Goal: Task Accomplishment & Management: Manage account settings

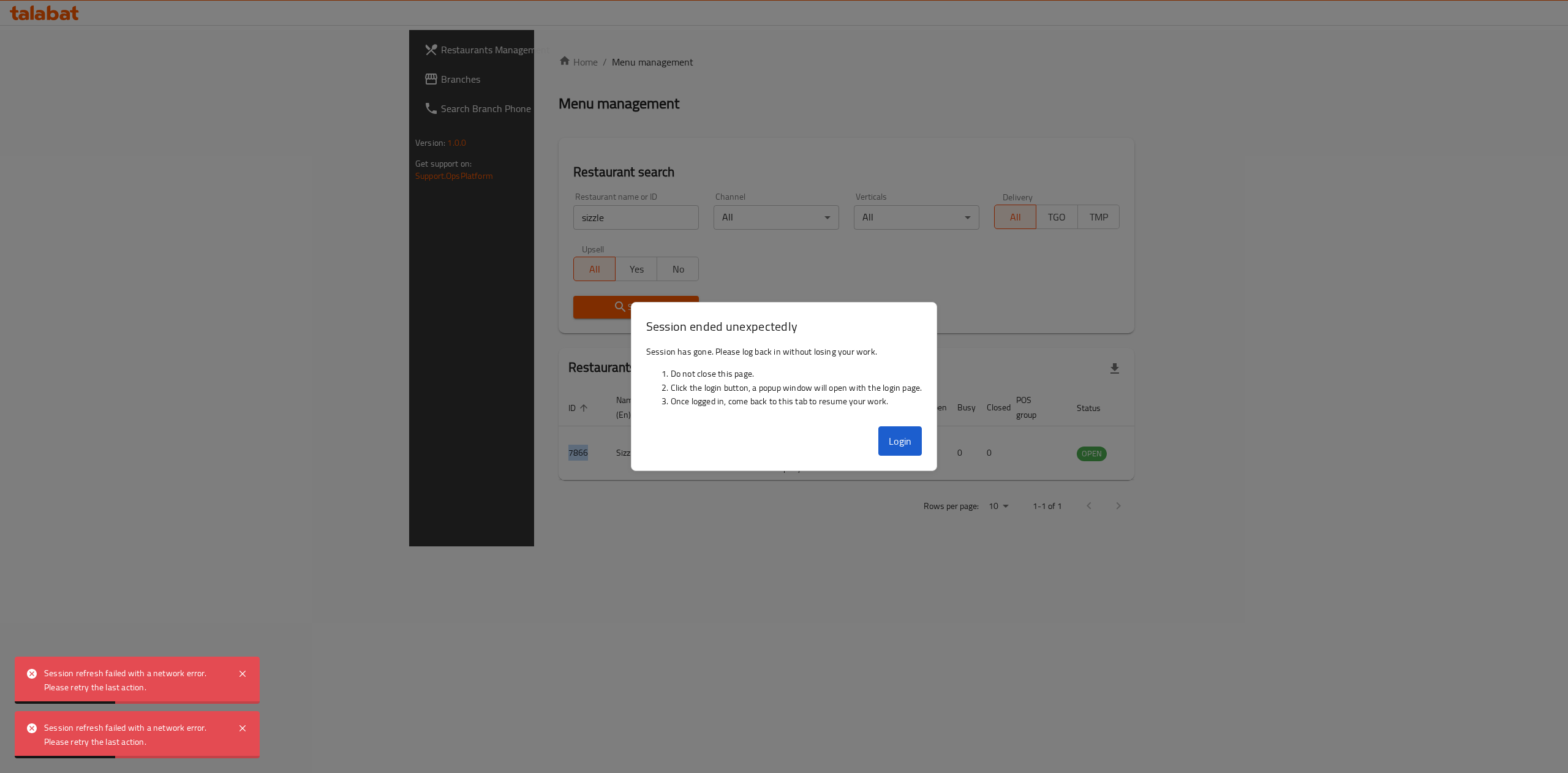
click at [899, 434] on button "Login" at bounding box center [900, 441] width 44 height 29
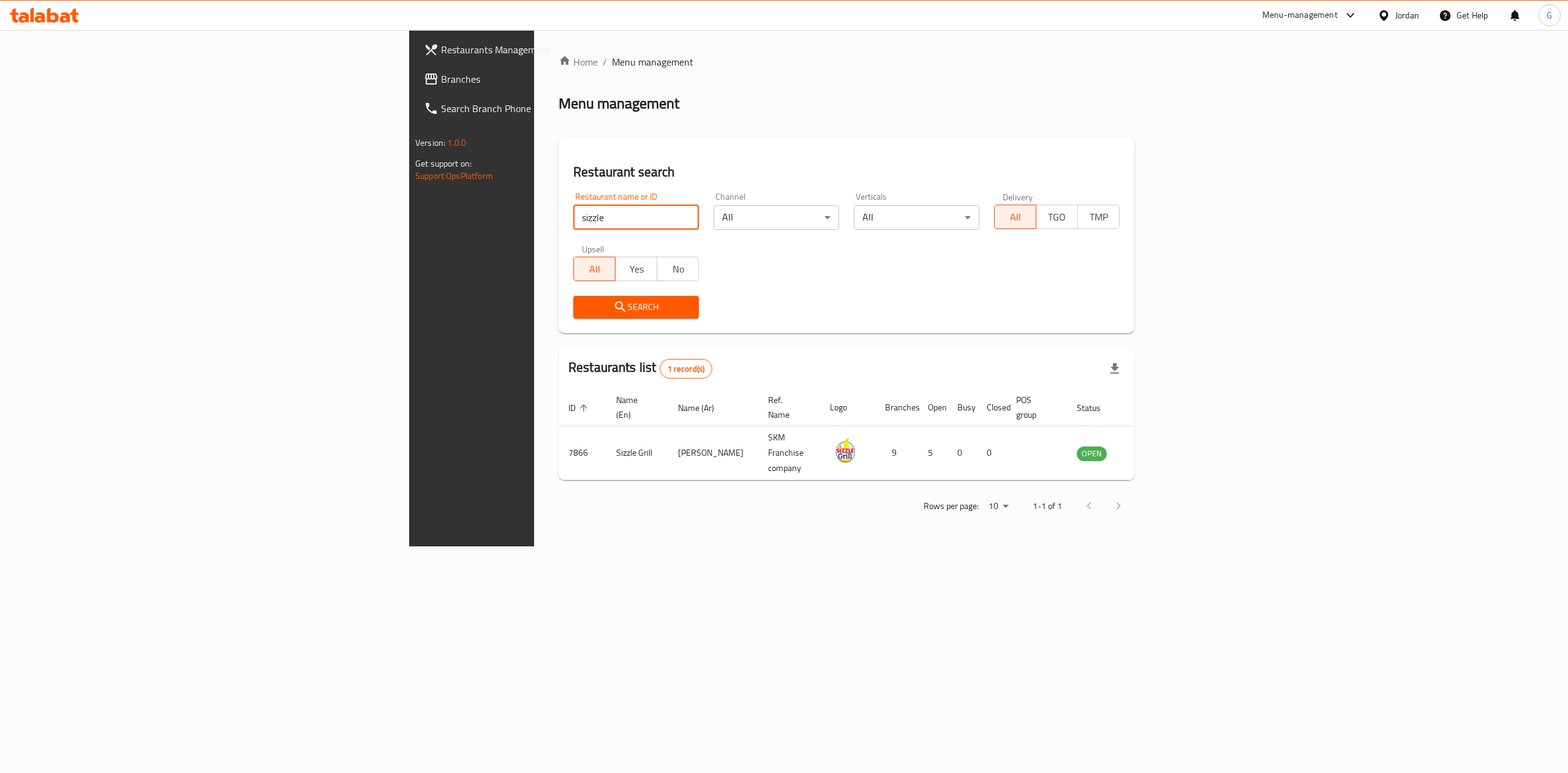
click at [573, 206] on input "sizzle" at bounding box center [636, 217] width 126 height 25
type input "salma"
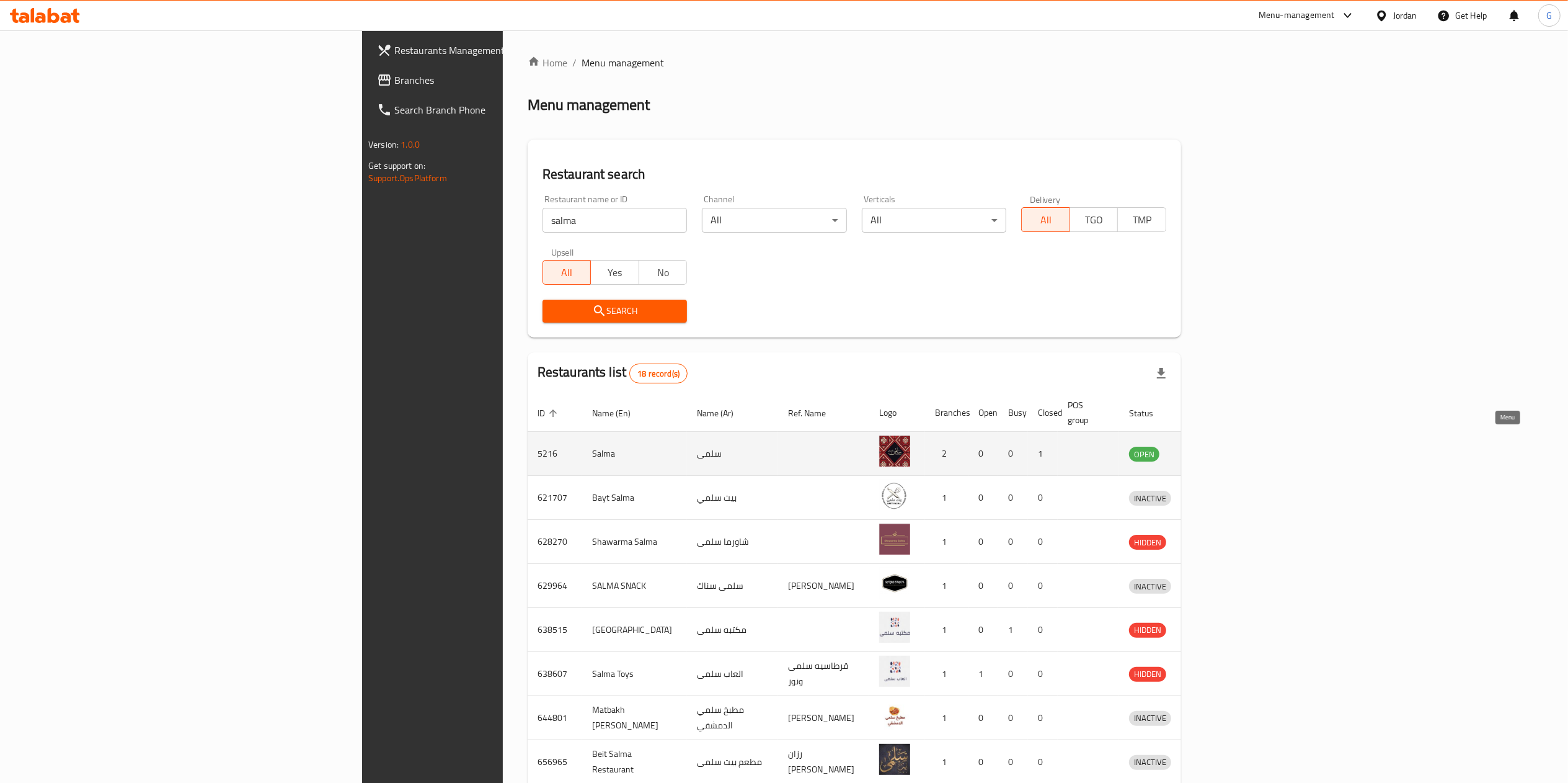
click at [1211, 446] on icon "enhanced table" at bounding box center [1203, 453] width 15 height 15
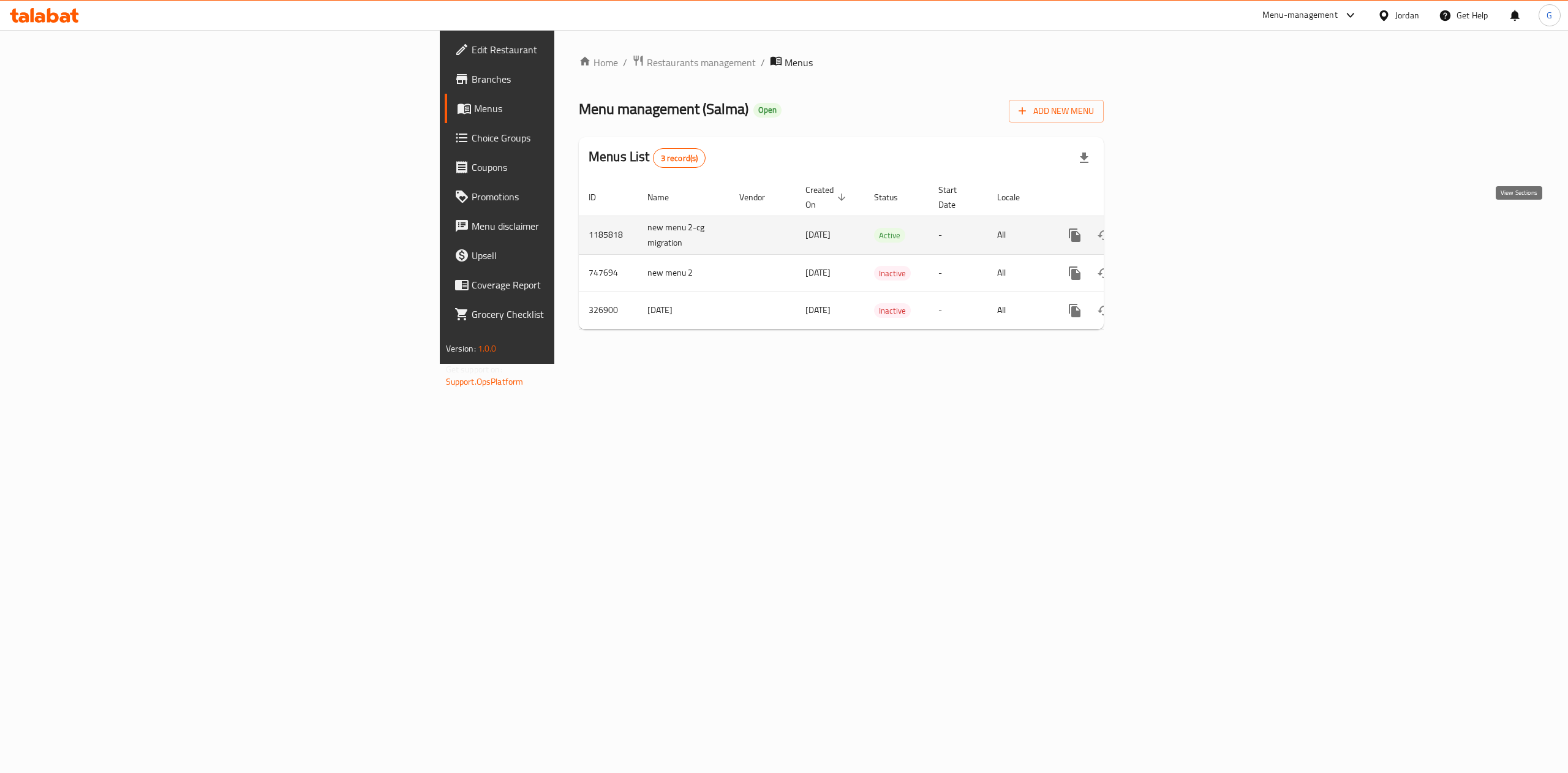
click at [1178, 230] on link "enhanced table" at bounding box center [1163, 235] width 29 height 29
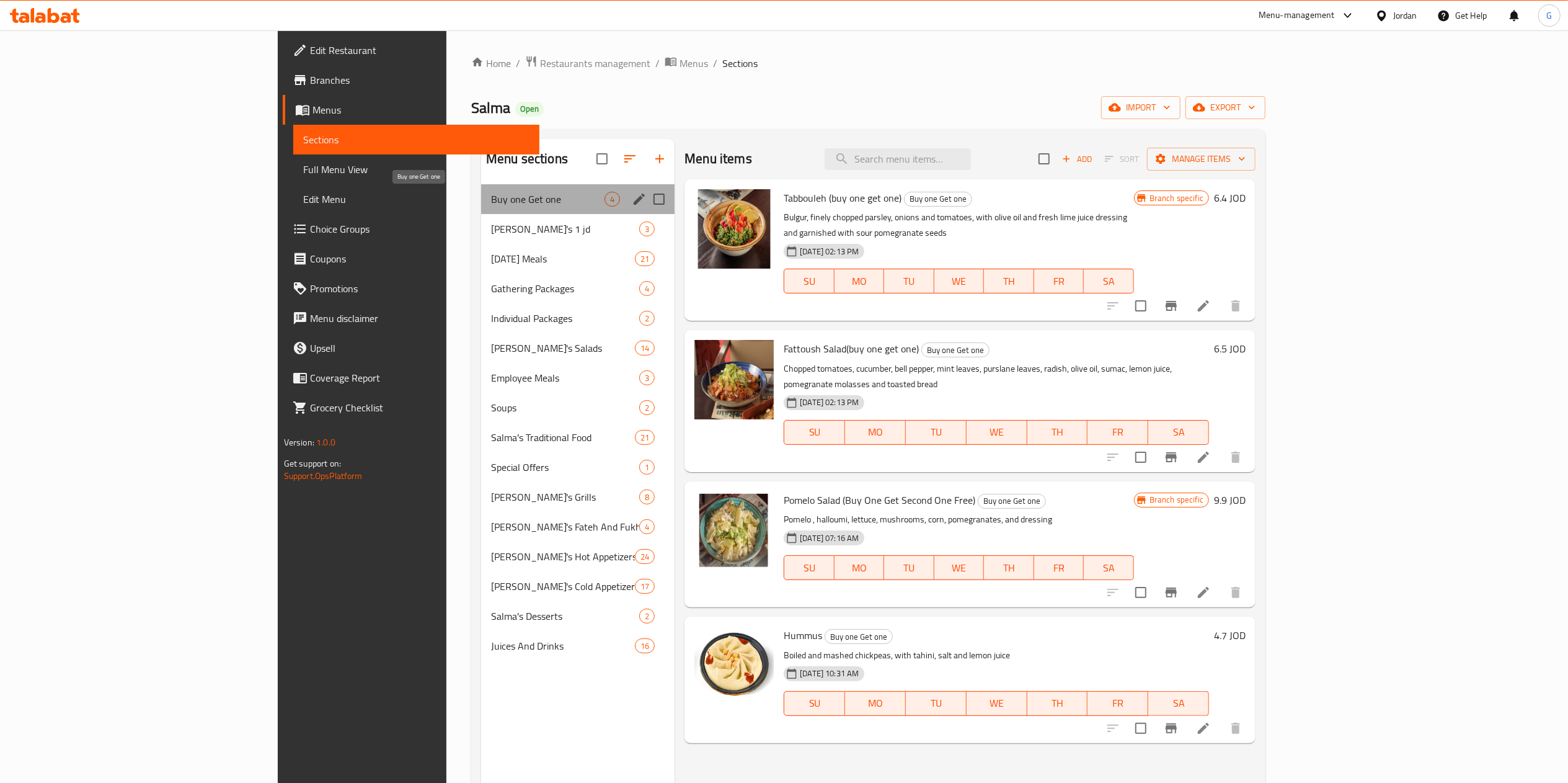
click at [491, 200] on span "Buy one Get one" at bounding box center [547, 199] width 114 height 15
click at [630, 197] on button "edit" at bounding box center [639, 199] width 19 height 19
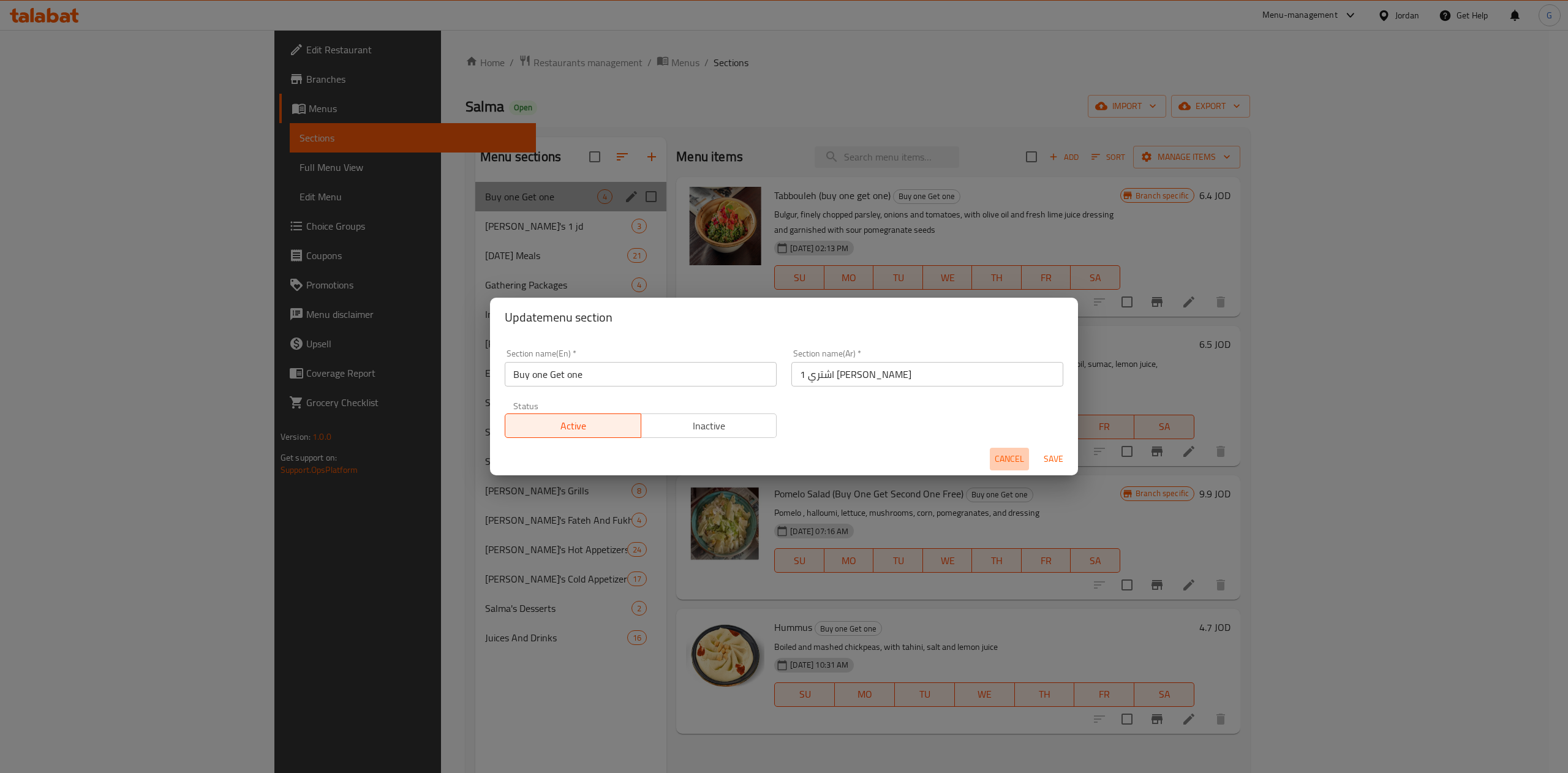
click at [1013, 453] on span "Cancel" at bounding box center [1009, 458] width 29 height 15
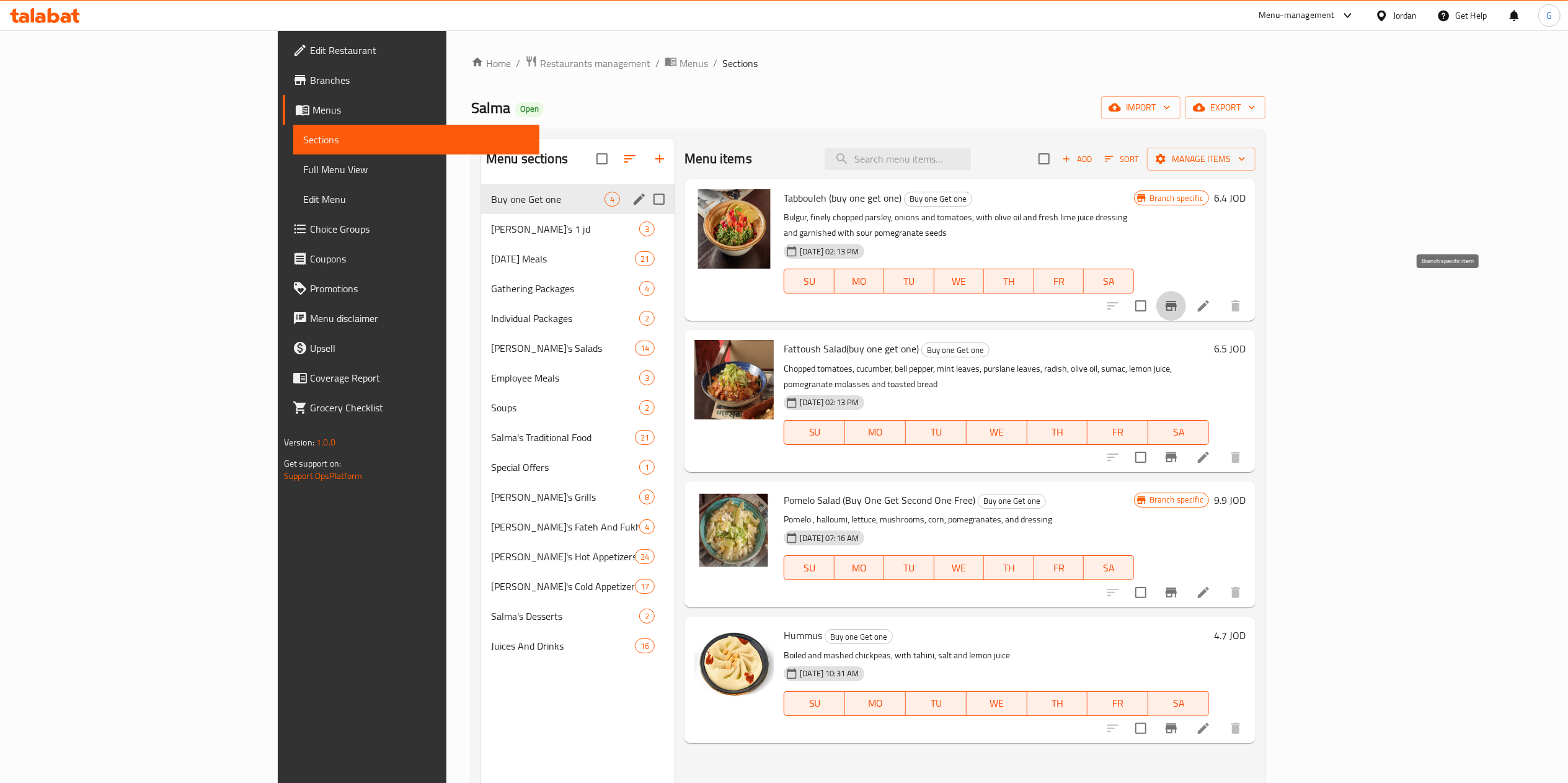
click at [1179, 298] on icon "Branch-specific-item" at bounding box center [1171, 305] width 15 height 15
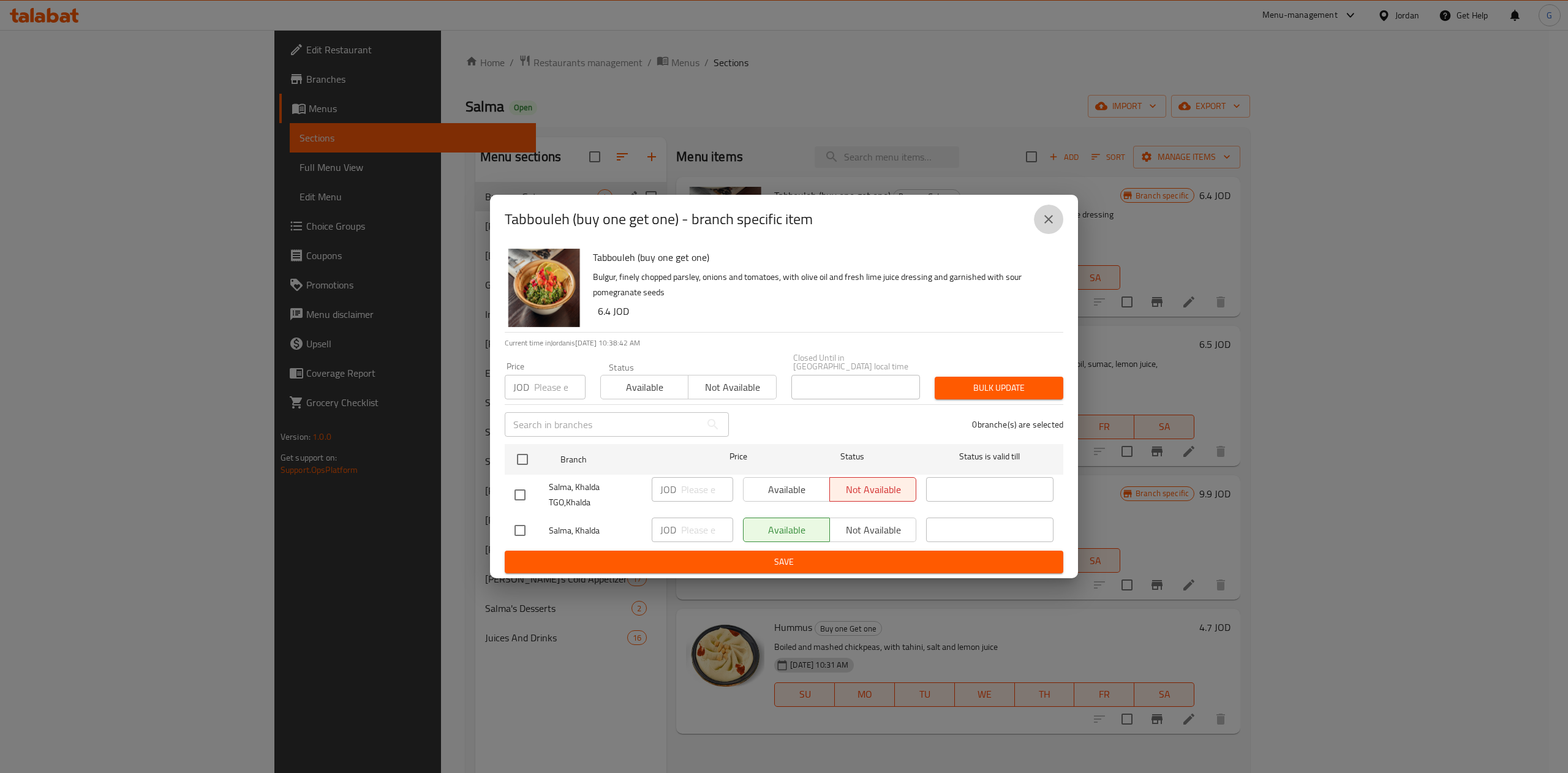
click at [1062, 225] on button "close" at bounding box center [1048, 219] width 29 height 29
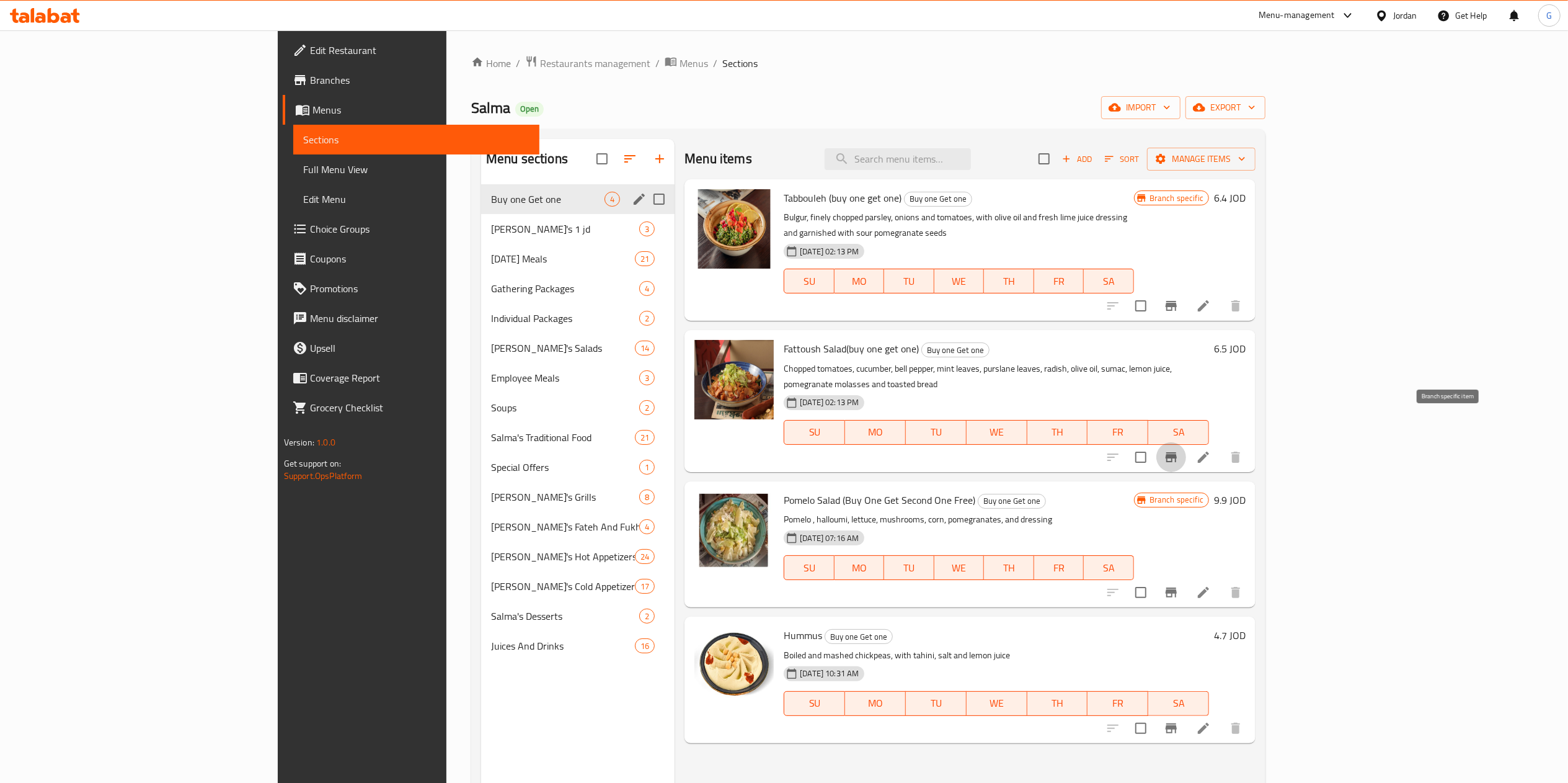
click at [1186, 442] on button "Branch-specific-item" at bounding box center [1171, 457] width 30 height 30
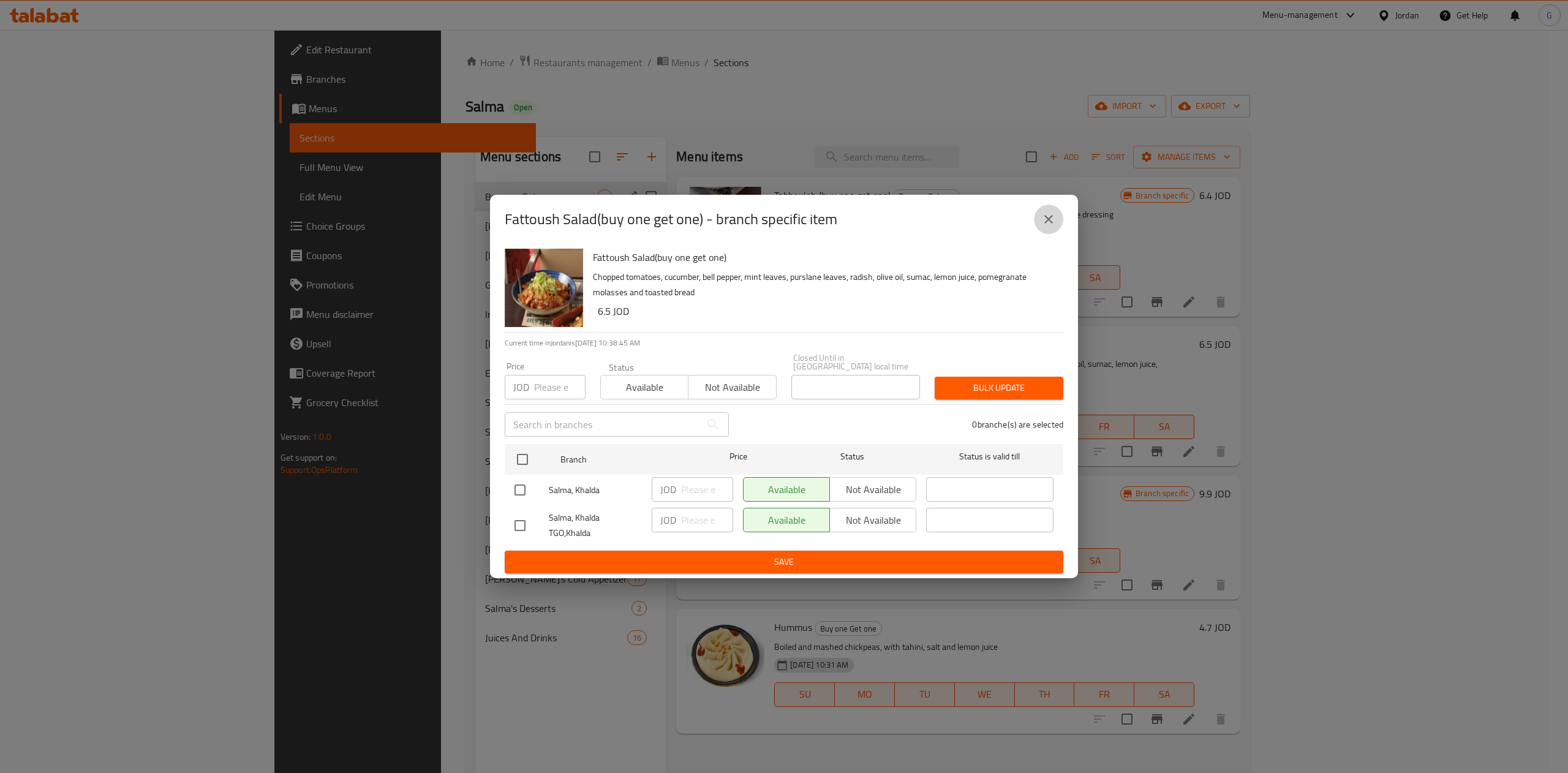
click at [1062, 230] on button "close" at bounding box center [1048, 219] width 29 height 29
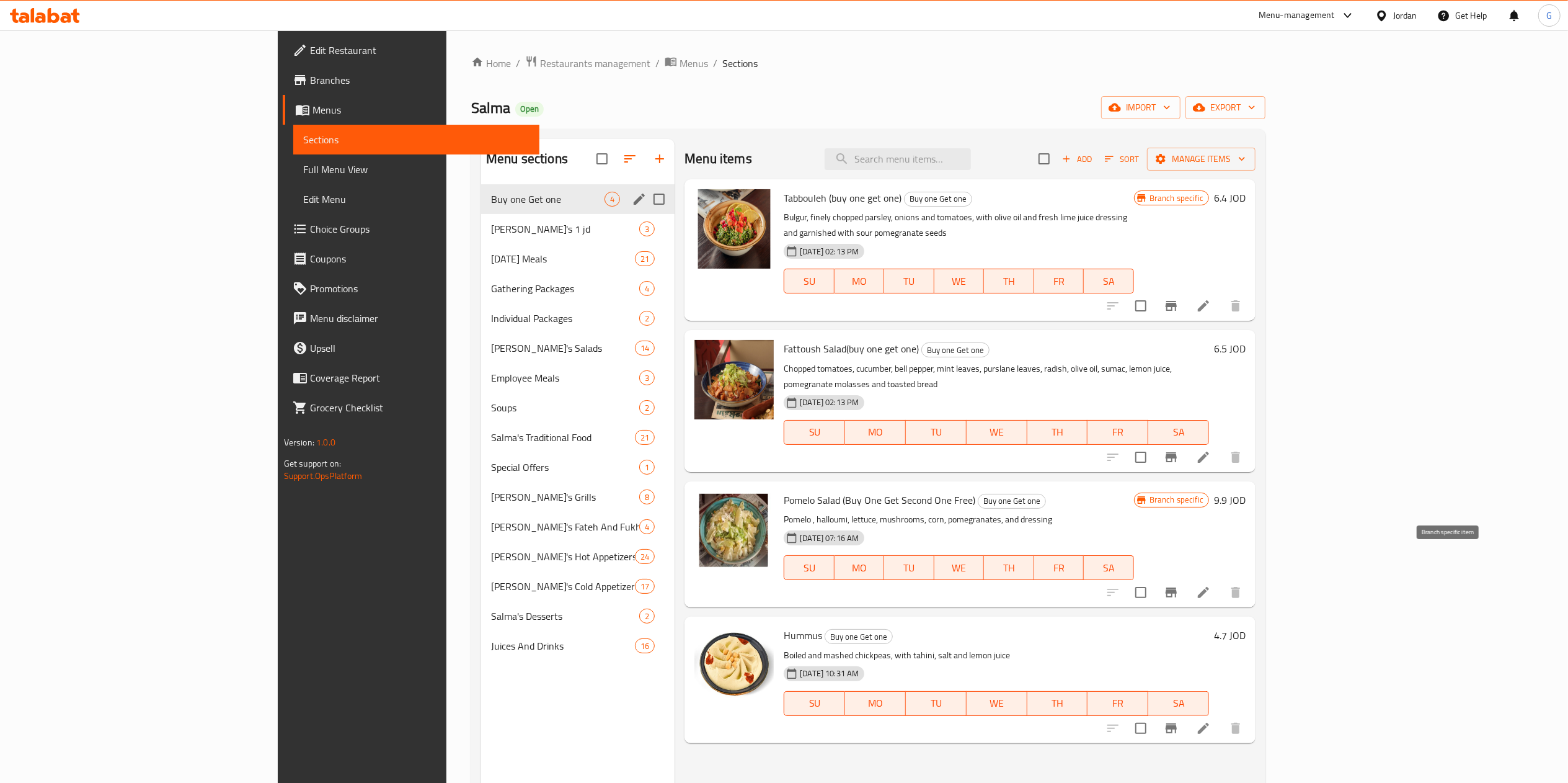
click at [1186, 577] on button "Branch-specific-item" at bounding box center [1171, 592] width 30 height 30
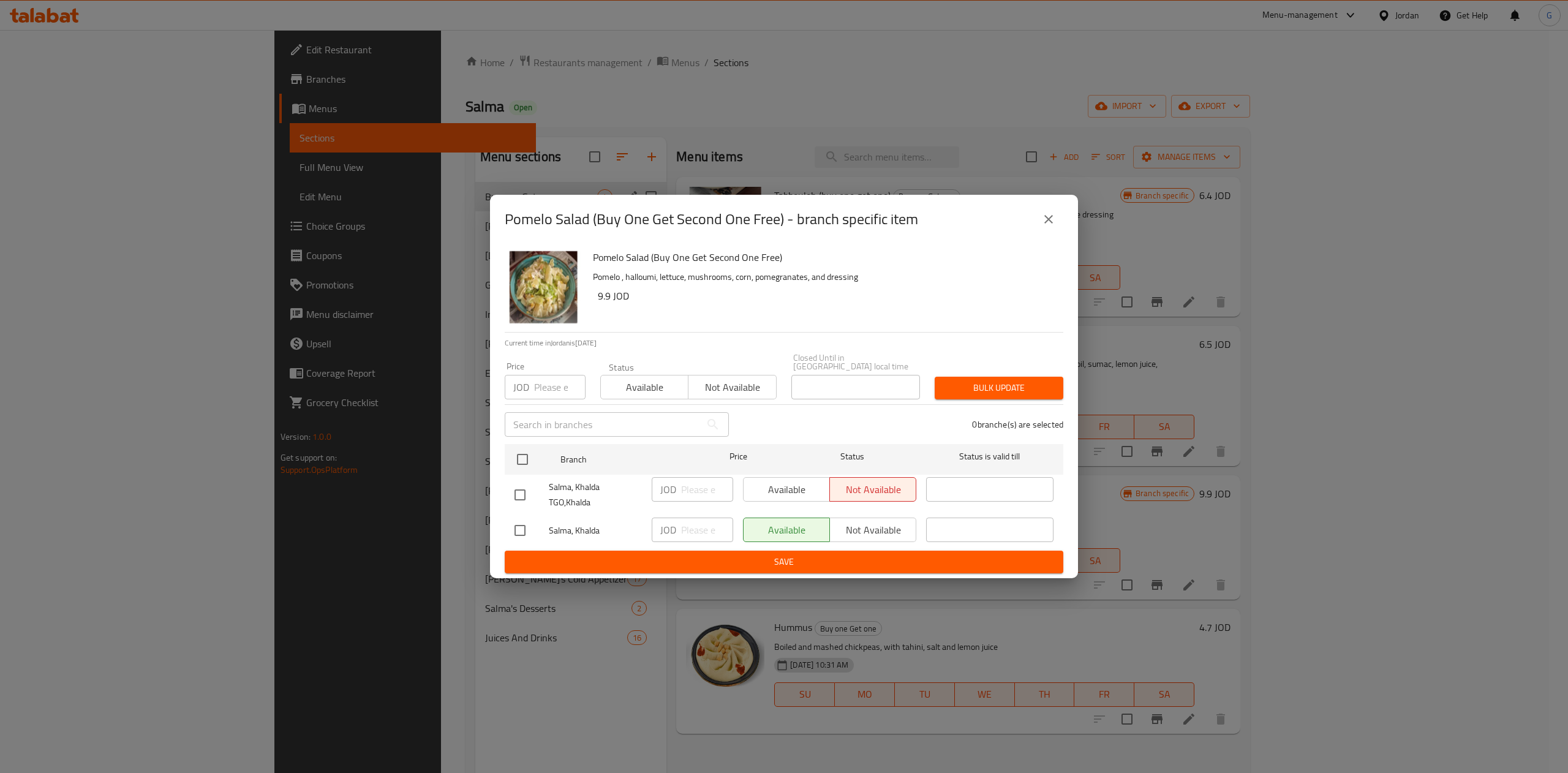
click at [1050, 387] on span "Bulk update" at bounding box center [999, 388] width 109 height 15
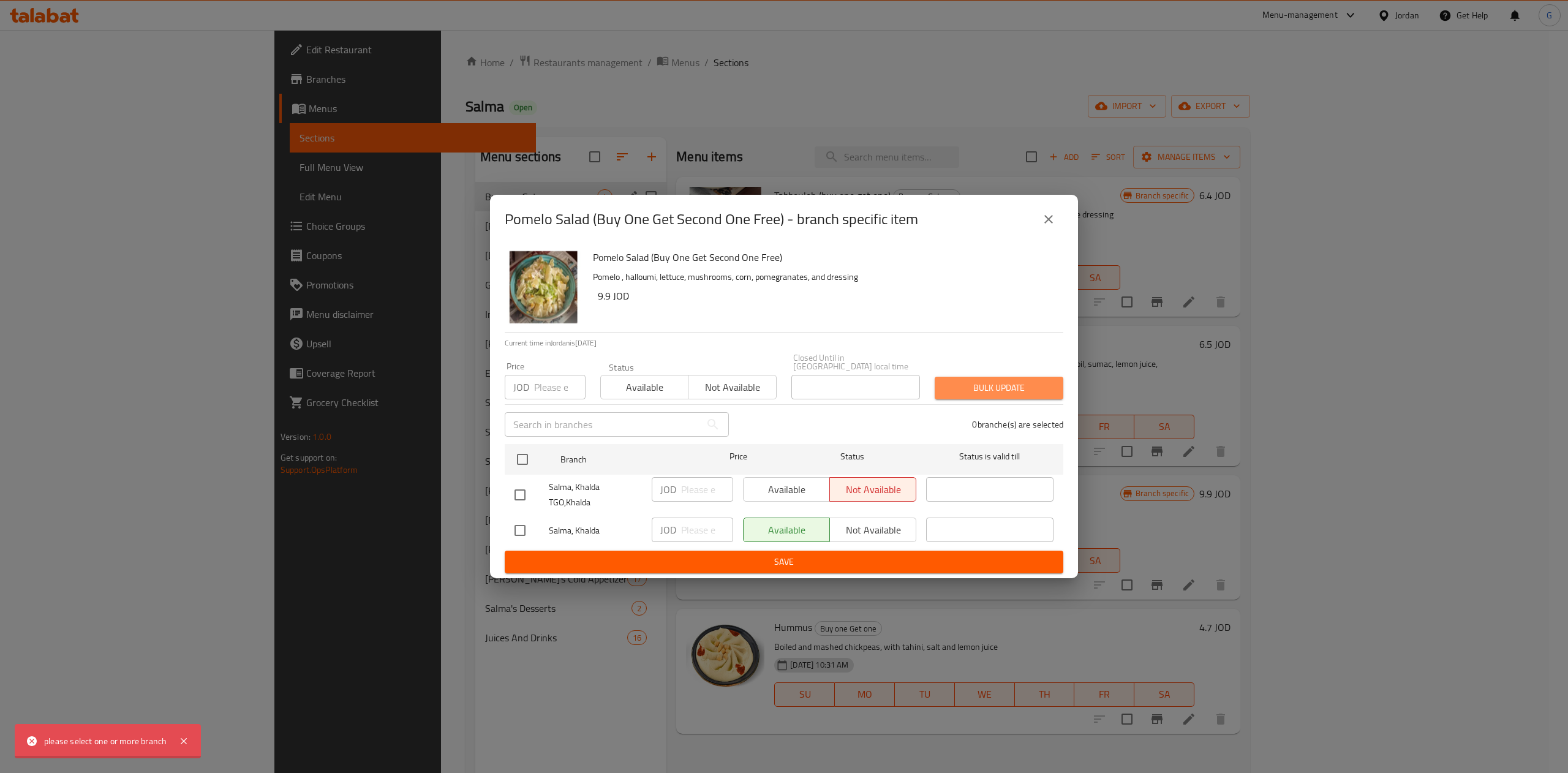
click at [1050, 387] on span "Bulk update" at bounding box center [999, 388] width 109 height 15
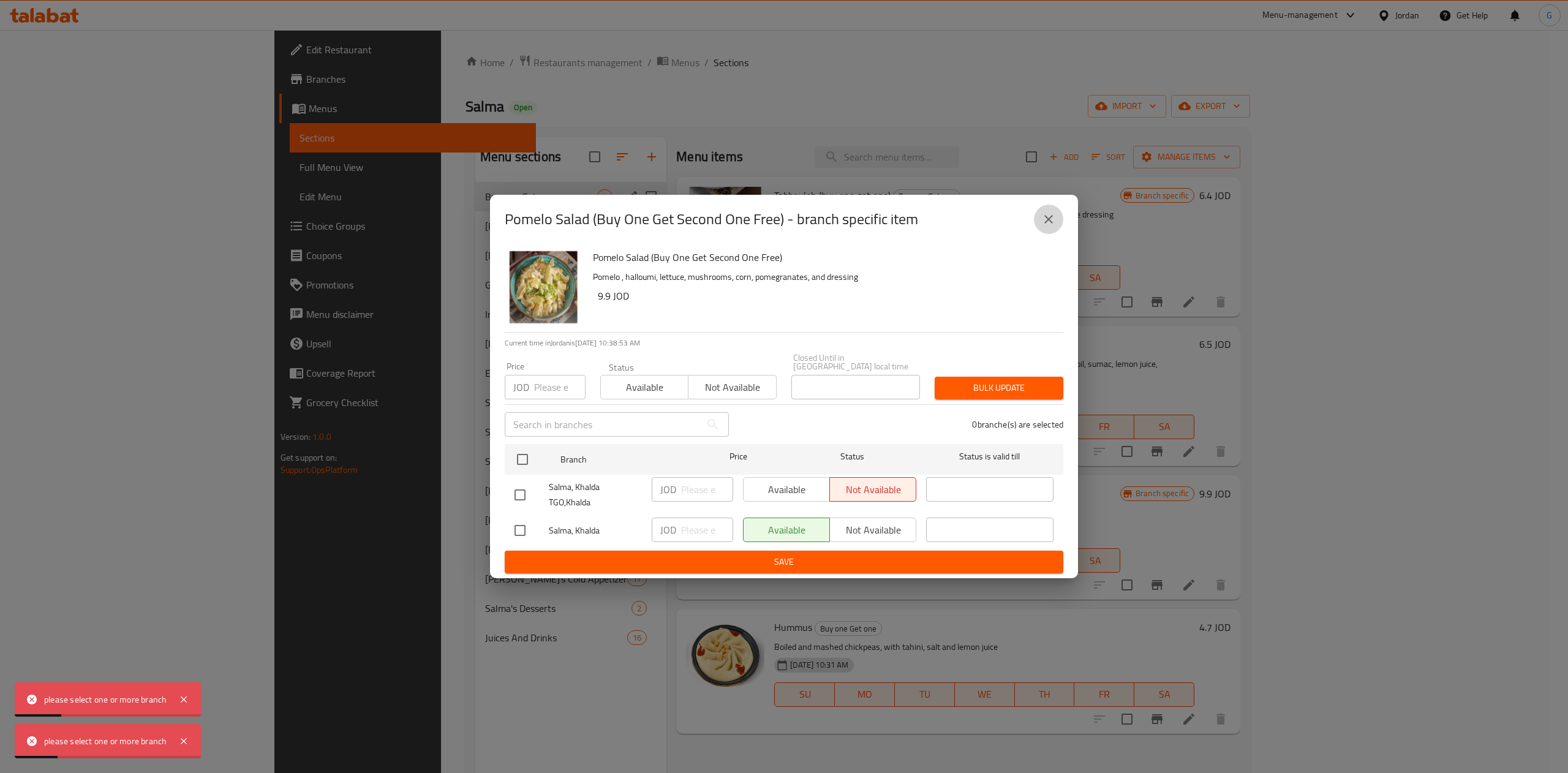
click at [1047, 216] on icon "close" at bounding box center [1048, 219] width 15 height 15
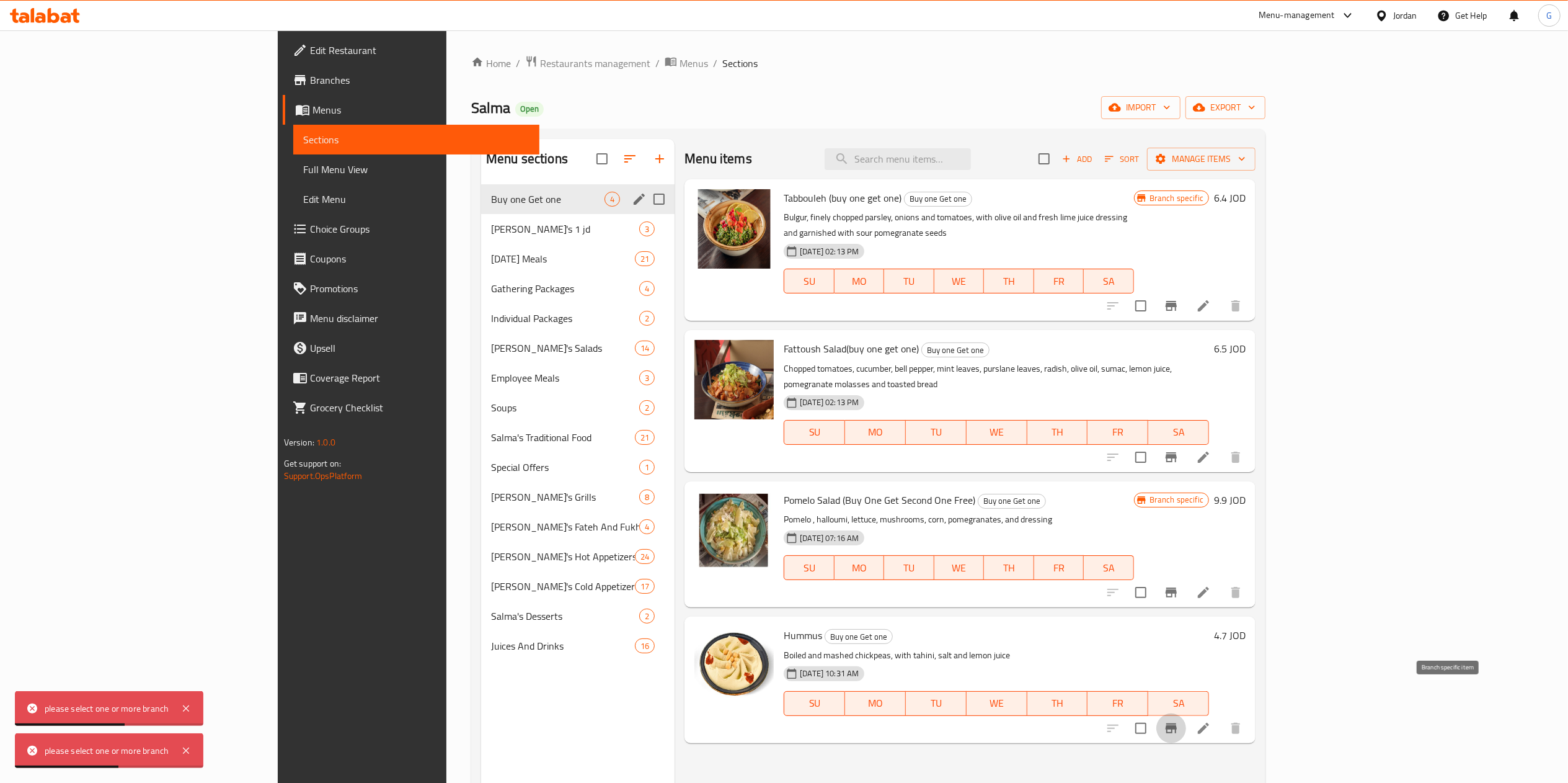
click at [1177, 723] on icon "Branch-specific-item" at bounding box center [1171, 728] width 11 height 10
click at [540, 61] on span "Restaurants management" at bounding box center [595, 63] width 110 height 15
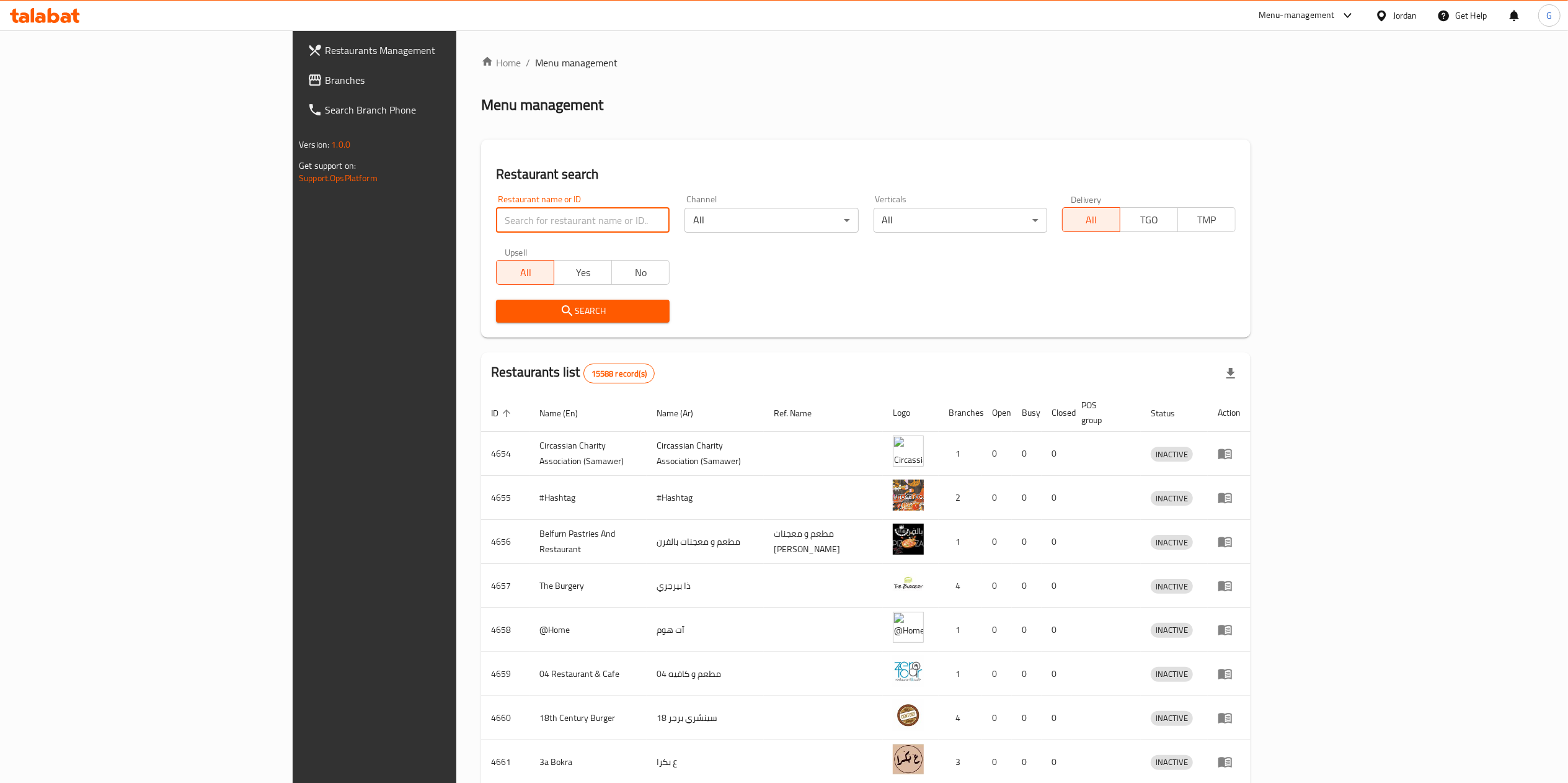
click at [496, 217] on input "search" at bounding box center [583, 220] width 173 height 25
type input "sizzle grill"
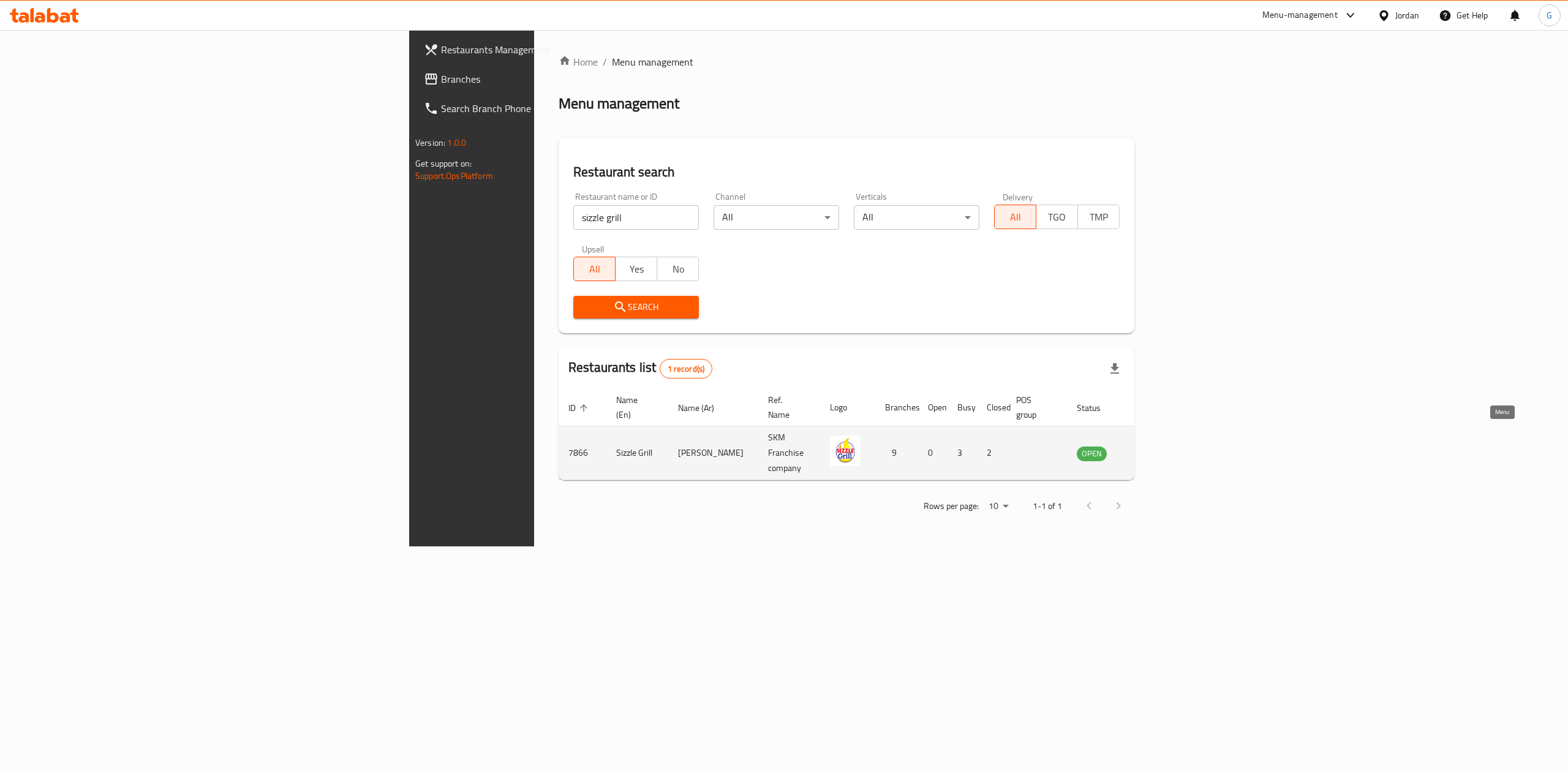
click at [1156, 446] on icon "enhanced table" at bounding box center [1149, 453] width 15 height 15
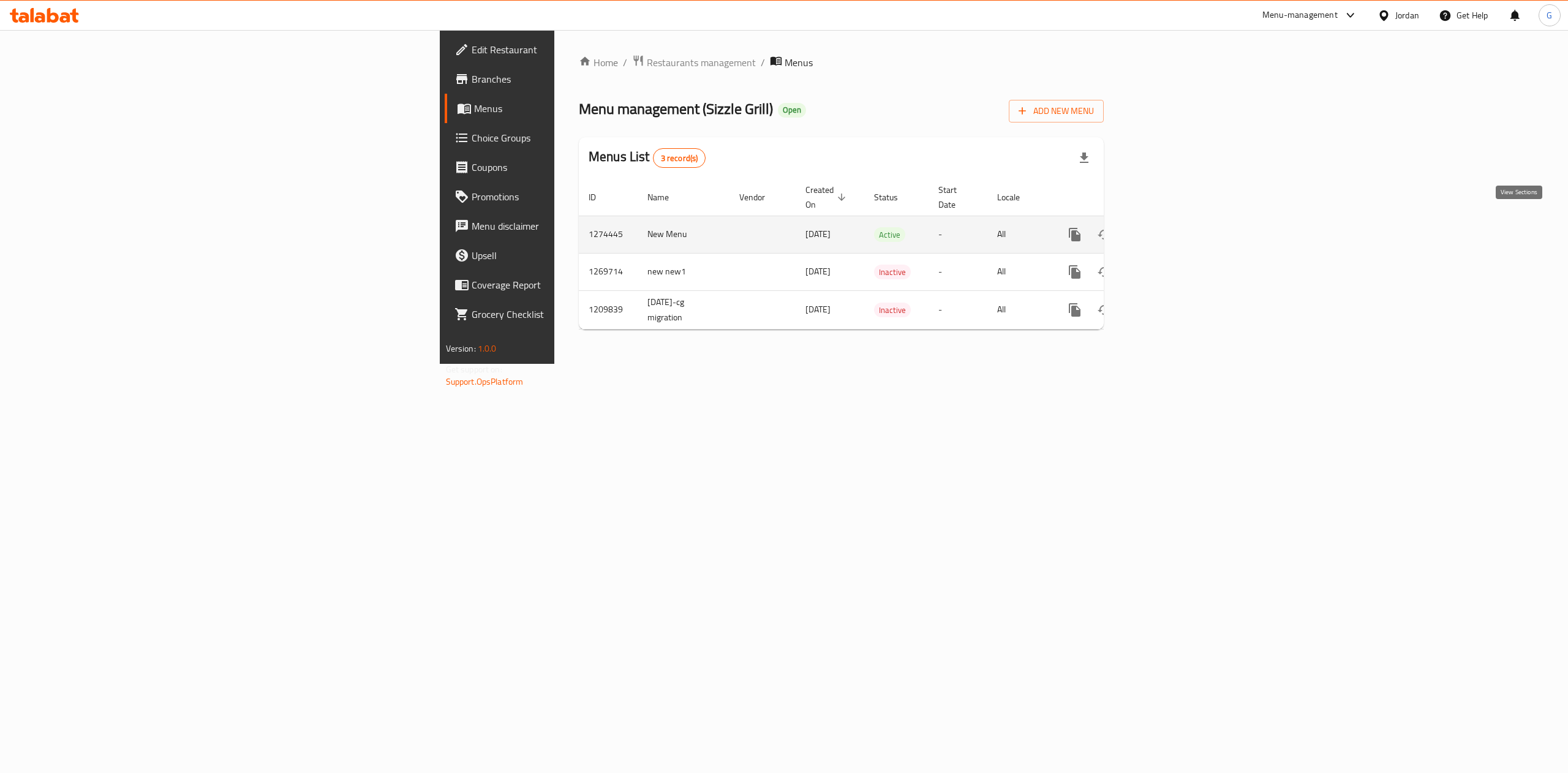
click at [1178, 227] on link "enhanced table" at bounding box center [1163, 234] width 29 height 29
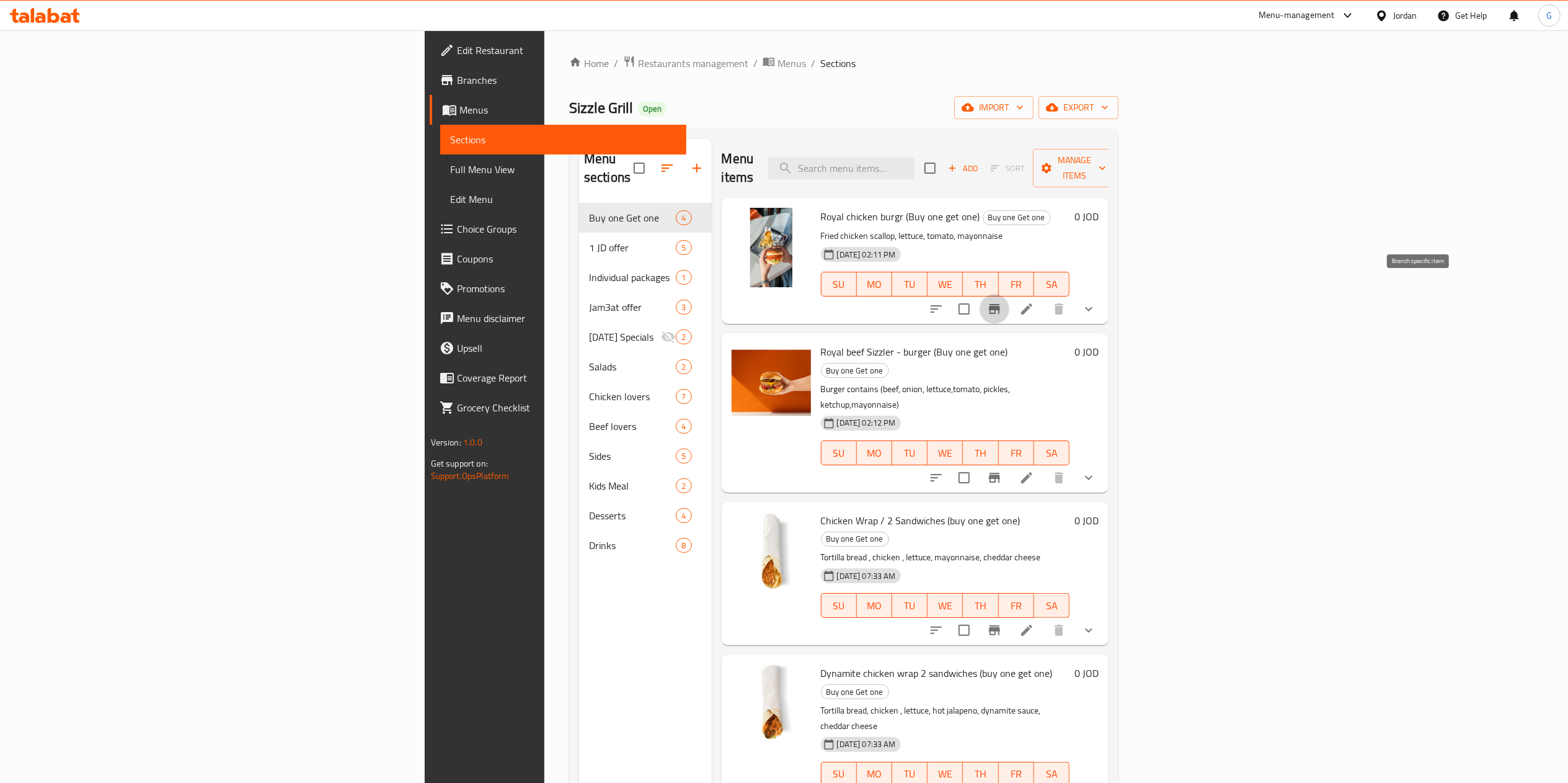
click at [1009, 294] on button "Branch-specific-item" at bounding box center [994, 309] width 30 height 30
click at [1000, 473] on icon "Branch-specific-item" at bounding box center [994, 478] width 11 height 10
click at [1000, 625] on icon "Branch-specific-item" at bounding box center [994, 630] width 11 height 10
click at [1000, 782] on icon "Branch-specific-item" at bounding box center [994, 798] width 11 height 10
click at [1034, 470] on icon at bounding box center [1027, 478] width 15 height 15
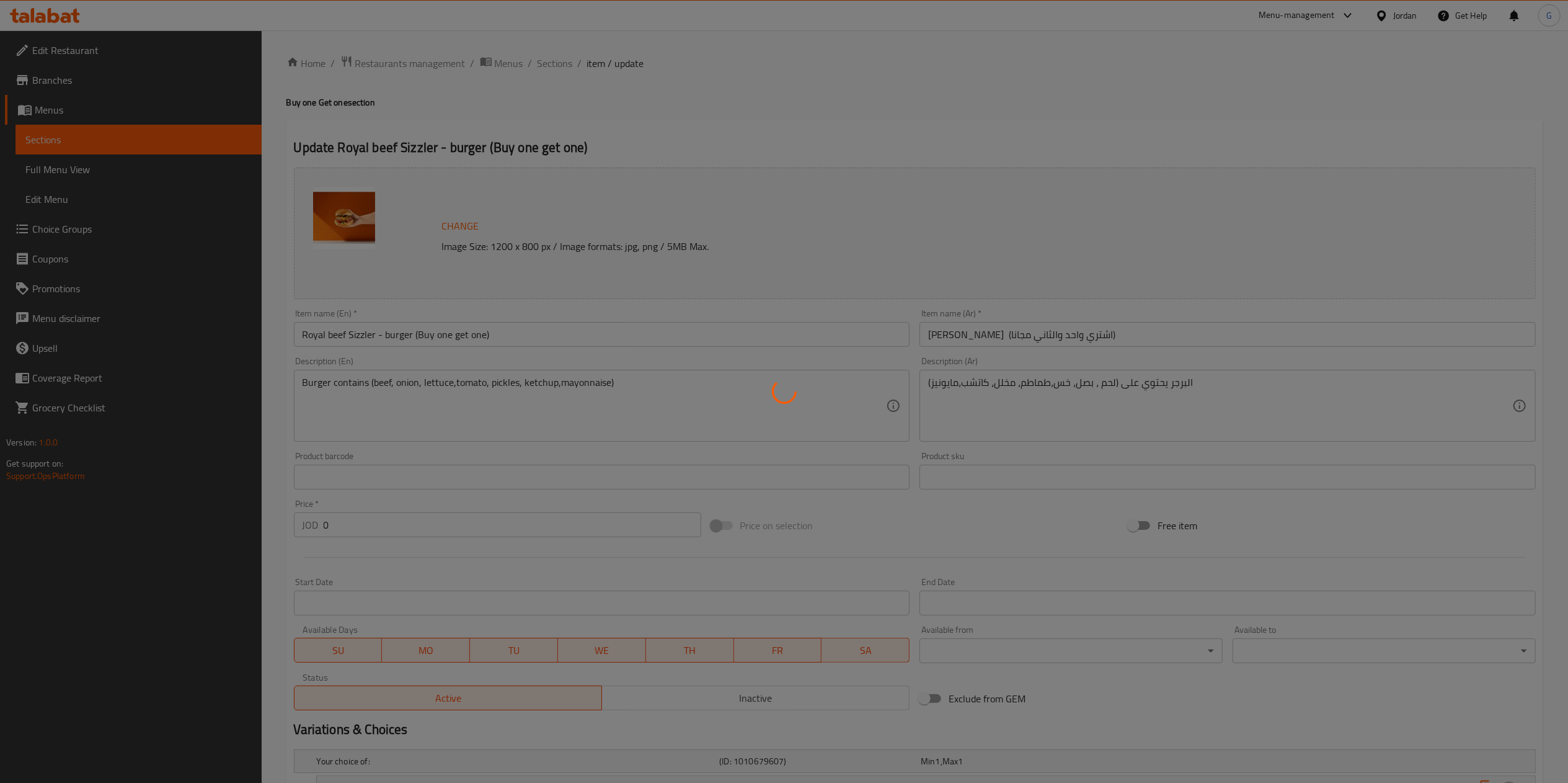
type input "الاضافات"
type input "0"
type input "1"
type input "الاضافات"
type input "0"
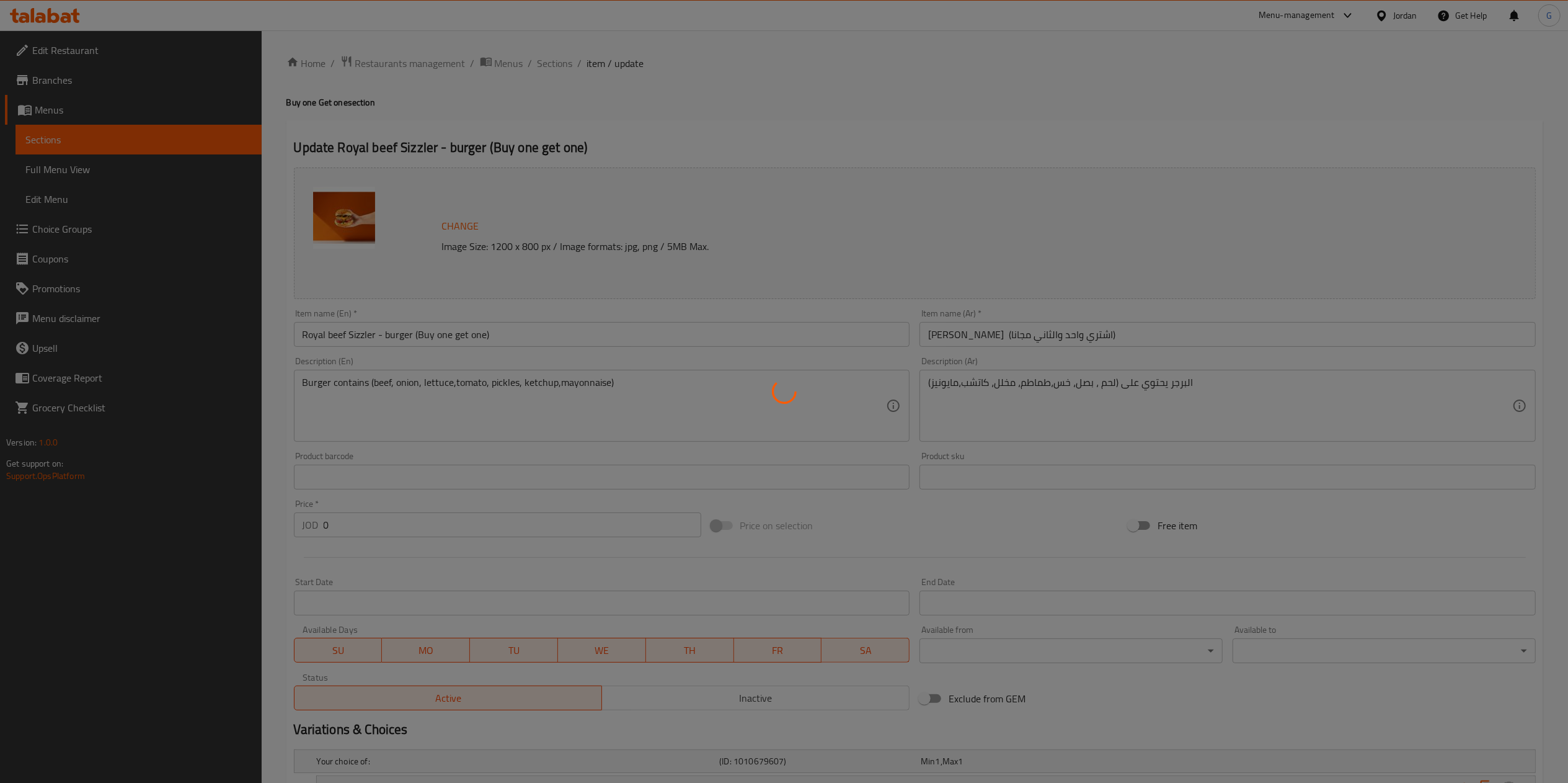
type input "1"
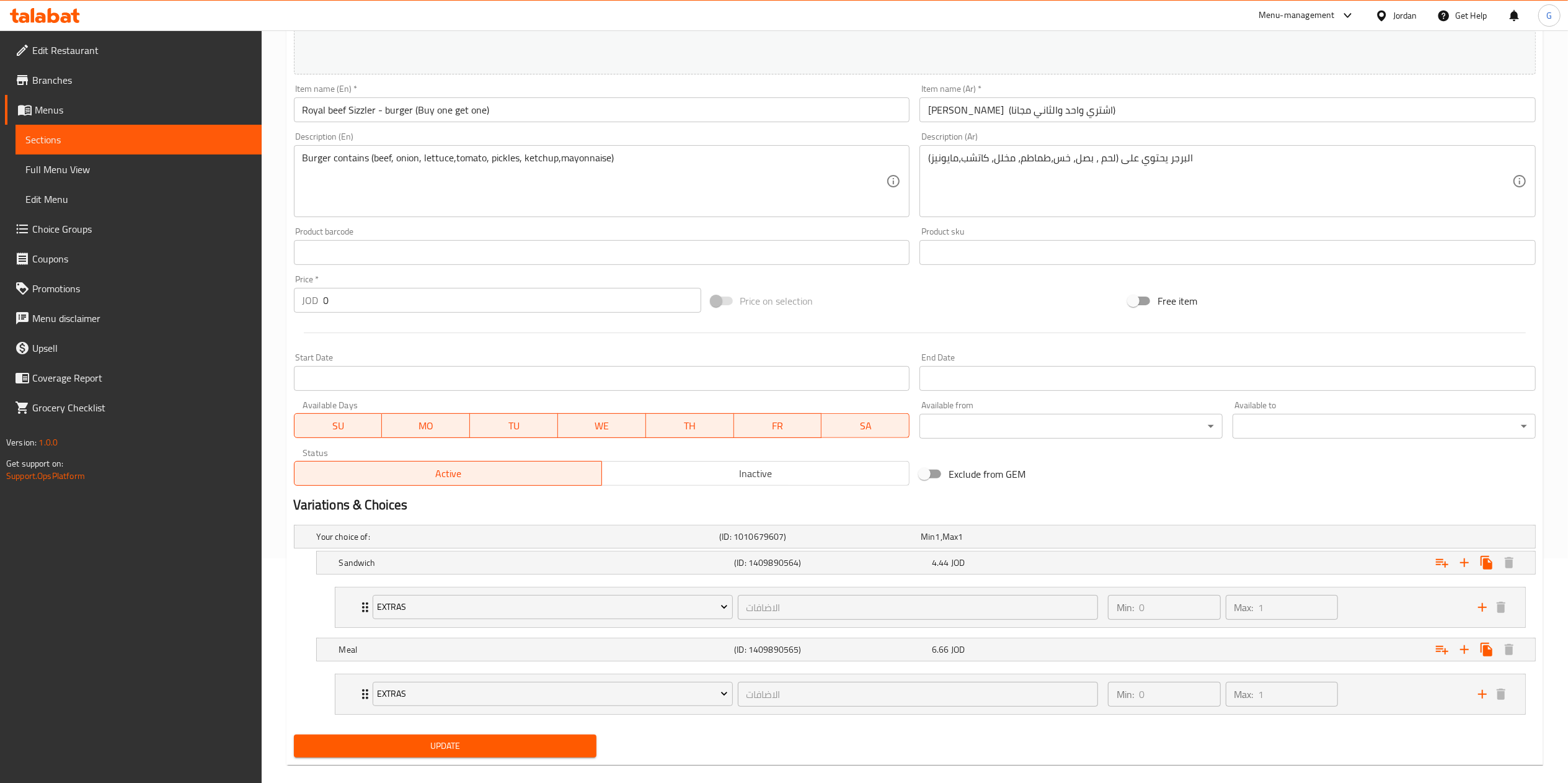
scroll to position [244, 0]
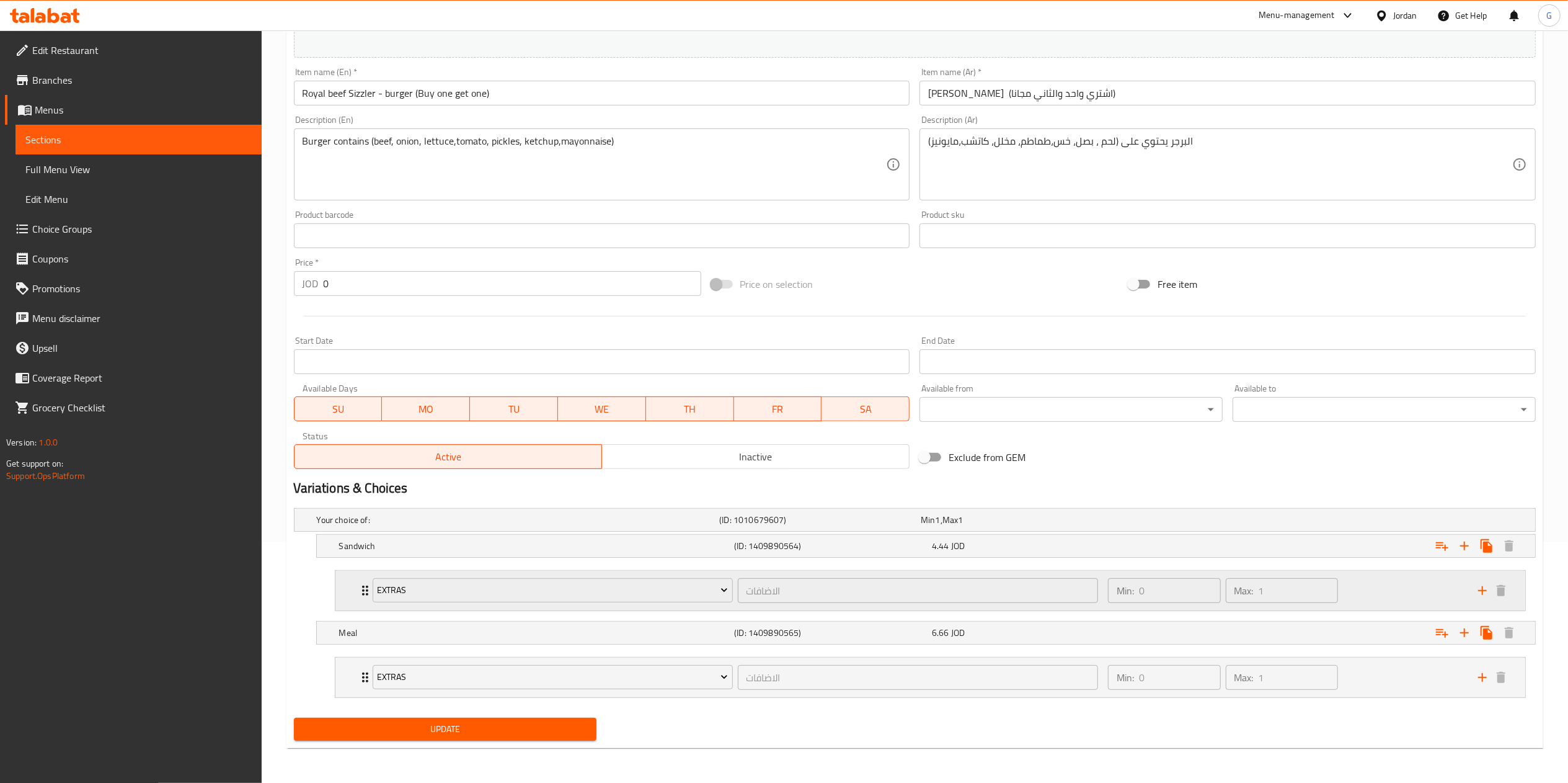
click at [1401, 590] on div "Min: 0 ​ Max: 1 ​" at bounding box center [1285, 590] width 370 height 40
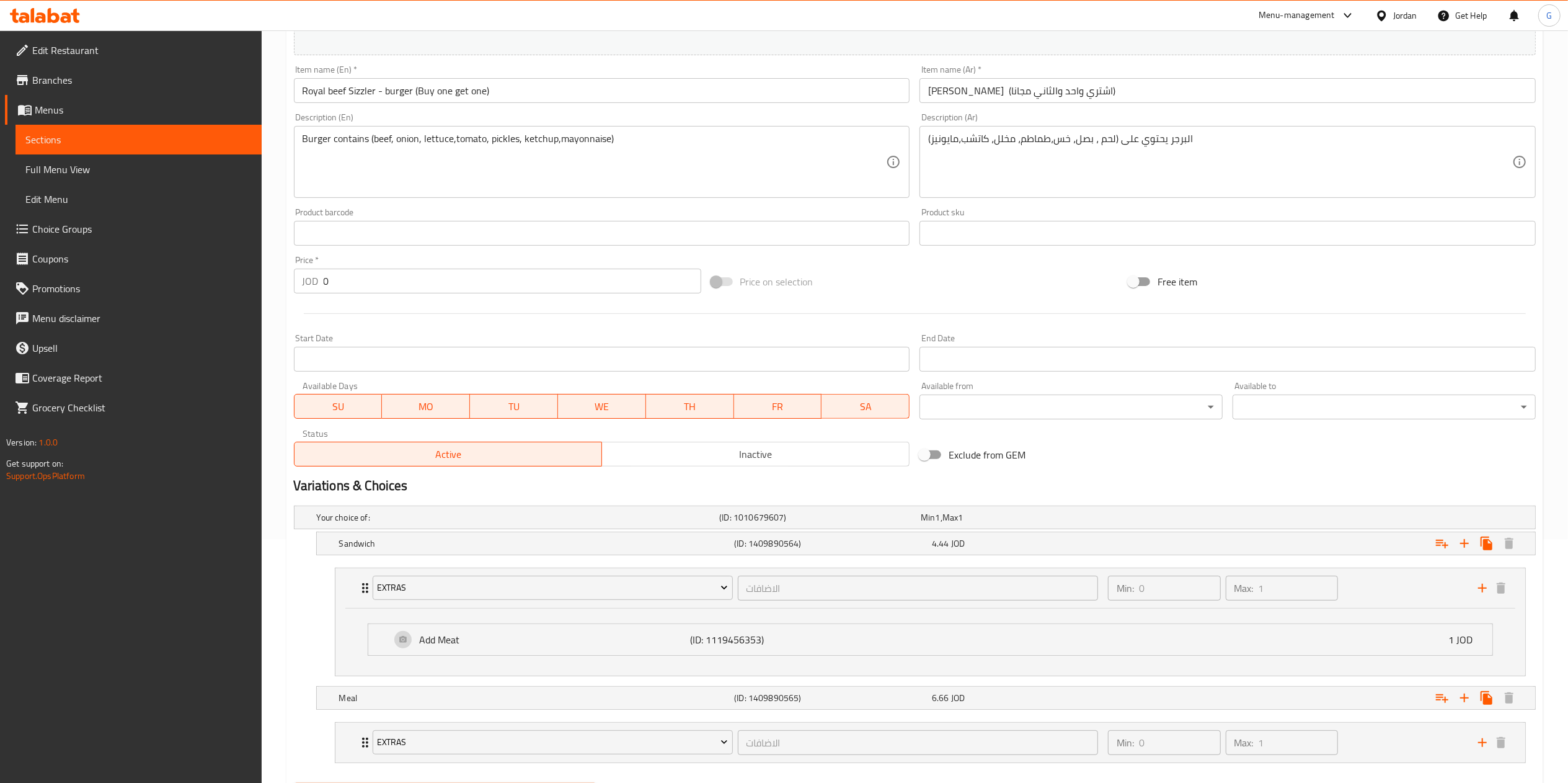
scroll to position [0, 0]
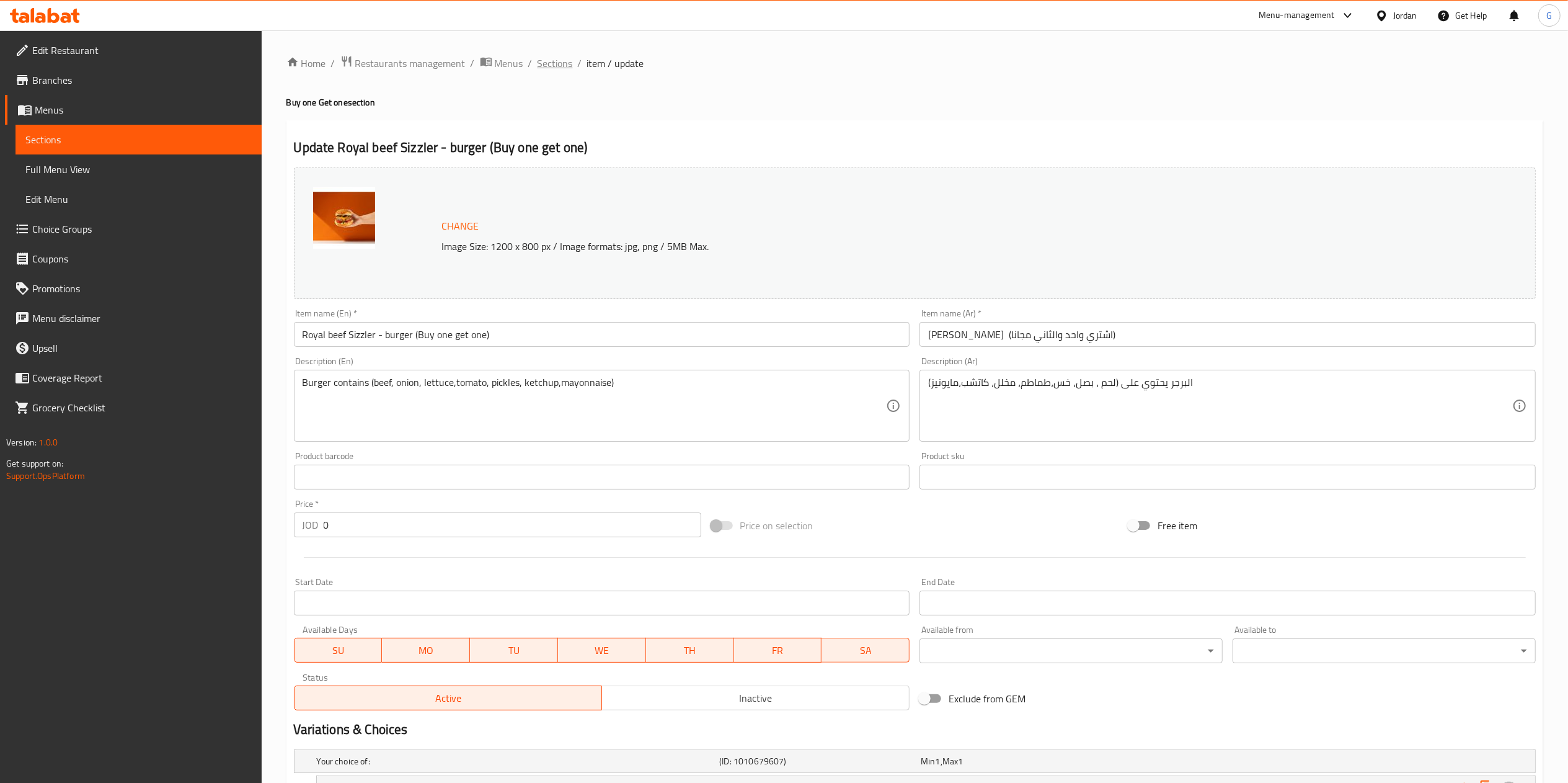
click at [559, 56] on span "Sections" at bounding box center [555, 63] width 36 height 15
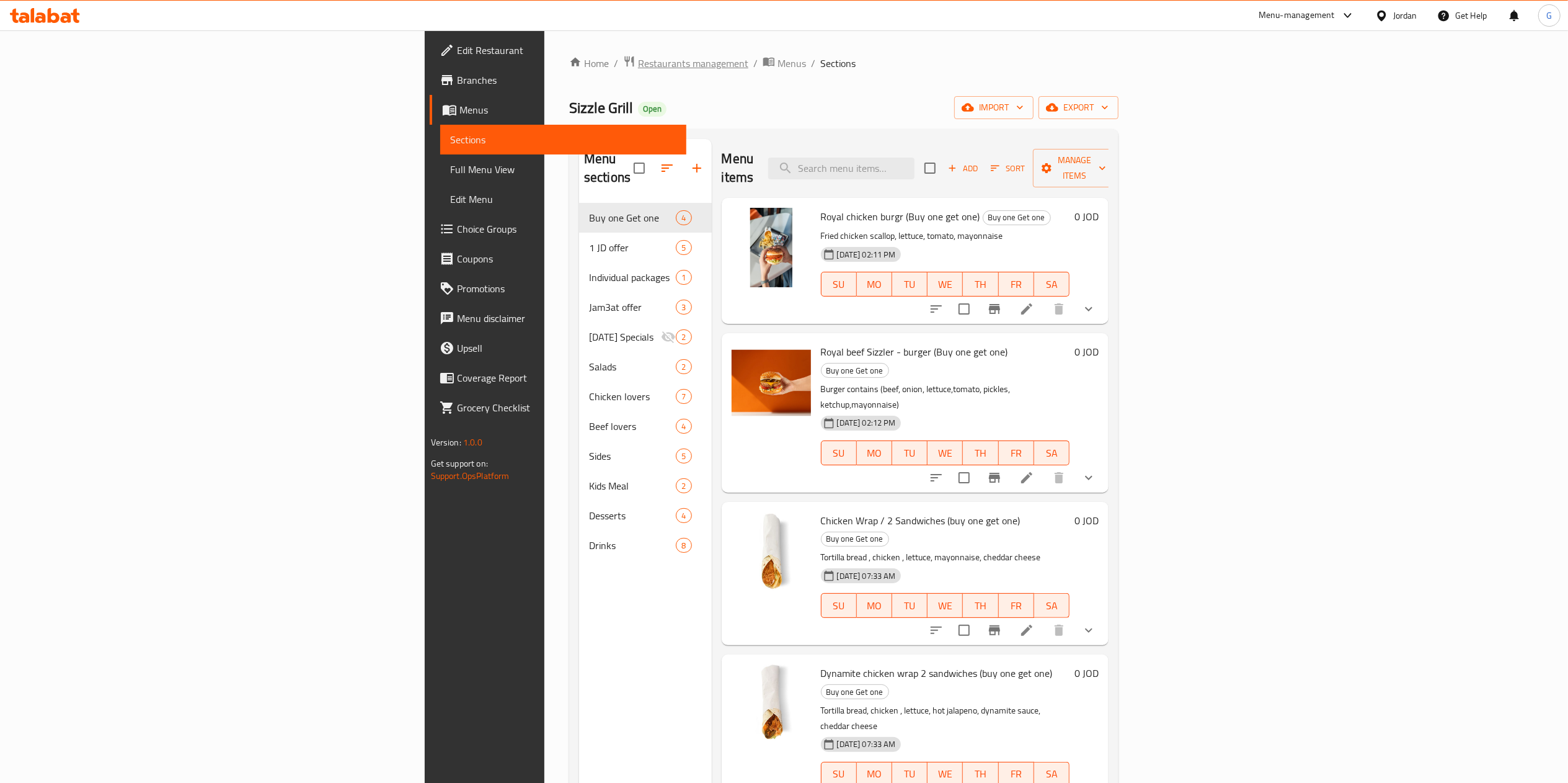
click at [638, 64] on span "Restaurants management" at bounding box center [693, 63] width 110 height 15
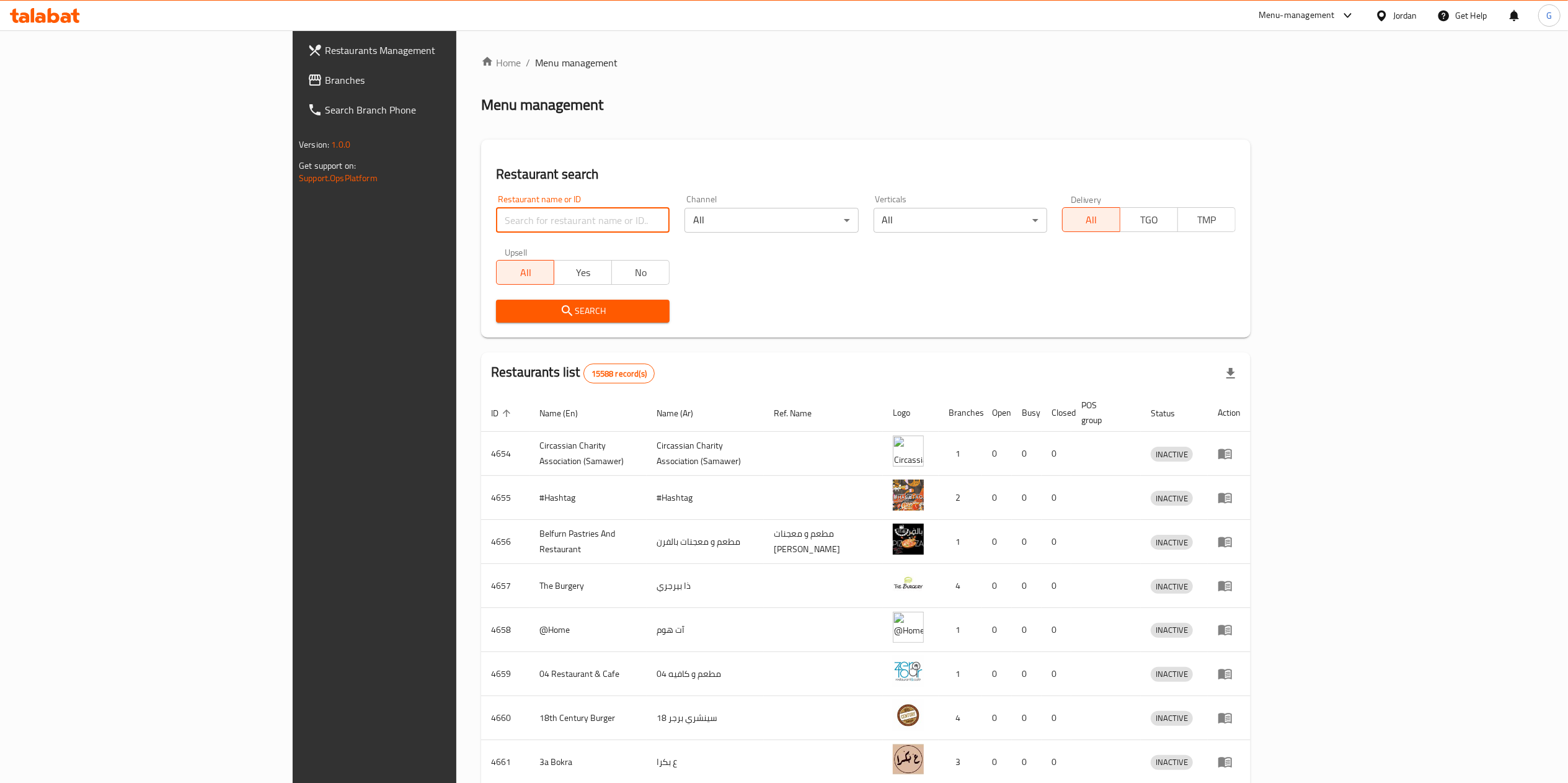
click at [496, 215] on input "search" at bounding box center [583, 220] width 173 height 25
type input "cozy pizza"
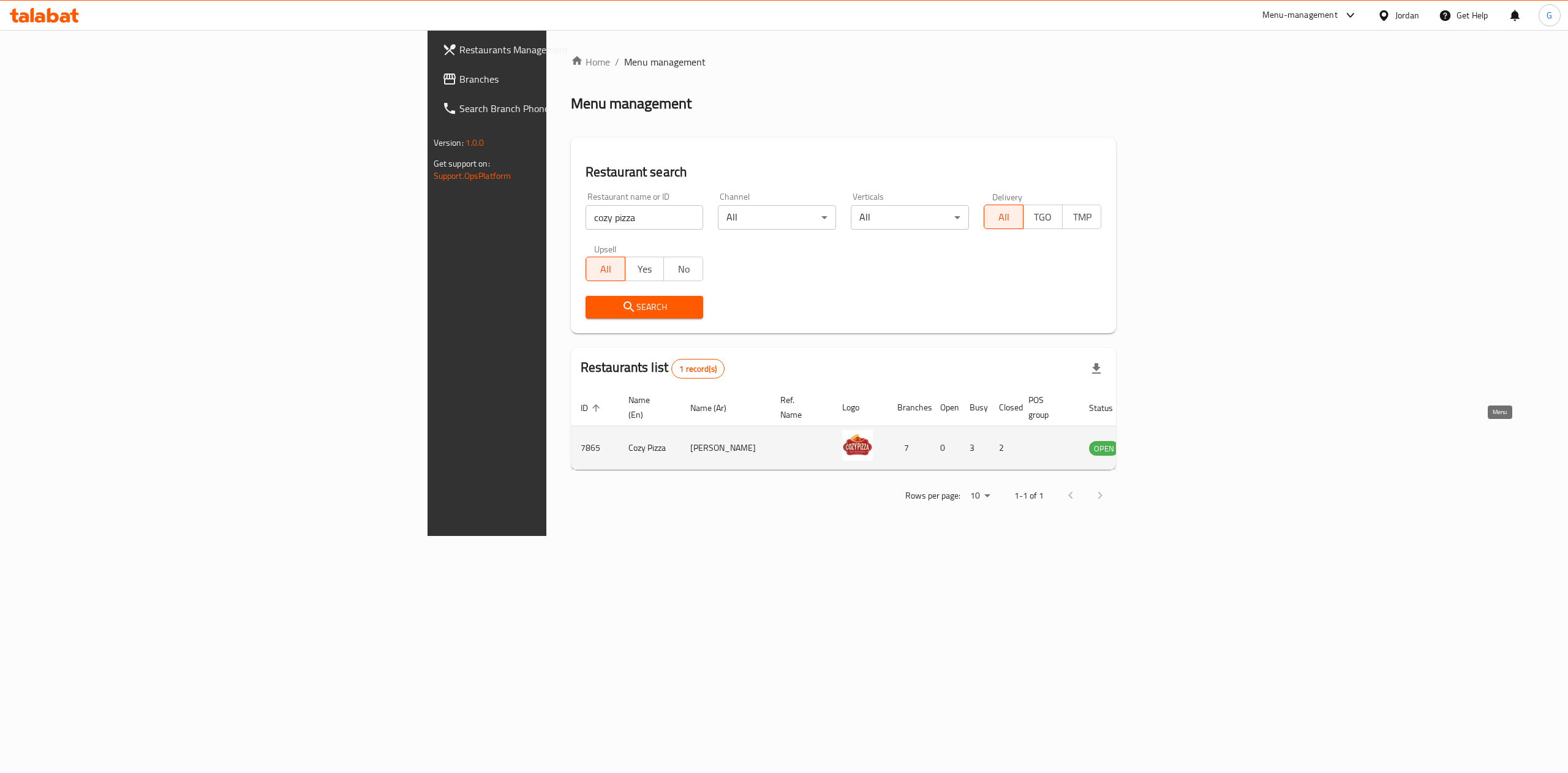
click at [1165, 446] on icon "enhanced table" at bounding box center [1163, 448] width 4 height 5
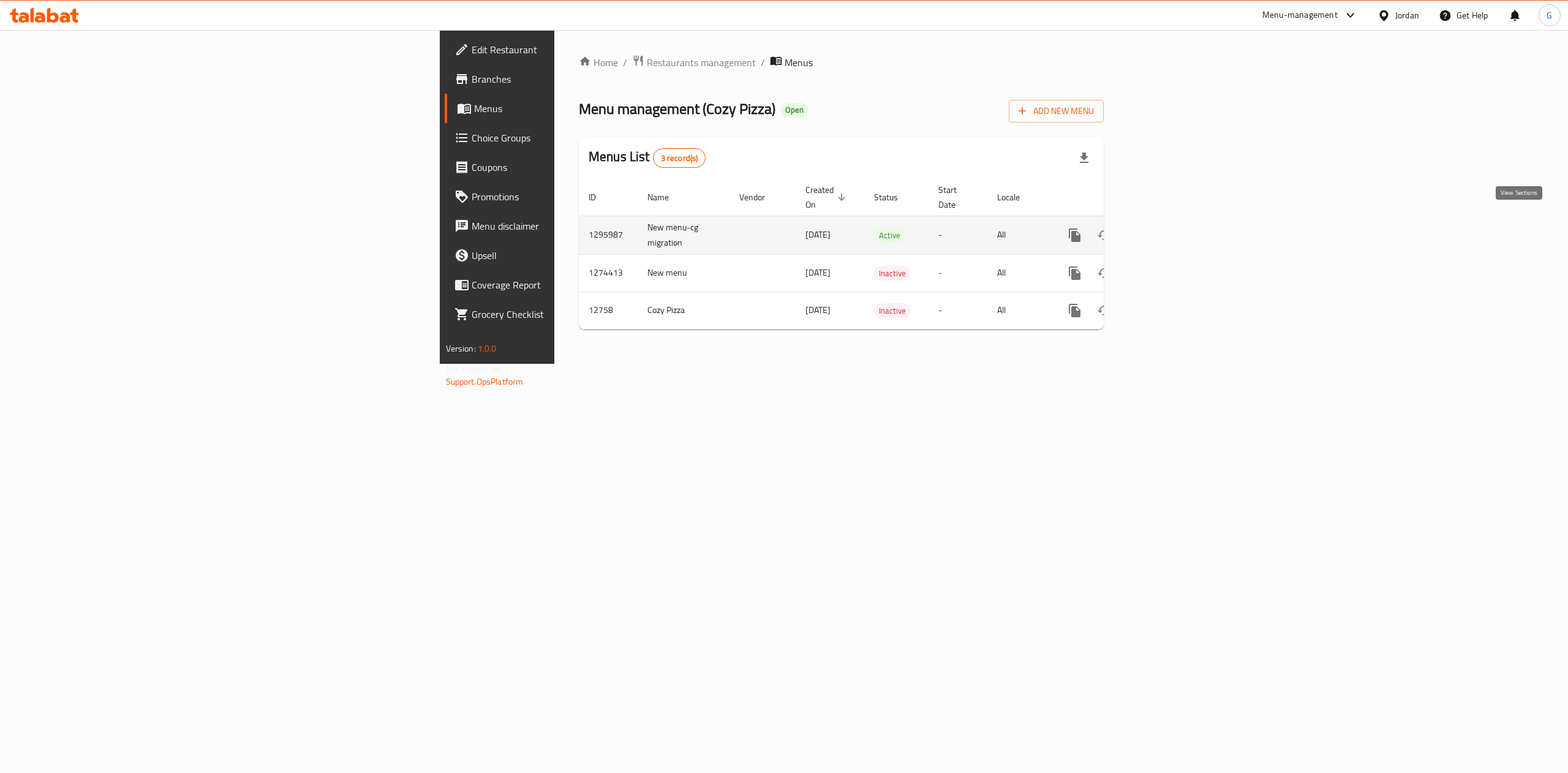
click at [1171, 228] on icon "enhanced table" at bounding box center [1163, 235] width 15 height 15
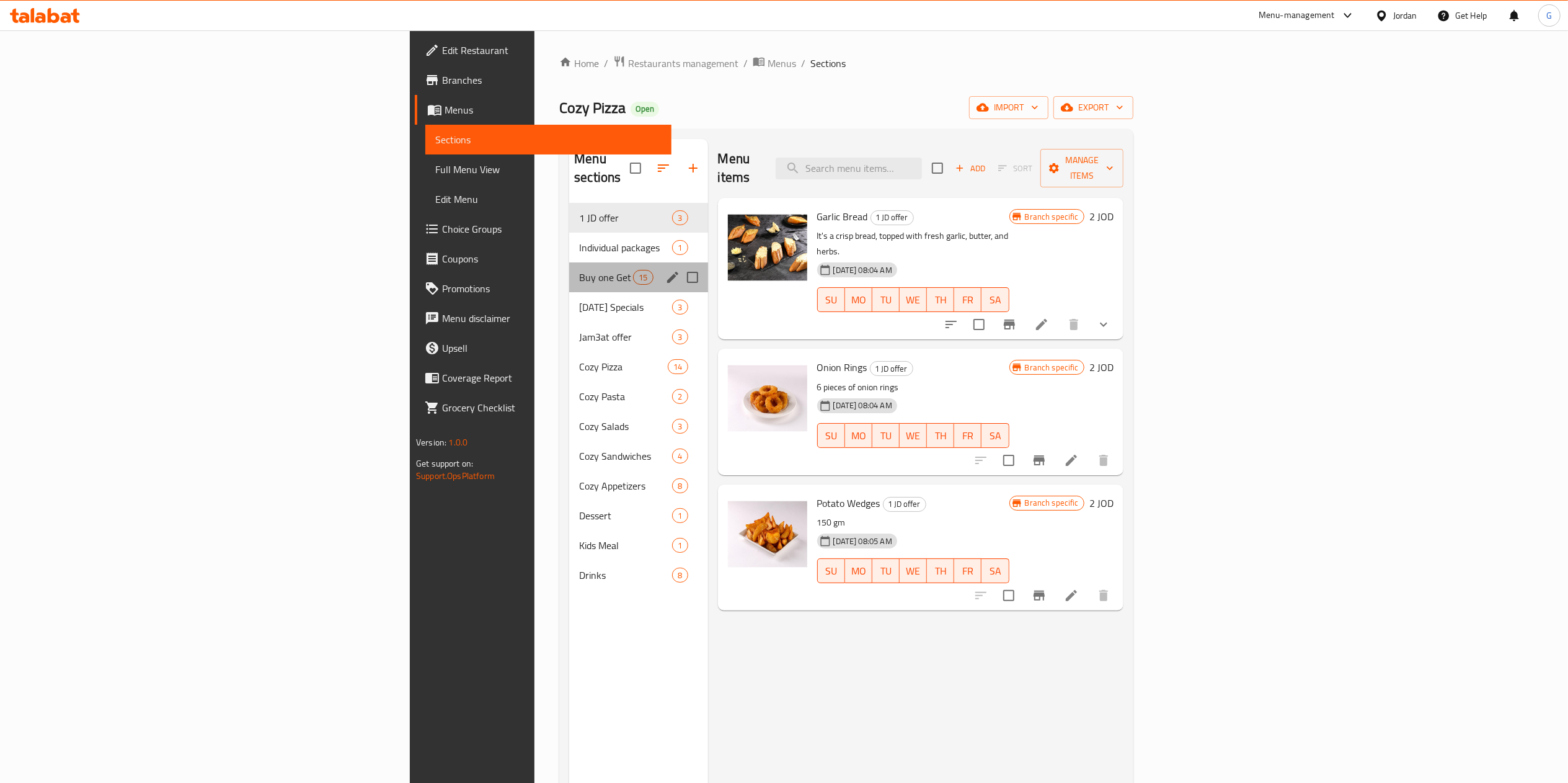
click at [569, 262] on div "Buy one Get one 15" at bounding box center [638, 277] width 139 height 30
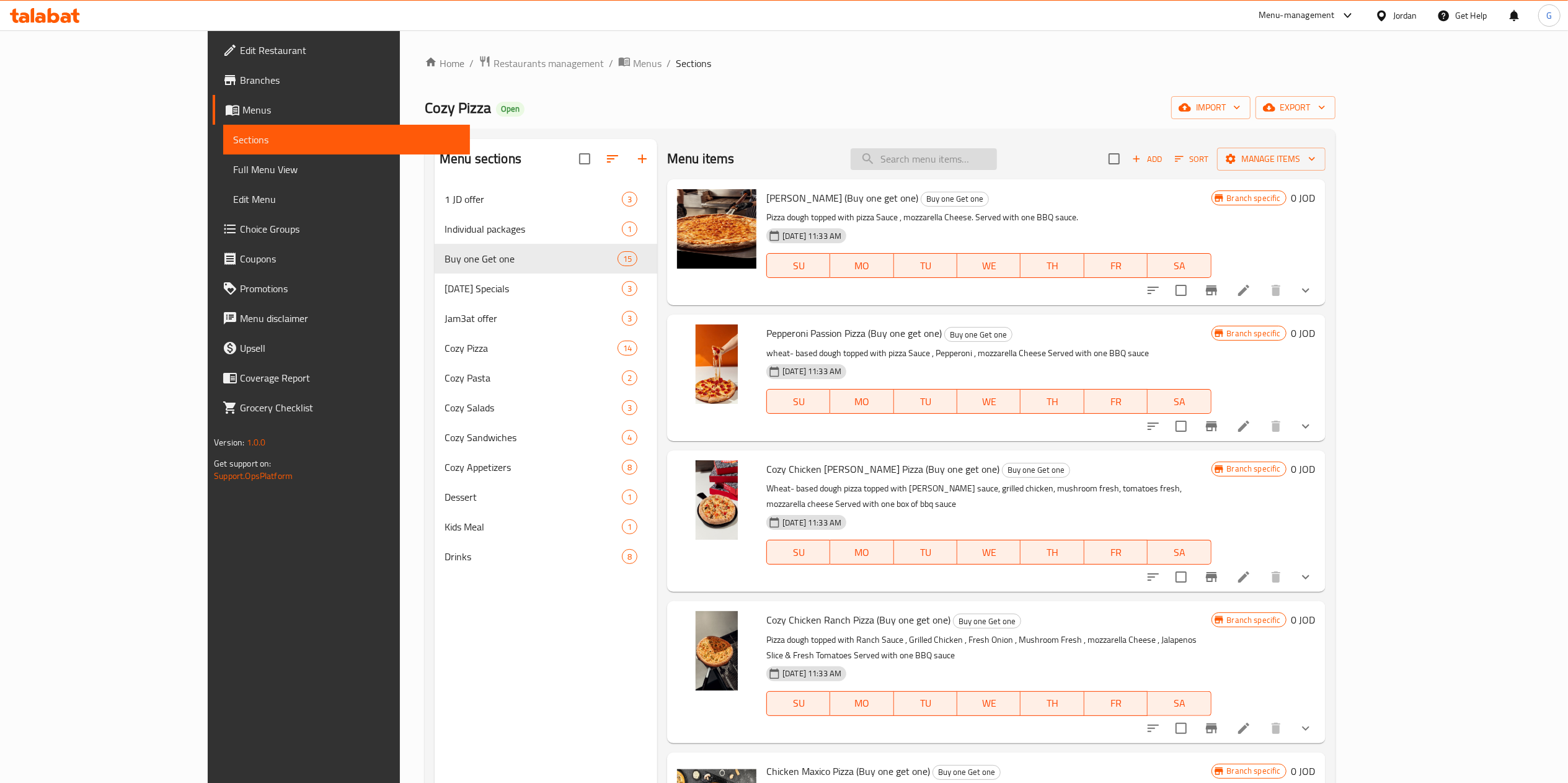
click at [965, 165] on input "search" at bounding box center [924, 159] width 147 height 22
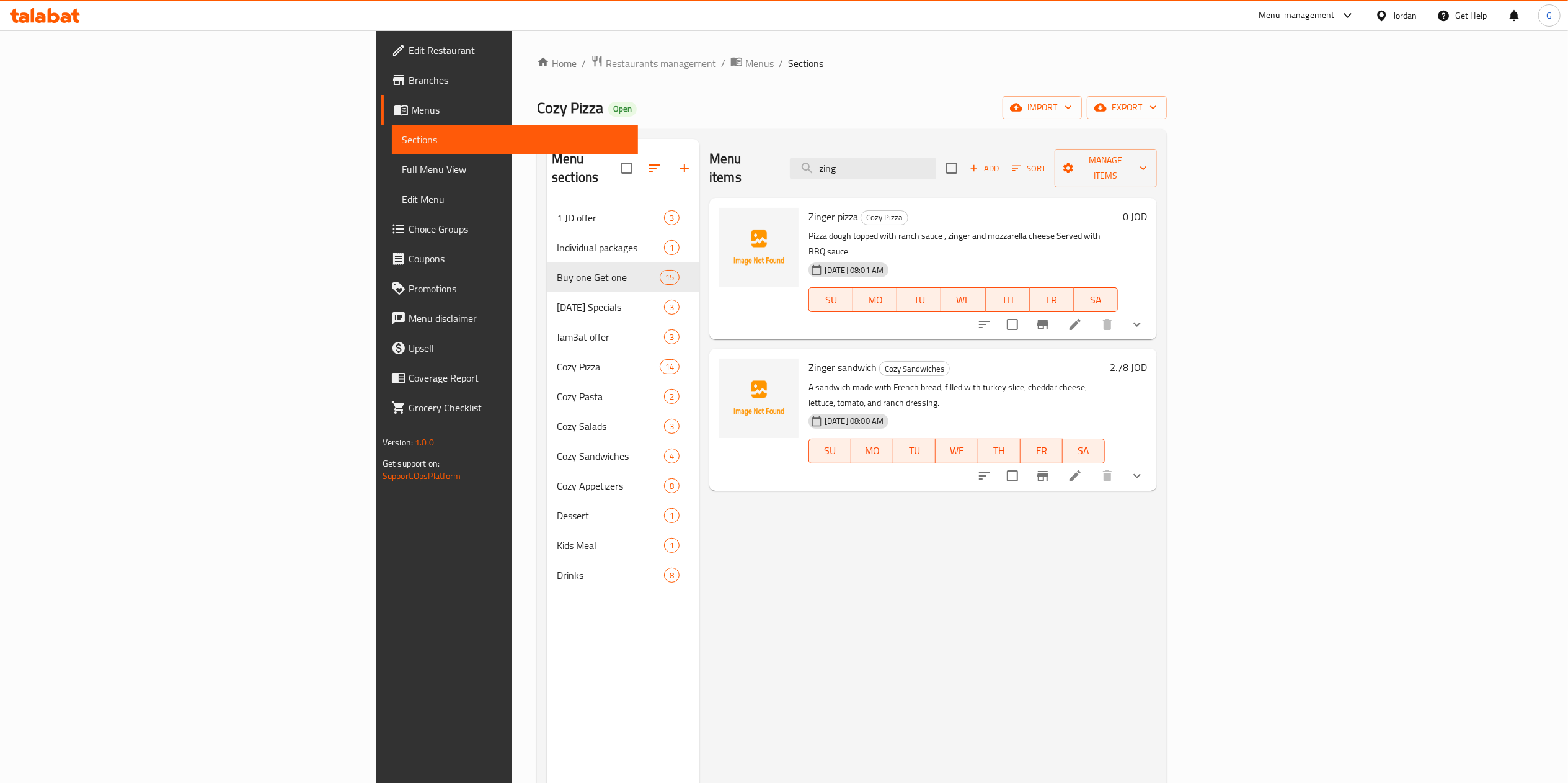
type input "zing"
click at [1093, 313] on li at bounding box center [1075, 324] width 35 height 22
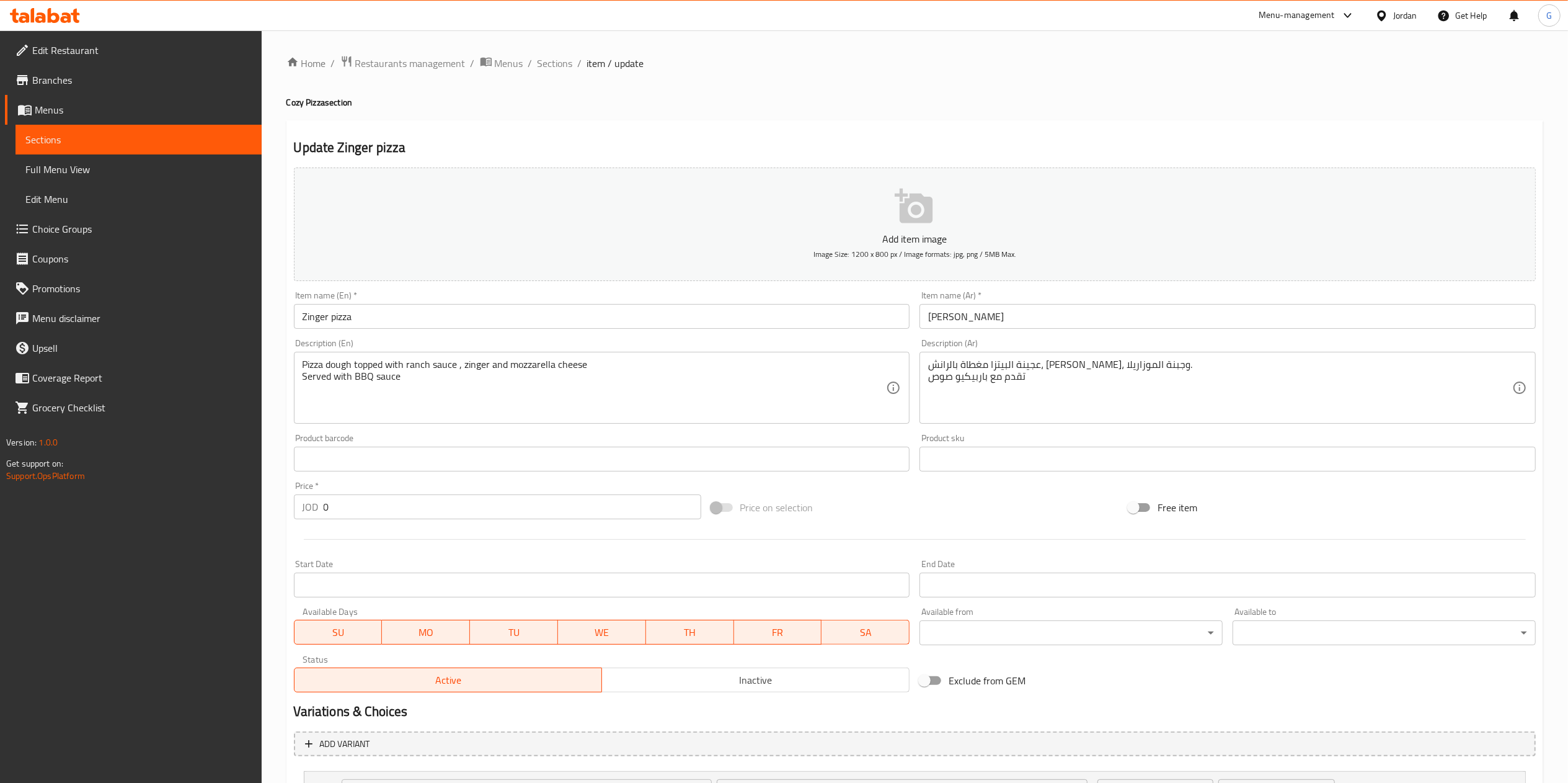
scroll to position [115, 0]
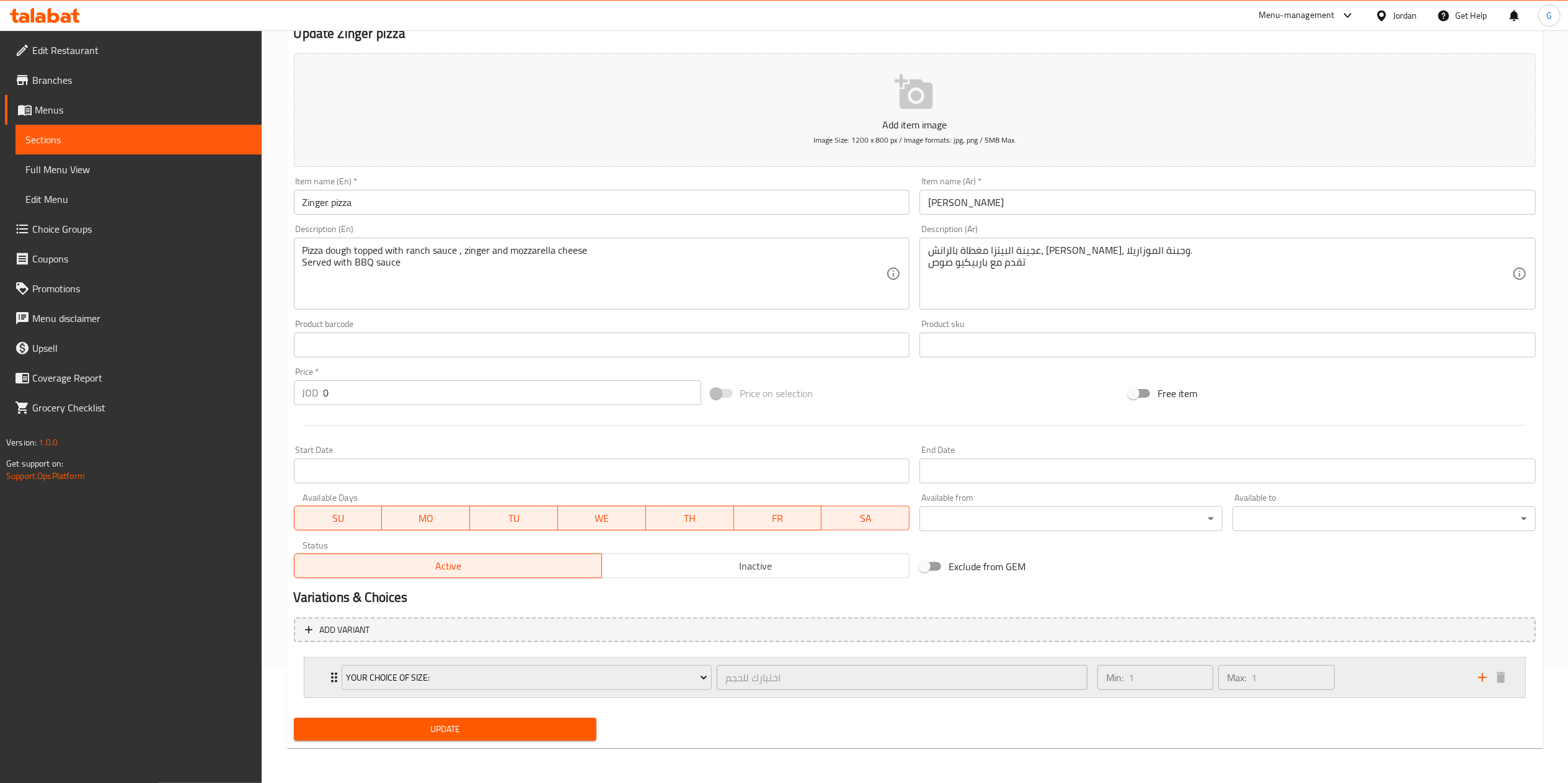
click at [1382, 672] on div "Min: 1 ​ Max: 1 ​" at bounding box center [1280, 677] width 381 height 40
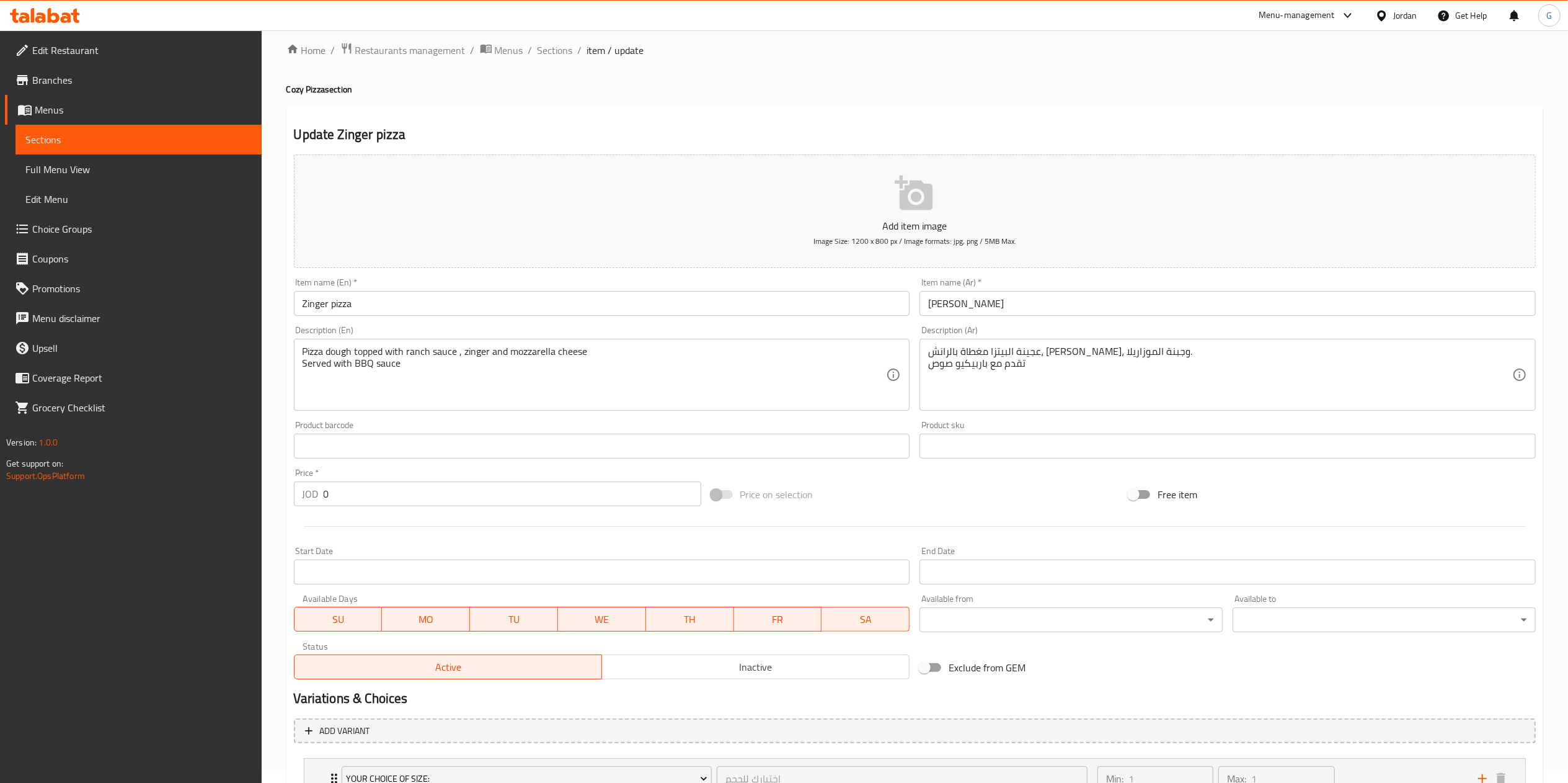
scroll to position [0, 0]
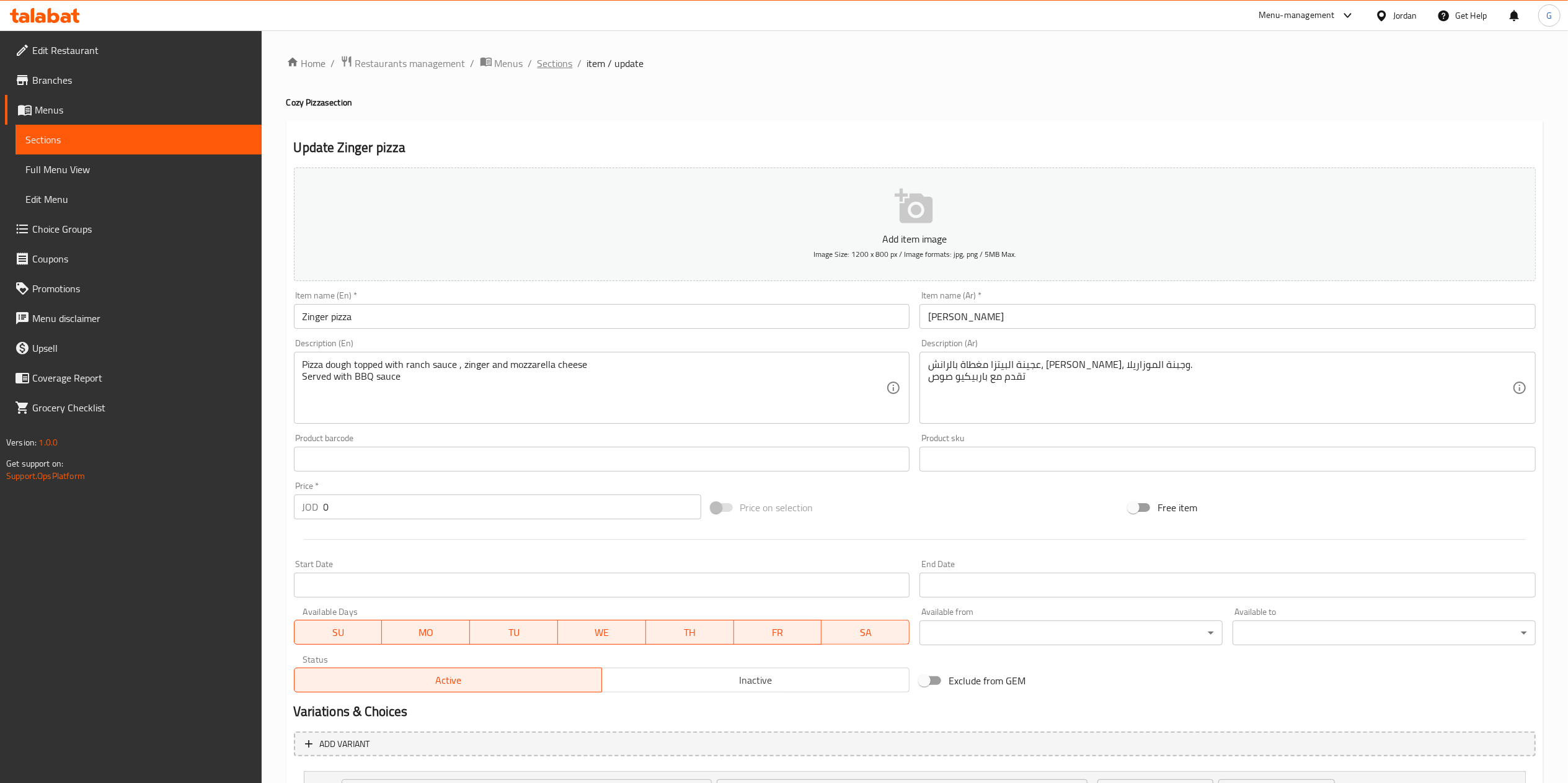
click at [565, 67] on span "Sections" at bounding box center [555, 63] width 36 height 15
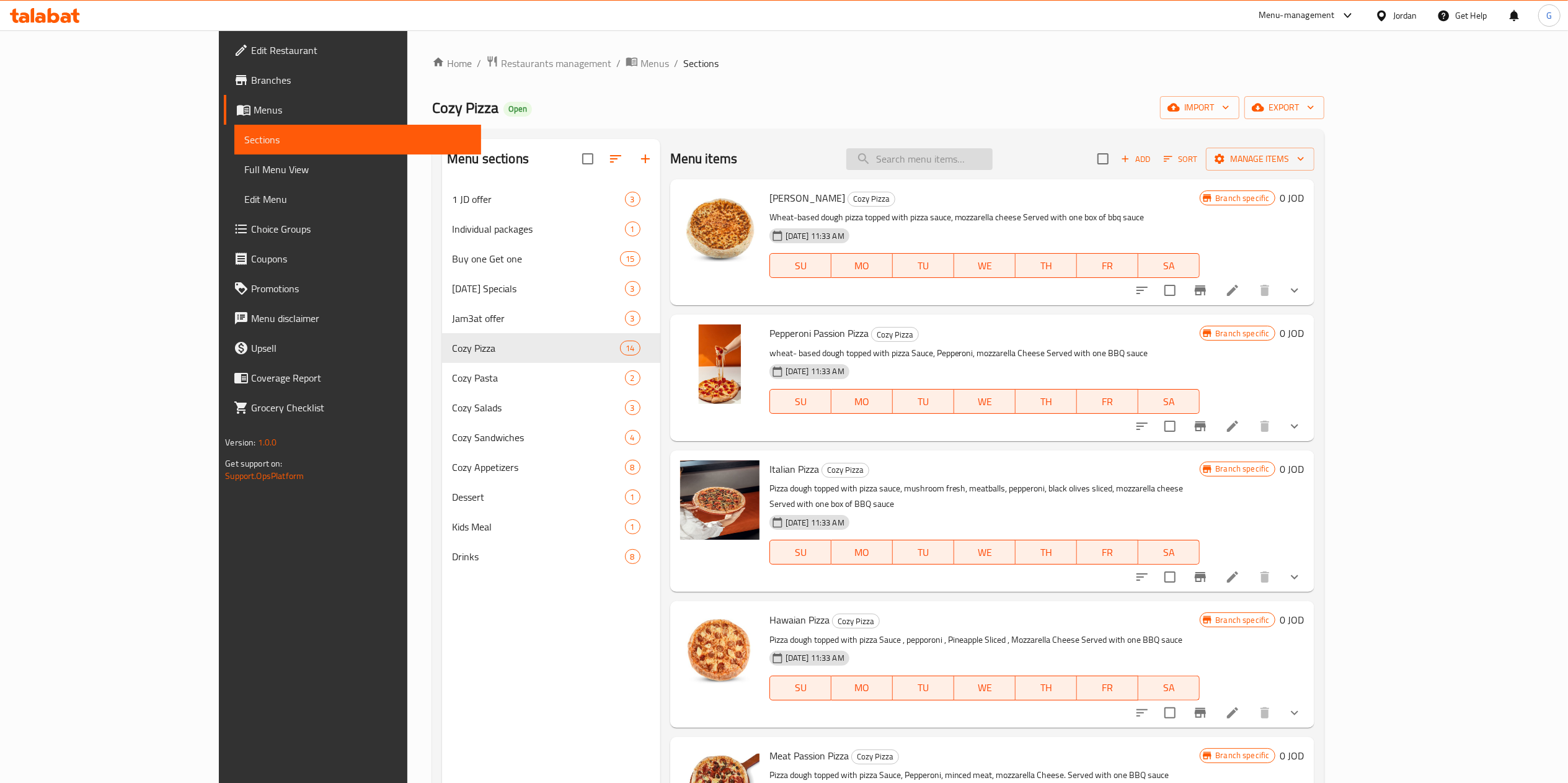
click at [992, 158] on input "search" at bounding box center [919, 159] width 147 height 22
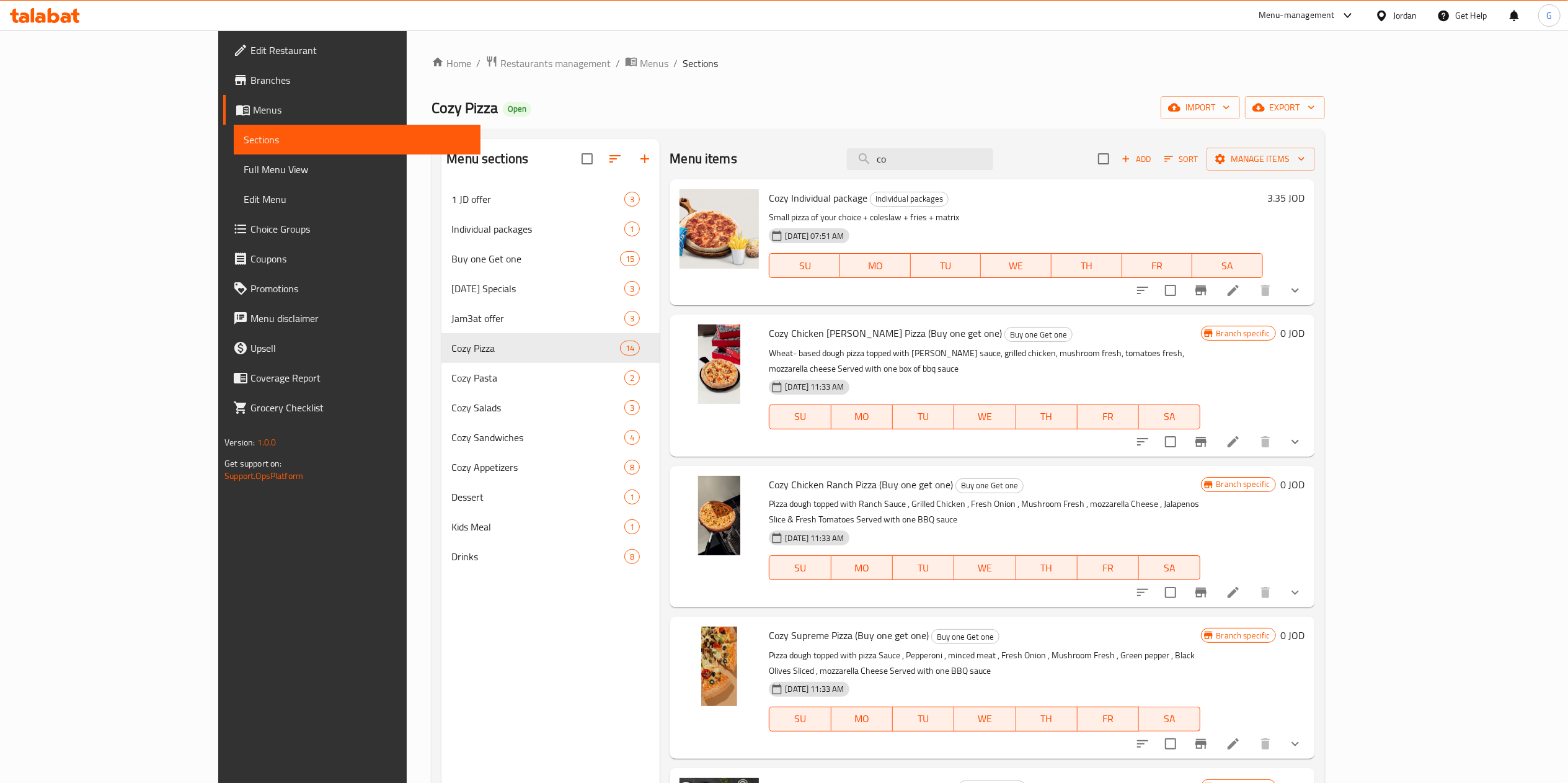
type input "c"
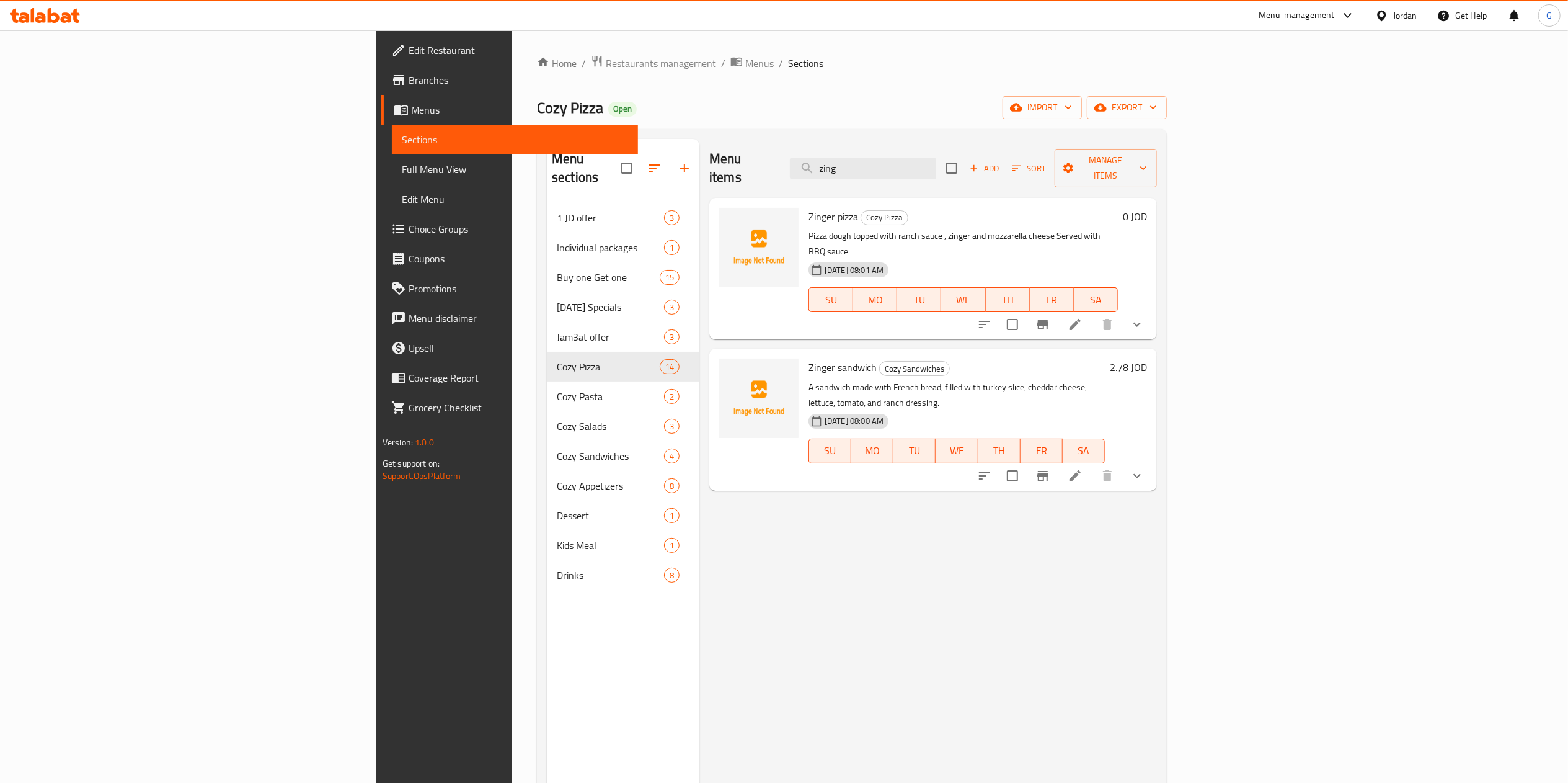
type input "zing"
click at [606, 57] on span "Restaurants management" at bounding box center [661, 63] width 110 height 15
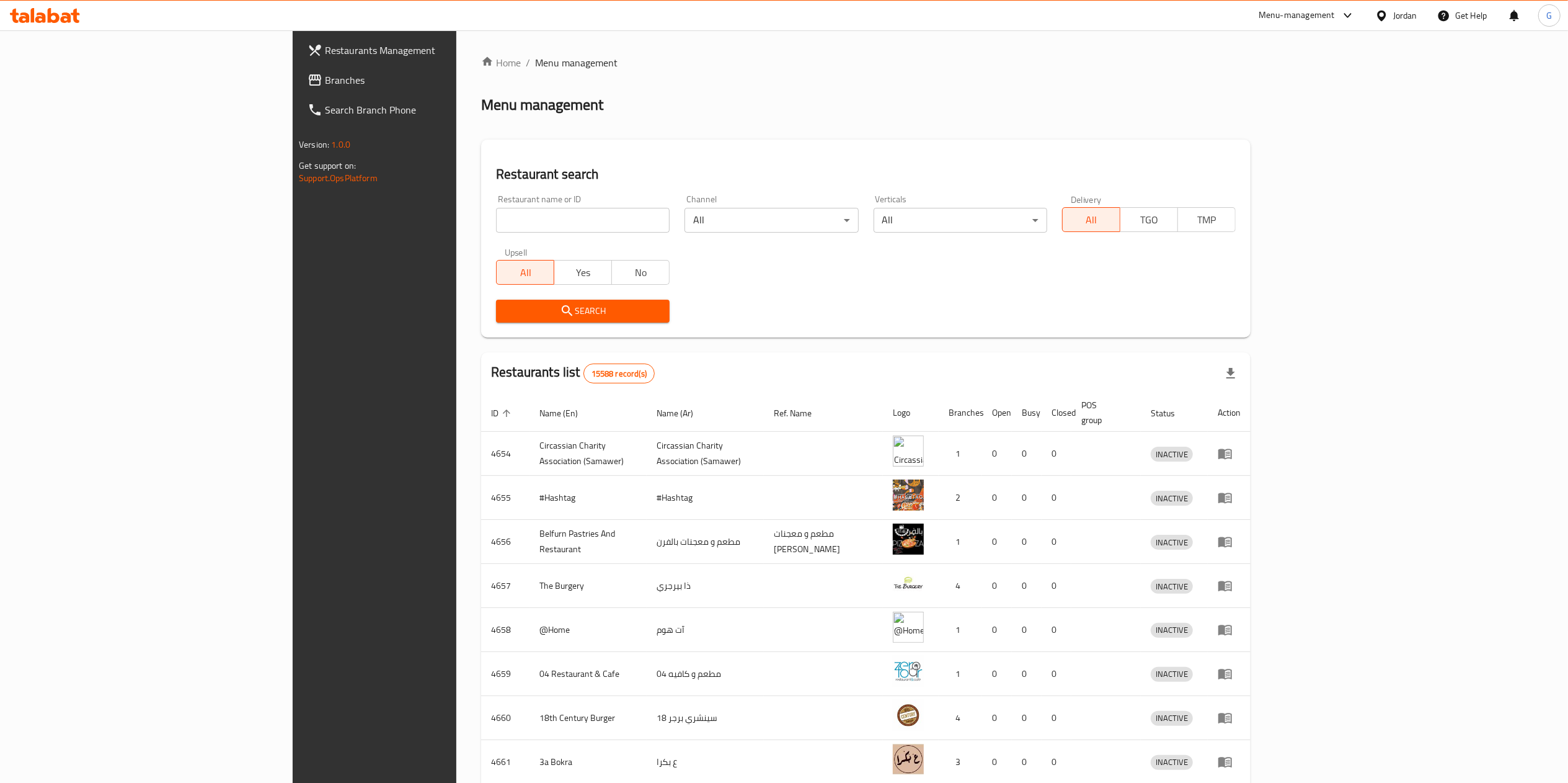
click at [496, 217] on input "search" at bounding box center [583, 220] width 173 height 25
click button "Search" at bounding box center [583, 311] width 173 height 23
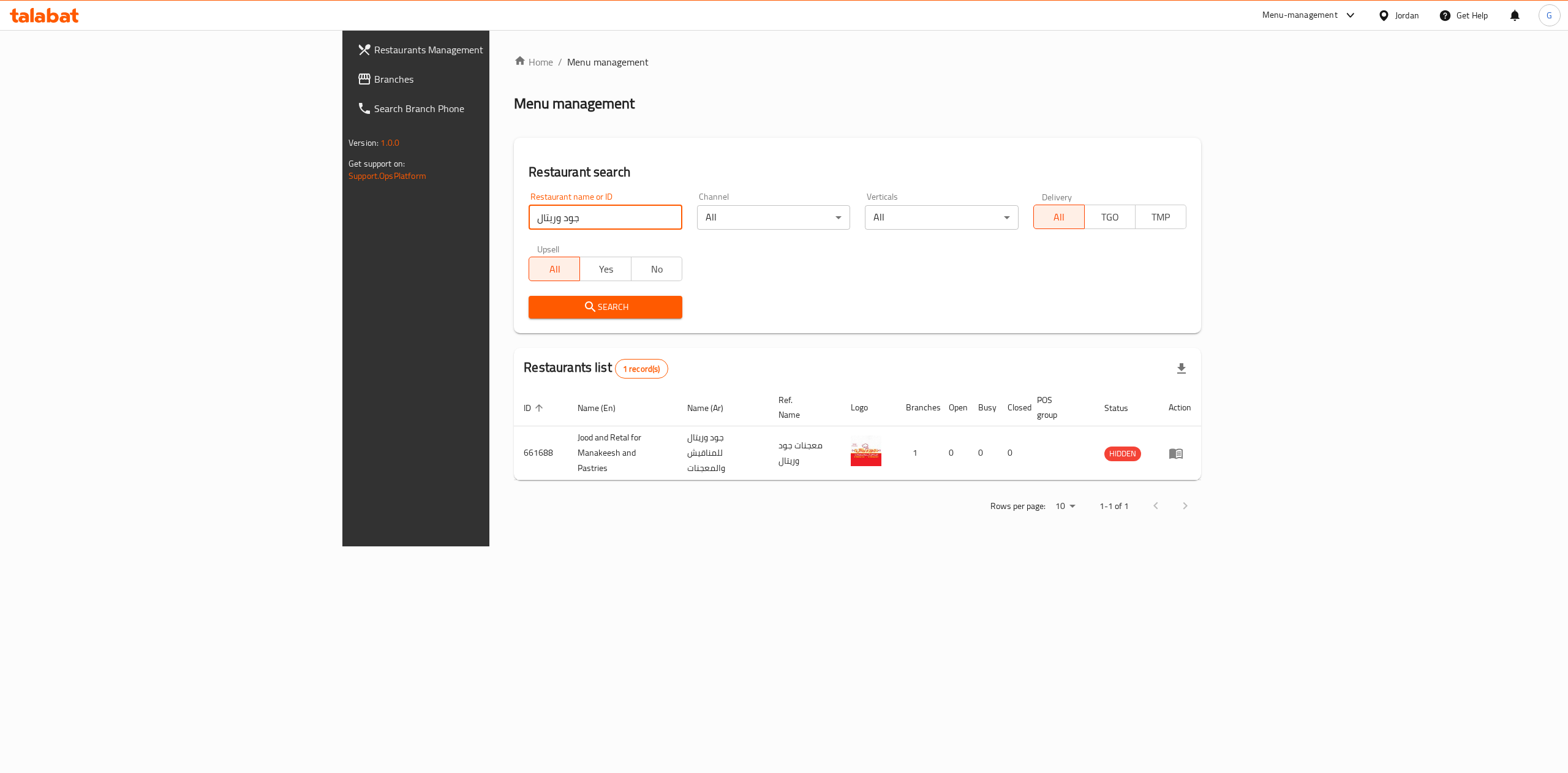
click at [529, 207] on input "جود وريتال" at bounding box center [605, 217] width 153 height 25
type input "cozy pizza"
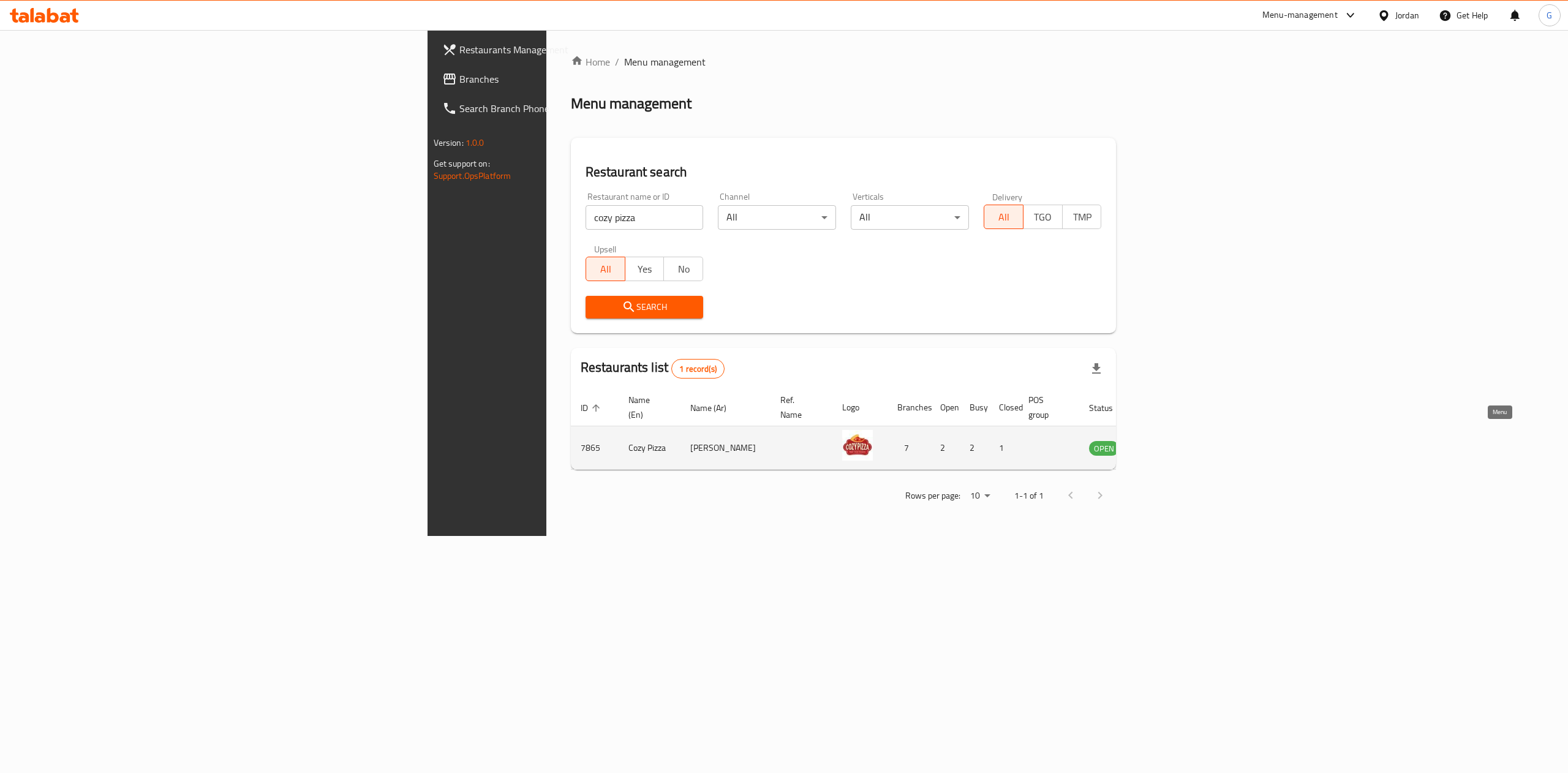
click at [1168, 440] on icon "enhanced table" at bounding box center [1161, 448] width 15 height 15
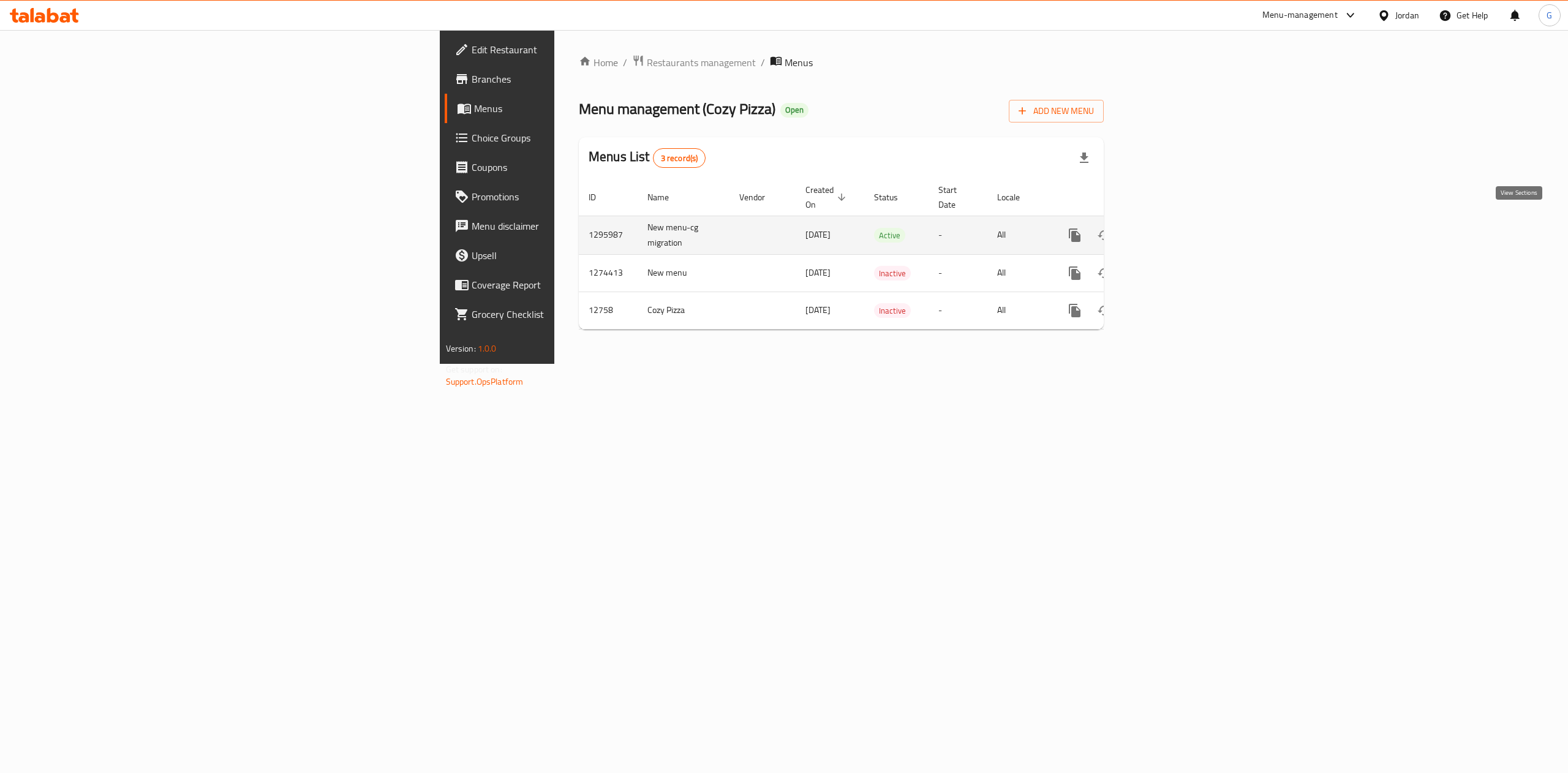
click at [1169, 230] on icon "enhanced table" at bounding box center [1163, 235] width 11 height 11
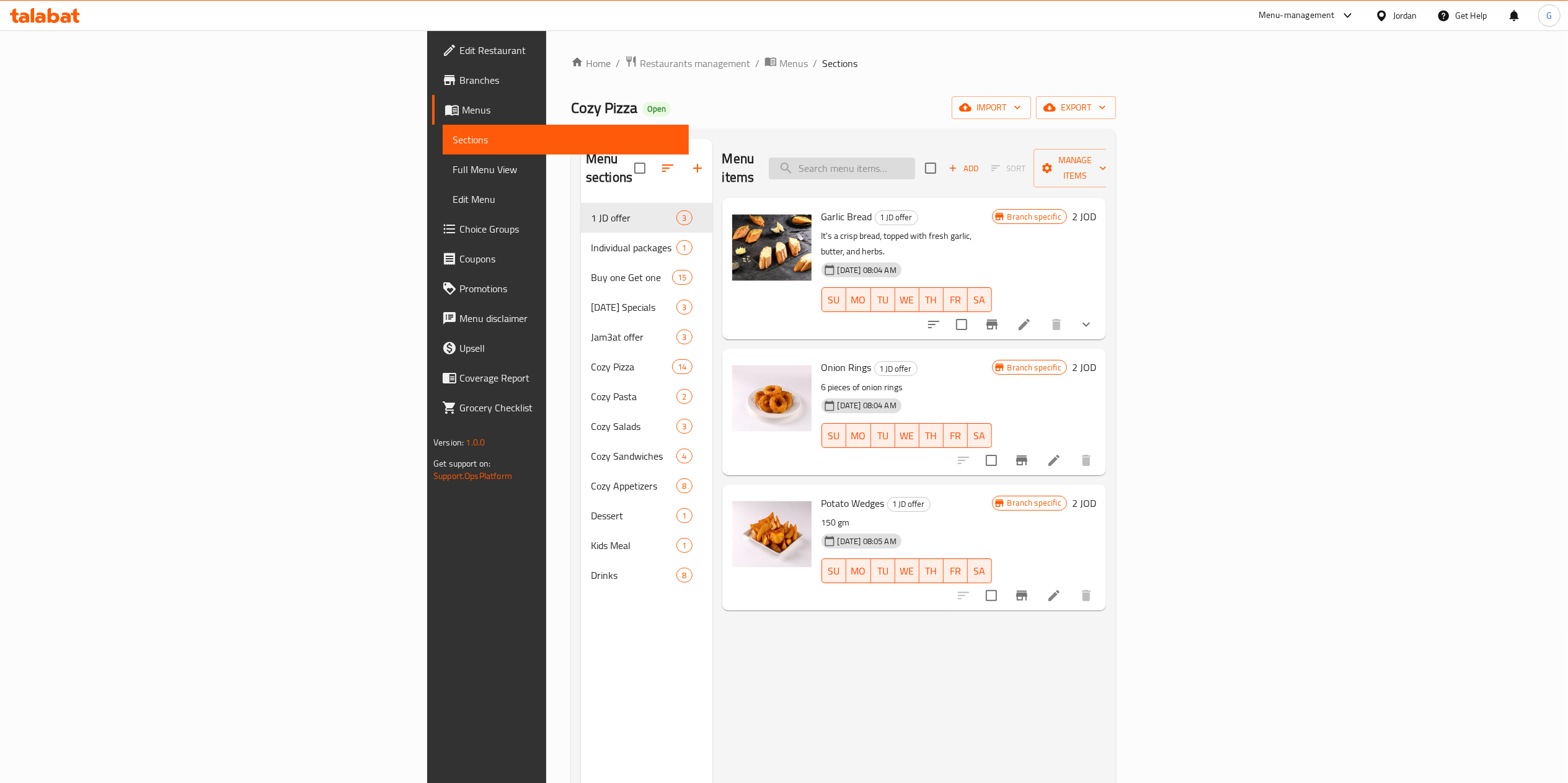
click at [915, 163] on input "search" at bounding box center [842, 168] width 147 height 22
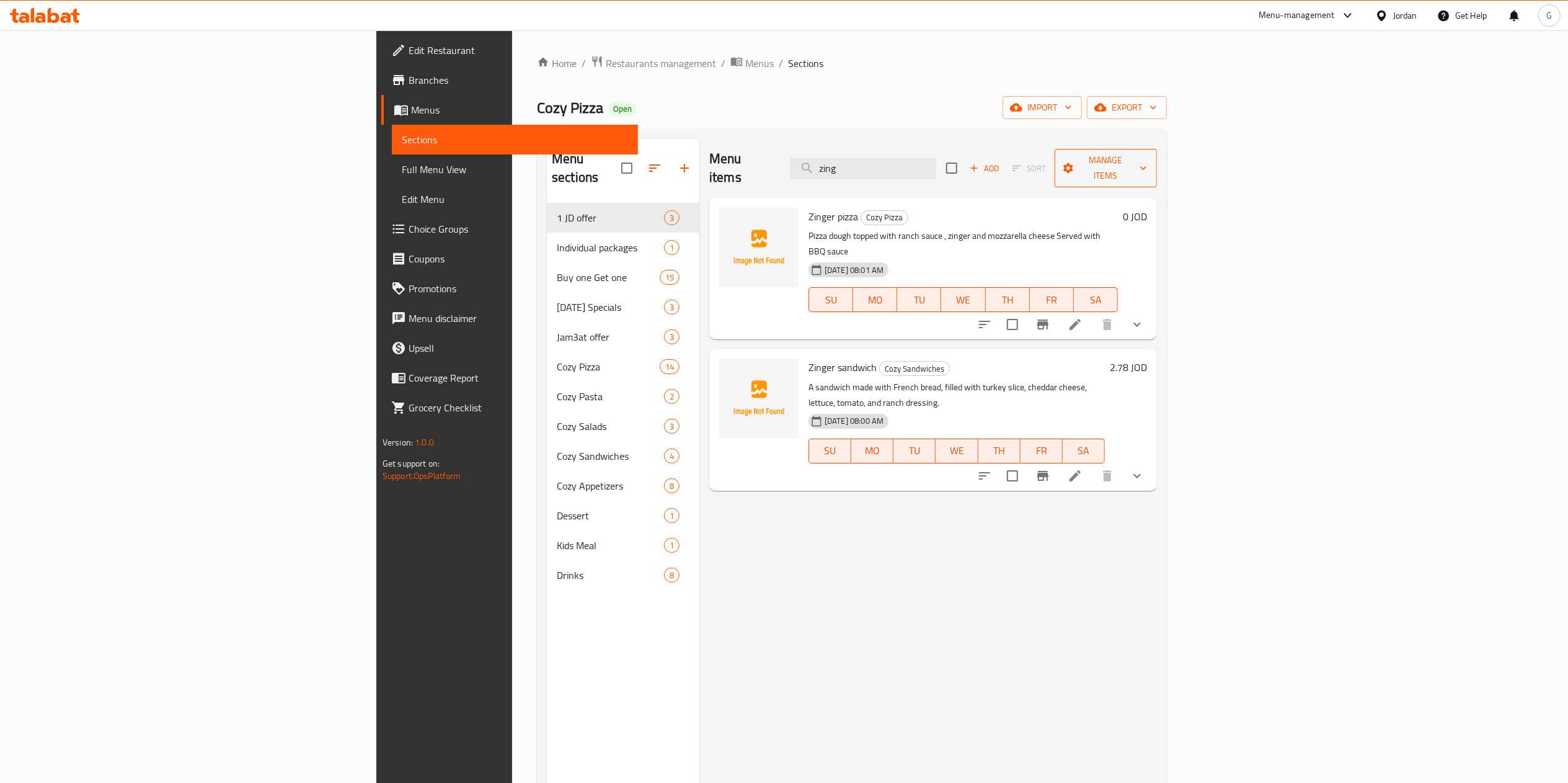
type input "zing"
click at [1148, 158] on span "Manage items" at bounding box center [1106, 168] width 83 height 31
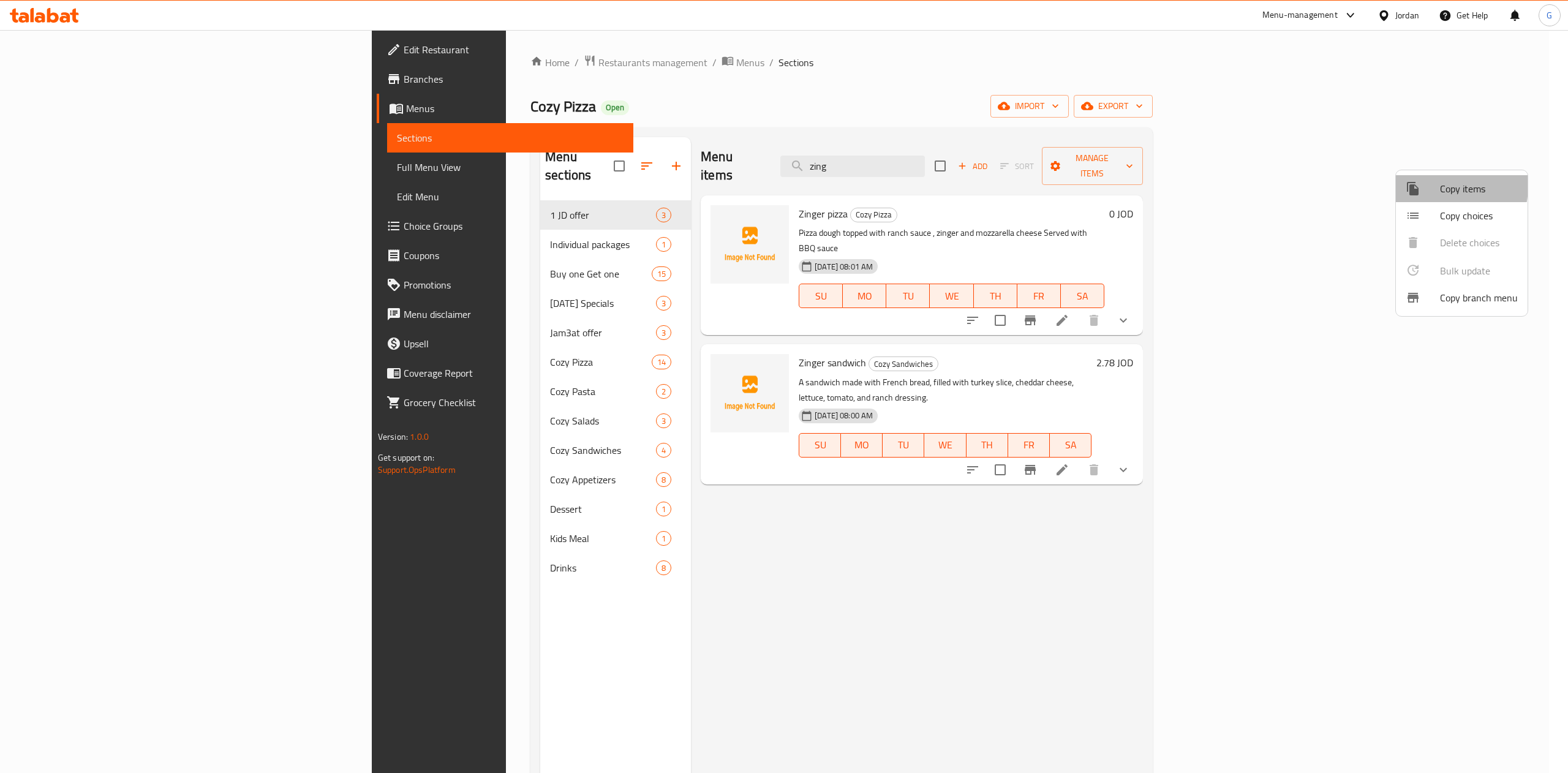
click at [1422, 185] on div at bounding box center [1423, 189] width 35 height 15
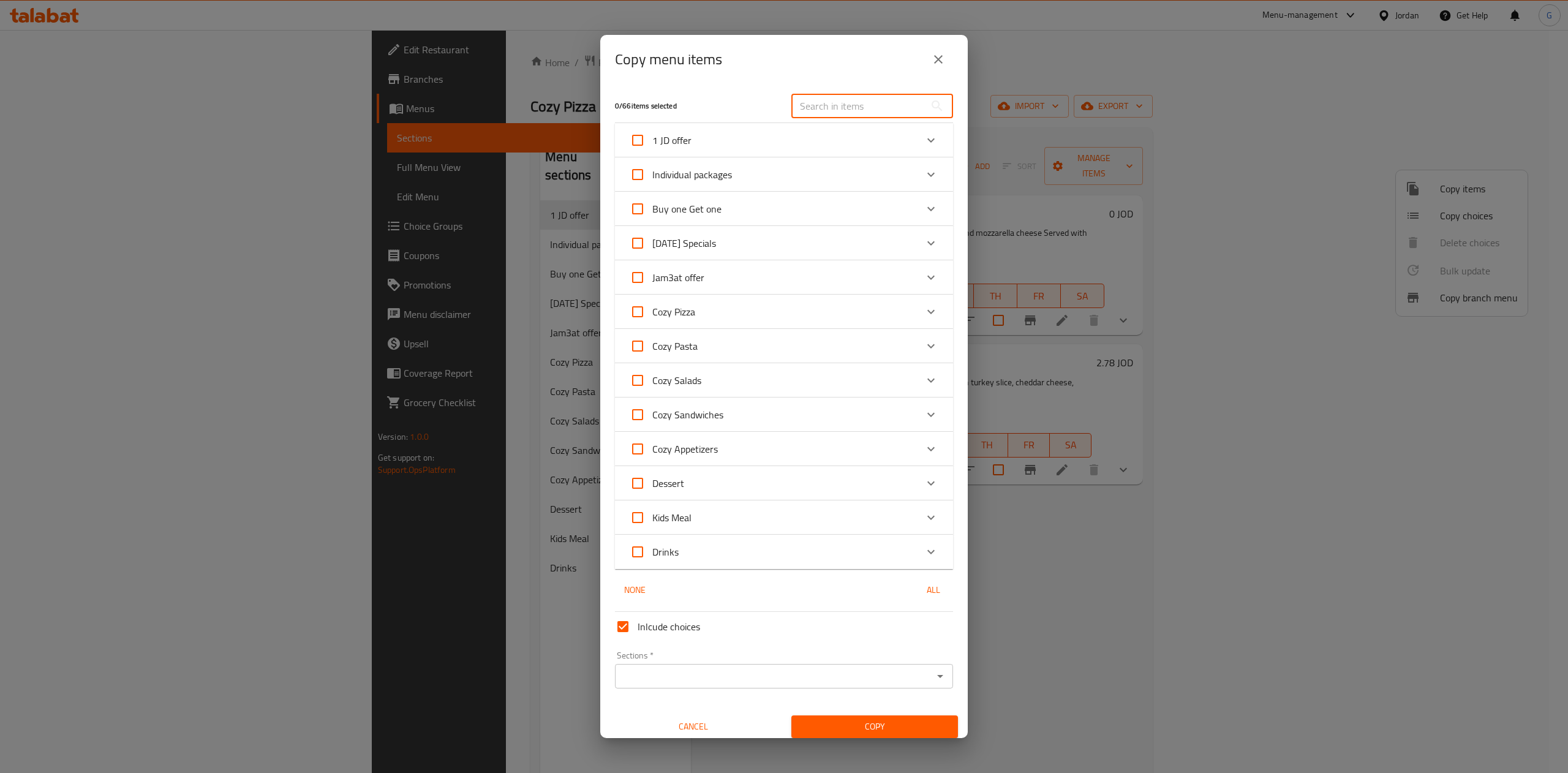
click at [853, 112] on input "text" at bounding box center [858, 106] width 134 height 25
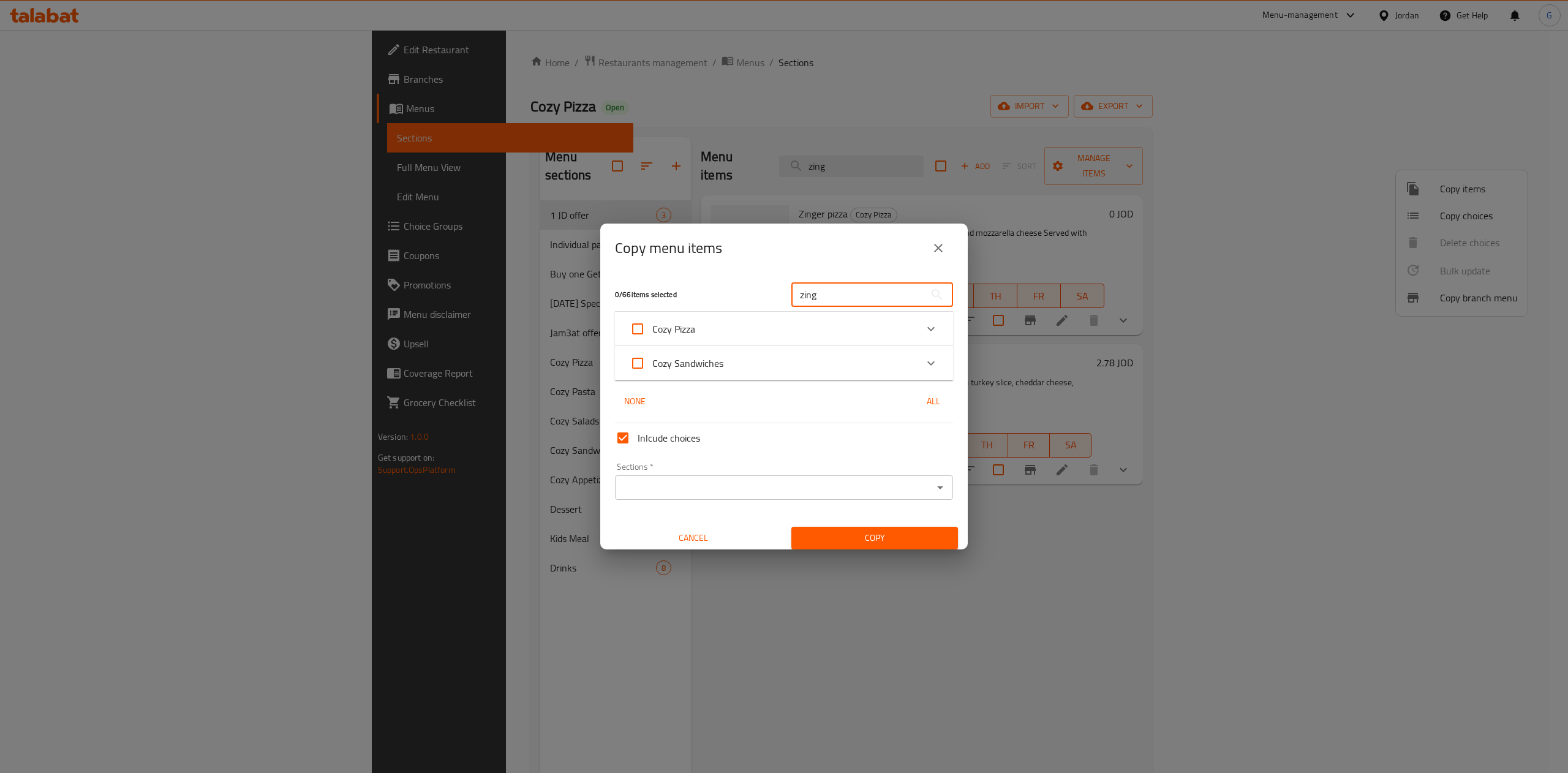
type input "zing"
click at [920, 331] on div "Expand" at bounding box center [931, 329] width 29 height 29
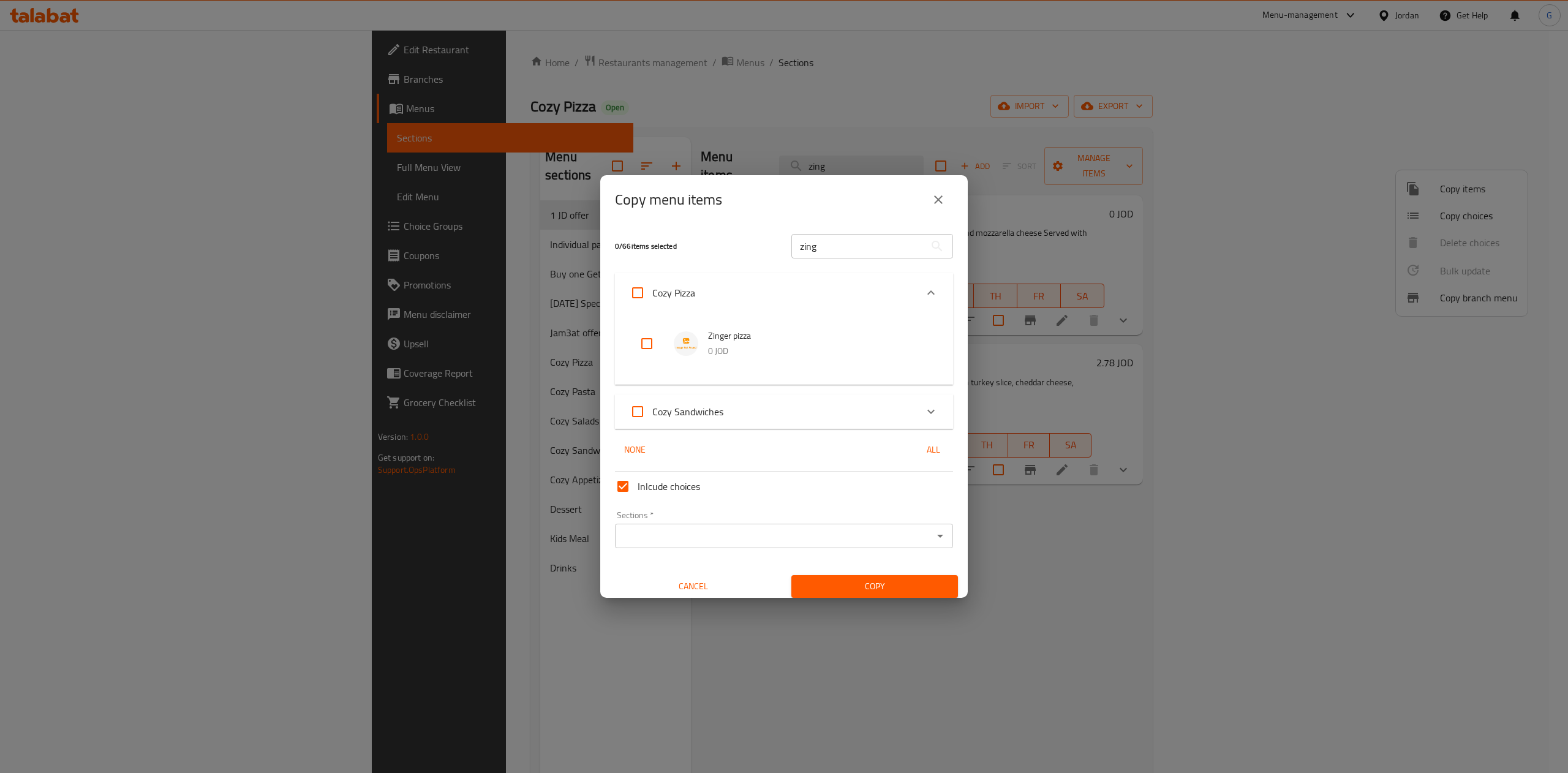
click at [644, 342] on input "checkbox" at bounding box center [646, 343] width 29 height 29
checkbox input "true"
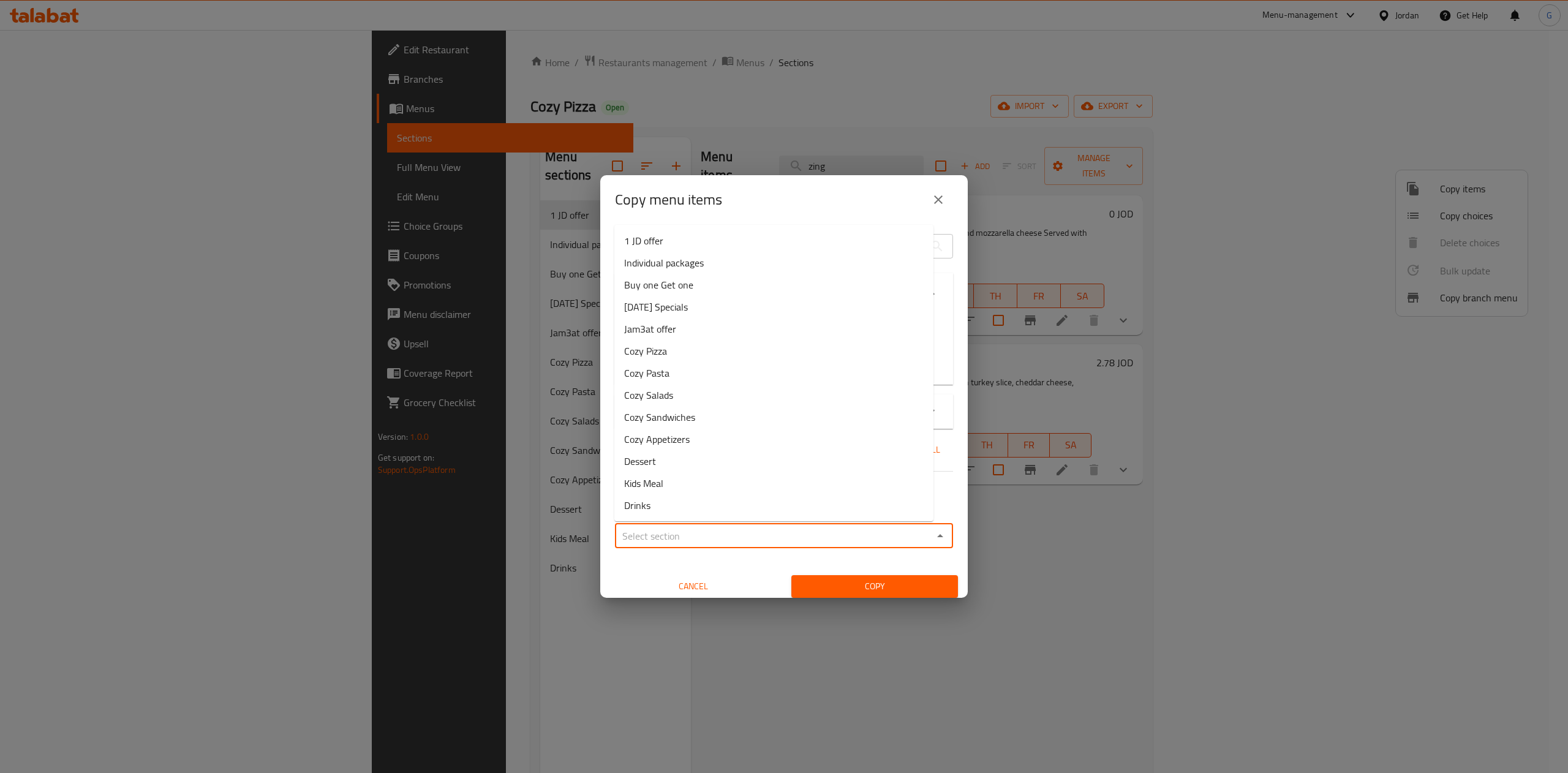
click at [747, 537] on input "Sections   *" at bounding box center [773, 536] width 310 height 17
click at [694, 286] on li "Buy one Get one" at bounding box center [774, 284] width 319 height 22
type input "Buy one Get one"
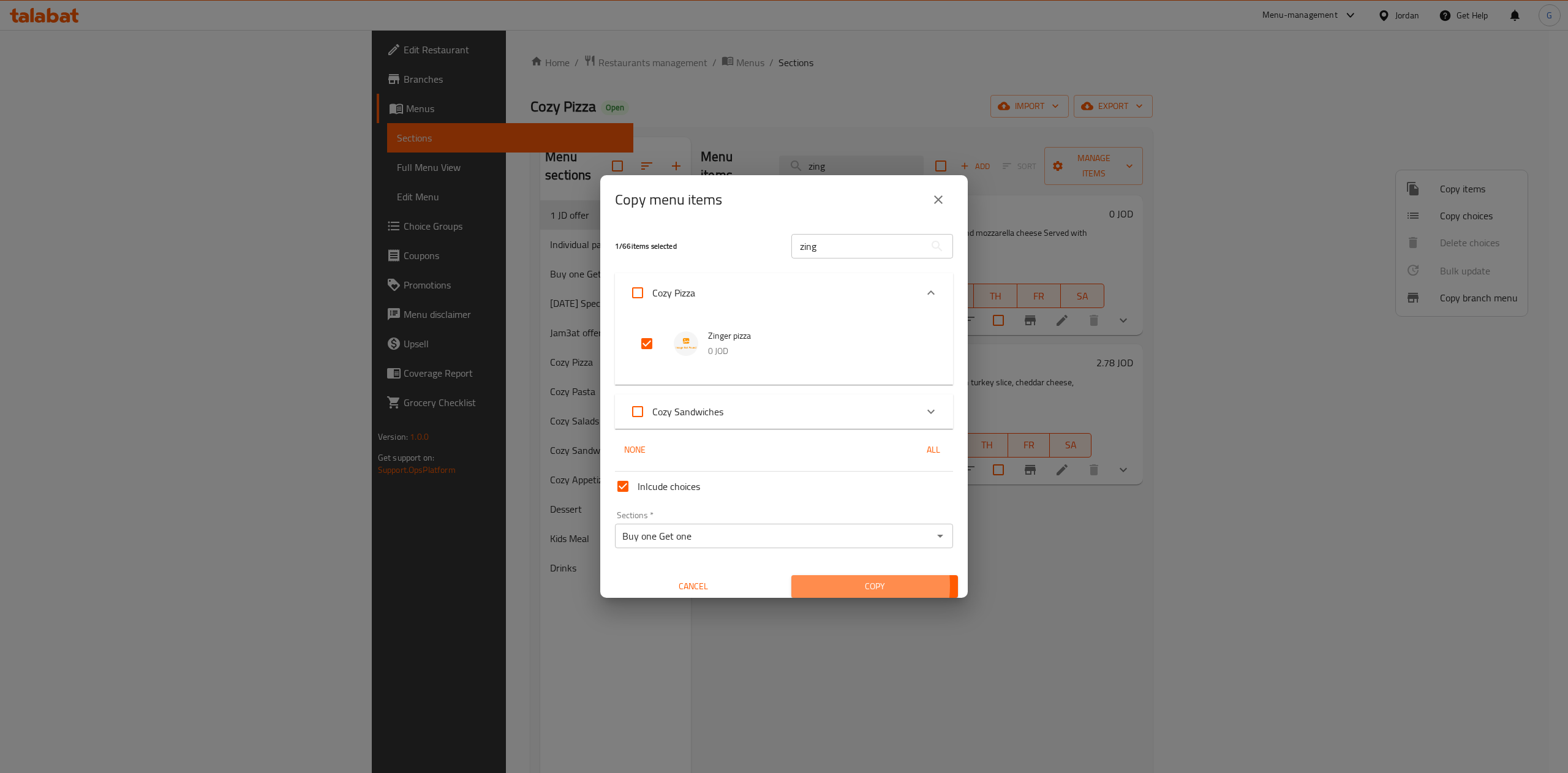
click at [826, 585] on span "Copy" at bounding box center [874, 586] width 147 height 15
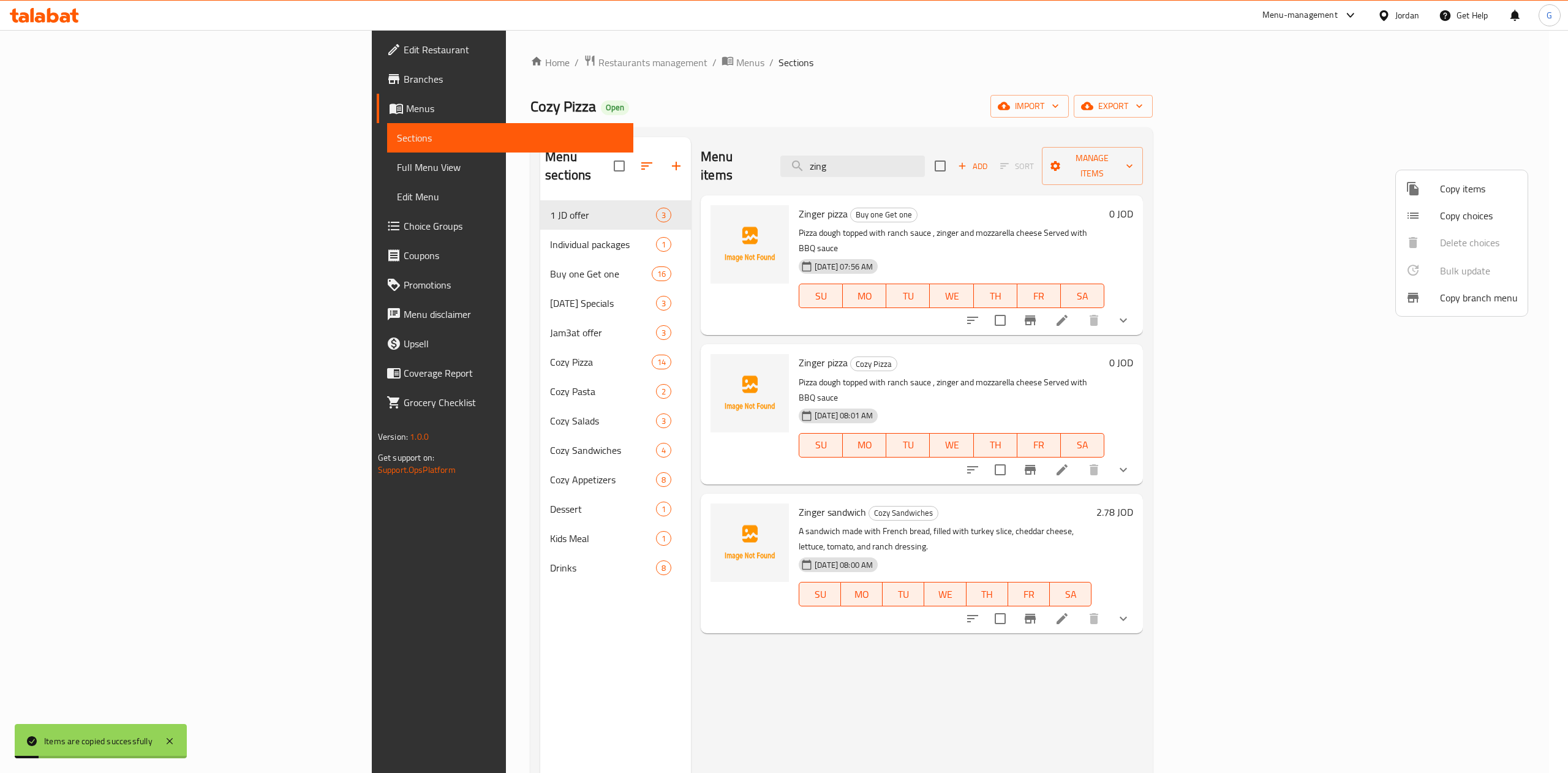
click at [371, 255] on div at bounding box center [784, 386] width 1568 height 773
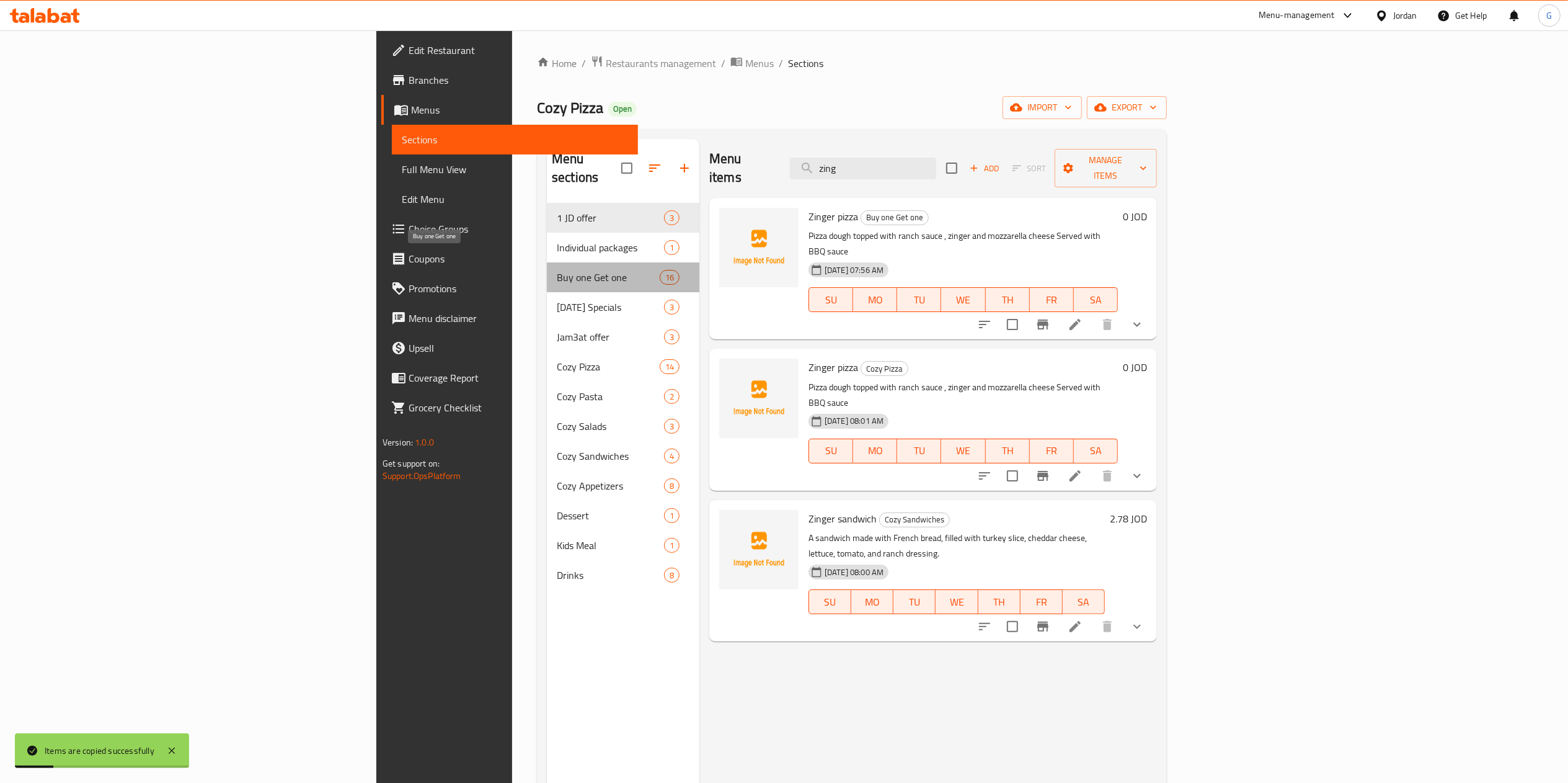
click at [557, 270] on span "Buy one Get one" at bounding box center [608, 277] width 103 height 15
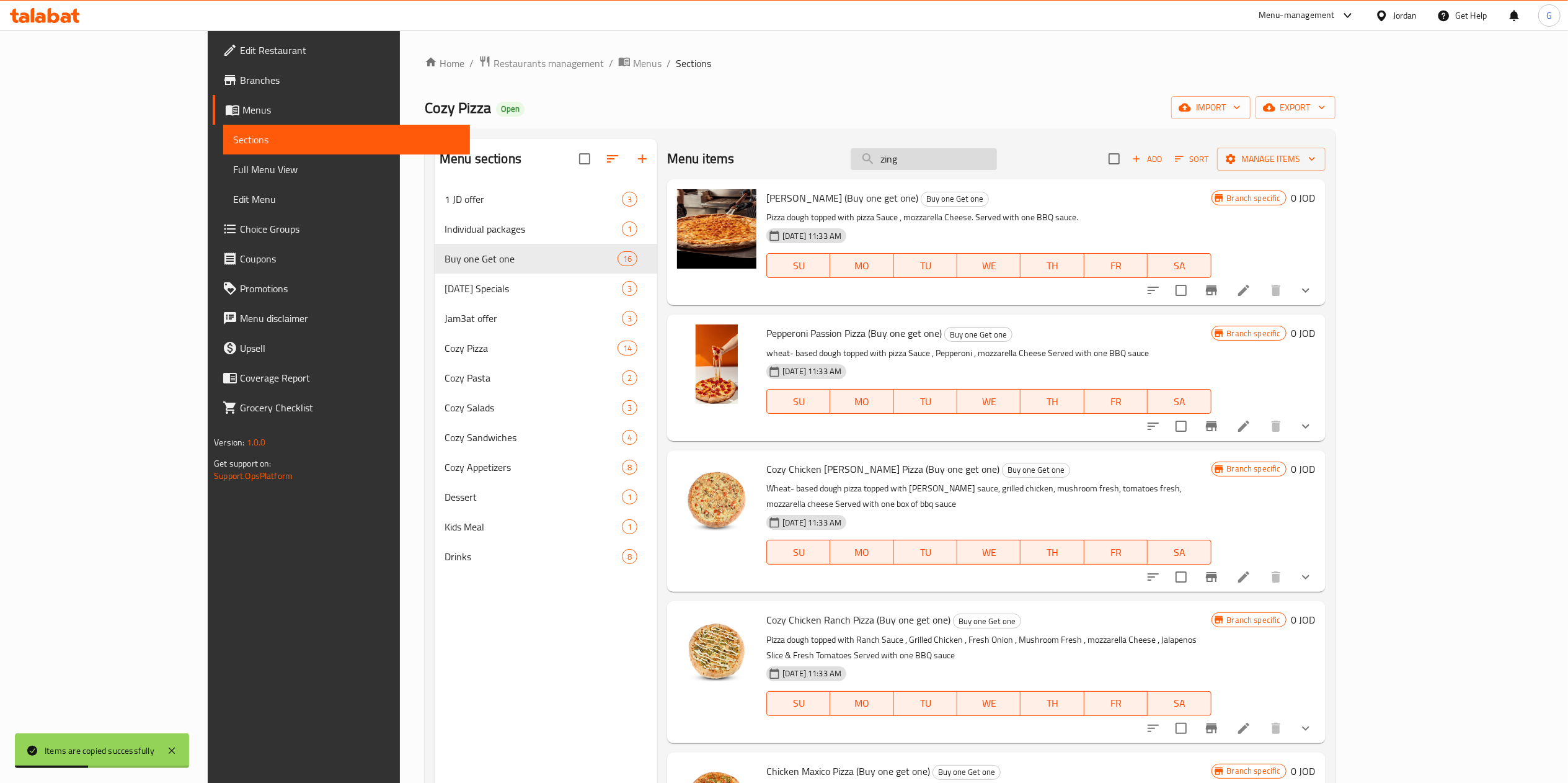
click at [997, 161] on input "zing" at bounding box center [924, 159] width 147 height 22
type input "z"
type input "zing"
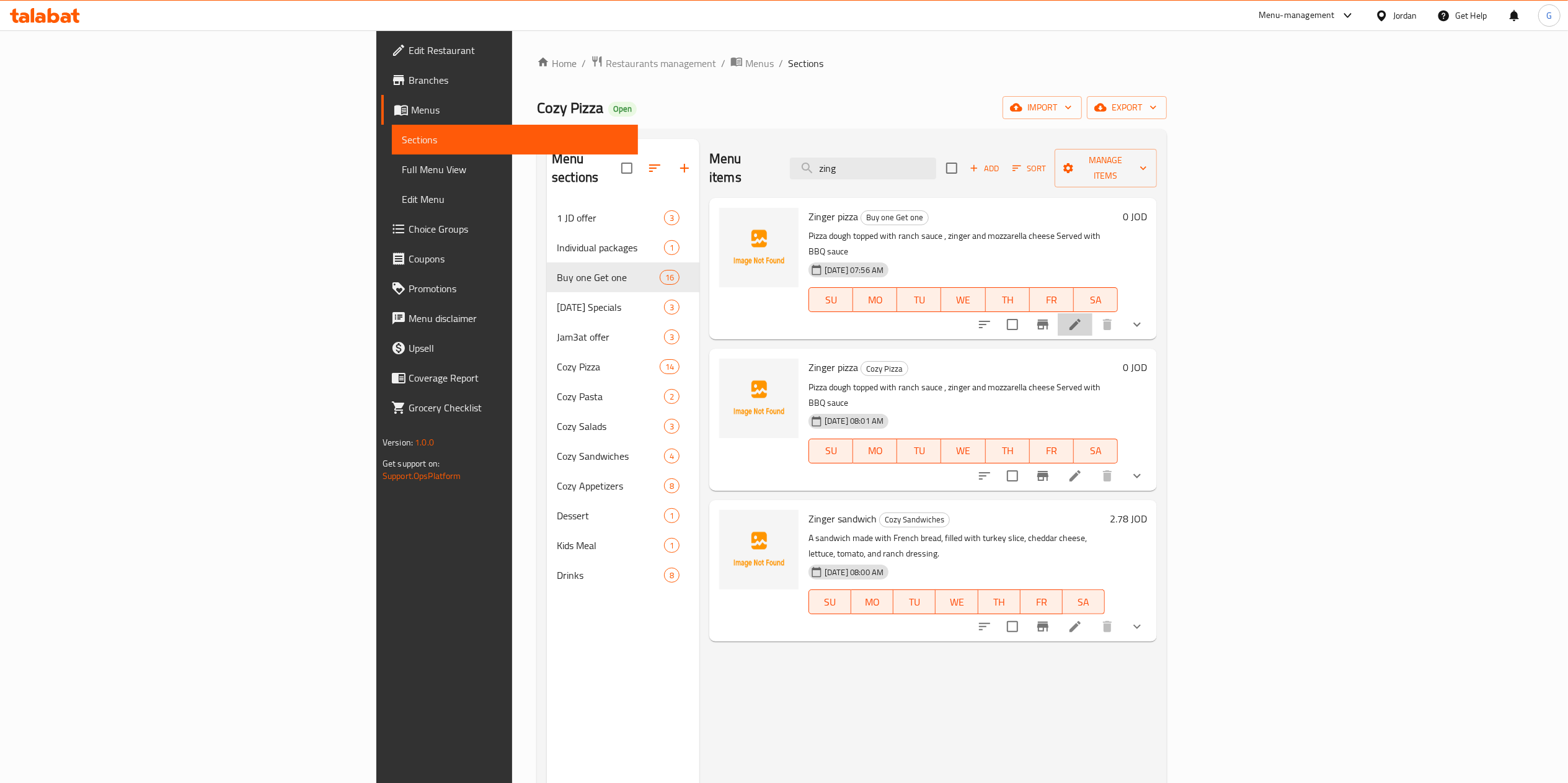
click at [1093, 313] on li at bounding box center [1075, 324] width 35 height 22
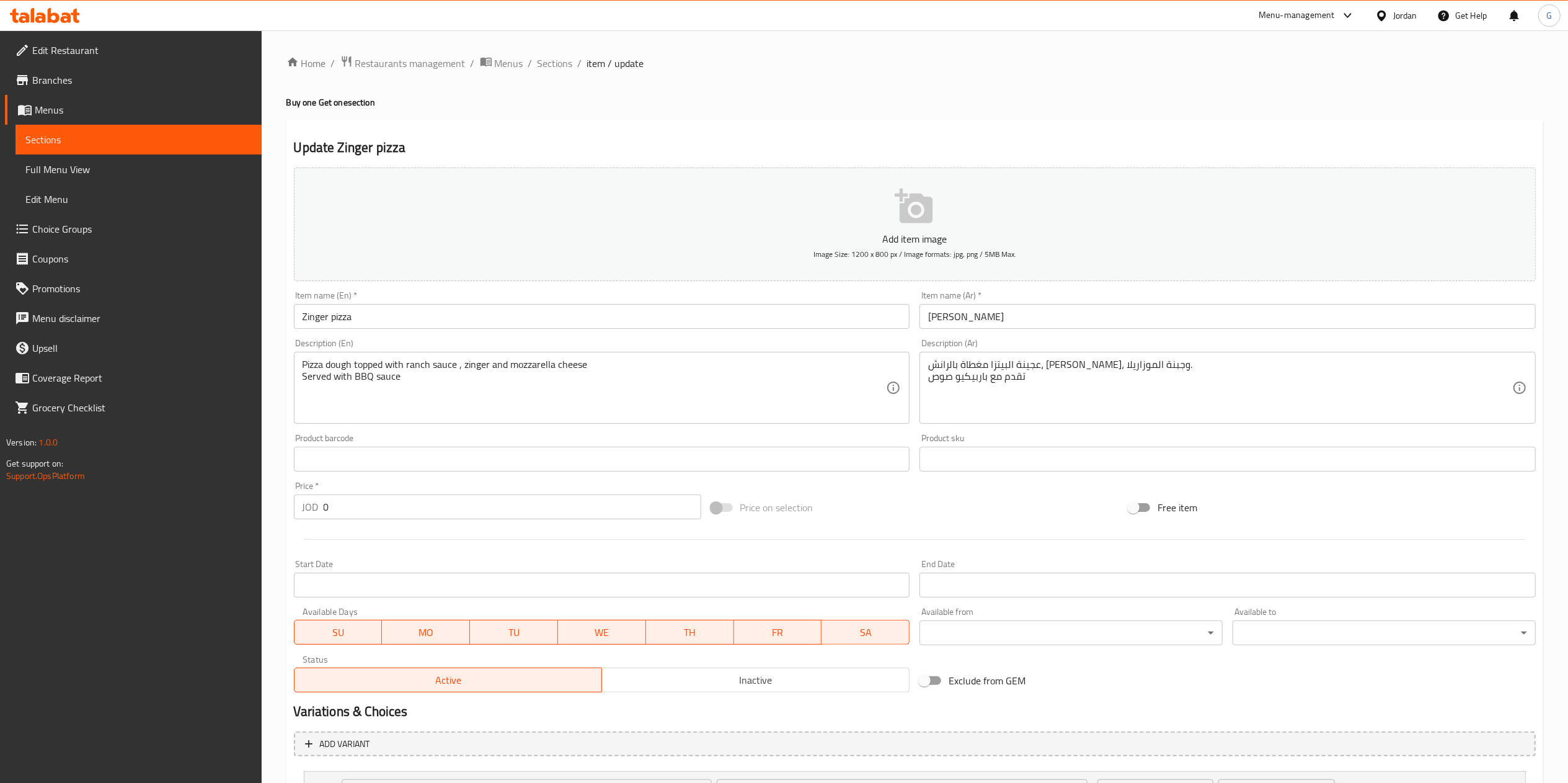
scroll to position [115, 0]
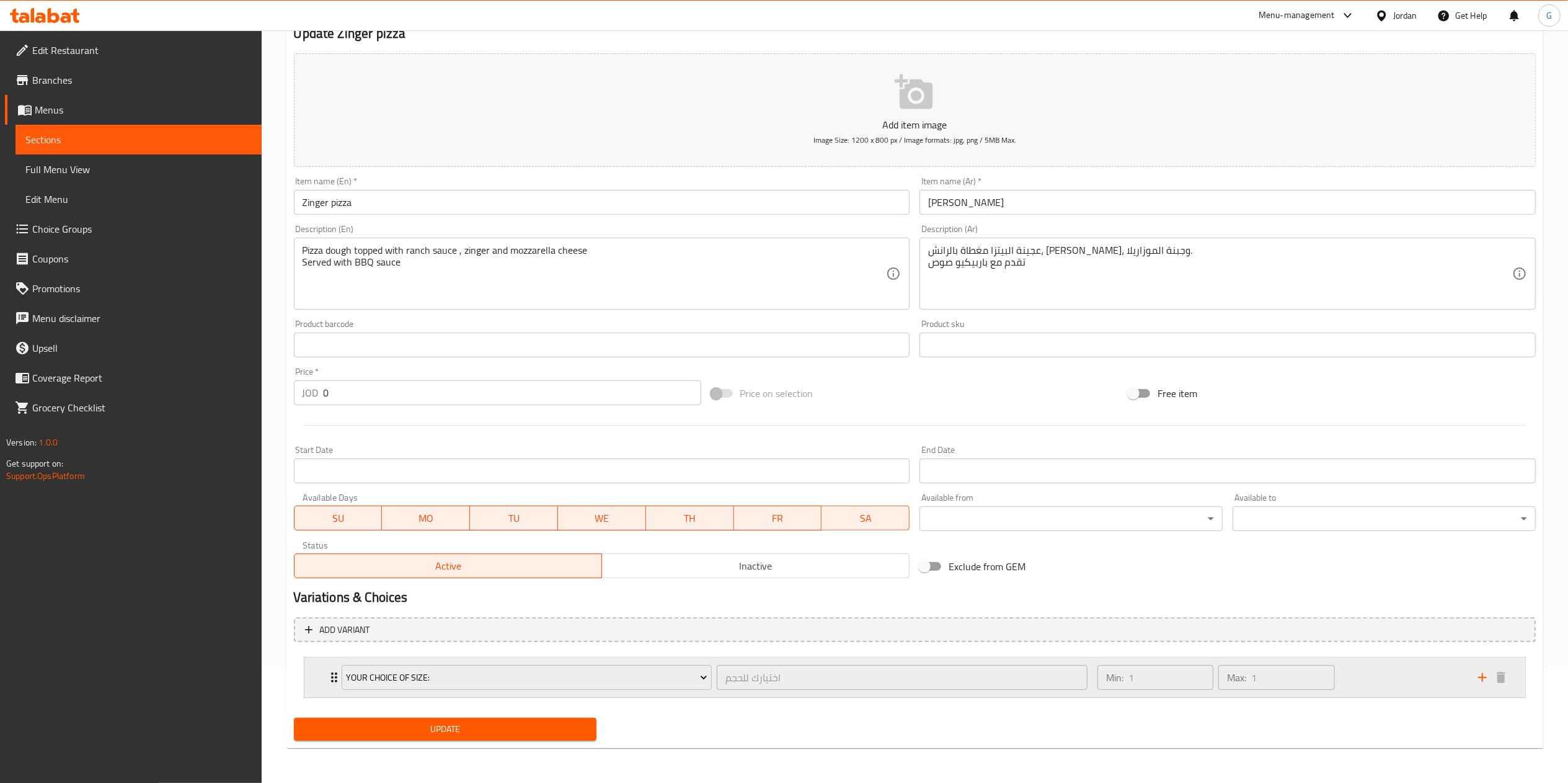
click at [1387, 671] on div "Min: 1 ​ Max: 1 ​" at bounding box center [1280, 677] width 381 height 40
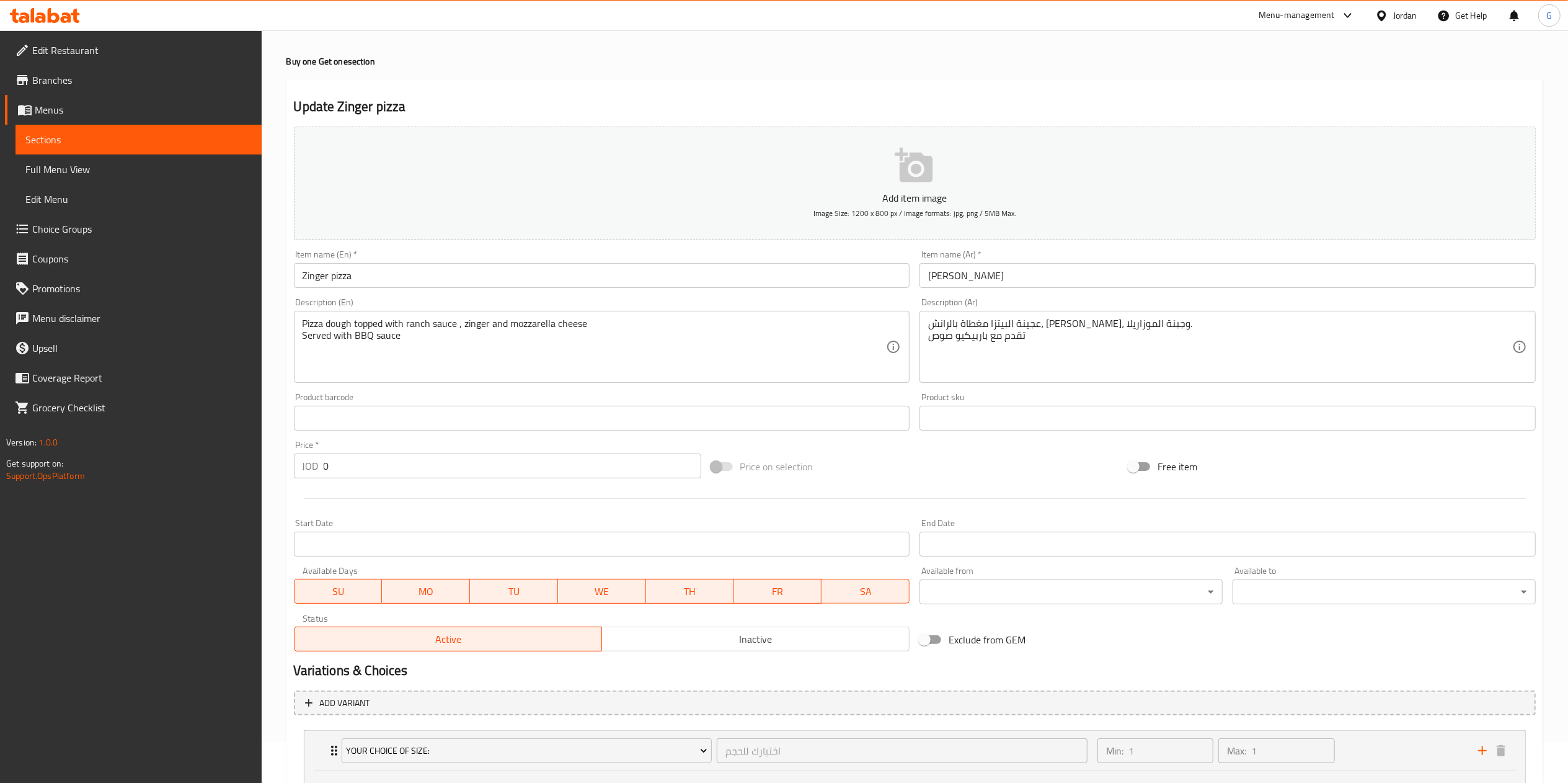
scroll to position [0, 0]
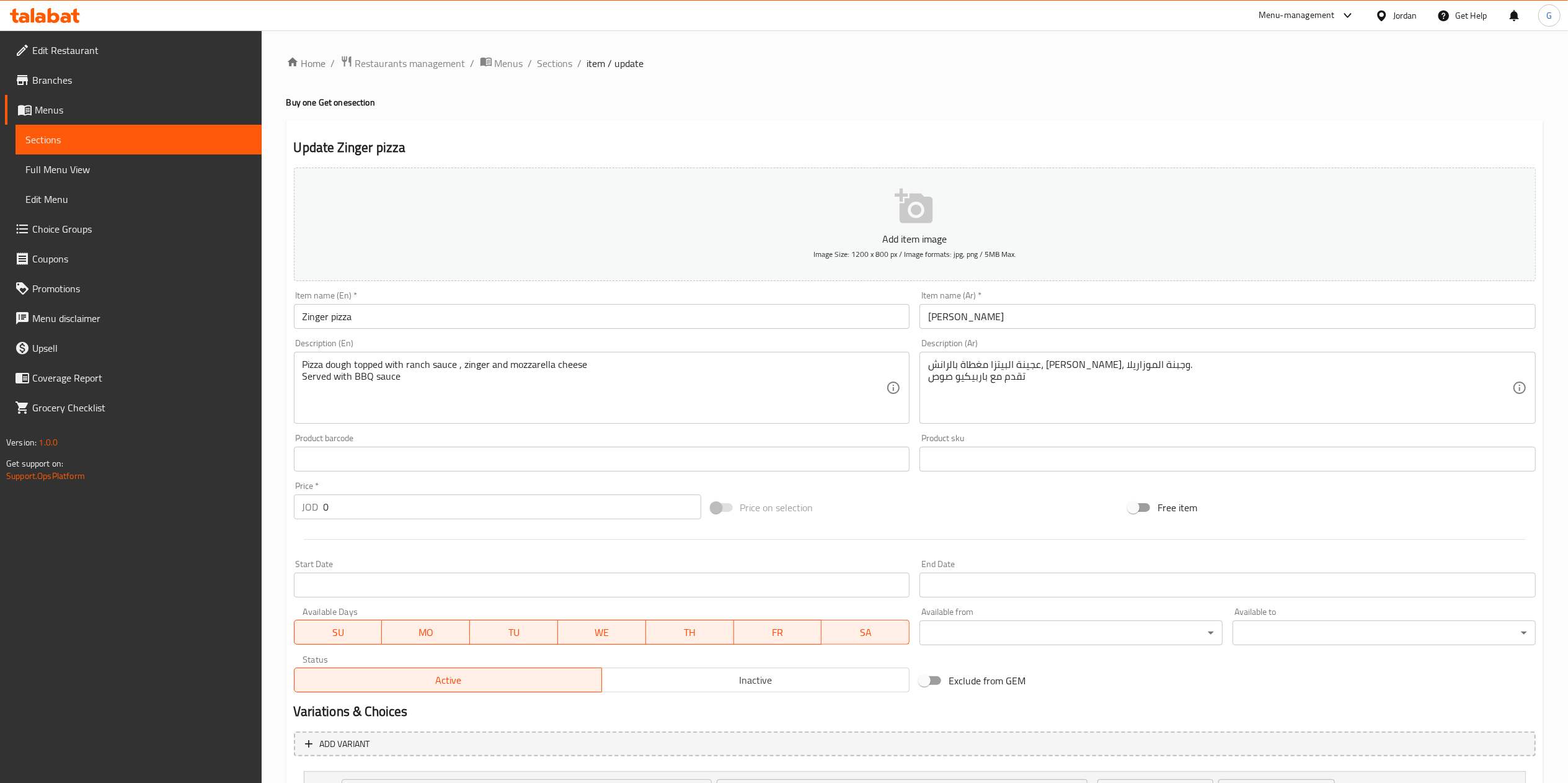
click at [50, 9] on icon at bounding box center [54, 15] width 12 height 15
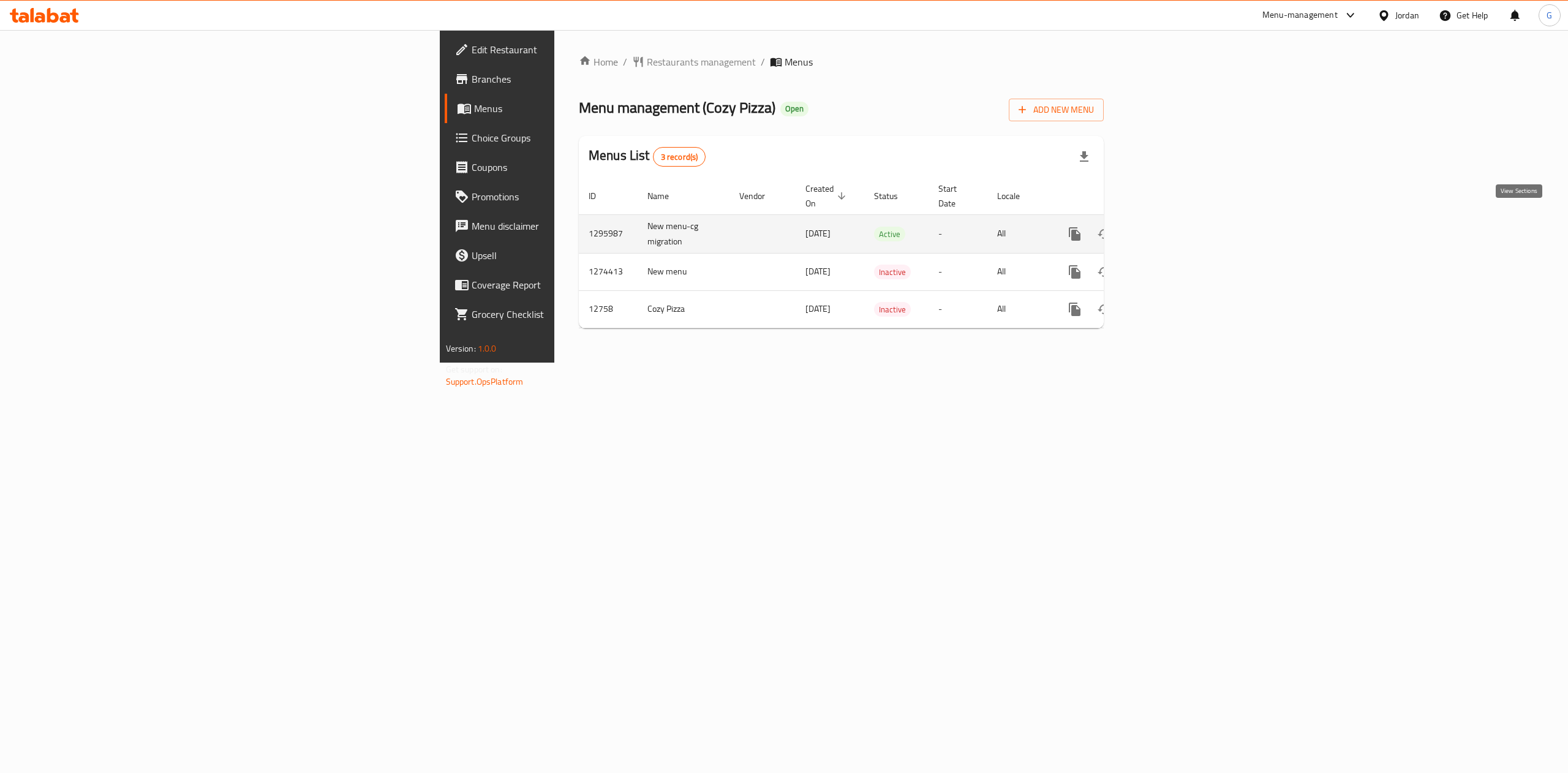
click at [1171, 226] on icon "enhanced table" at bounding box center [1163, 234] width 15 height 15
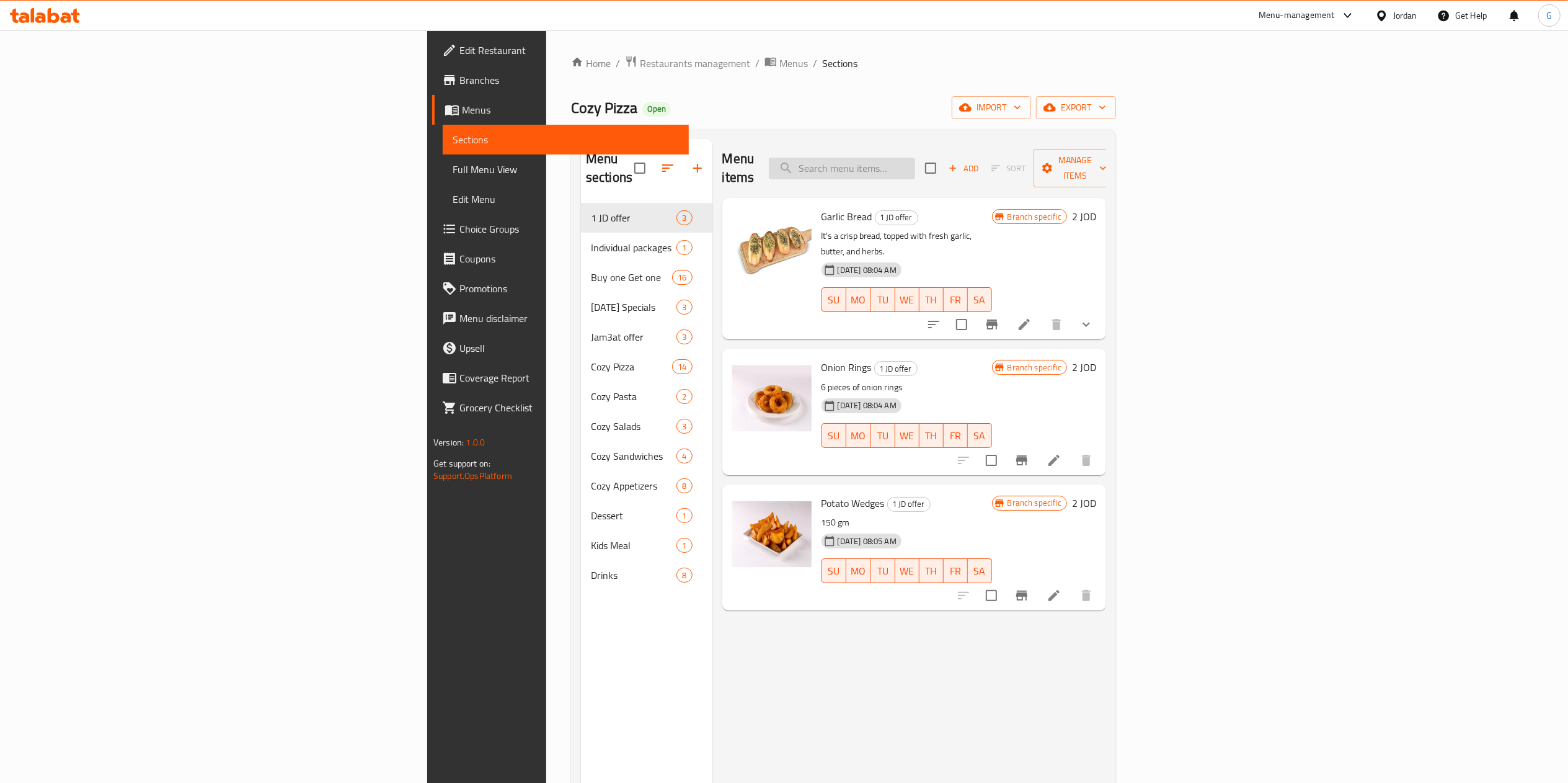
click at [915, 165] on input "search" at bounding box center [842, 168] width 147 height 22
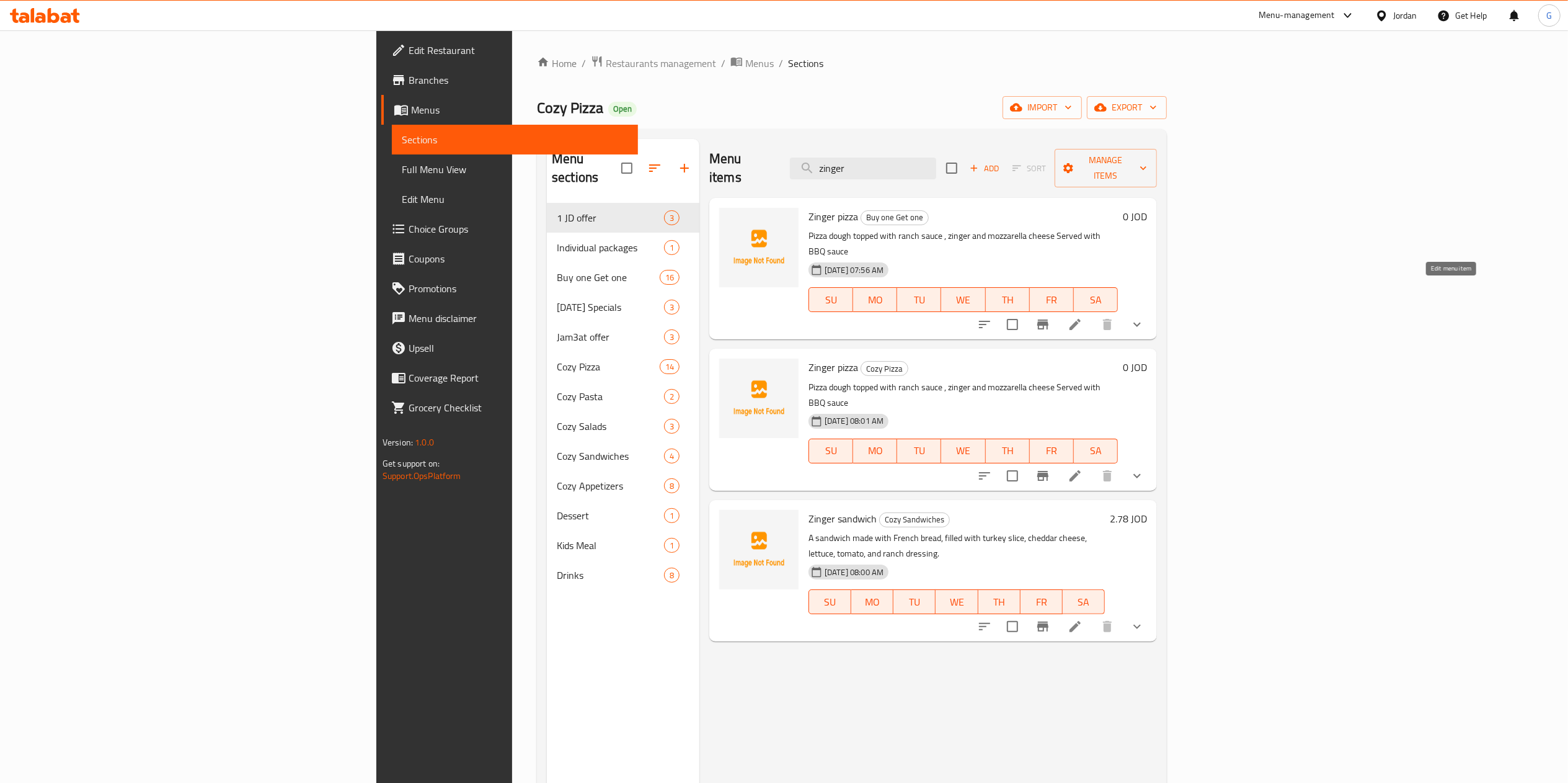
type input "zinger"
click at [1083, 317] on icon at bounding box center [1075, 324] width 15 height 15
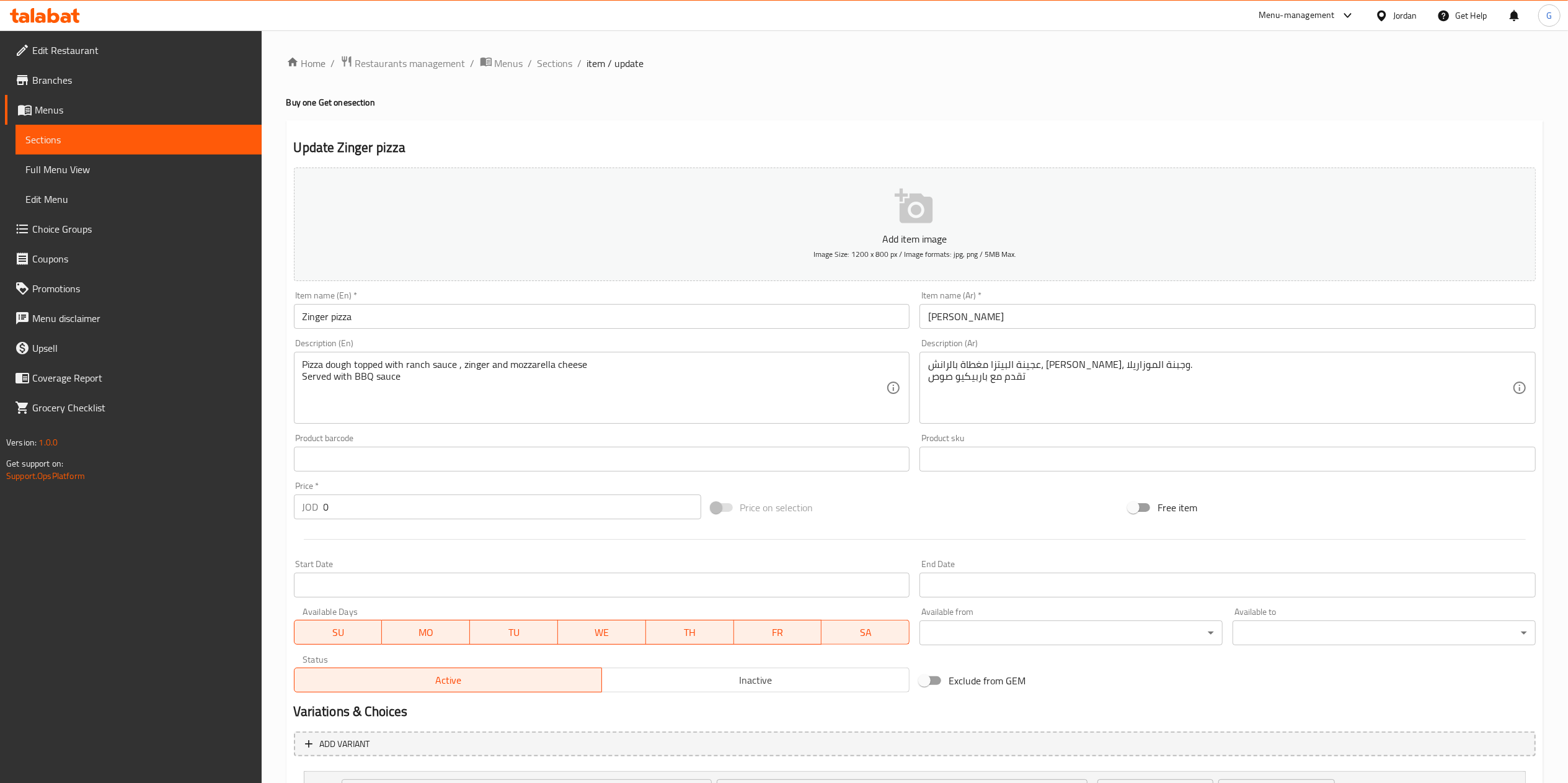
scroll to position [115, 0]
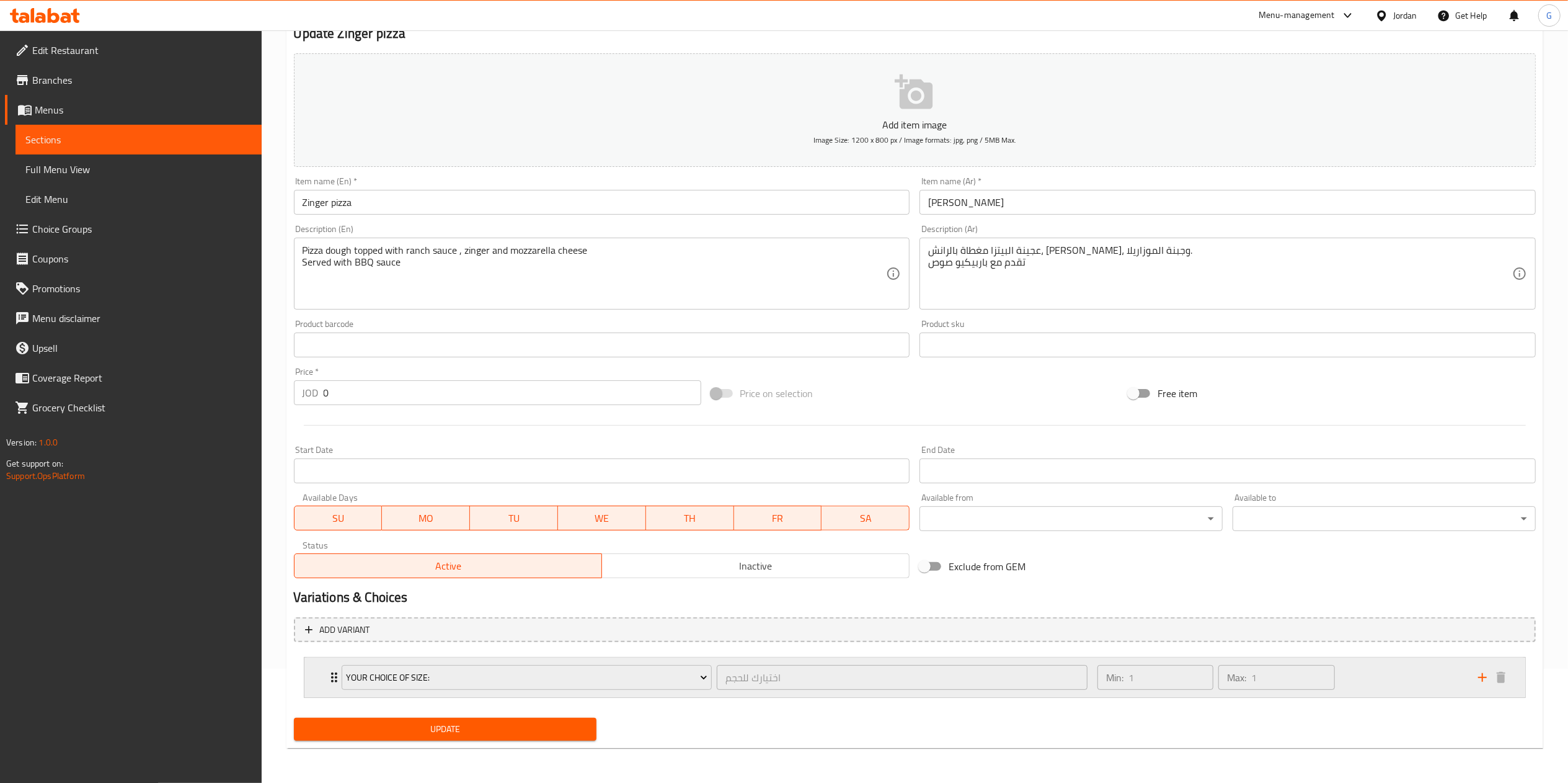
click at [1402, 689] on div "Min: 1 ​ Max: 1 ​" at bounding box center [1280, 677] width 381 height 40
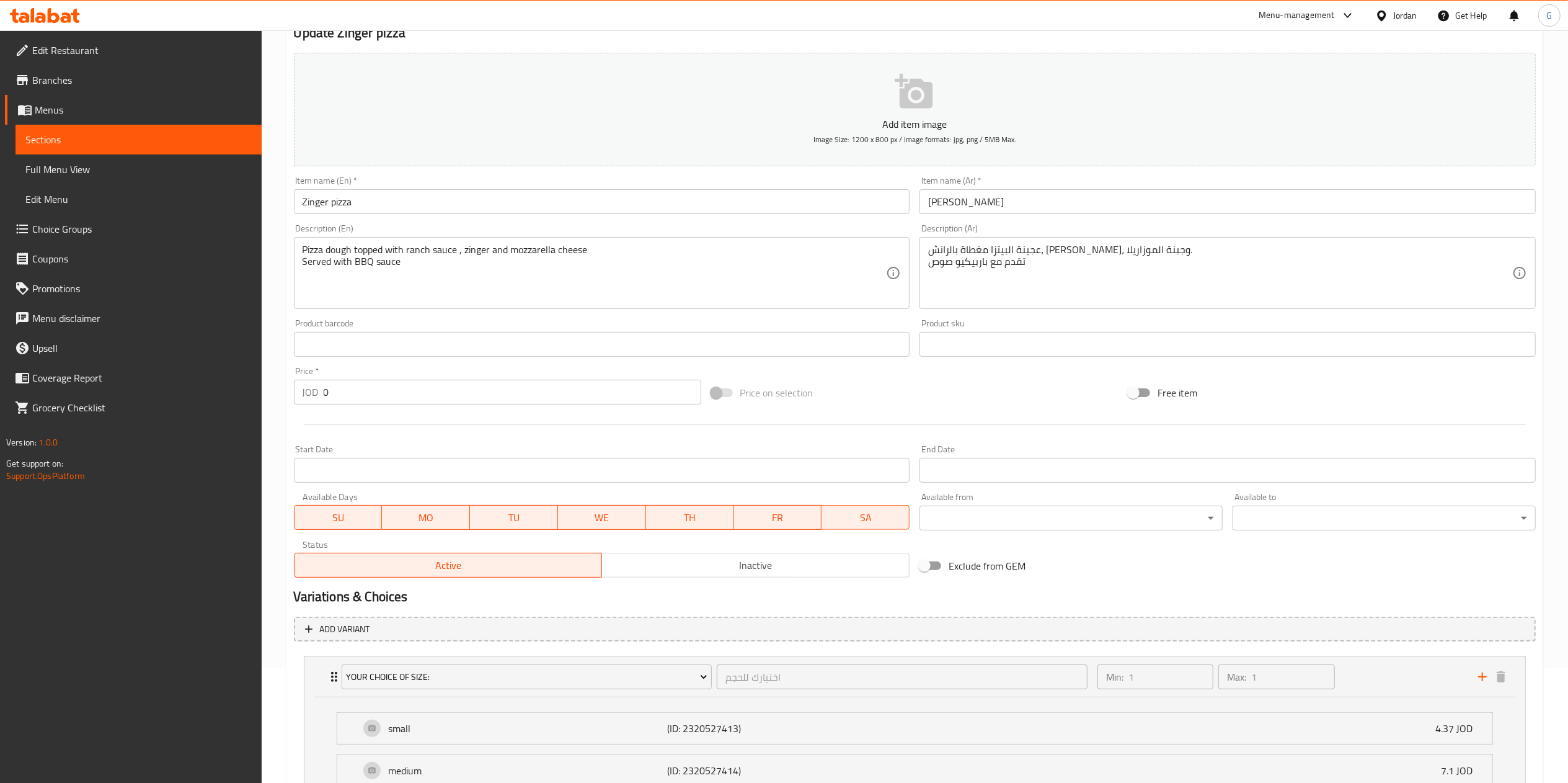
scroll to position [268, 0]
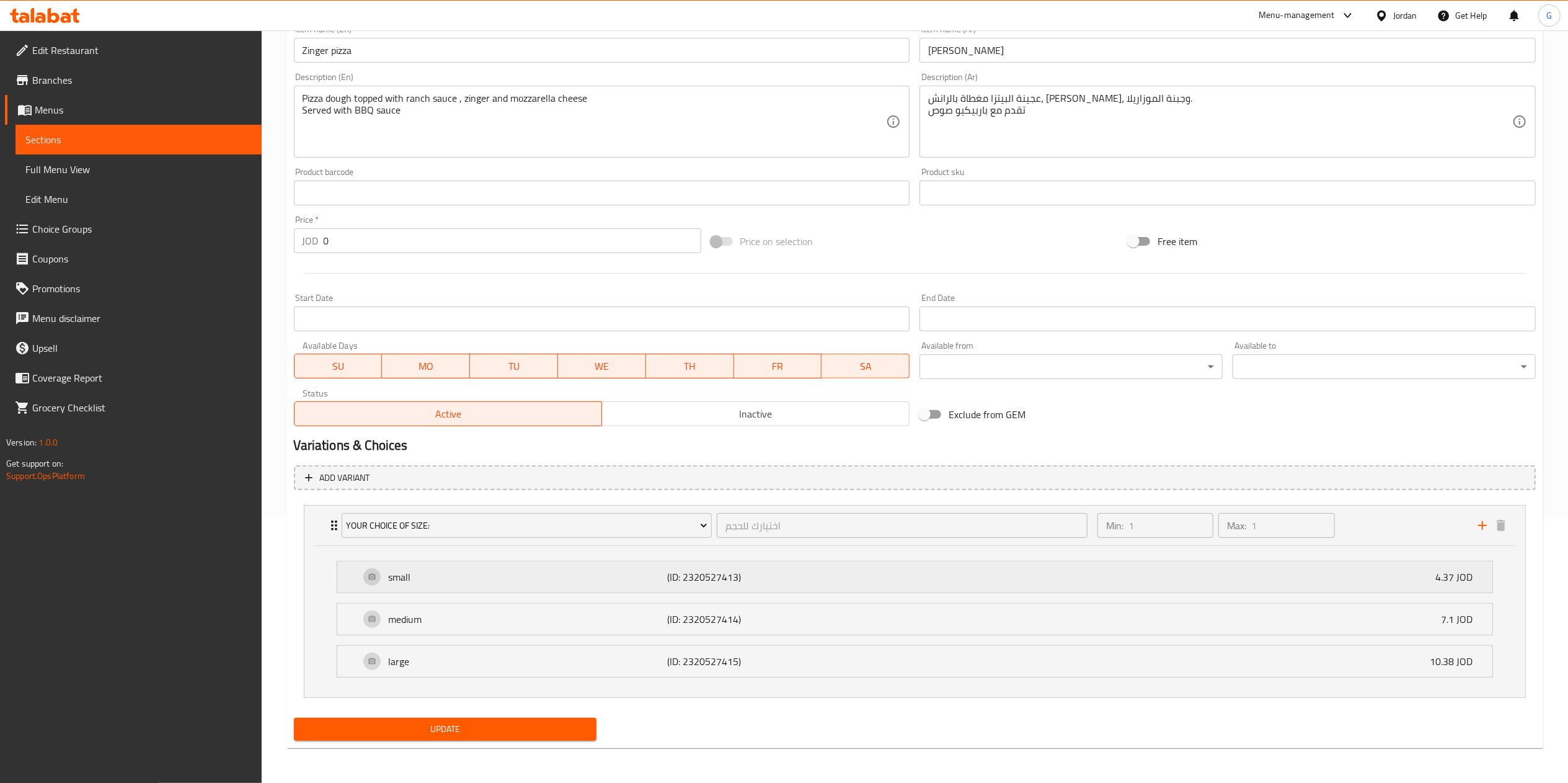
click at [1134, 575] on div "small (ID: 2320527413) 4.37 JOD" at bounding box center [918, 576] width 1118 height 31
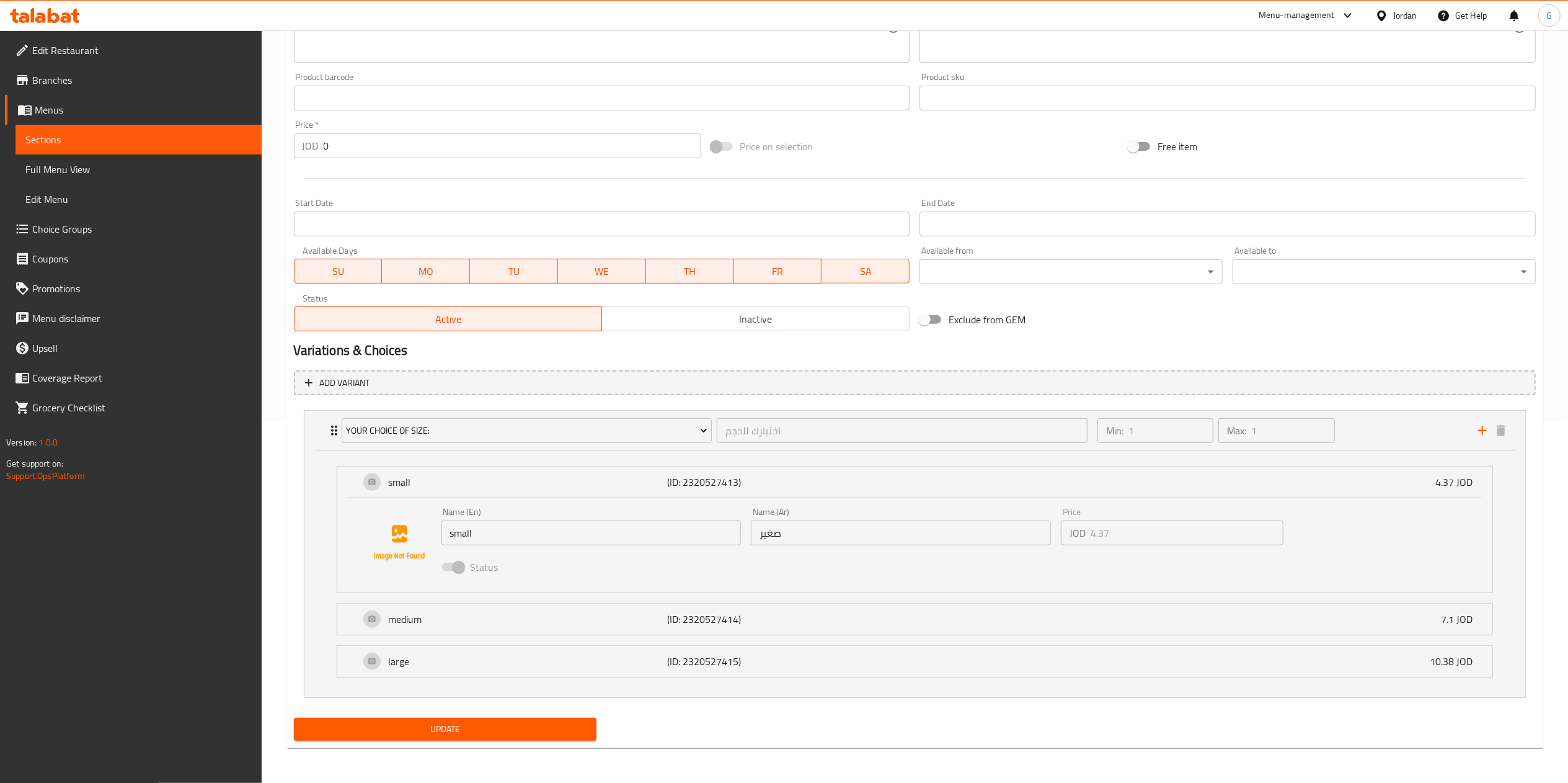
scroll to position [362, 0]
click at [691, 530] on input "small" at bounding box center [591, 533] width 300 height 25
click at [65, 221] on span "Choice Groups" at bounding box center [142, 229] width 219 height 15
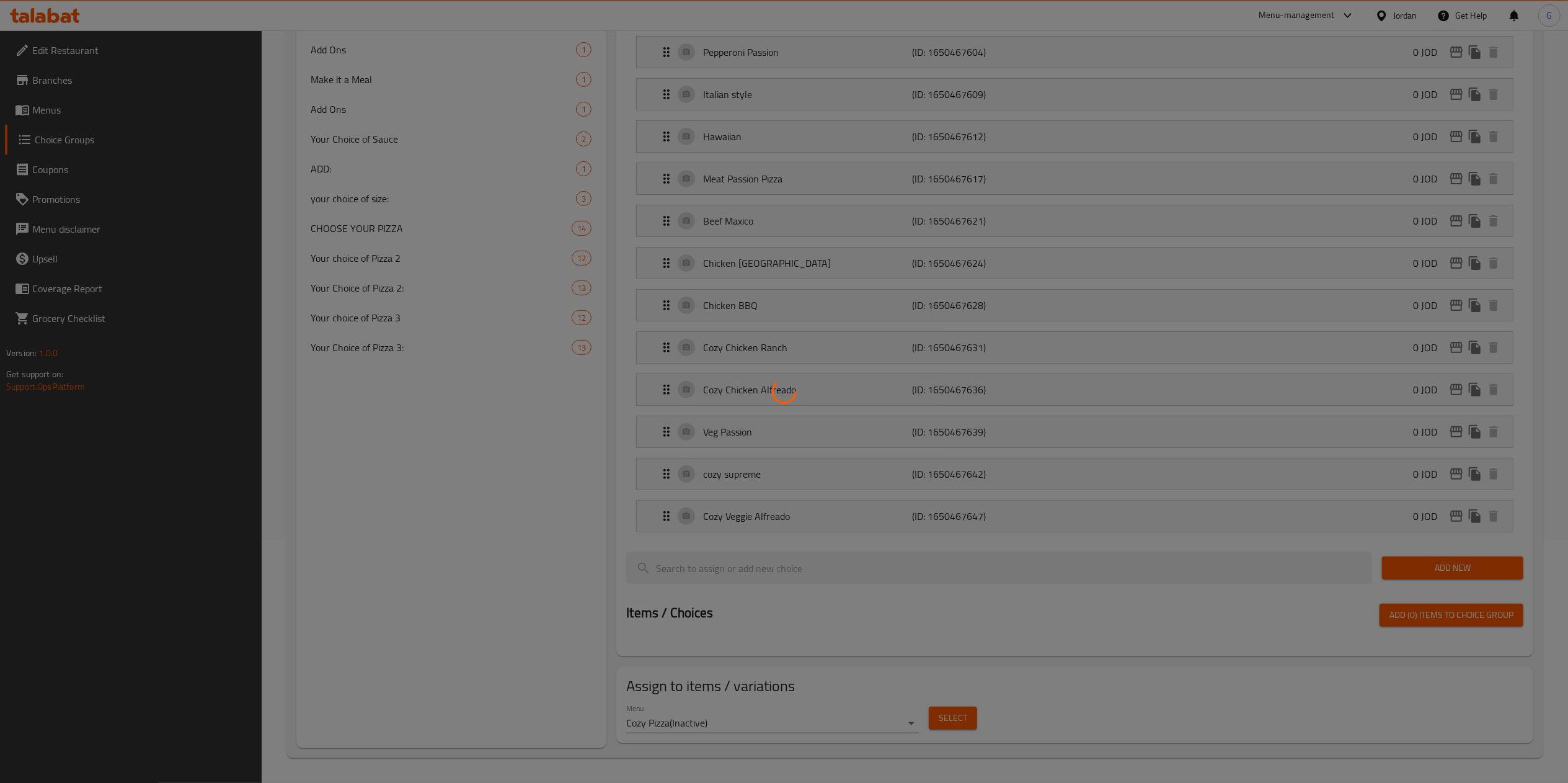
scroll to position [176, 0]
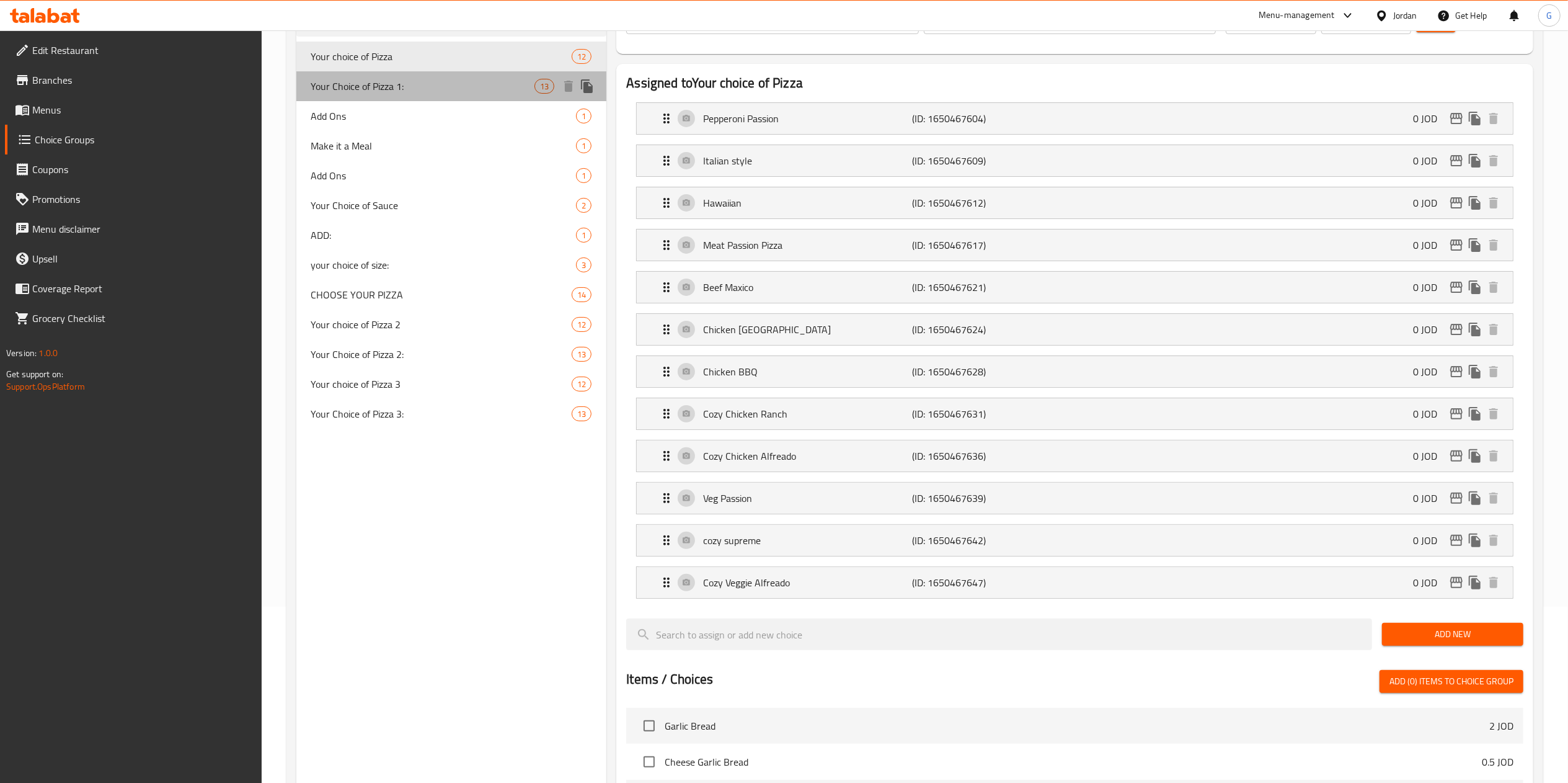
click at [370, 79] on span "Your Choice of Pizza 1:" at bounding box center [423, 86] width 224 height 15
type input "Your Choice of Pizza 1:"
type input "اختيارك من البيتزا 1"
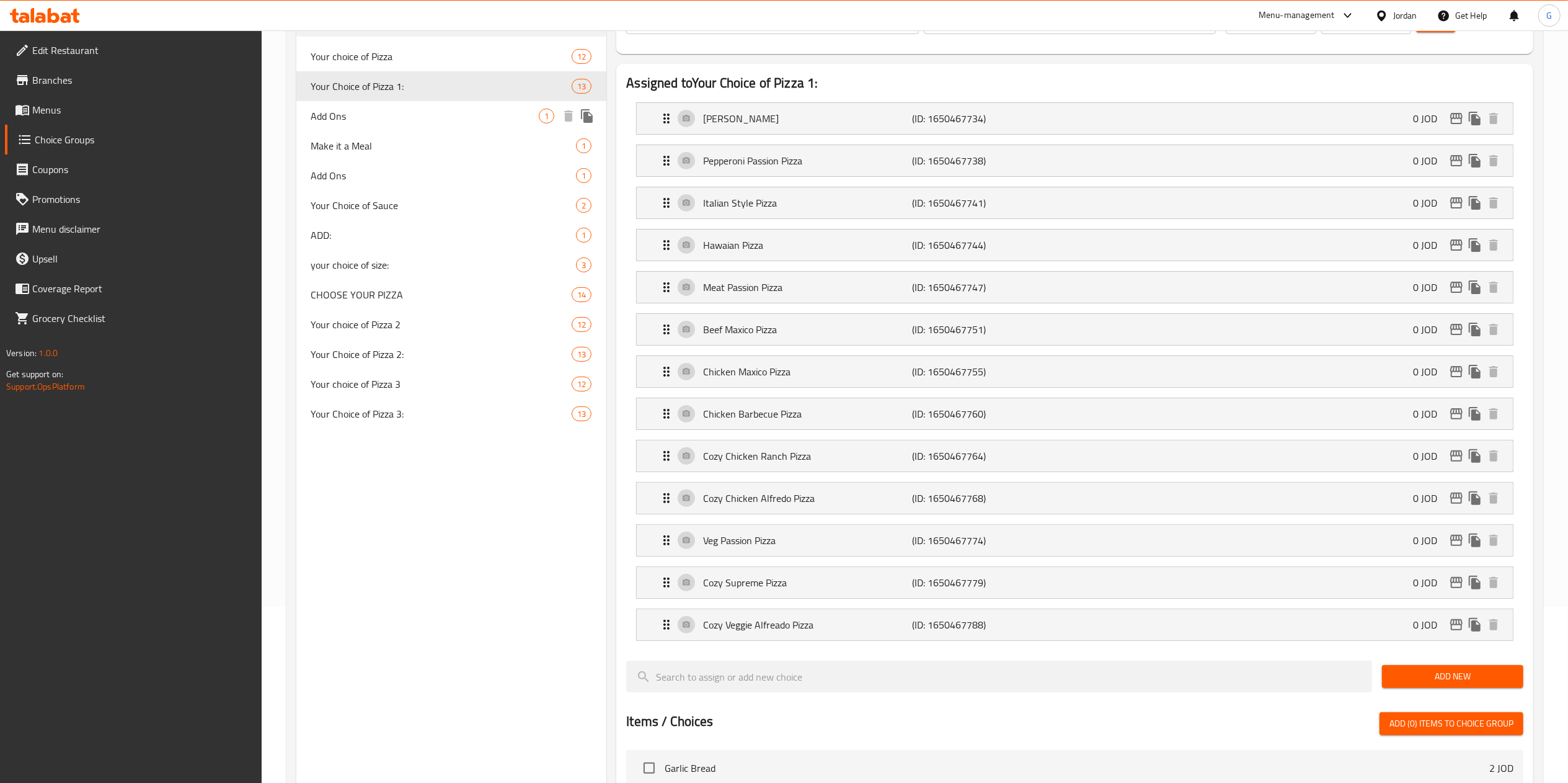
click at [372, 108] on div "Add Ons 1" at bounding box center [452, 116] width 311 height 30
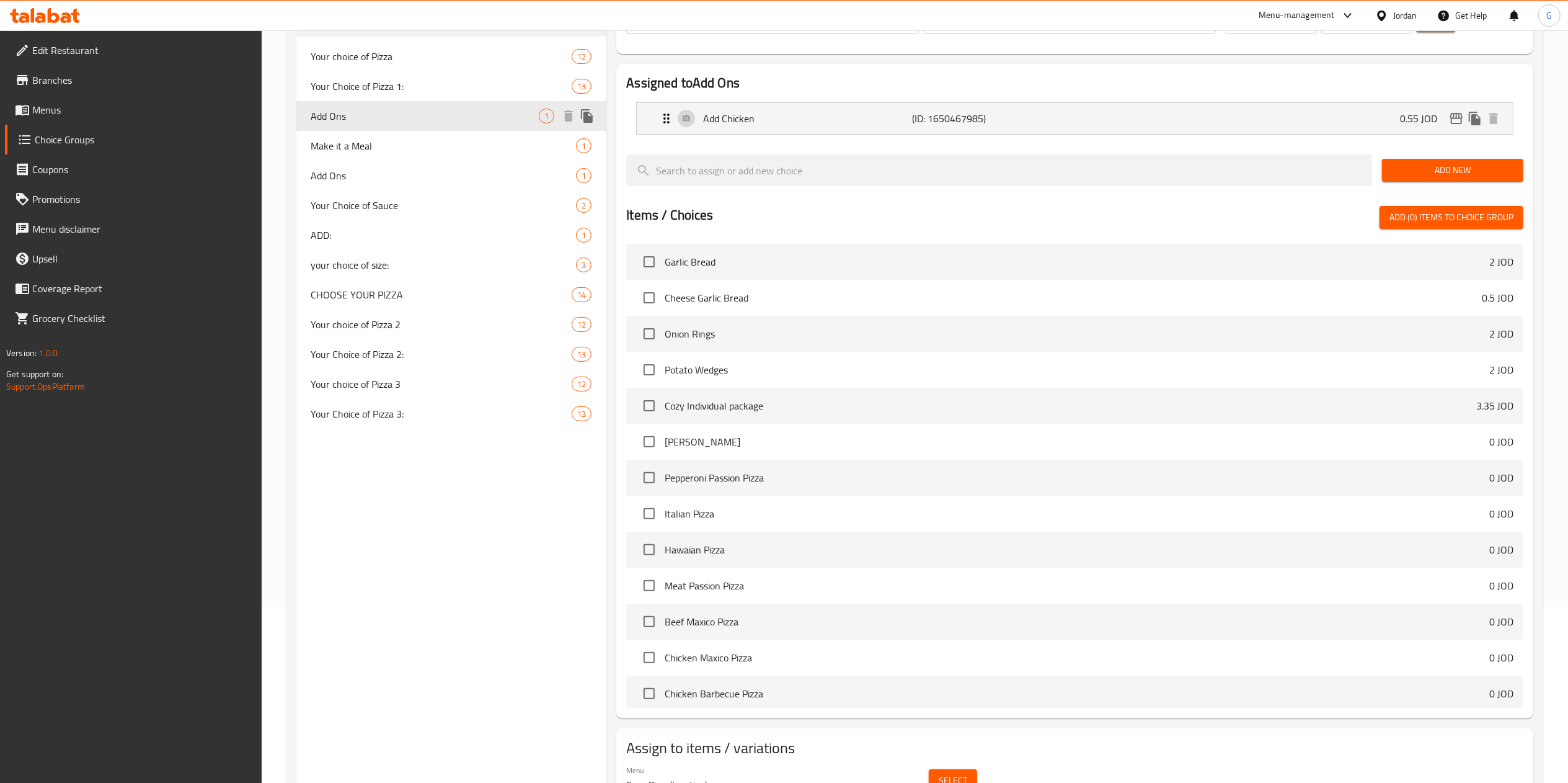
type input "Add Ons"
type input "اضافات"
type input "0"
click at [422, 322] on span "Your choice of Pizza 2" at bounding box center [423, 324] width 224 height 15
type input "Your choice of Pizza 2"
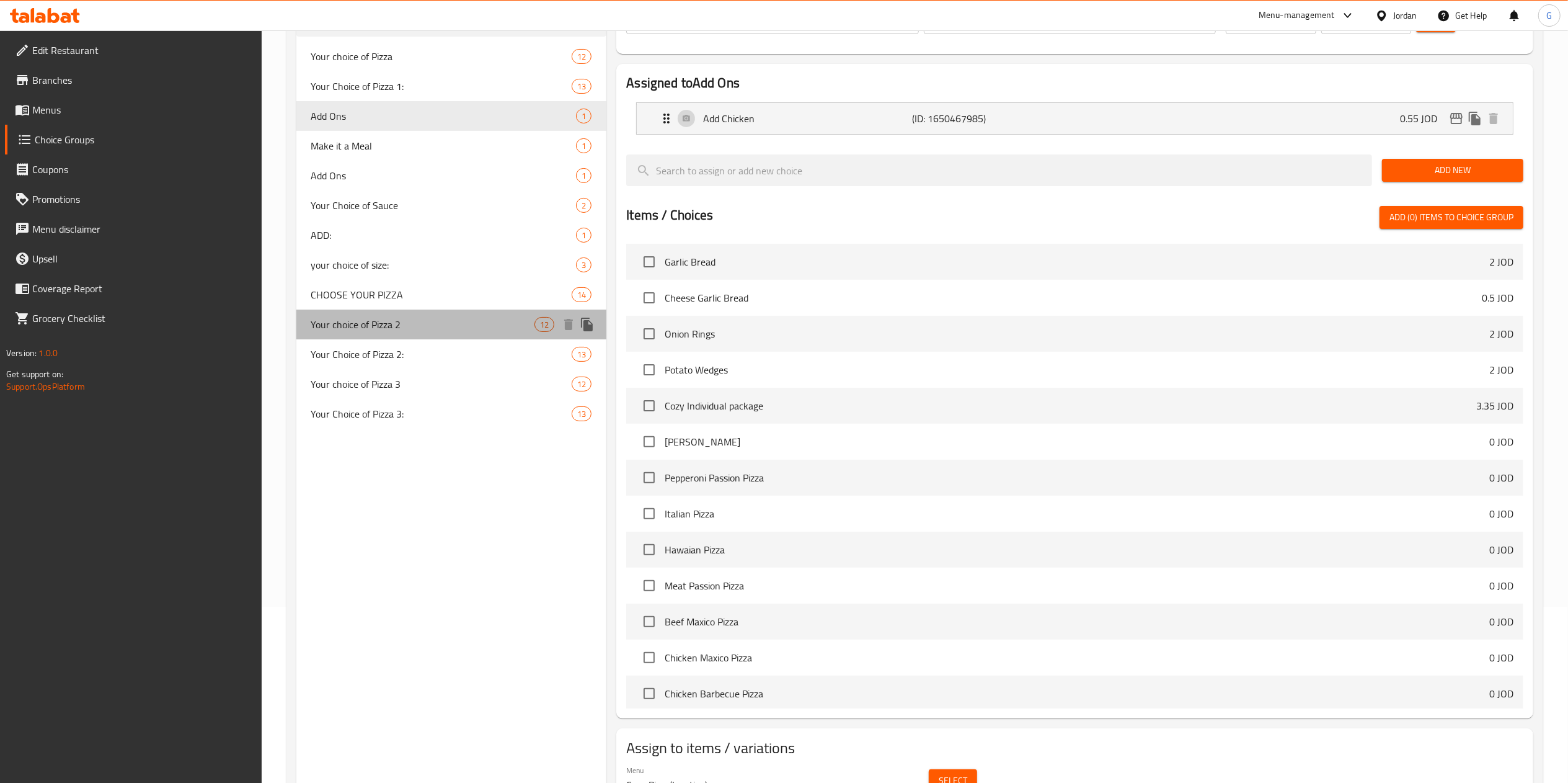
type input "اختيارك من البيتزا الثانية"
type input "1"
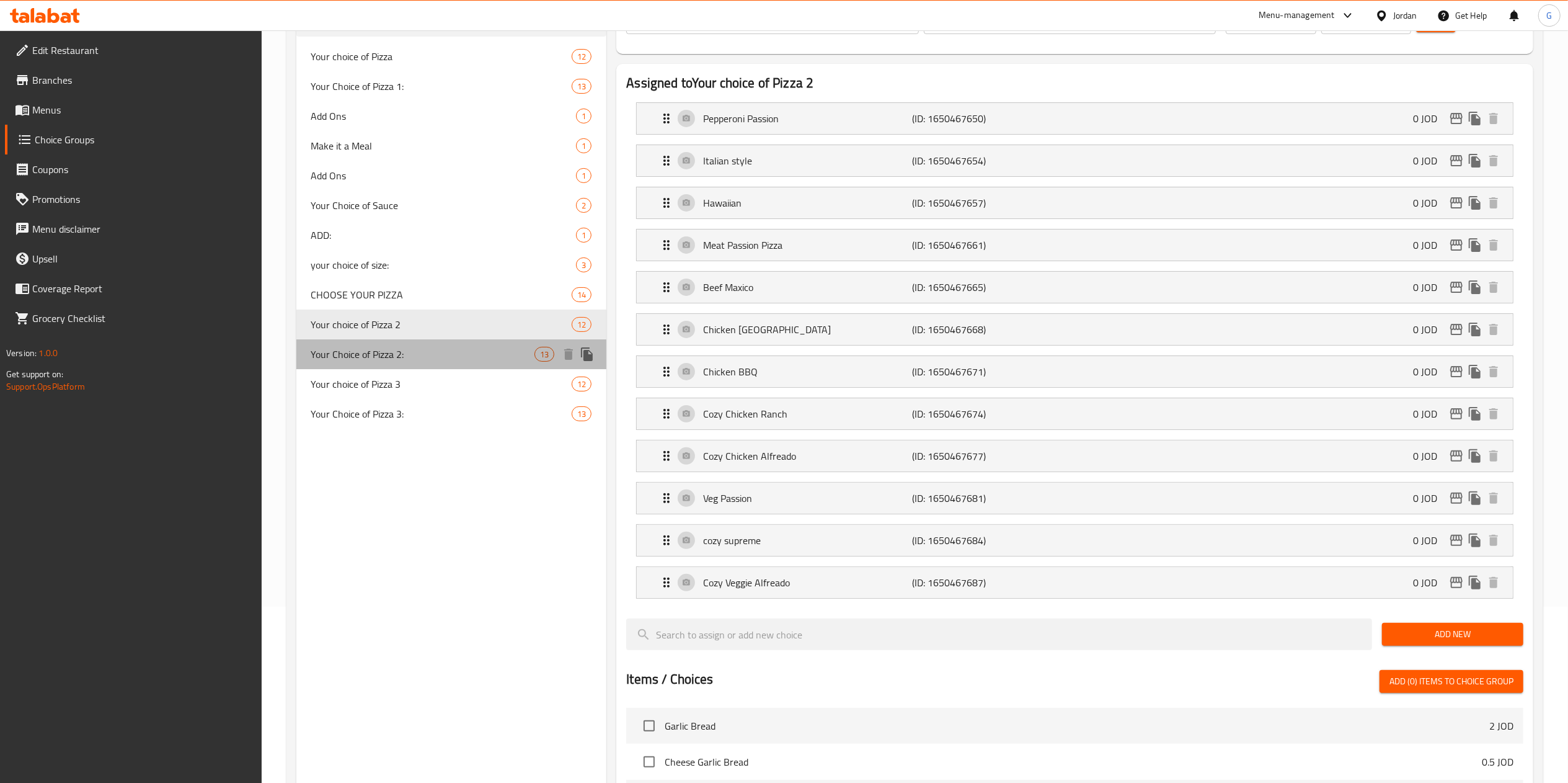
click at [413, 352] on span "Your Choice of Pizza 2:" at bounding box center [423, 354] width 224 height 15
type input "Your Choice of Pizza 2:"
type input "اختيارك من البيتزا 2"
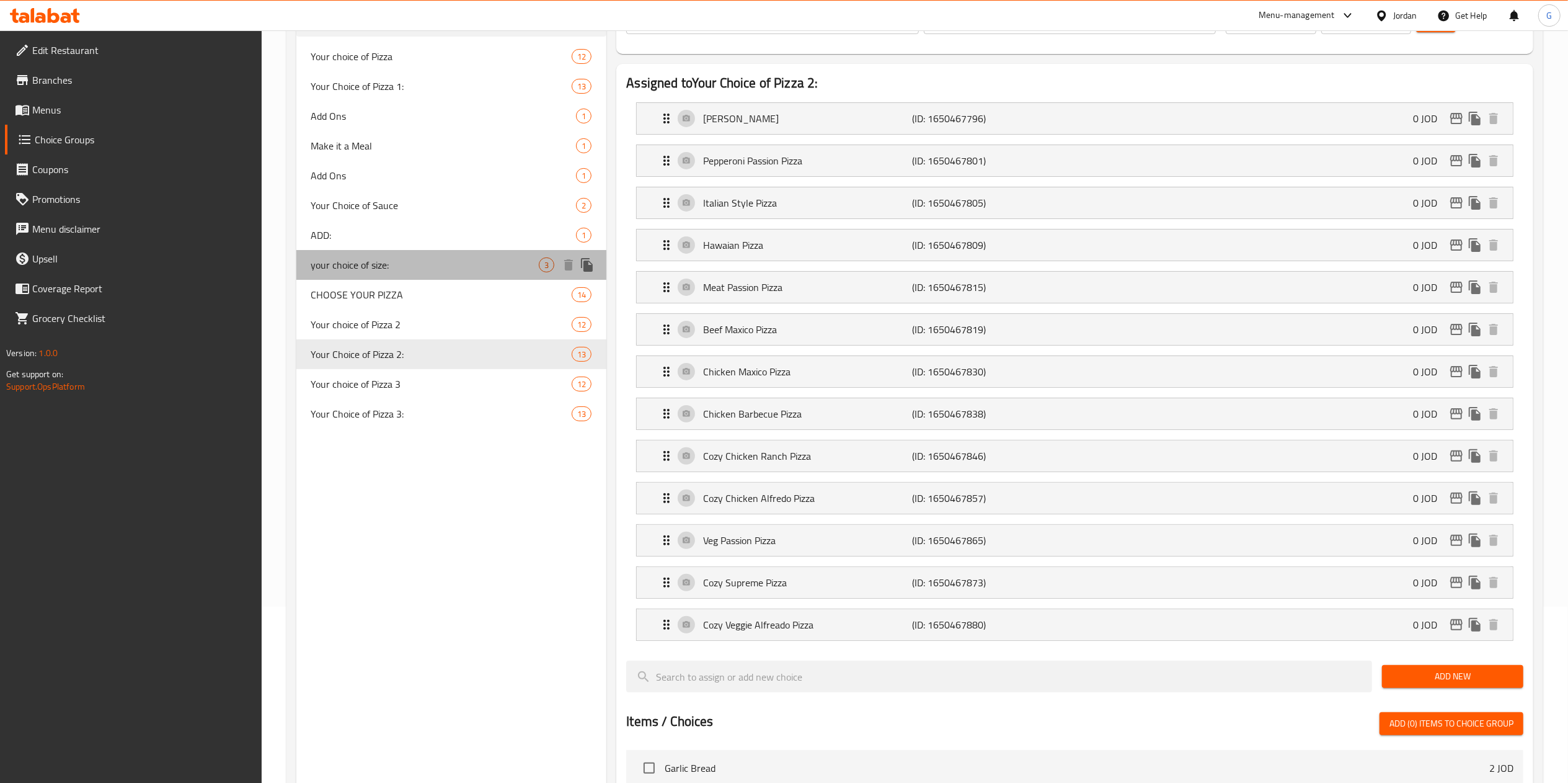
click at [363, 270] on span "your choice of size:" at bounding box center [425, 265] width 228 height 15
type input "your choice of size:"
type input "اختيارك للحجم"
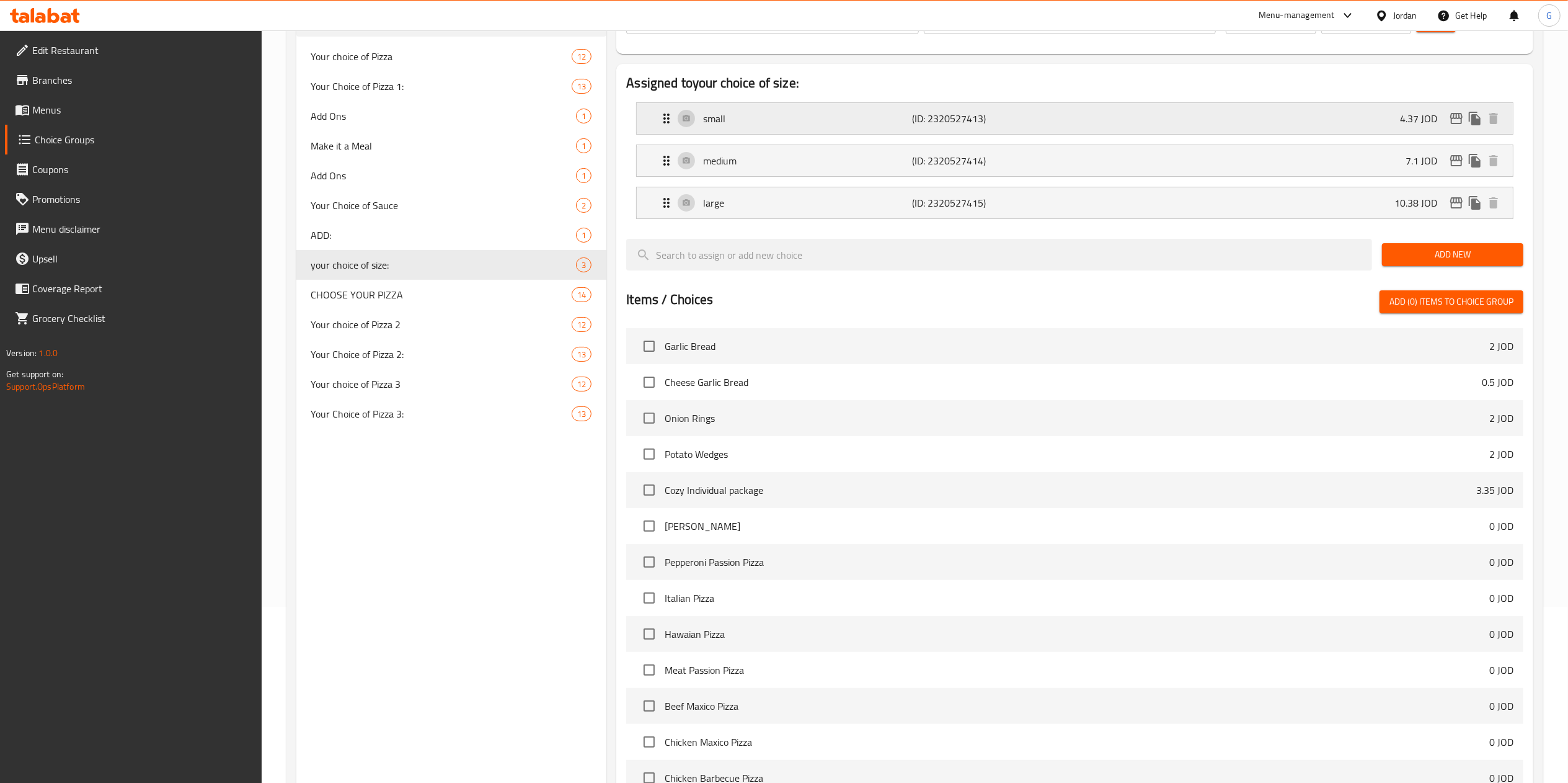
click at [1209, 114] on div "small (ID: 2320527413) 4.37 JOD" at bounding box center [1078, 118] width 838 height 31
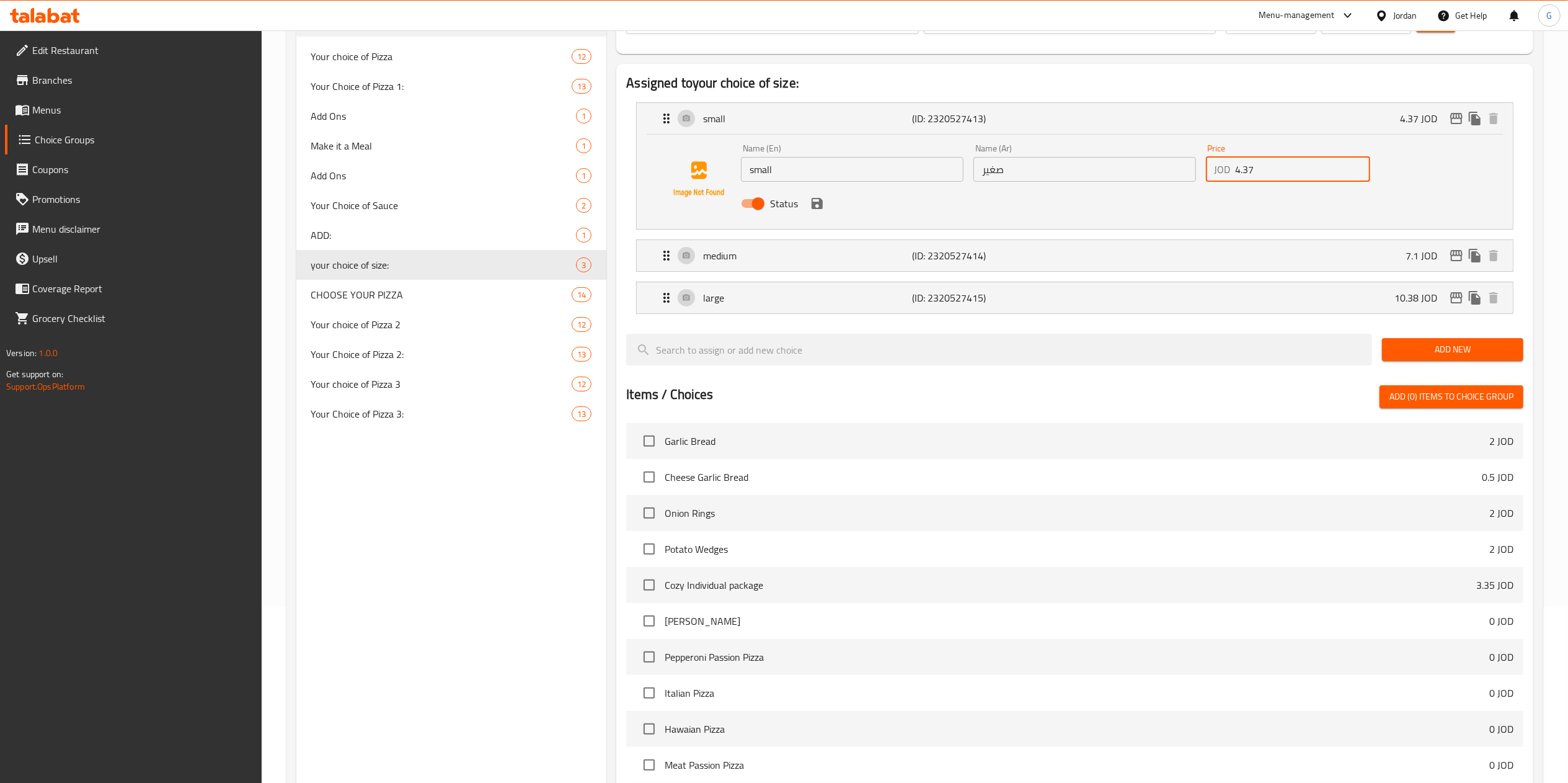
click at [1265, 176] on input "4.37" at bounding box center [1302, 169] width 134 height 25
click at [1332, 244] on div "medium (ID: 2320527414) 7.1 JOD" at bounding box center [1078, 256] width 838 height 31
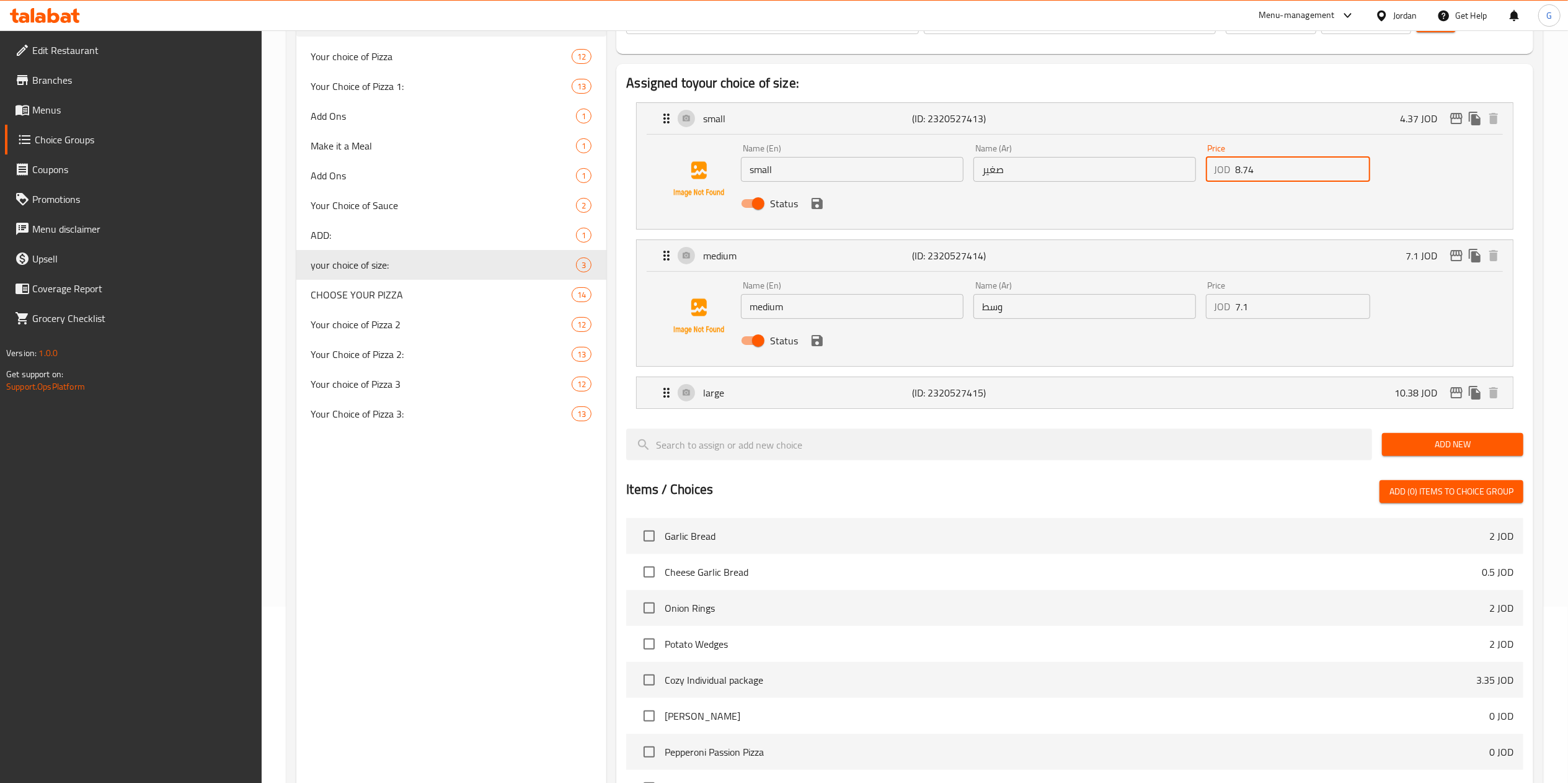
type input "8.74"
click at [1283, 314] on input "7.1" at bounding box center [1302, 306] width 134 height 25
click at [1288, 398] on div "large (ID: 2320527415) 10.38 JOD" at bounding box center [1078, 393] width 838 height 31
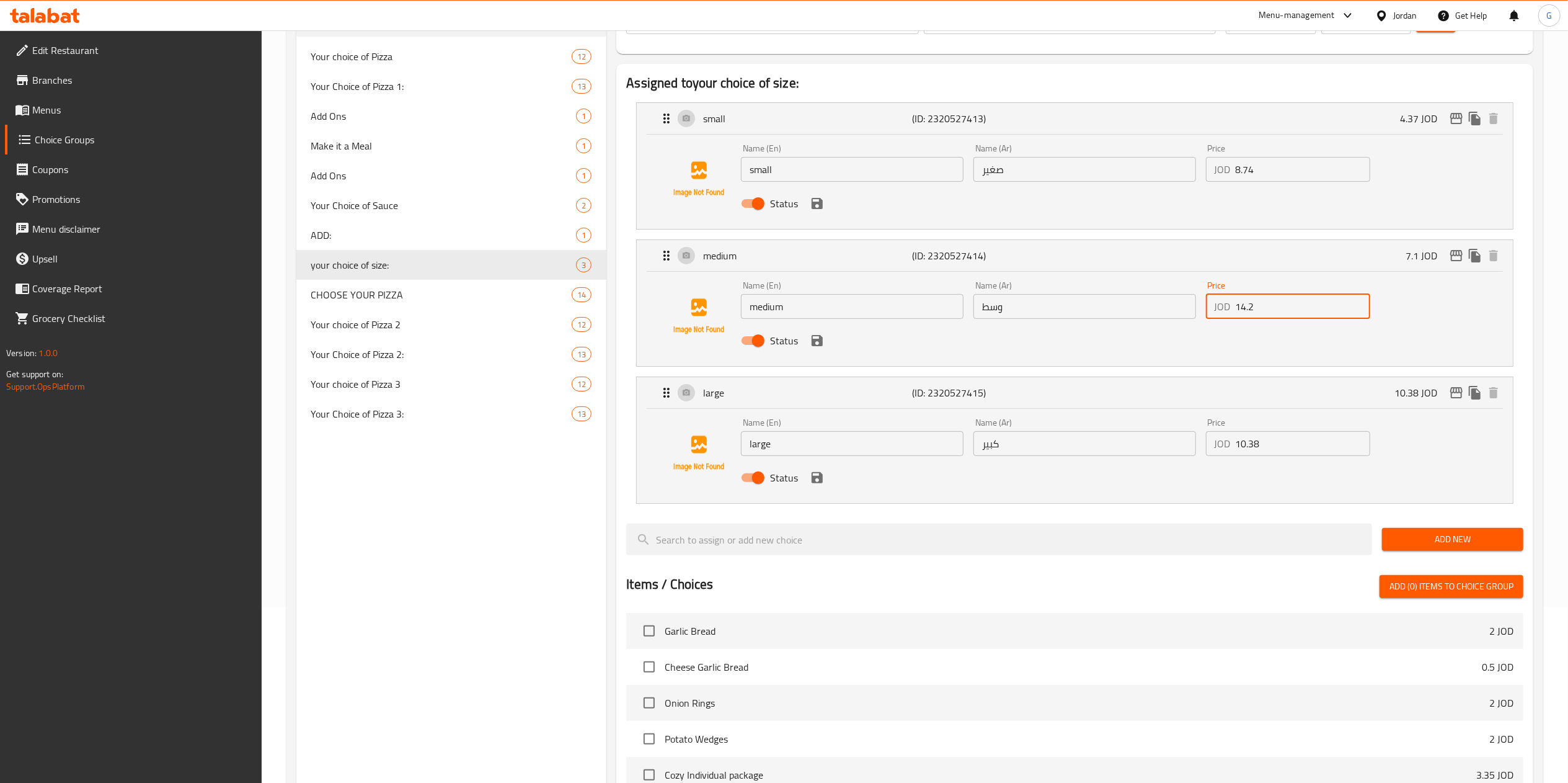
type input "14.2"
click at [1296, 450] on input "10.38" at bounding box center [1302, 443] width 134 height 25
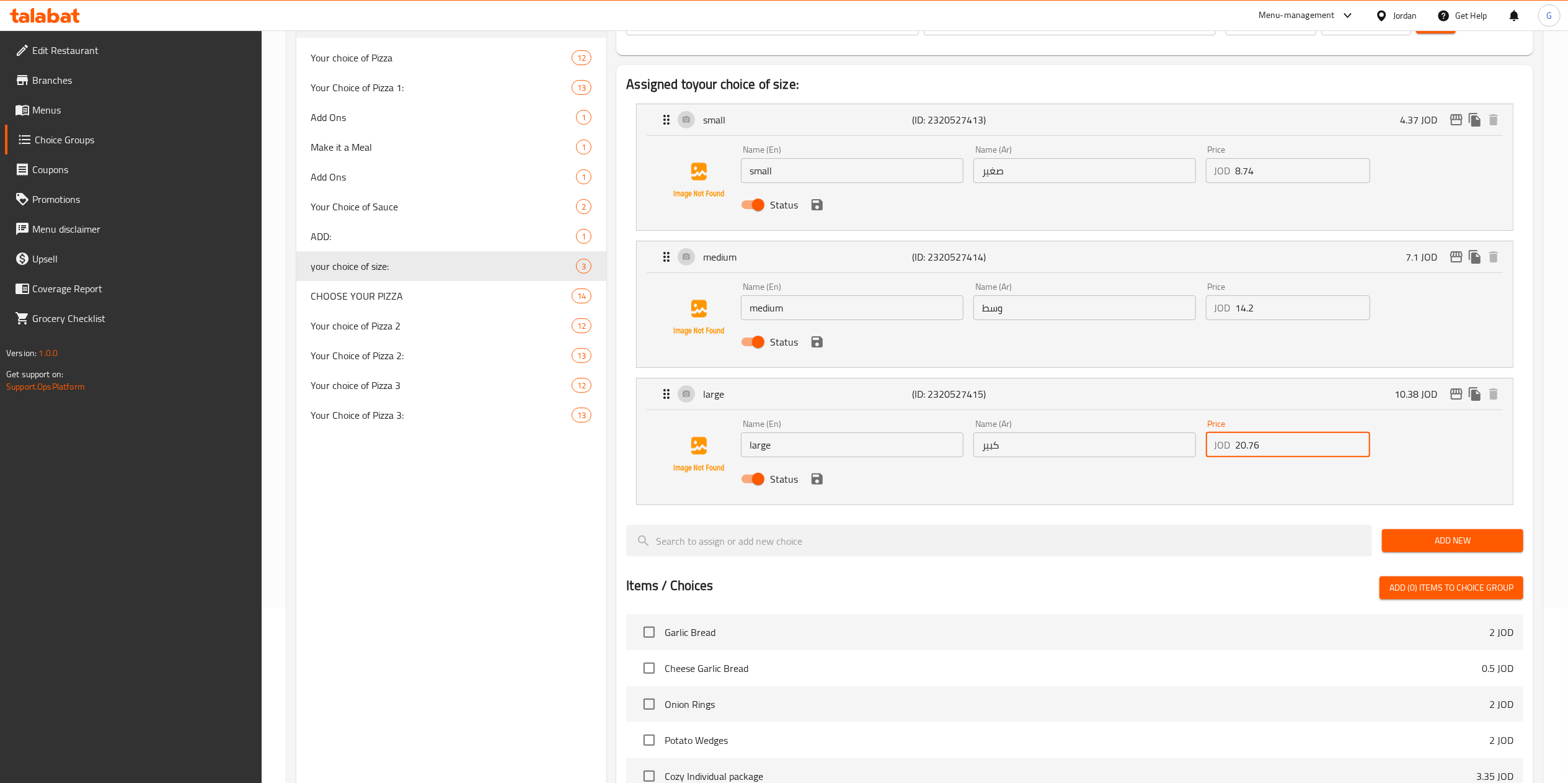
click at [1421, 473] on div "Status" at bounding box center [1084, 479] width 697 height 34
click at [810, 484] on icon "save" at bounding box center [817, 479] width 15 height 15
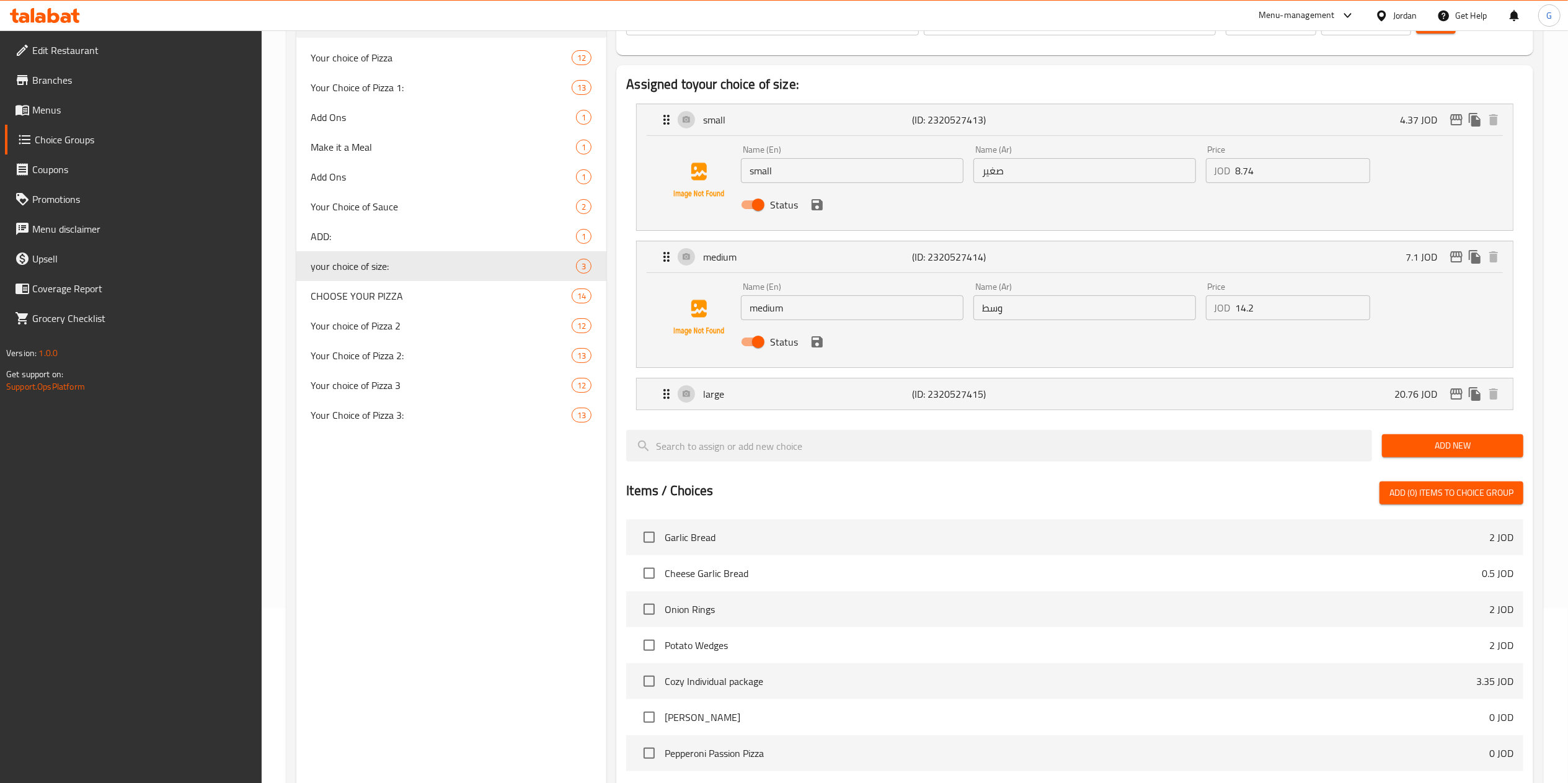
type input "20.76"
click at [814, 346] on icon "save" at bounding box center [817, 342] width 11 height 11
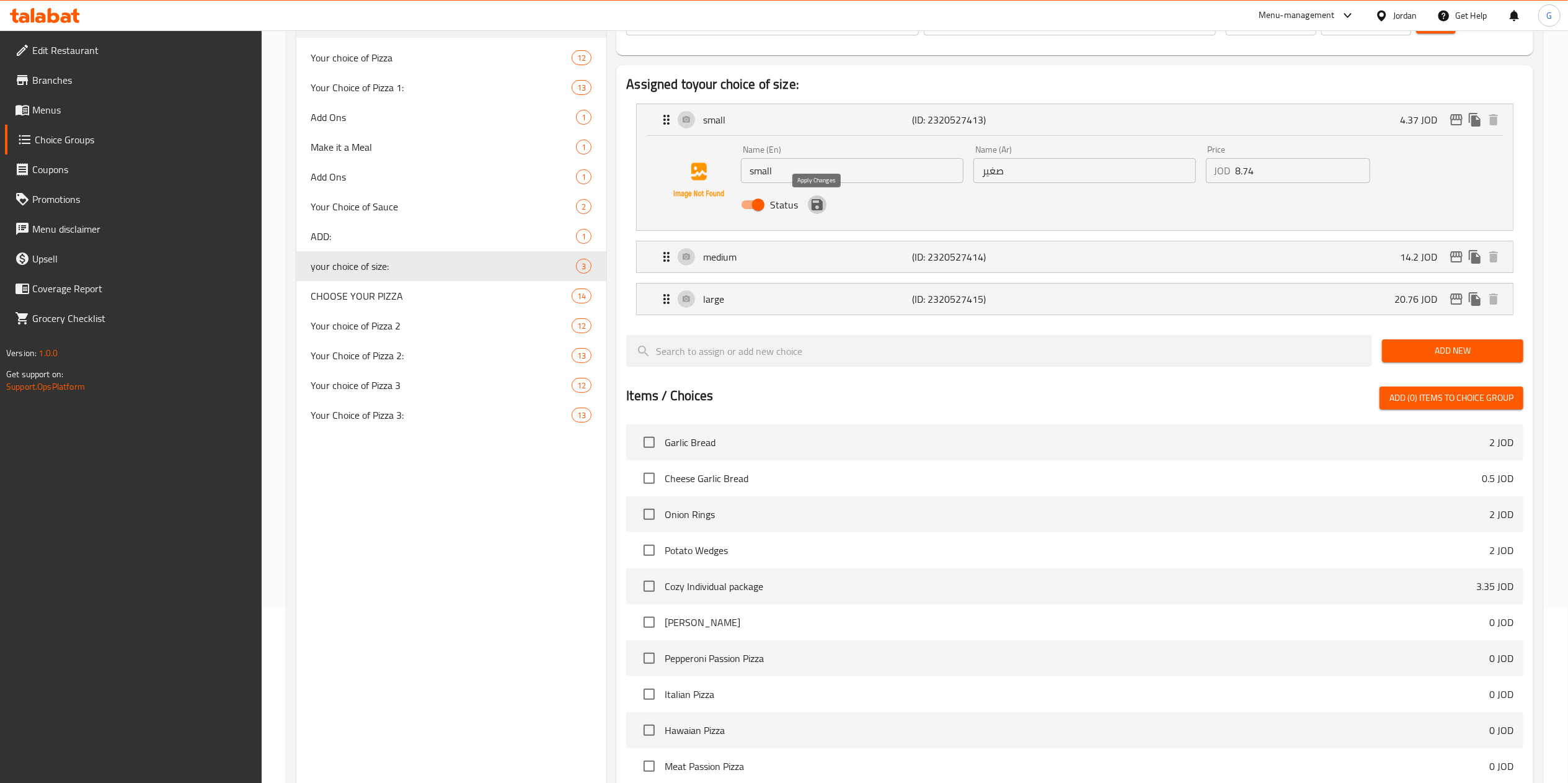
click at [814, 205] on icon "save" at bounding box center [817, 204] width 11 height 11
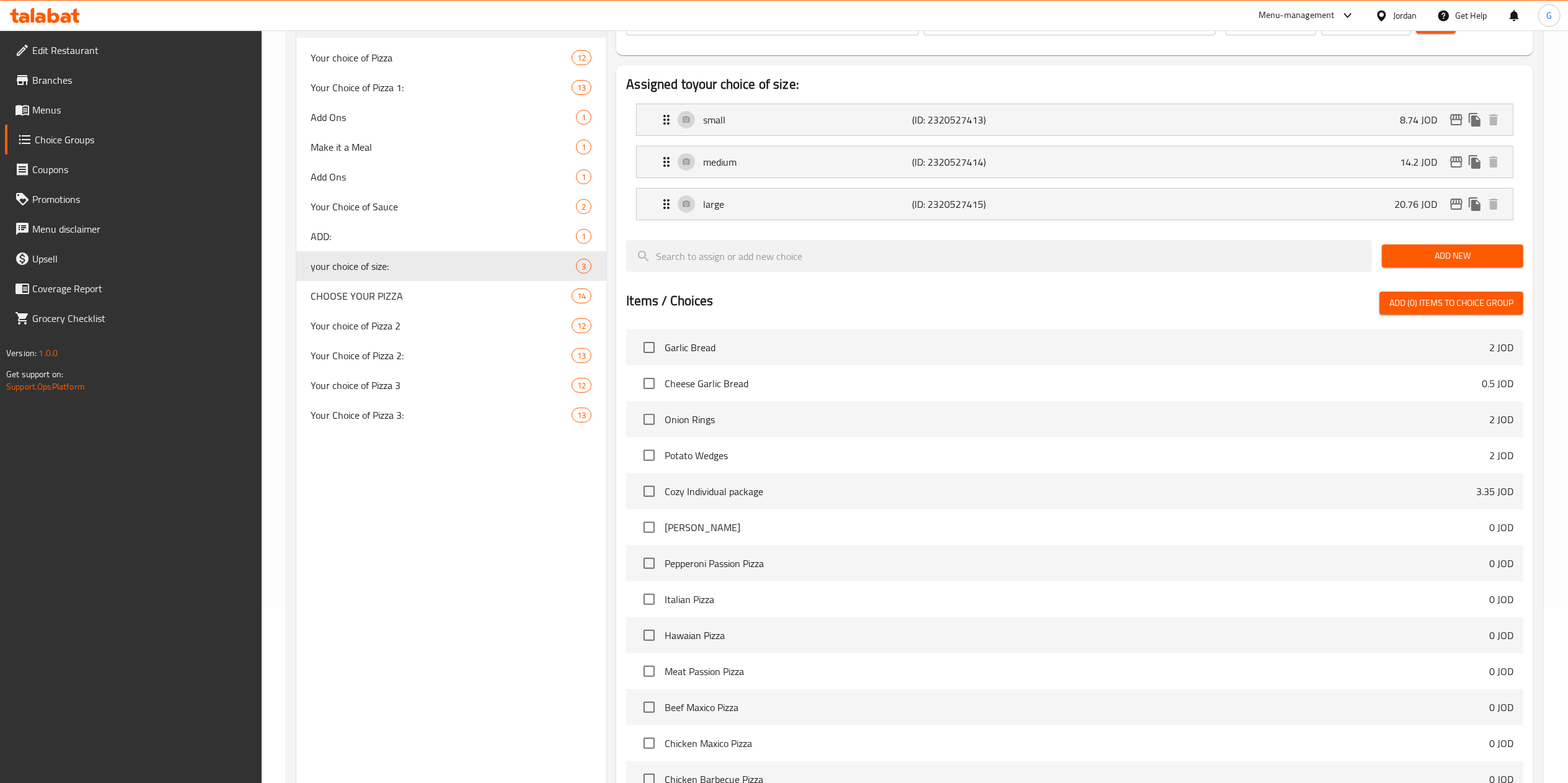
scroll to position [0, 0]
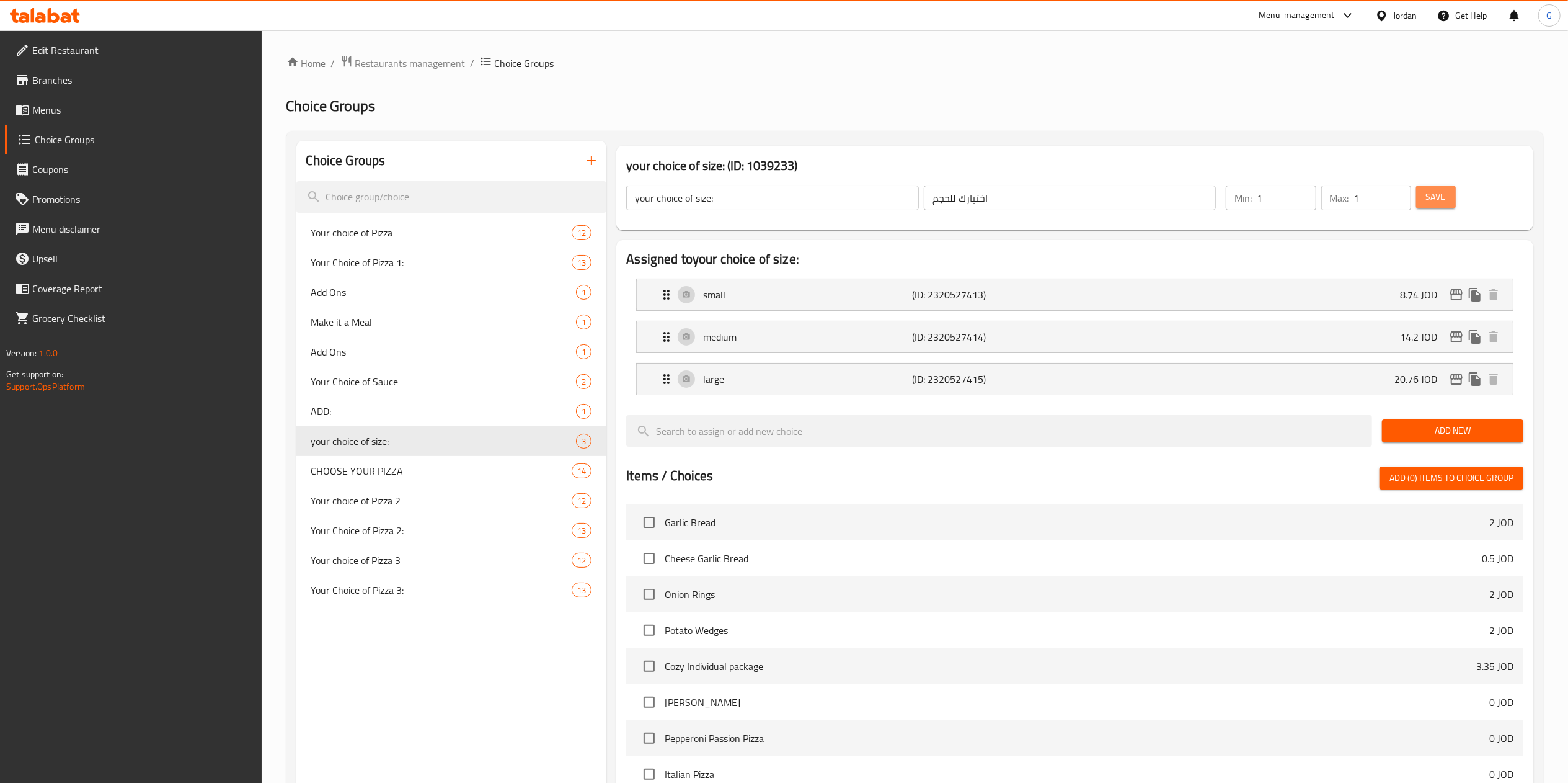
click at [1431, 192] on span "Save" at bounding box center [1436, 196] width 20 height 15
click at [1434, 197] on span "Save" at bounding box center [1436, 196] width 20 height 15
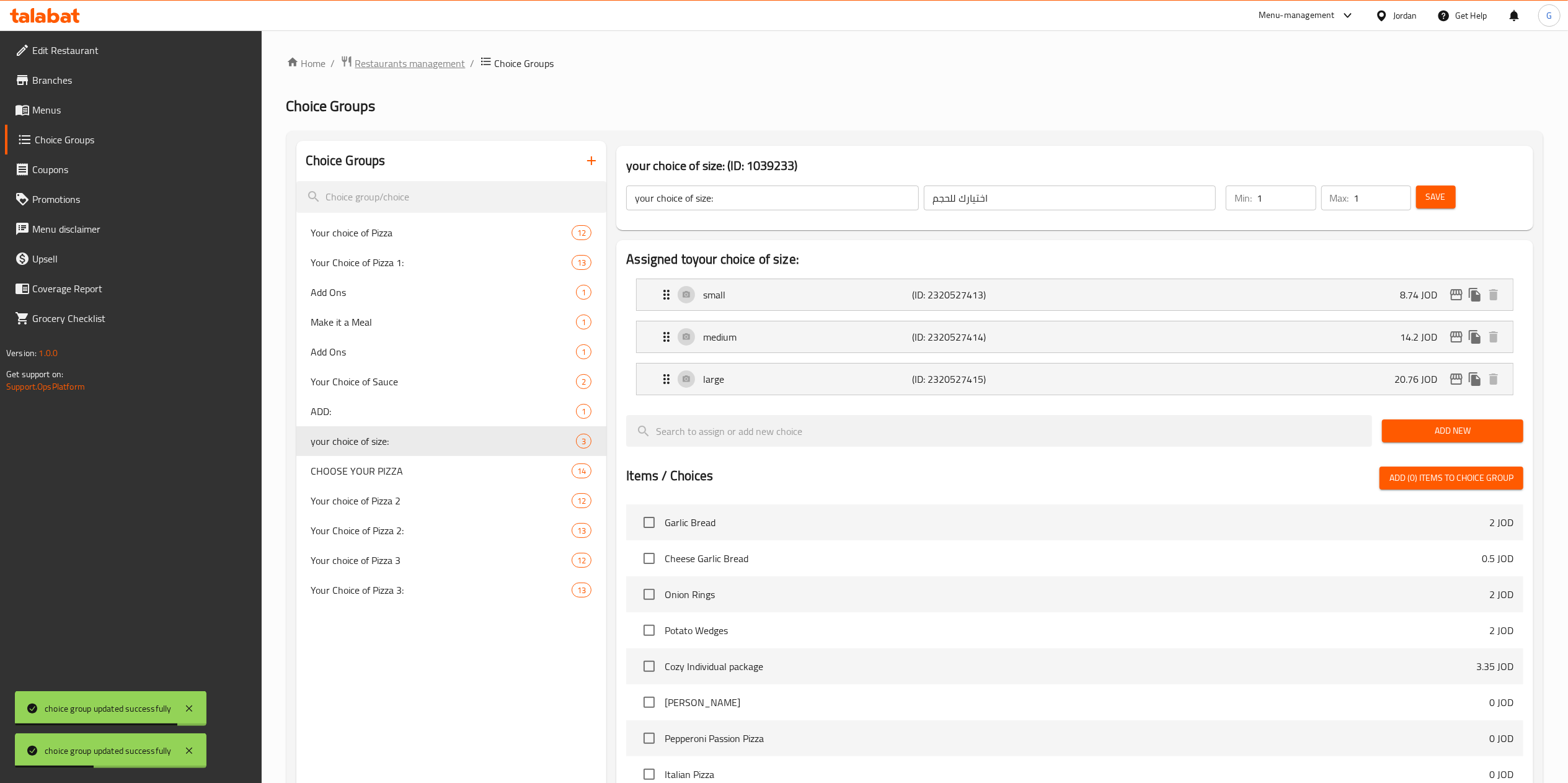
click at [417, 57] on span "Restaurants management" at bounding box center [410, 63] width 110 height 15
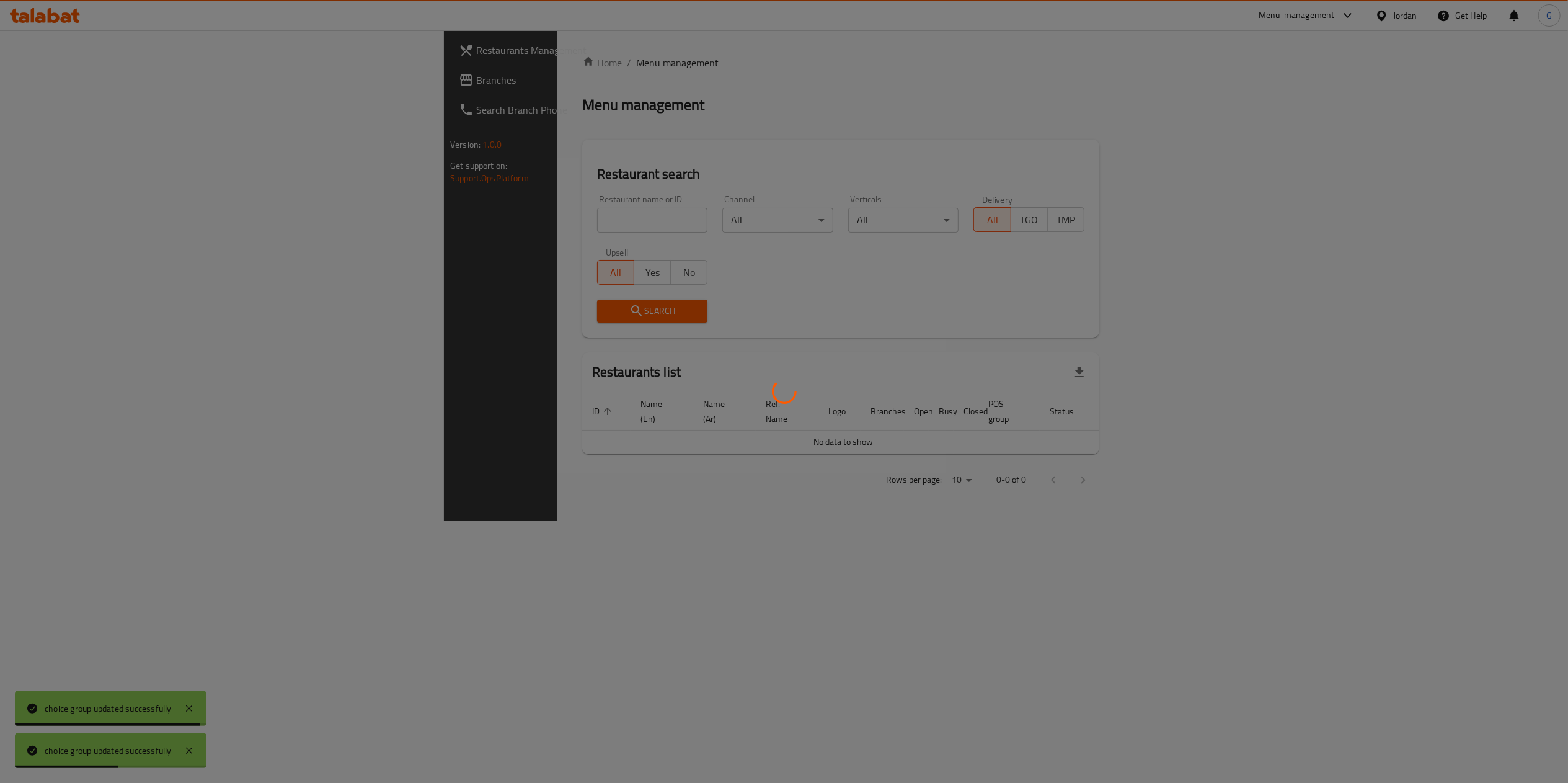
click at [547, 221] on div at bounding box center [784, 392] width 1568 height 783
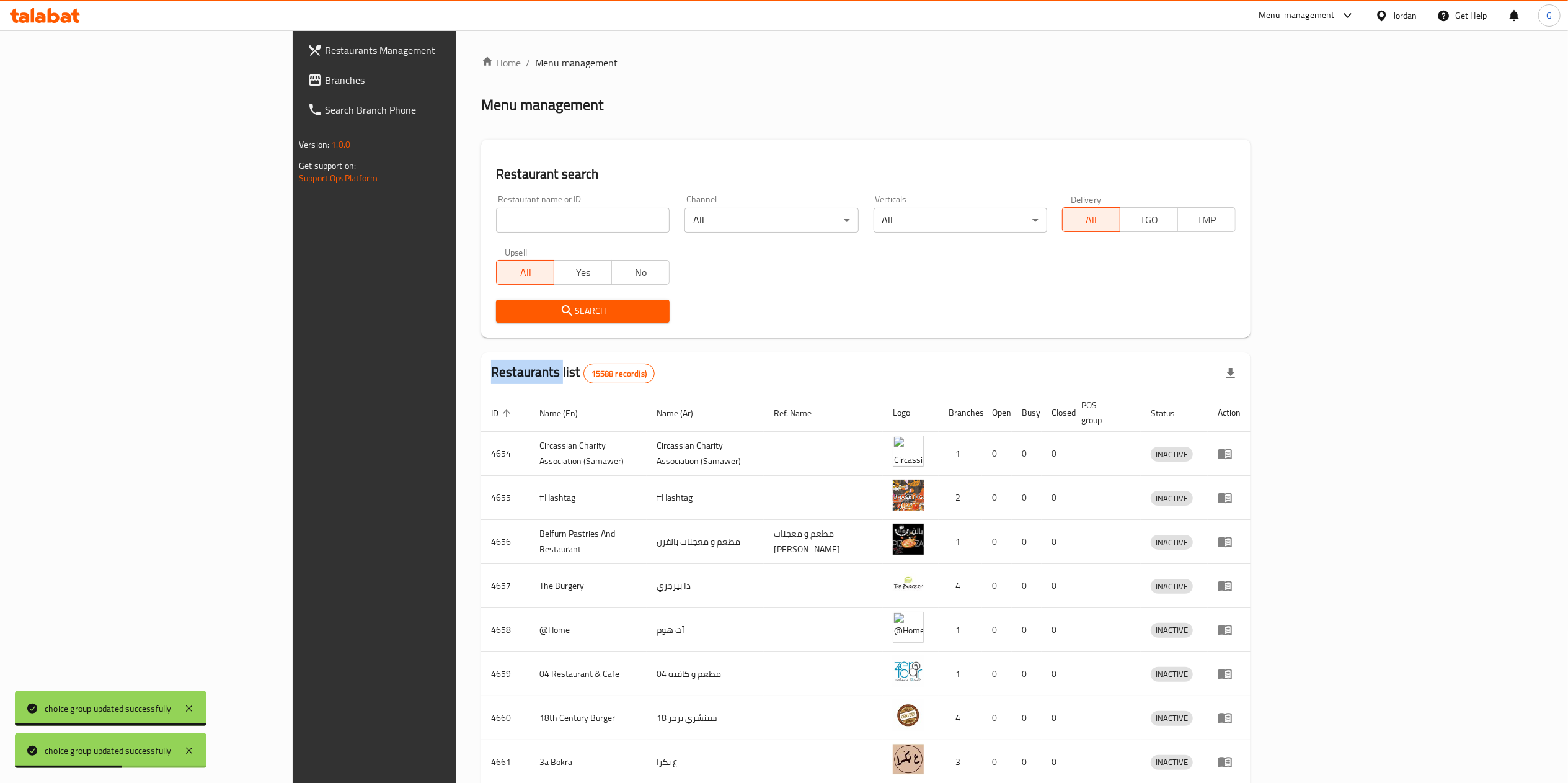
click at [547, 221] on div "Home / Menu management Menu management Restaurant search Restaurant name or ID …" at bounding box center [865, 484] width 769 height 859
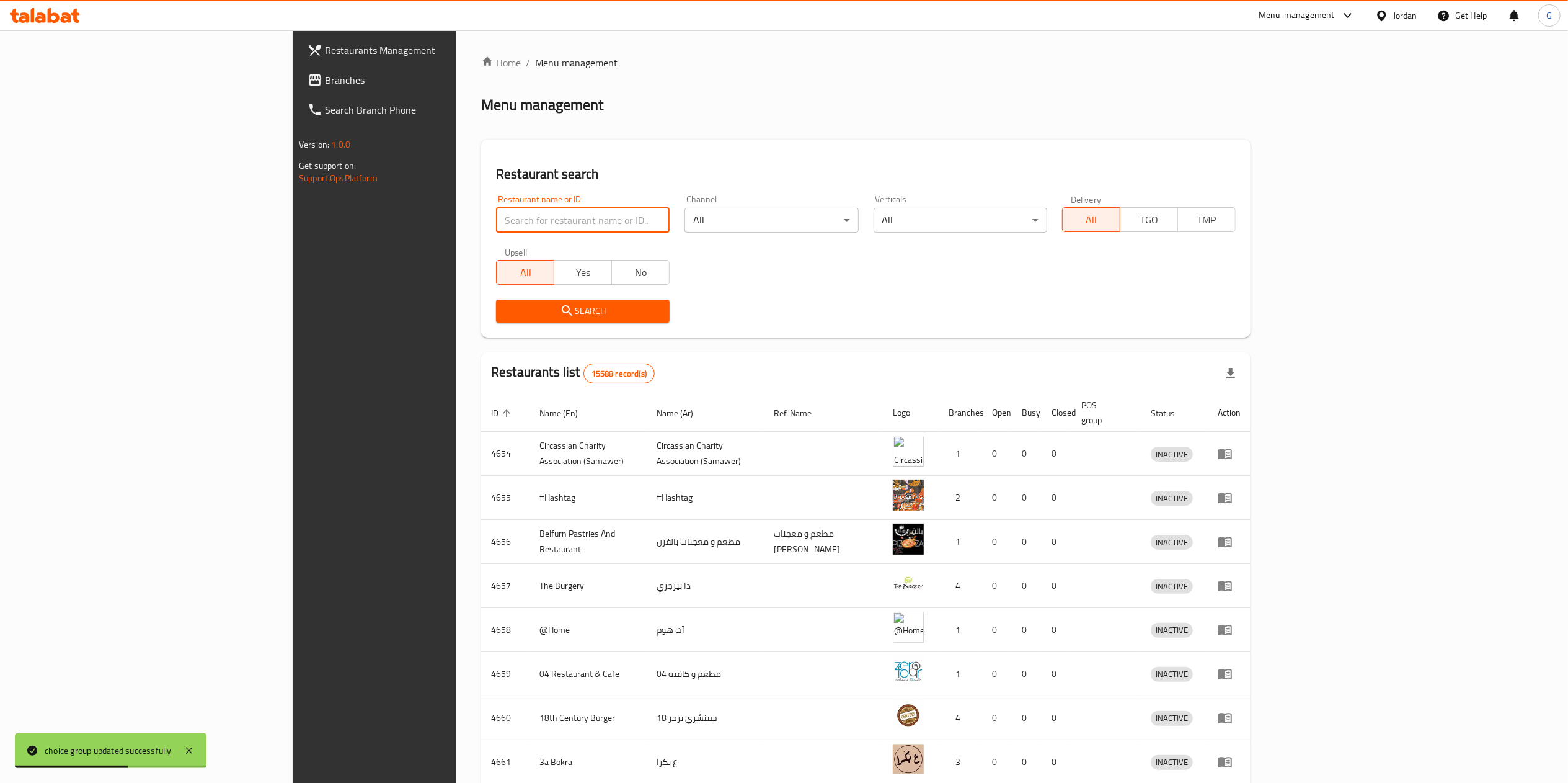
click at [547, 221] on input "search" at bounding box center [583, 220] width 173 height 25
type input "حكايا جنينتنا"
click button "Search" at bounding box center [583, 311] width 173 height 23
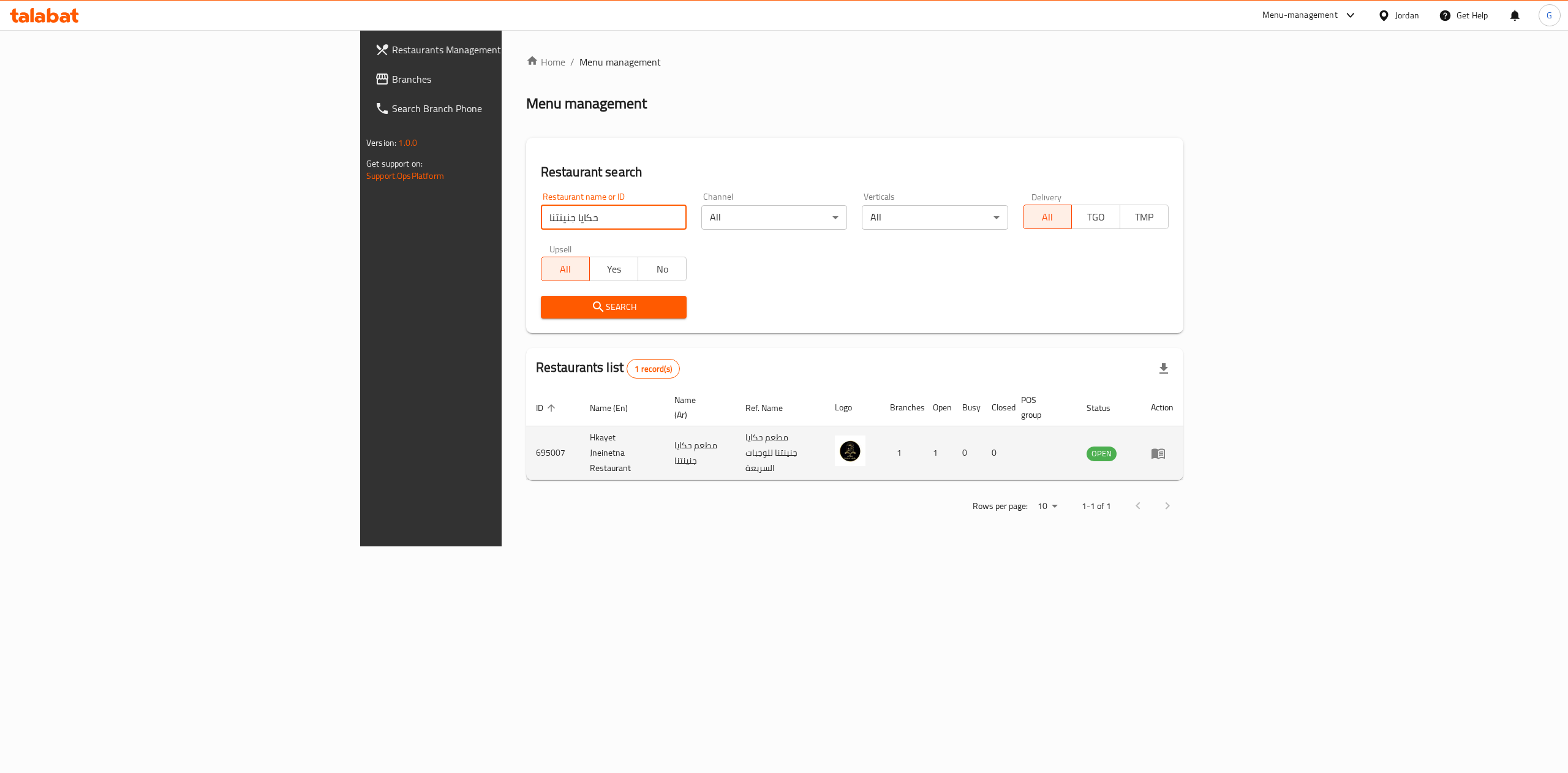
click at [526, 433] on td "695007" at bounding box center [553, 453] width 54 height 54
copy td "695007"
click at [1165, 448] on icon "enhanced table" at bounding box center [1158, 454] width 13 height 11
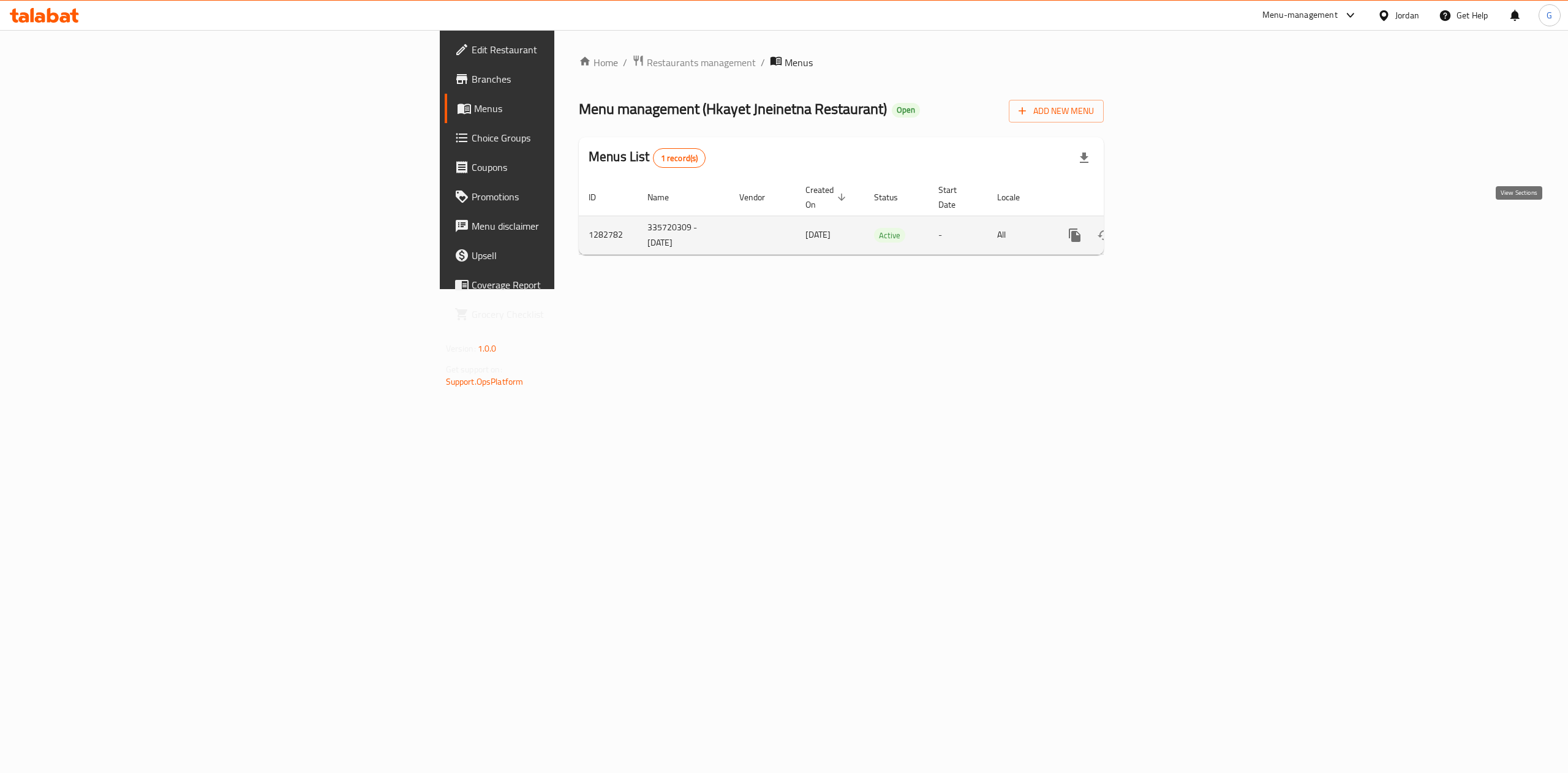
click at [1171, 228] on icon "enhanced table" at bounding box center [1163, 235] width 15 height 15
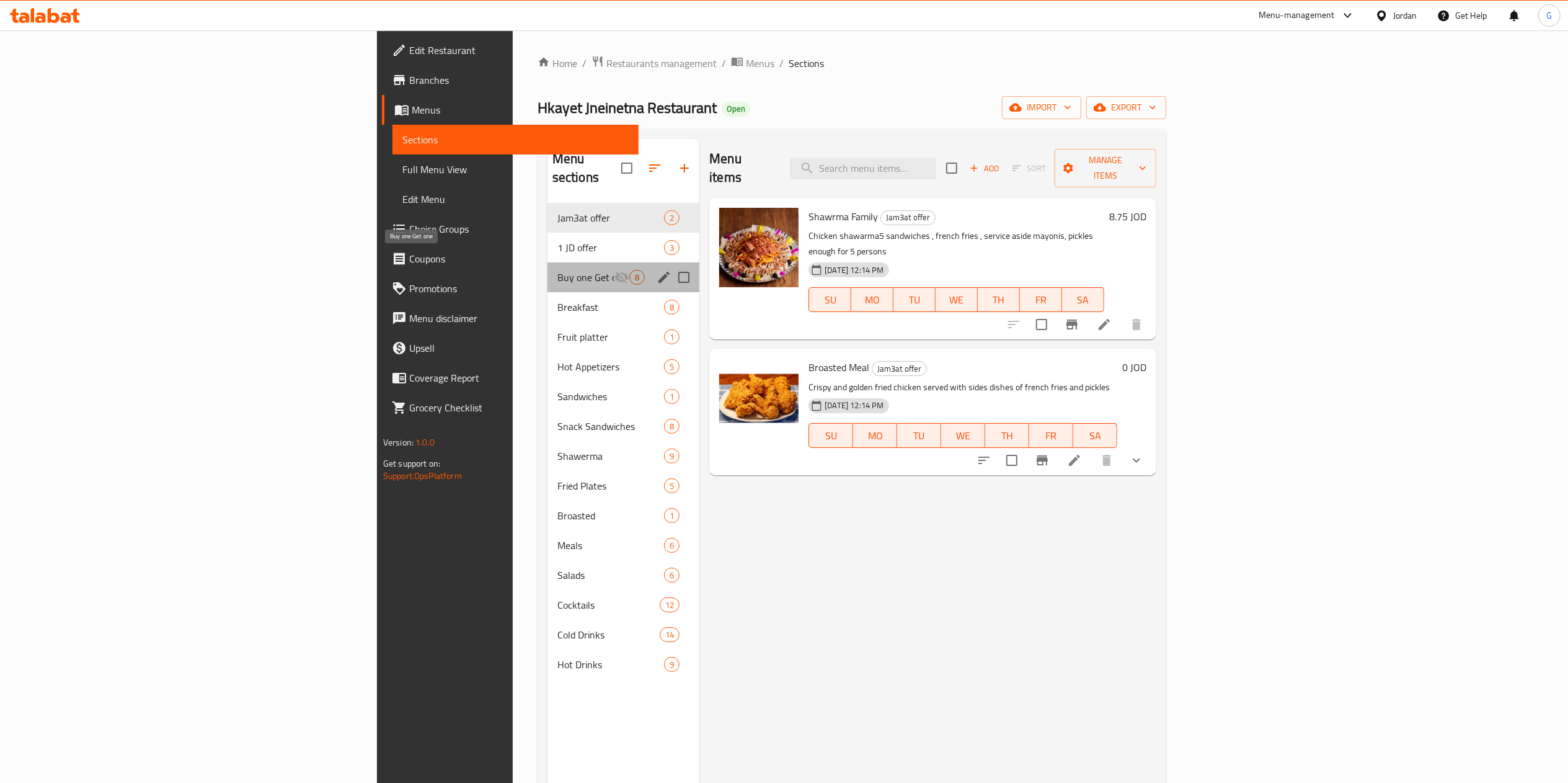
click at [557, 270] on span "Buy one Get one" at bounding box center [586, 277] width 57 height 15
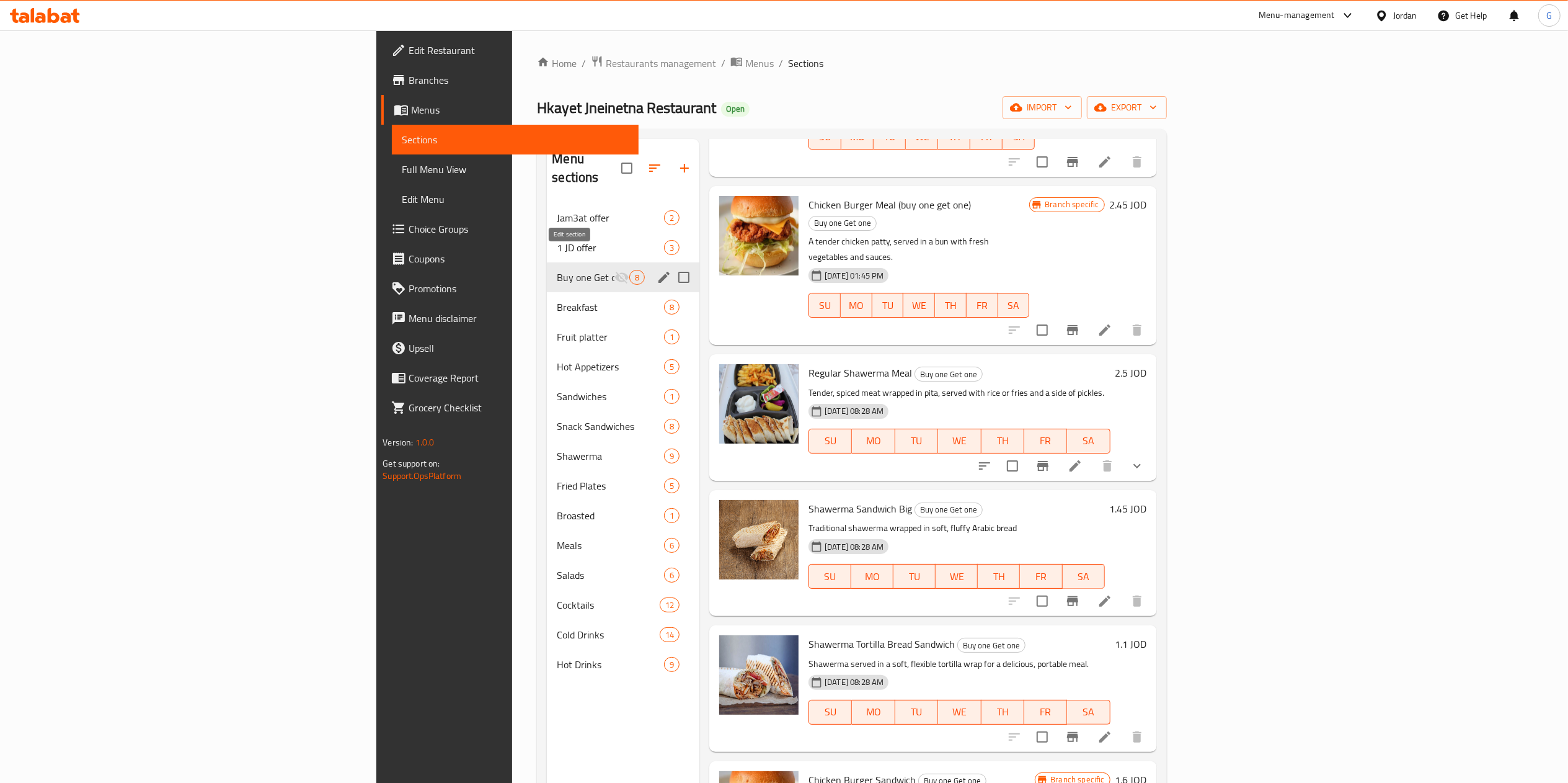
click at [656, 270] on icon "edit" at bounding box center [664, 277] width 15 height 15
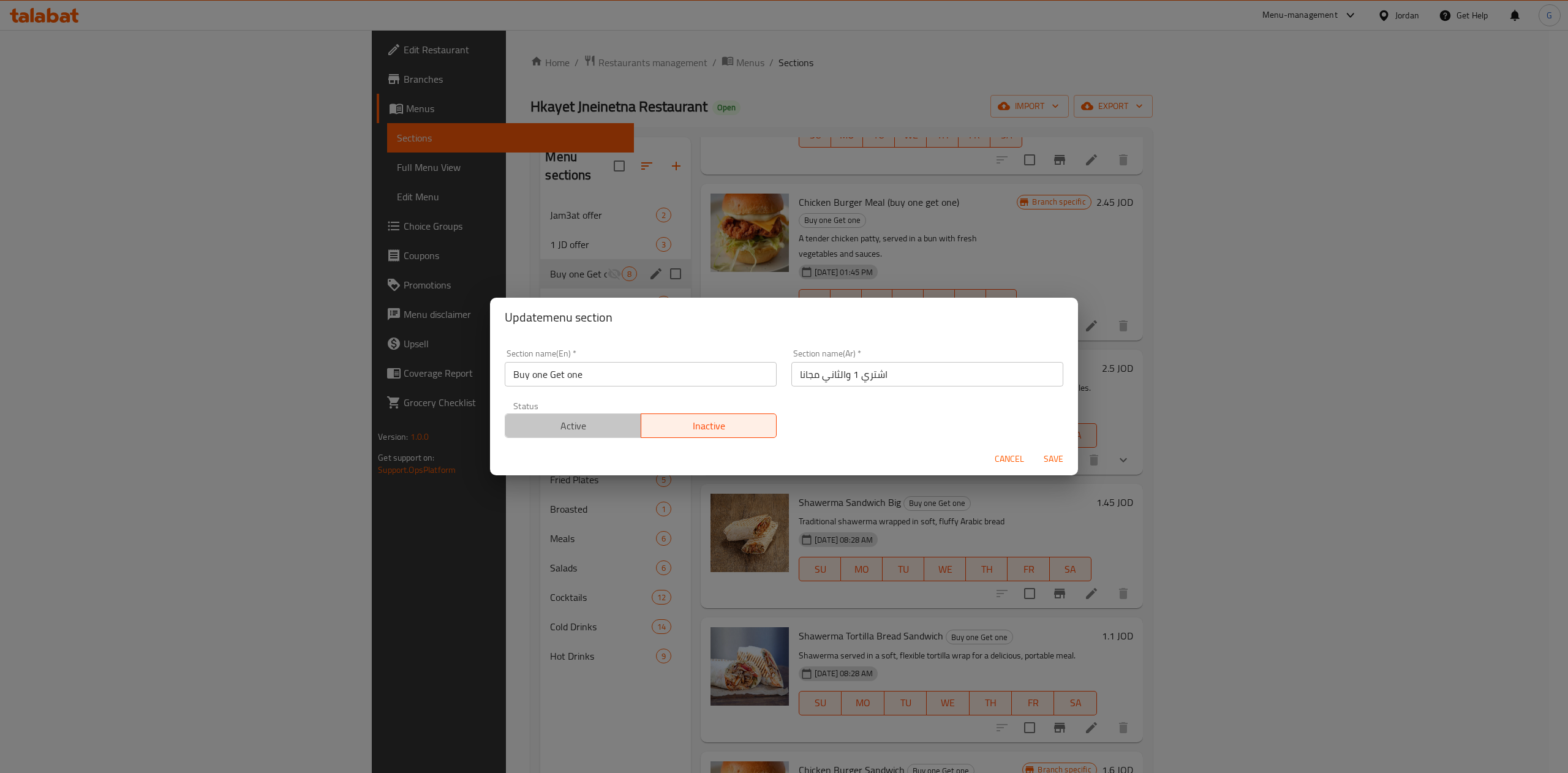
click at [585, 428] on span "Active" at bounding box center [573, 426] width 126 height 18
click at [991, 453] on button "Cancel" at bounding box center [1009, 459] width 39 height 23
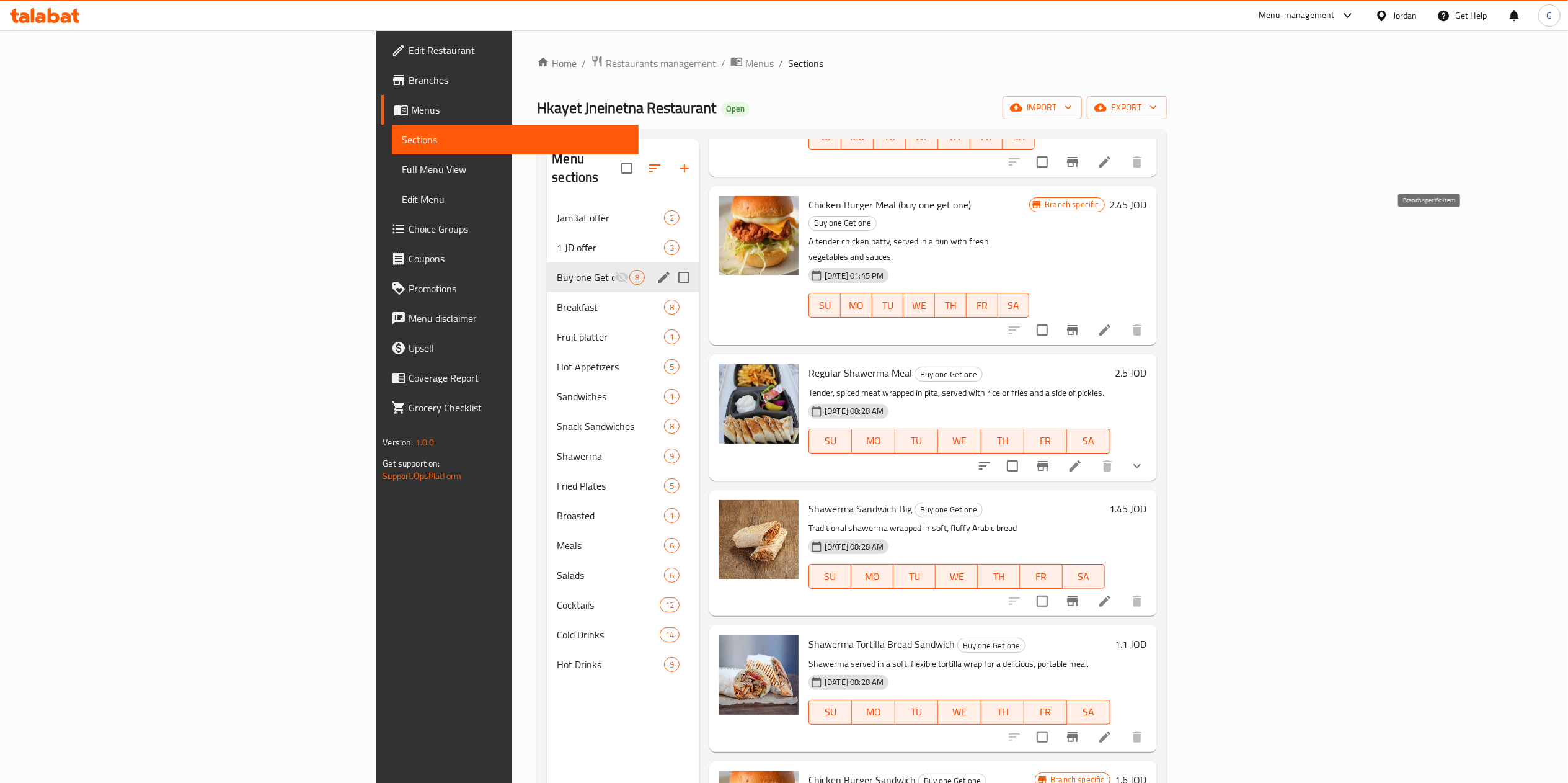
click at [1080, 322] on icon "Branch-specific-item" at bounding box center [1072, 330] width 15 height 15
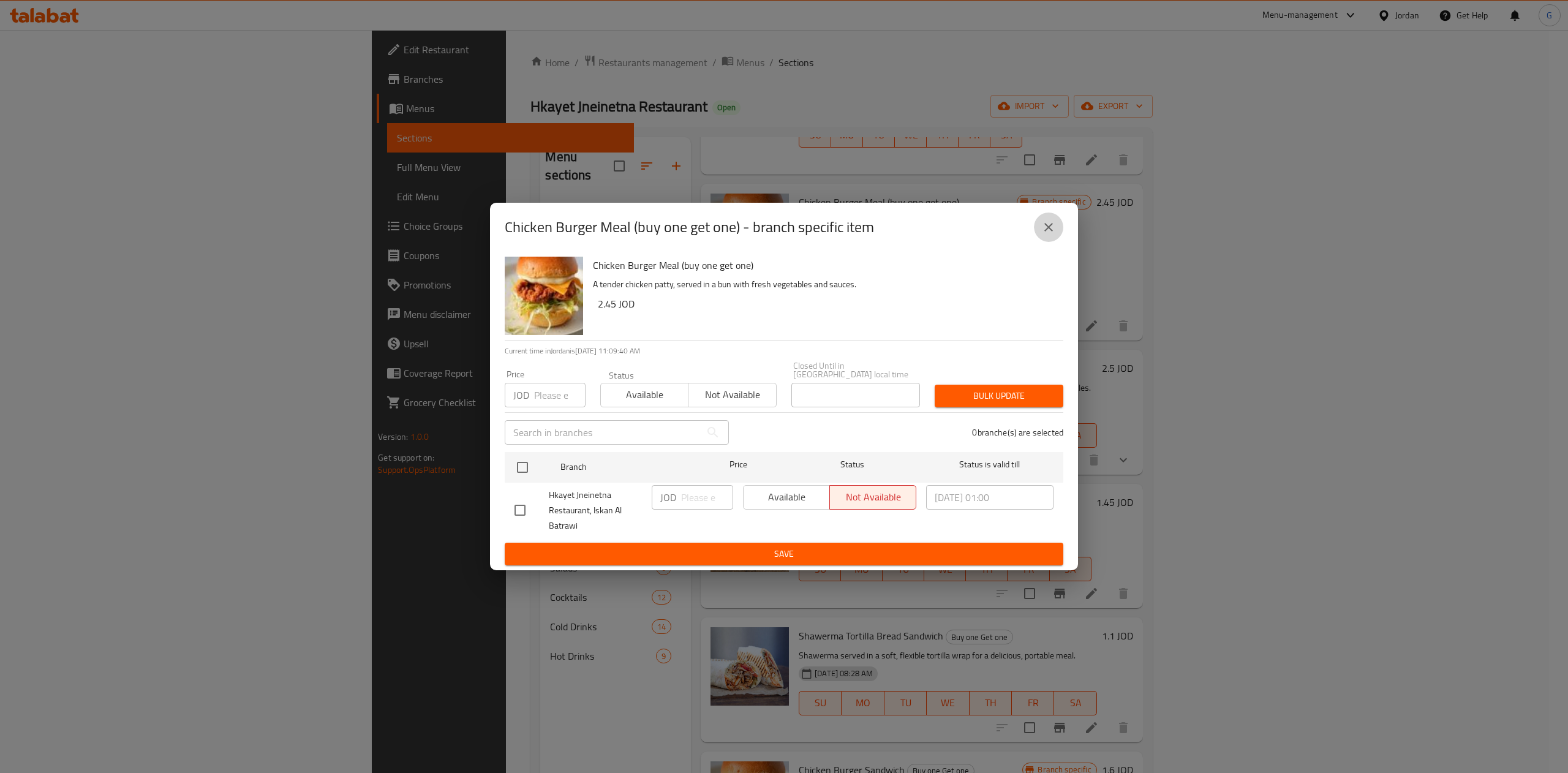
click at [1044, 229] on icon "close" at bounding box center [1048, 227] width 15 height 15
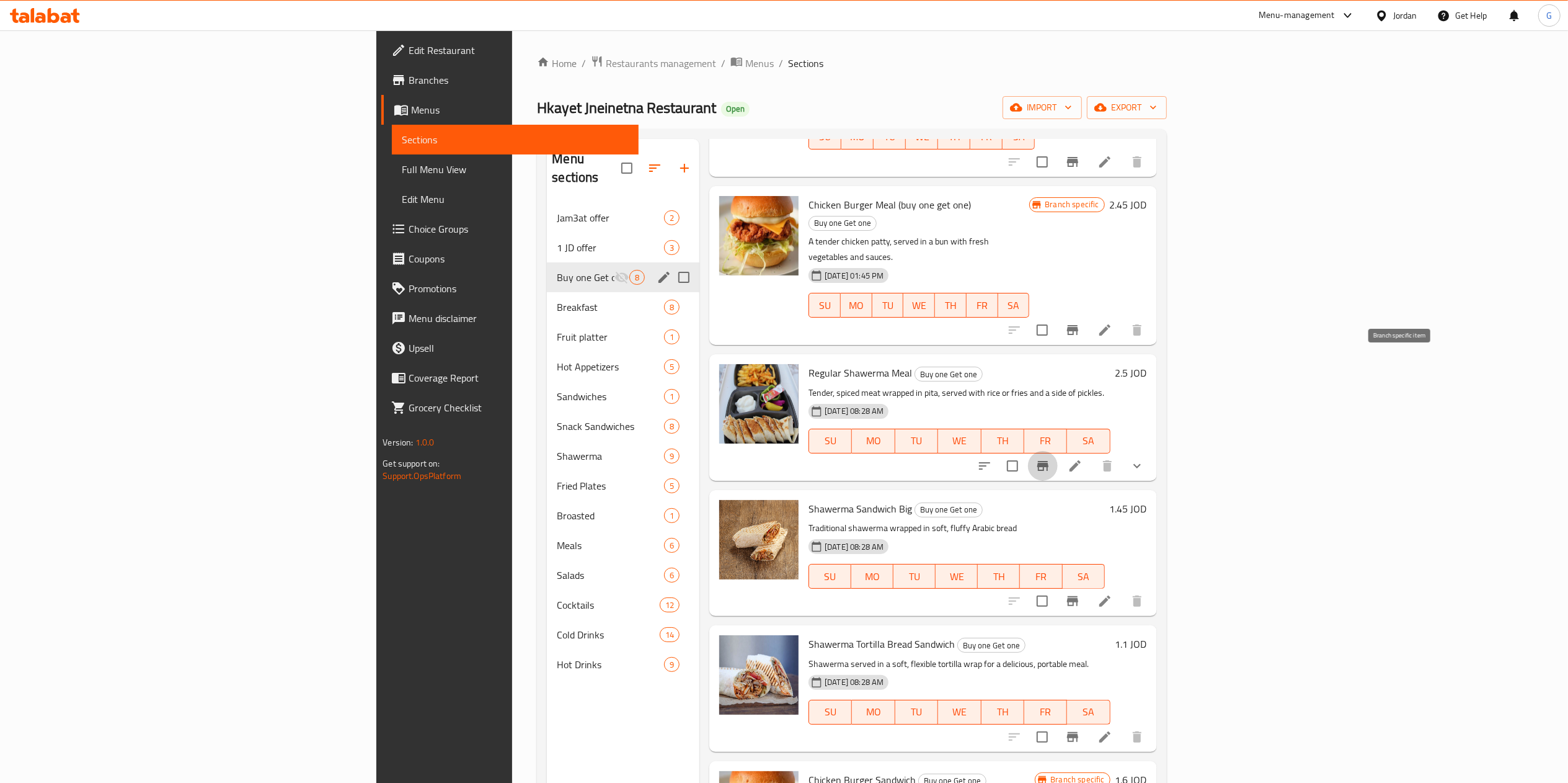
click at [1050, 458] on icon "Branch-specific-item" at bounding box center [1043, 465] width 15 height 15
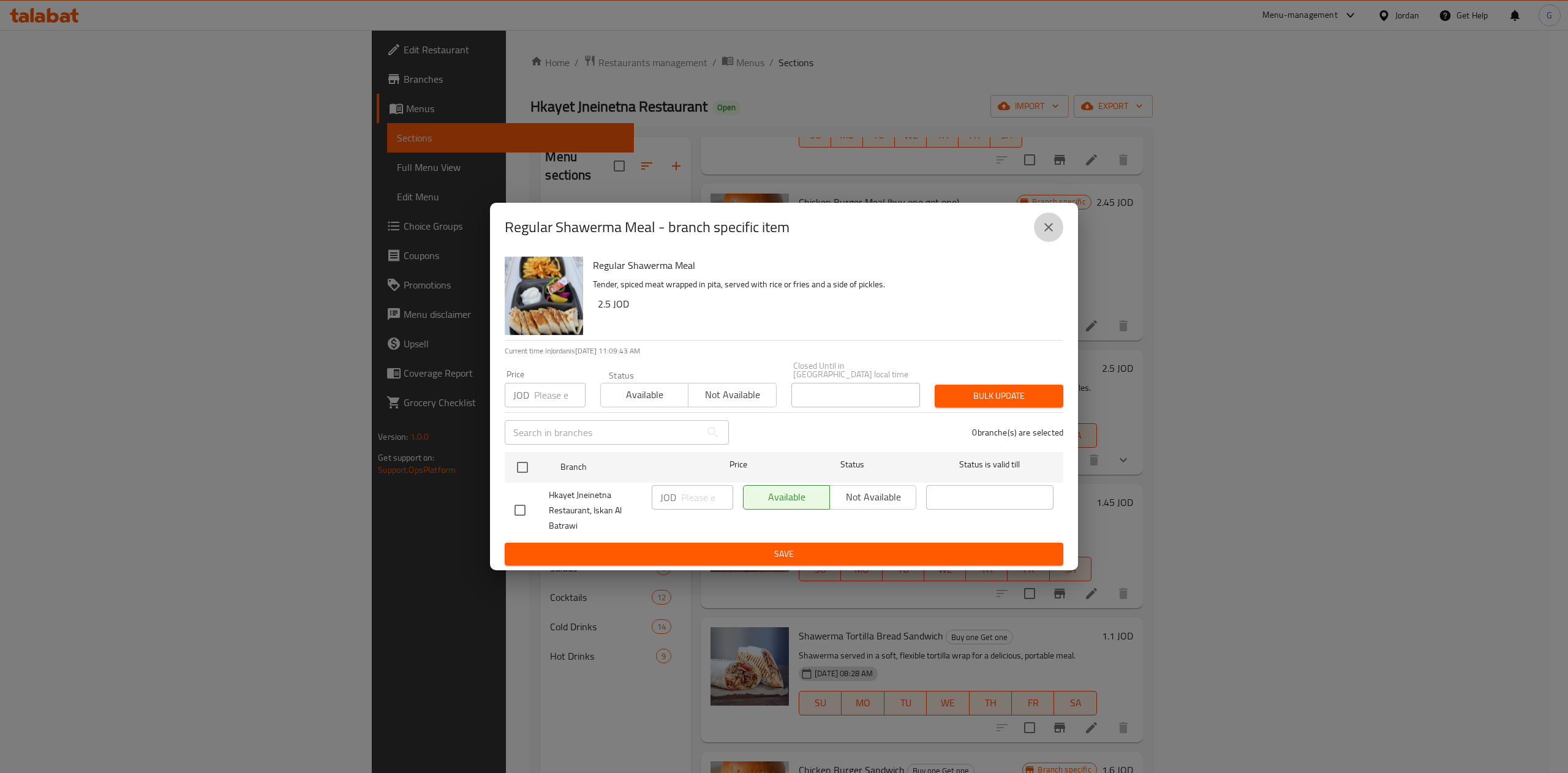
click at [1058, 228] on button "close" at bounding box center [1048, 227] width 29 height 29
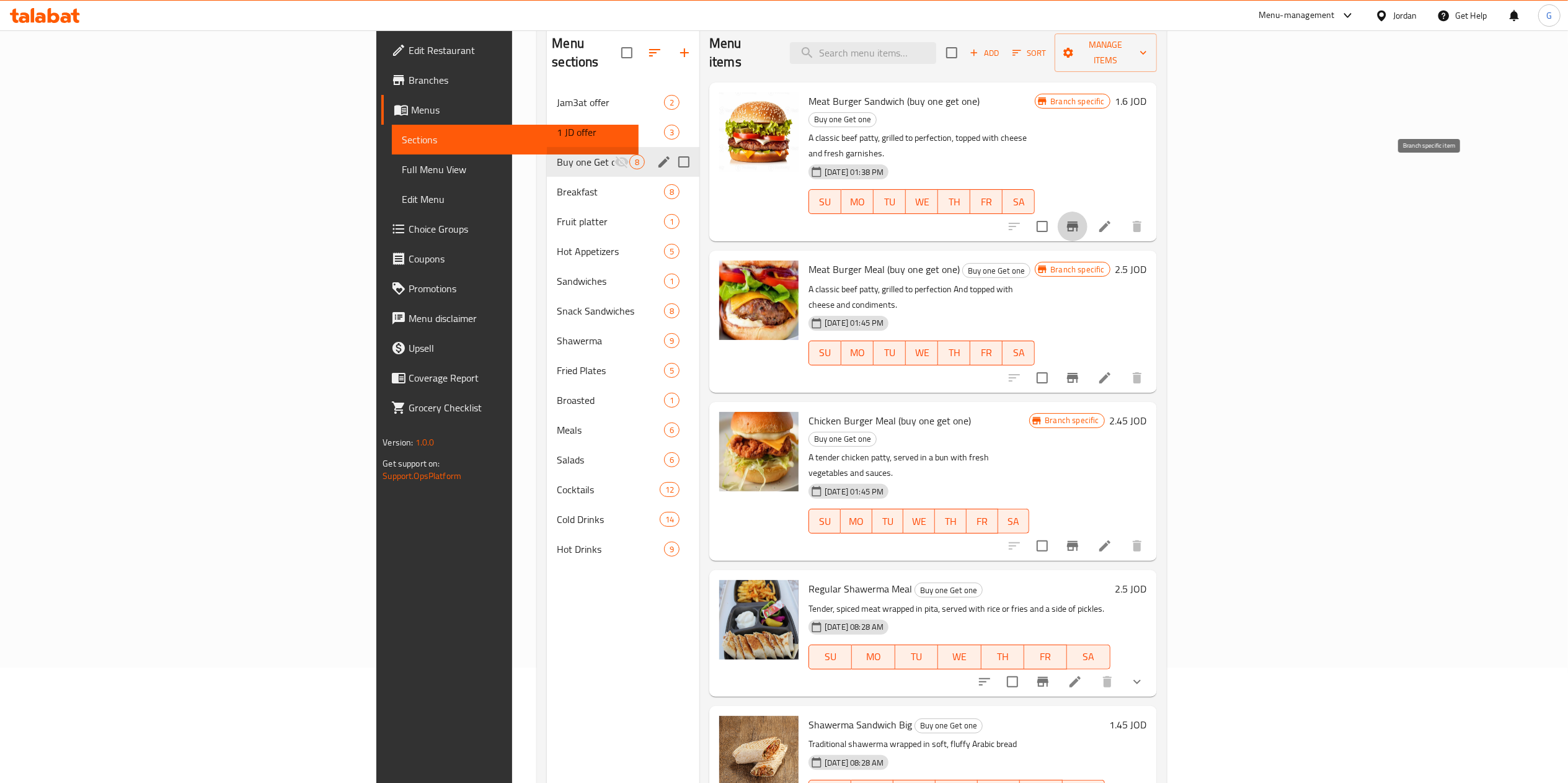
click at [1078, 221] on icon "Branch-specific-item" at bounding box center [1072, 226] width 11 height 10
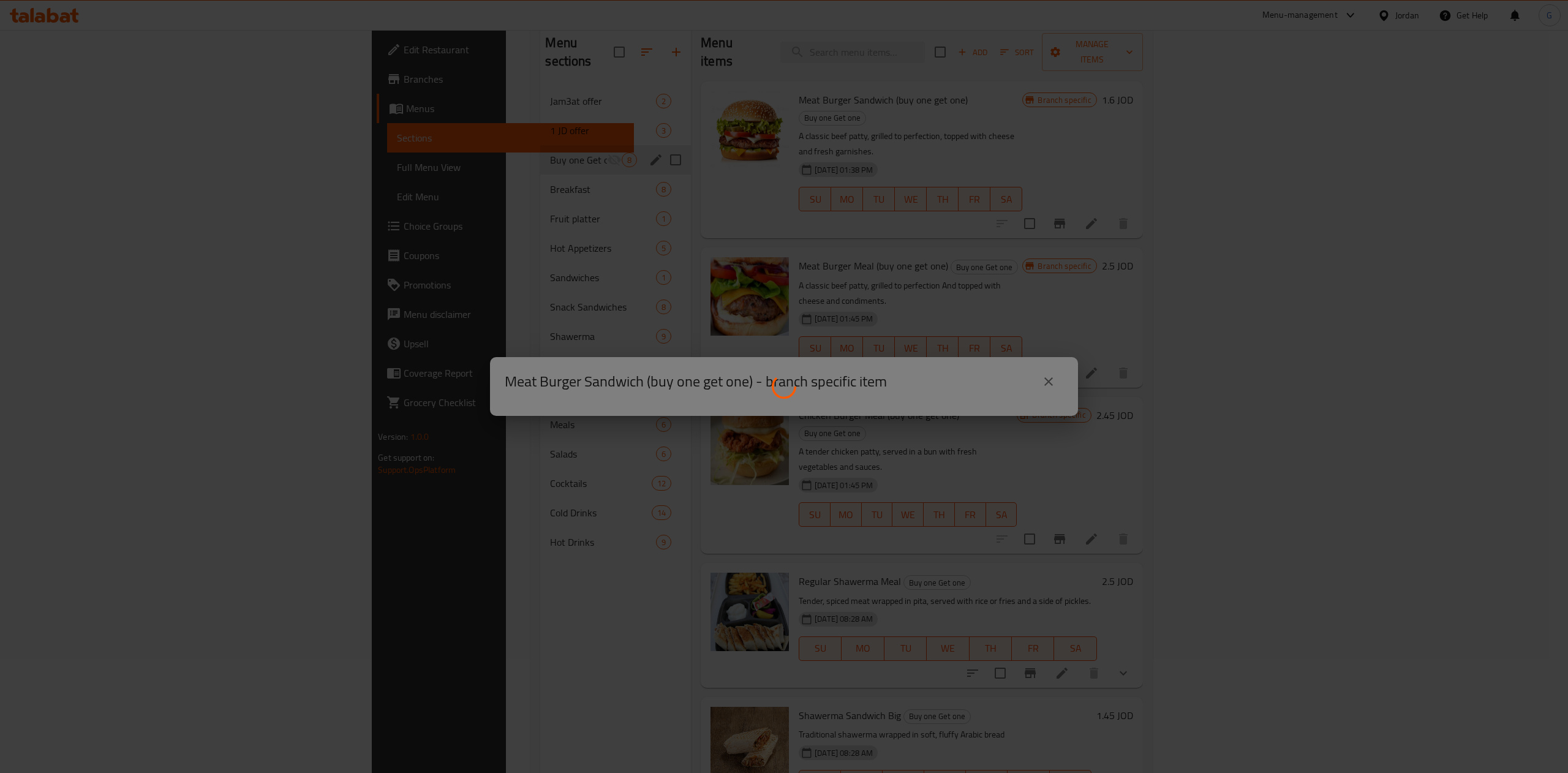
click at [924, 179] on div at bounding box center [784, 386] width 1568 height 773
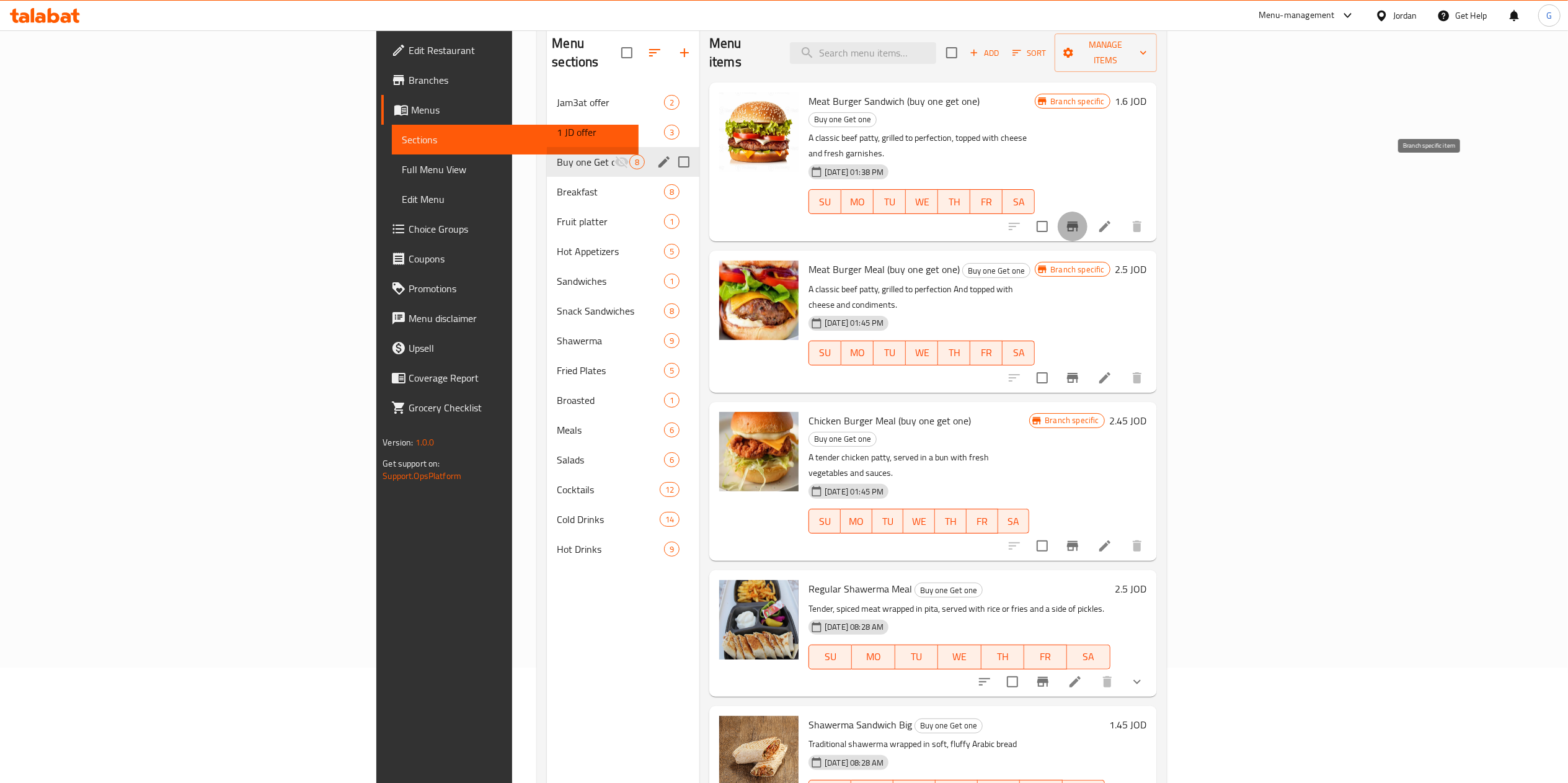
click at [1080, 219] on icon "Branch-specific-item" at bounding box center [1072, 226] width 15 height 15
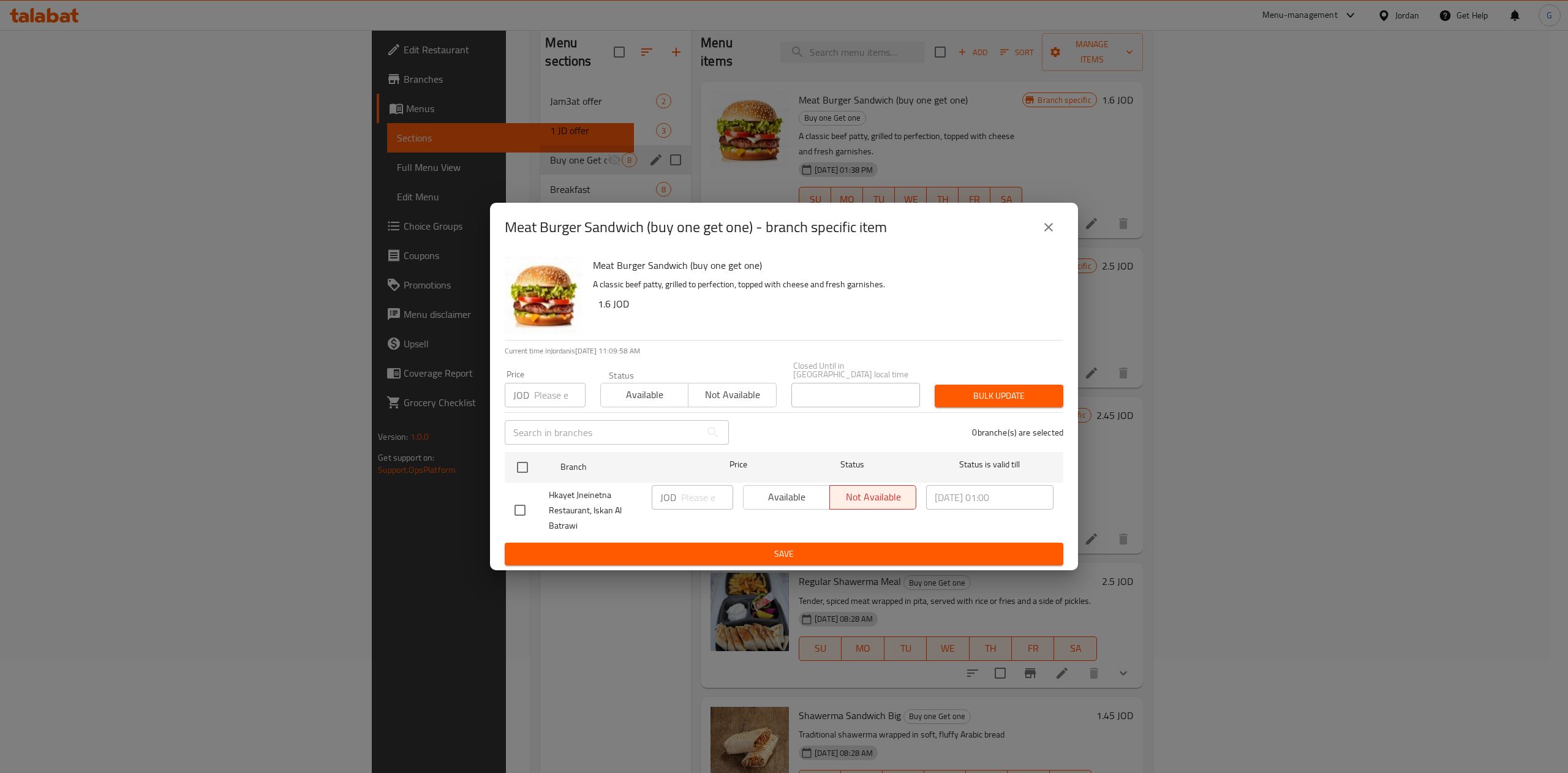
click at [528, 511] on input "checkbox" at bounding box center [520, 510] width 26 height 26
checkbox input "true"
click at [799, 497] on span "Available" at bounding box center [787, 497] width 76 height 18
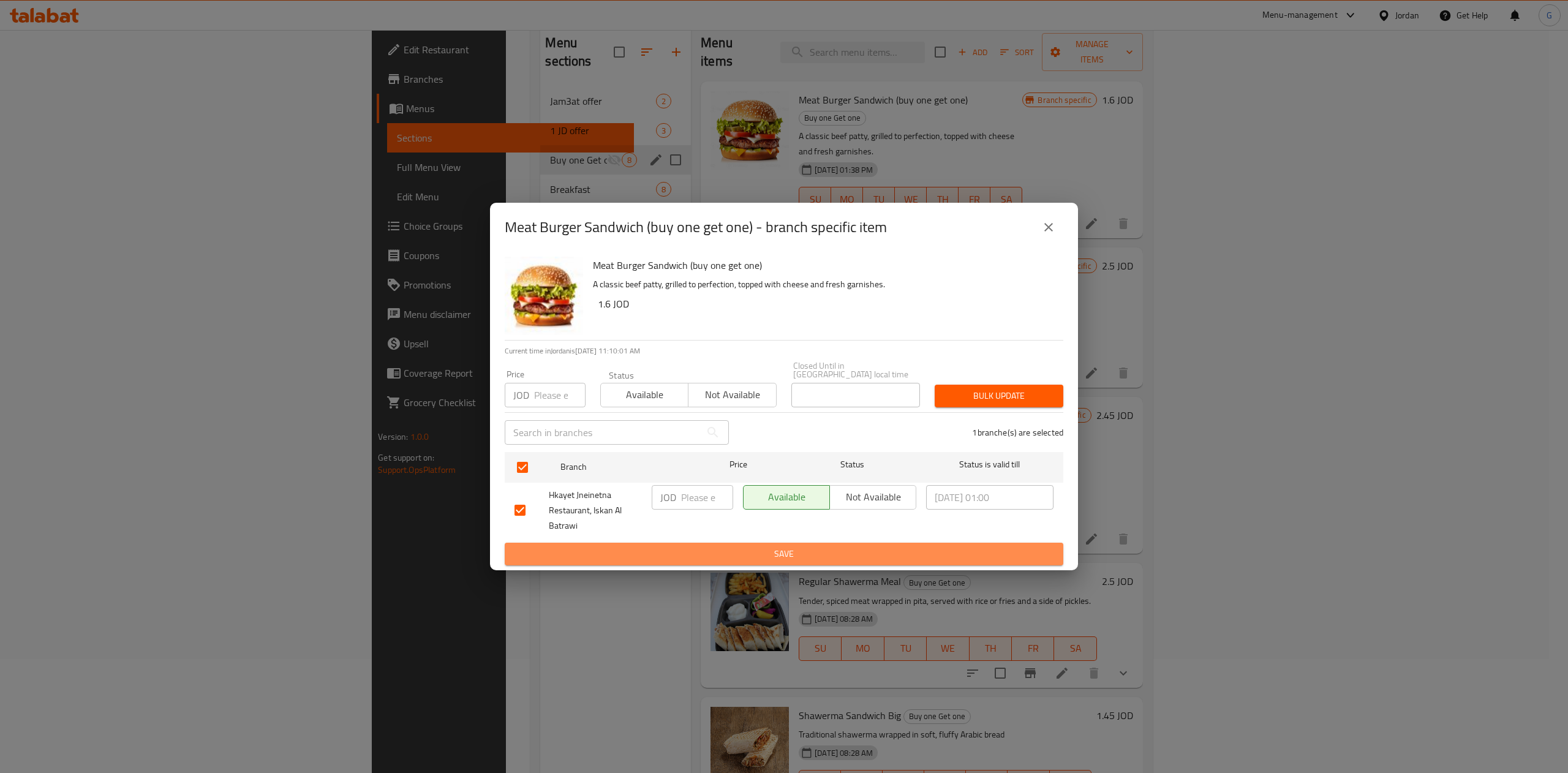
click at [878, 546] on span "Save" at bounding box center [783, 553] width 539 height 15
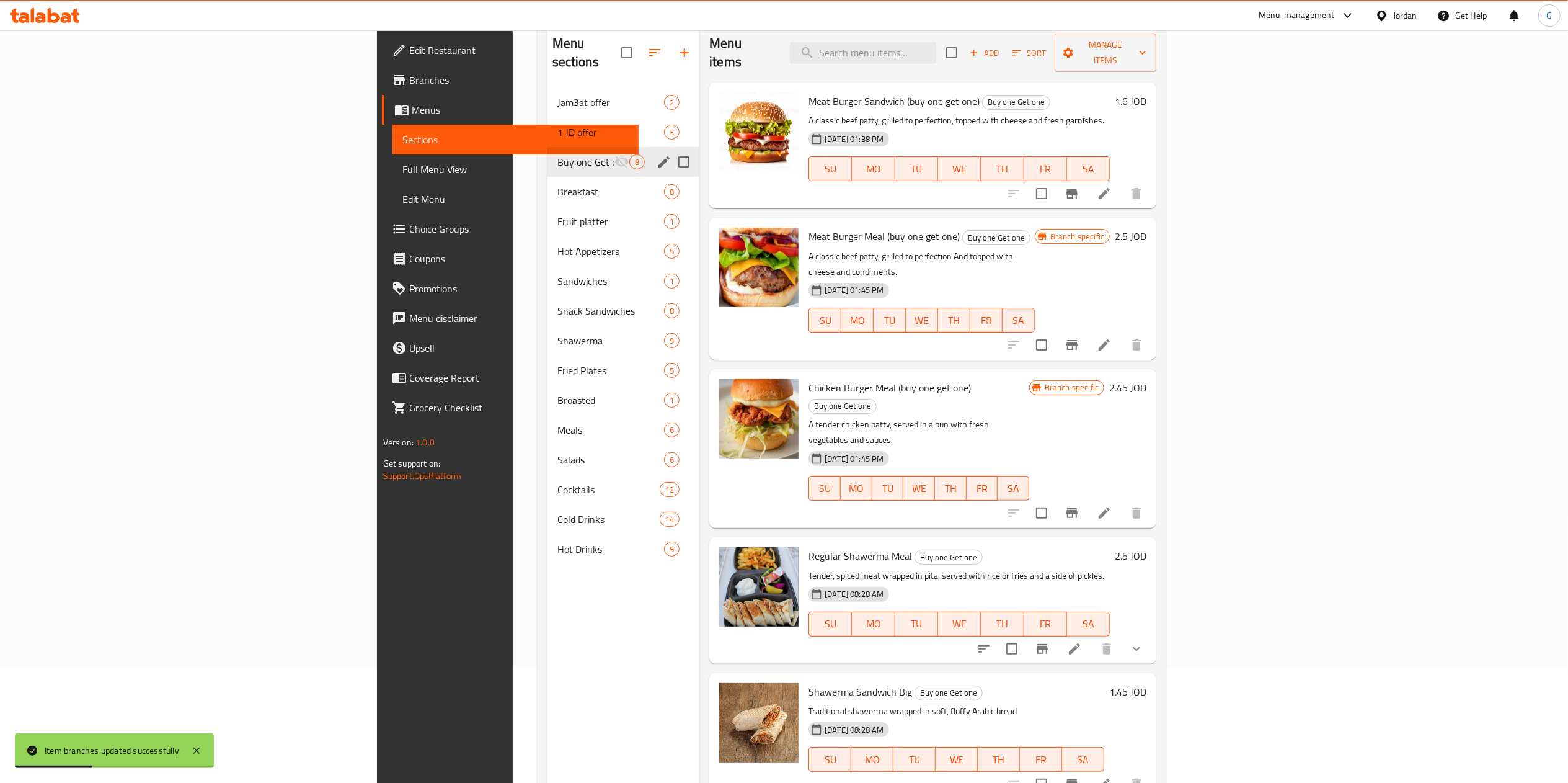
scroll to position [174, 0]
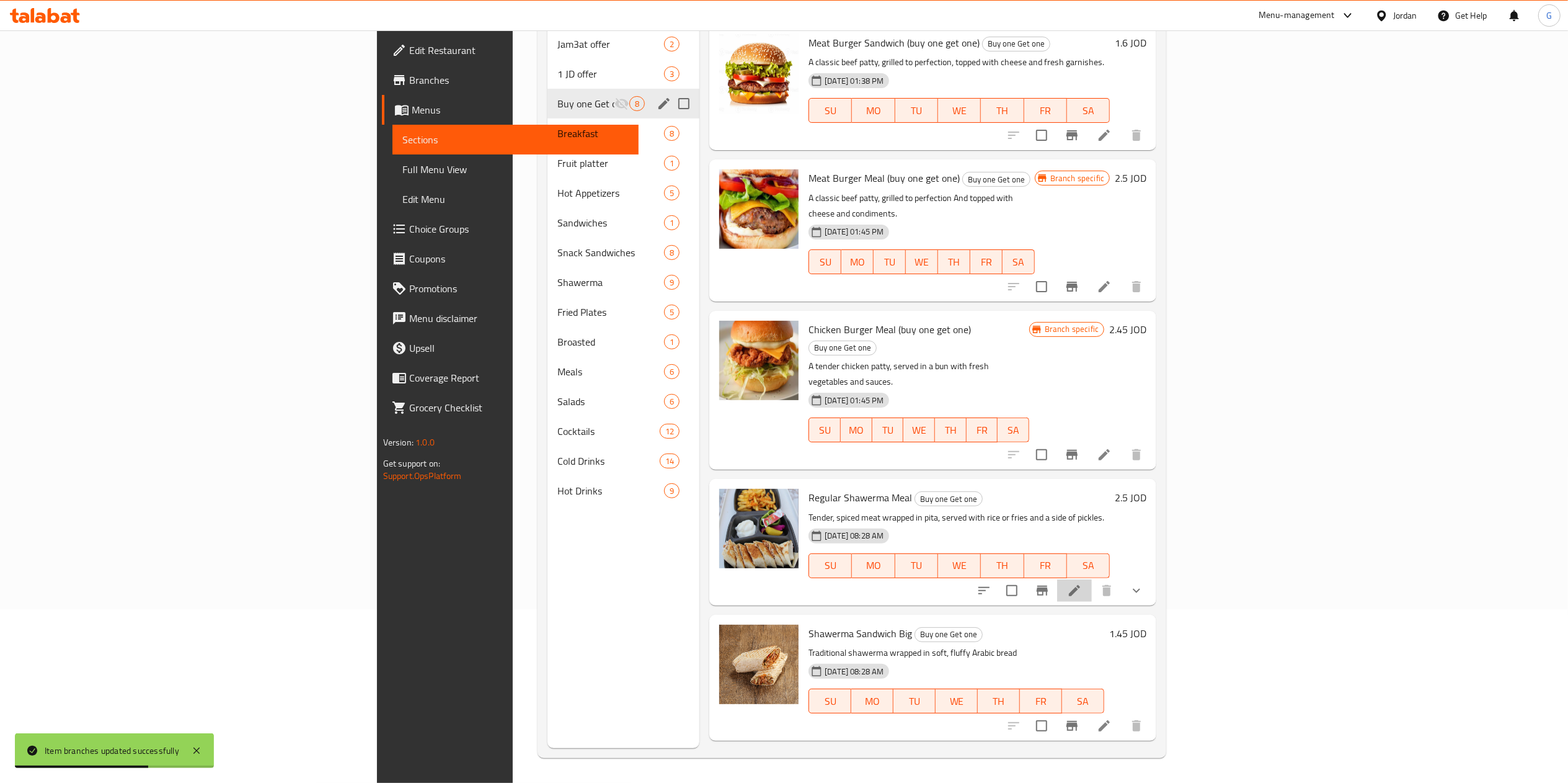
click at [1092, 579] on li at bounding box center [1074, 590] width 35 height 22
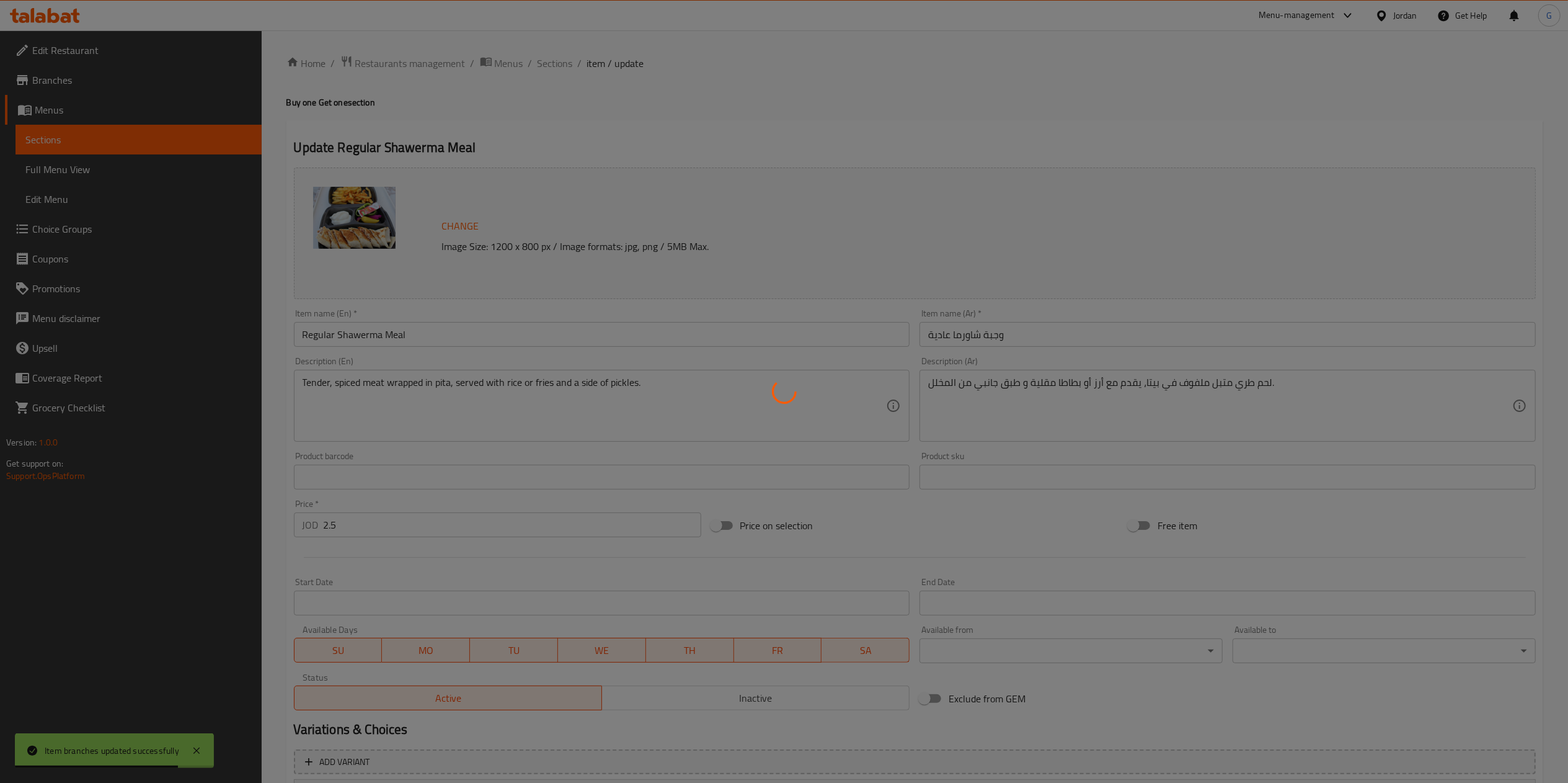
scroll to position [126, 0]
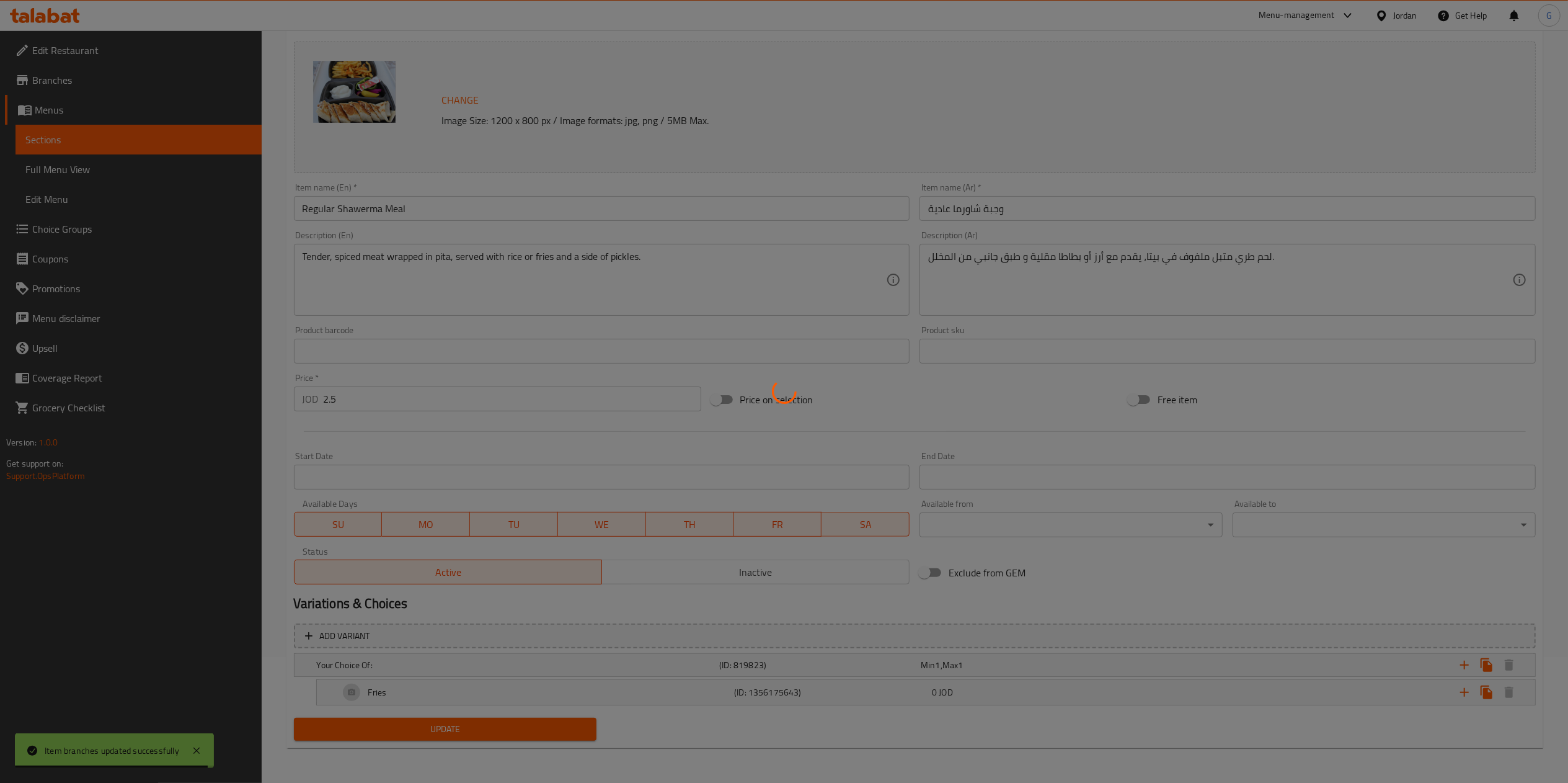
click at [567, 207] on div at bounding box center [784, 392] width 1568 height 783
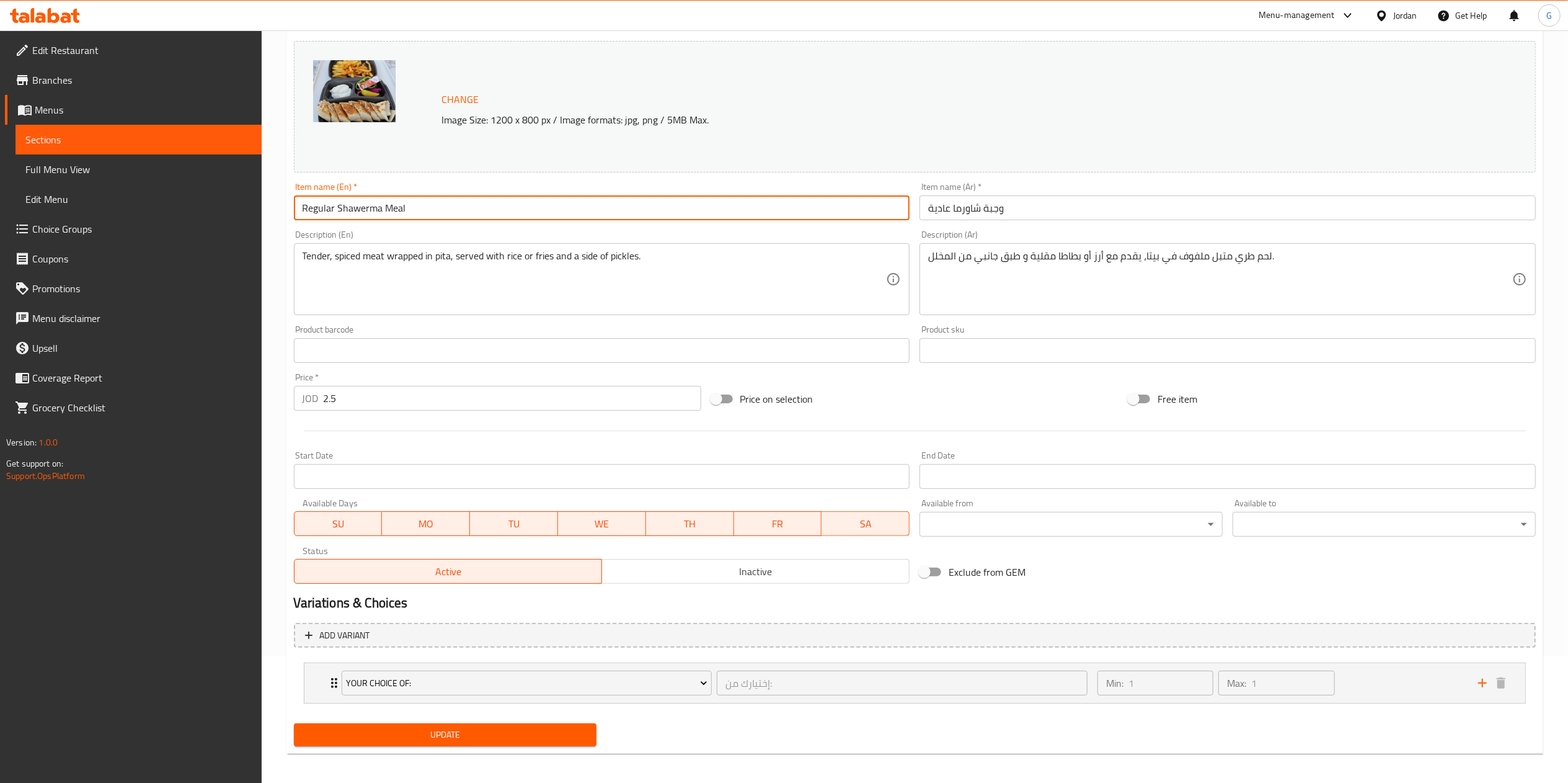
click at [567, 207] on input "Regular Shawerma Meal" at bounding box center [602, 207] width 616 height 25
type input "Regular Shawerma Meal (buy one get one)"
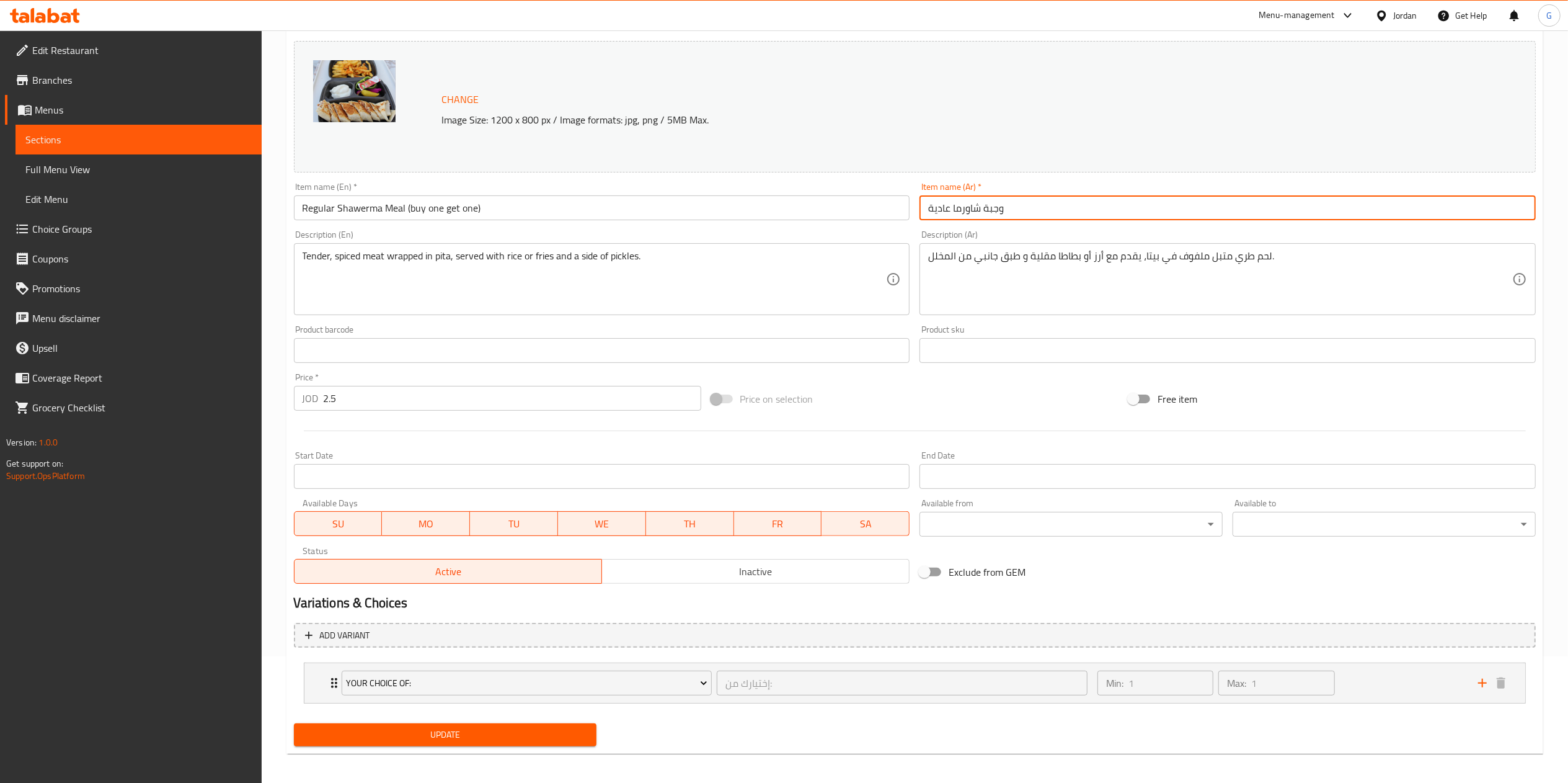
click at [1057, 217] on input "وجبة شاورما عادية" at bounding box center [1227, 207] width 616 height 25
type input "وجبة شاورما عادية (اشتري واحد والثاني مجانا)"
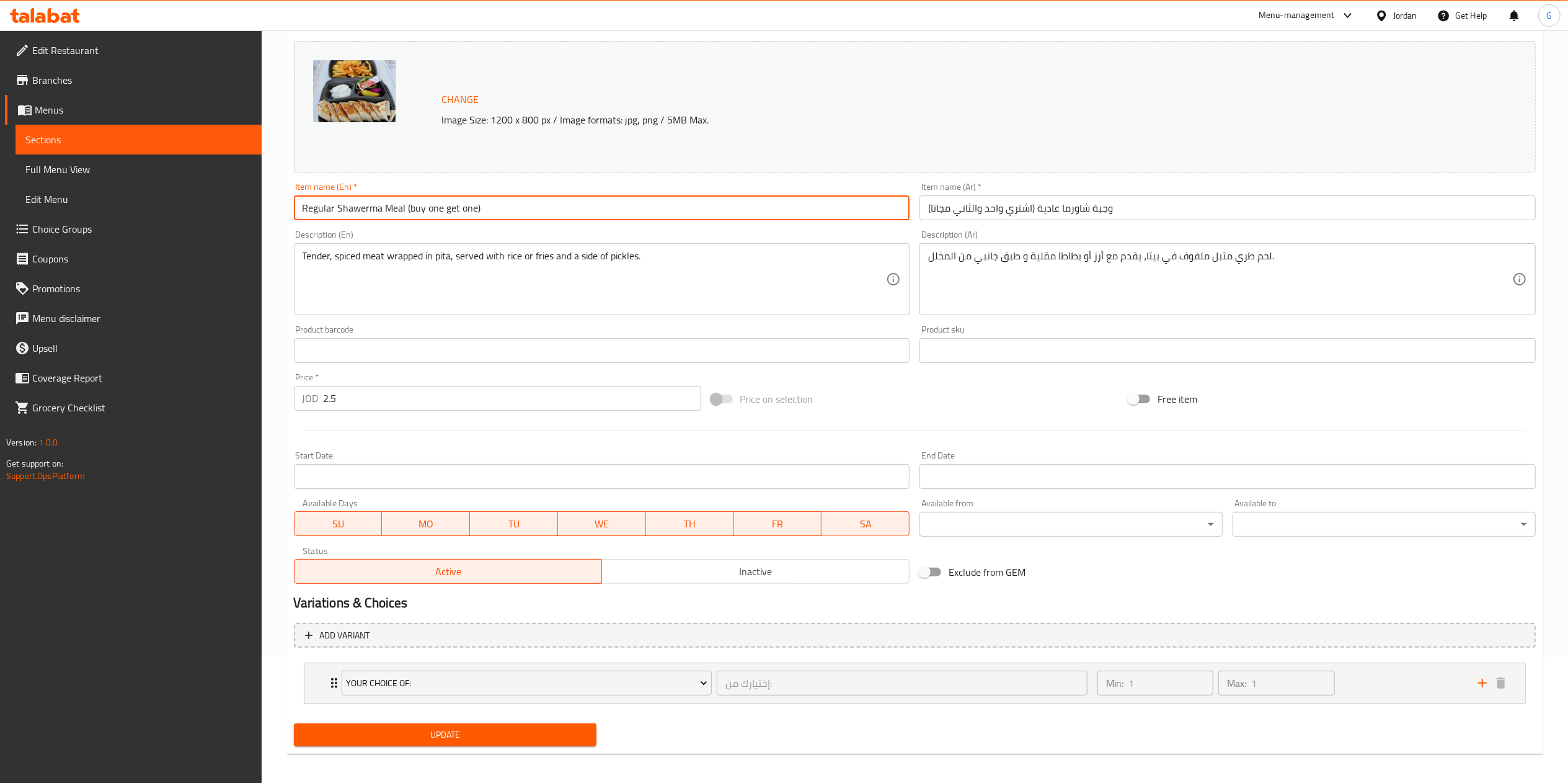
drag, startPoint x: 606, startPoint y: 209, endPoint x: 405, endPoint y: 216, distance: 201.1
click at [405, 216] on input "Regular Shawerma Meal (buy one get one)" at bounding box center [602, 207] width 616 height 25
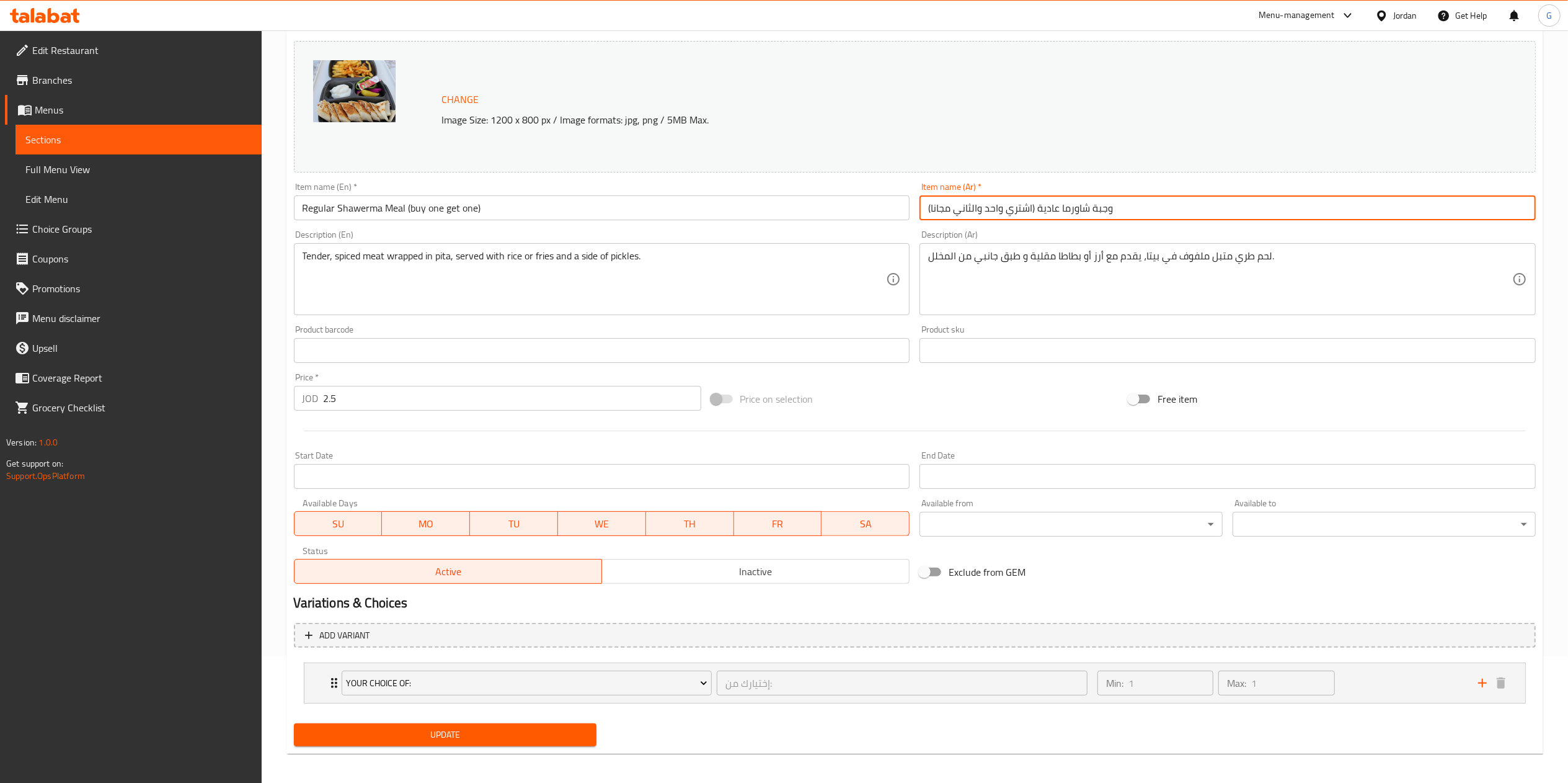
drag, startPoint x: 1140, startPoint y: 215, endPoint x: 1101, endPoint y: 215, distance: 39.0
click at [1101, 215] on input "وجبة شاورما عادية (اشتري واحد والثاني مجانا)" at bounding box center [1227, 207] width 616 height 25
drag, startPoint x: 1035, startPoint y: 211, endPoint x: 909, endPoint y: 213, distance: 126.0
click at [909, 213] on div "Change Image Size: 1200 x 800 px / Image formats: jpg, png / 5MB Max. Item name…" at bounding box center [914, 311] width 1251 height 552
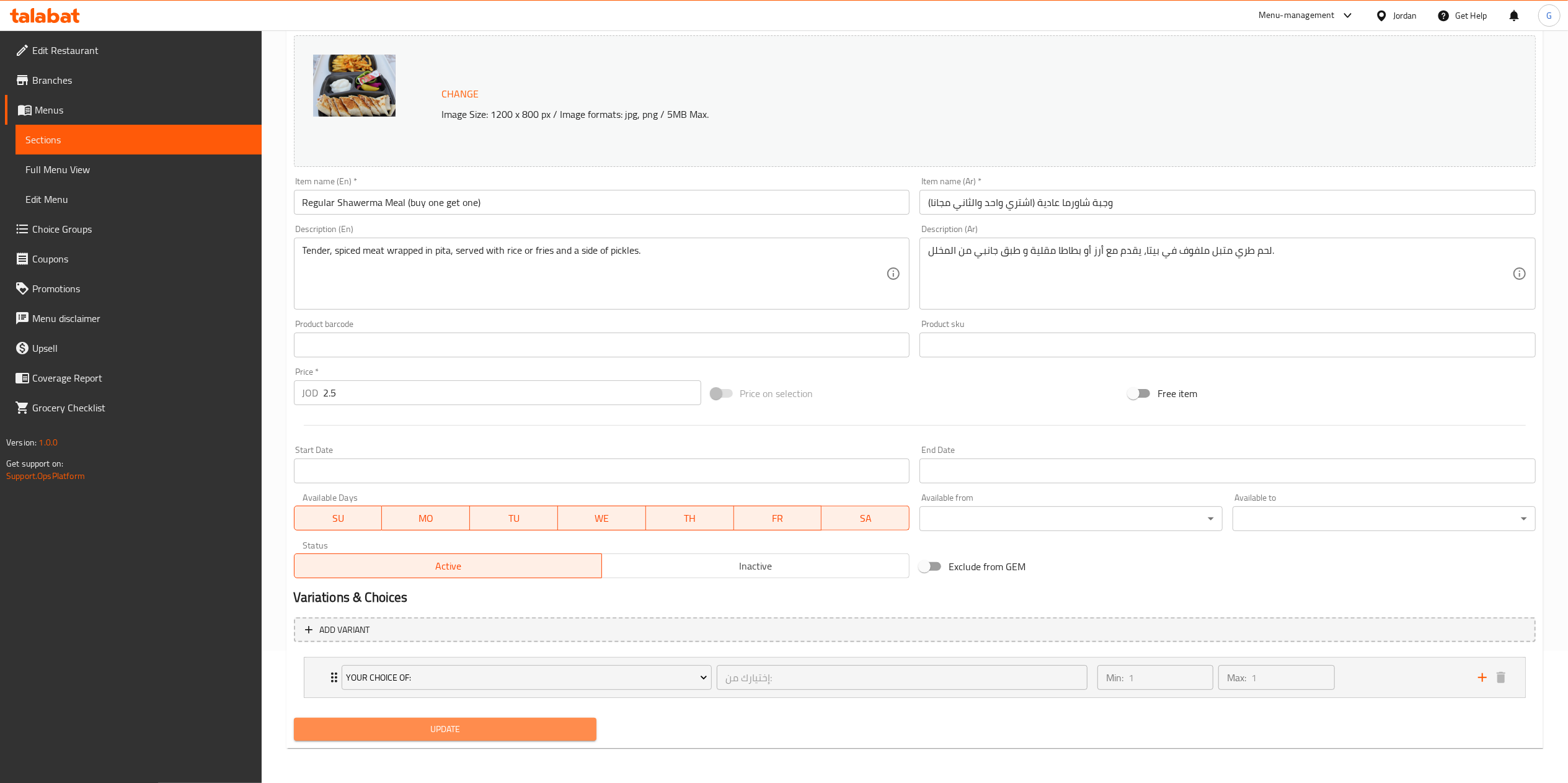
click at [499, 720] on button "Update" at bounding box center [445, 729] width 303 height 23
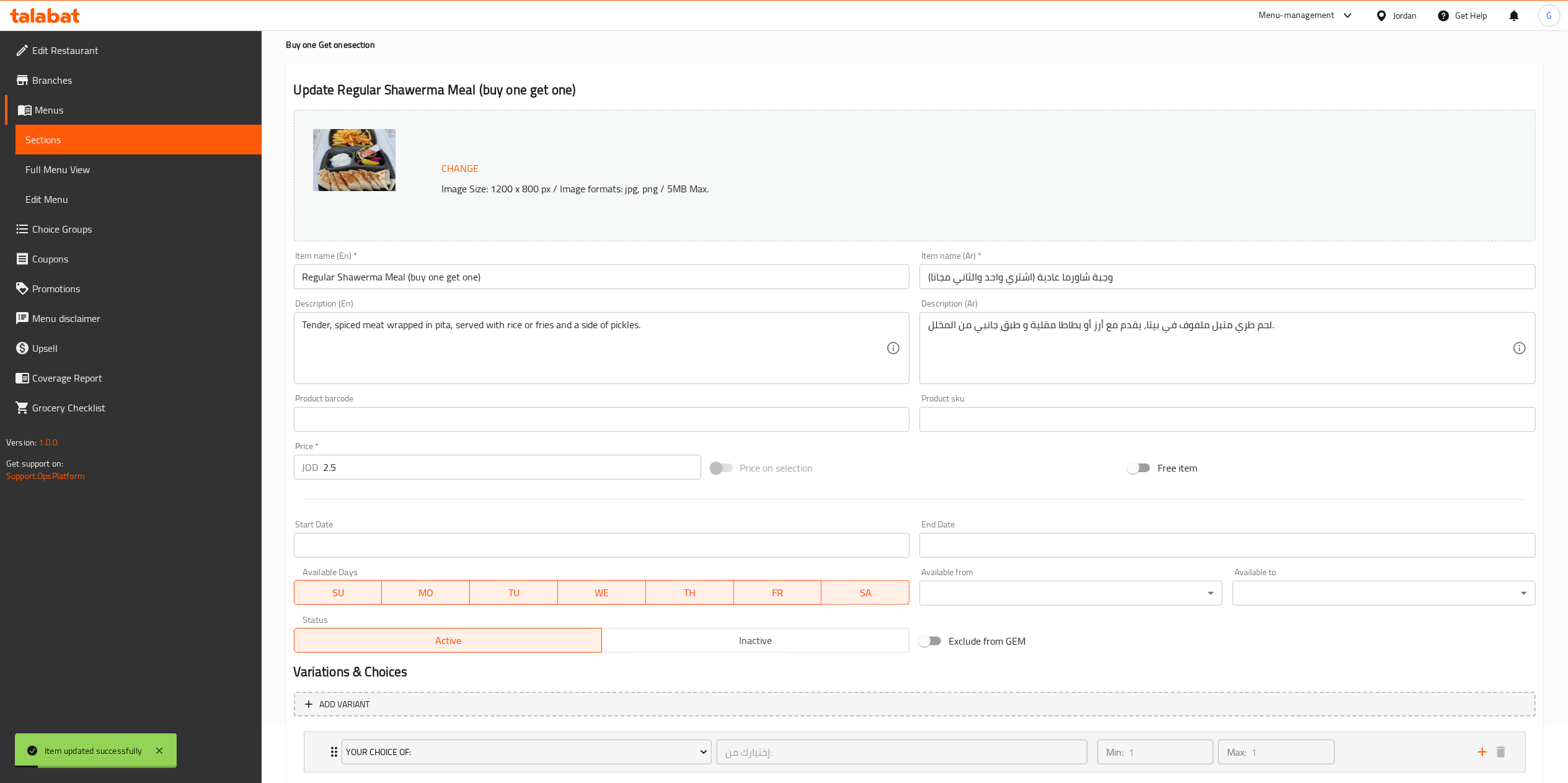
scroll to position [0, 0]
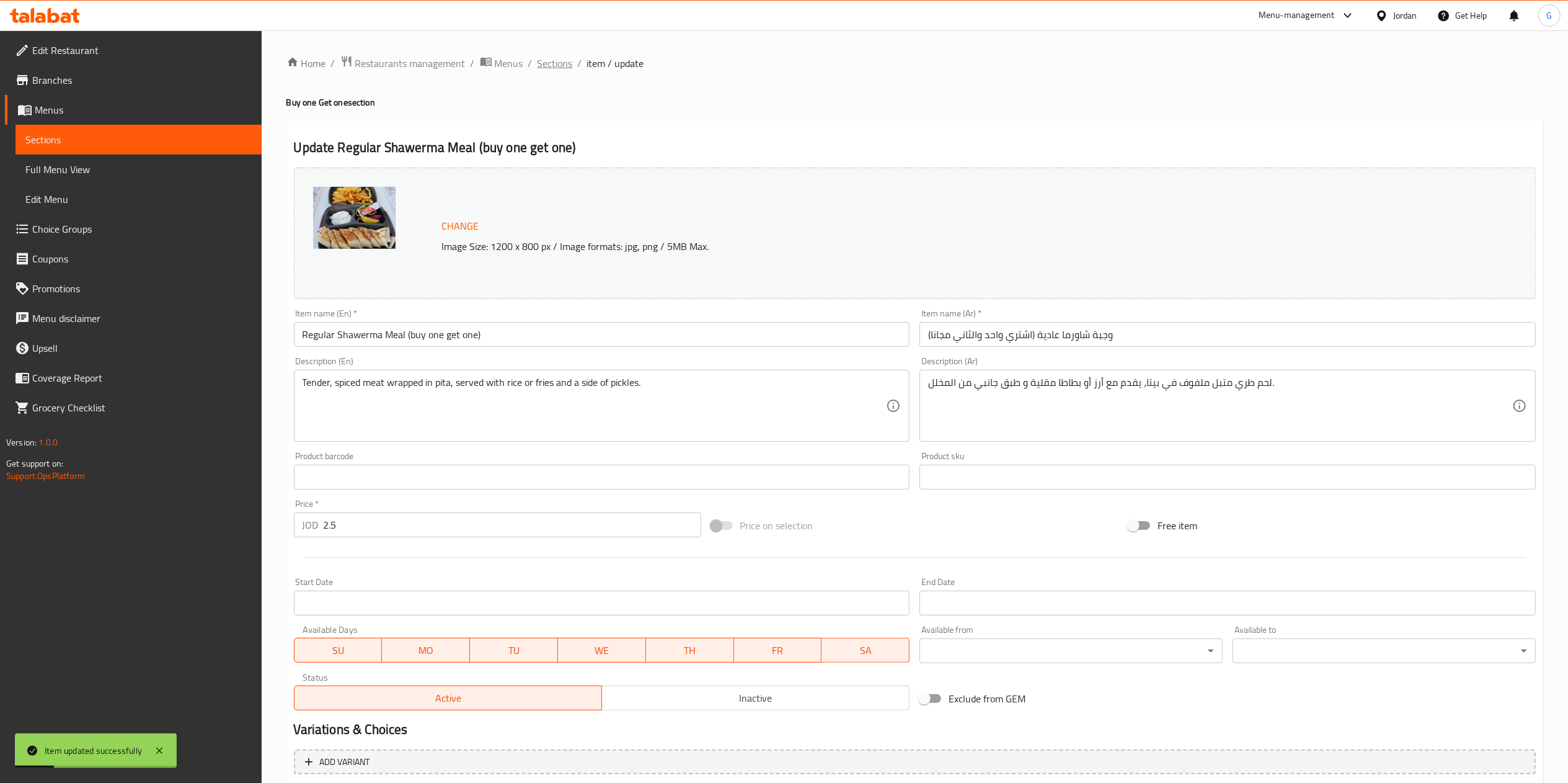
click at [561, 71] on span "Sections" at bounding box center [555, 63] width 36 height 15
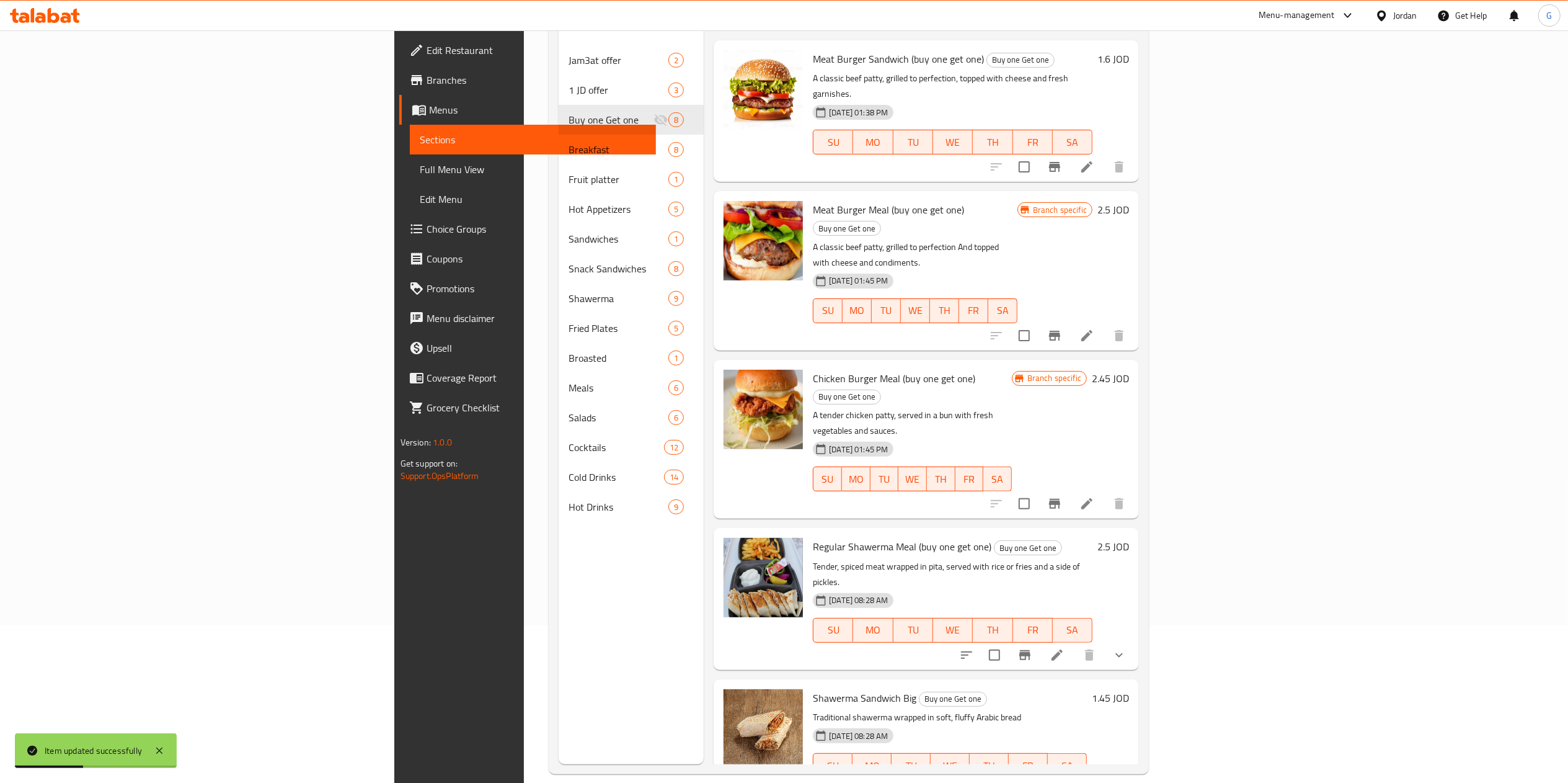
scroll to position [174, 0]
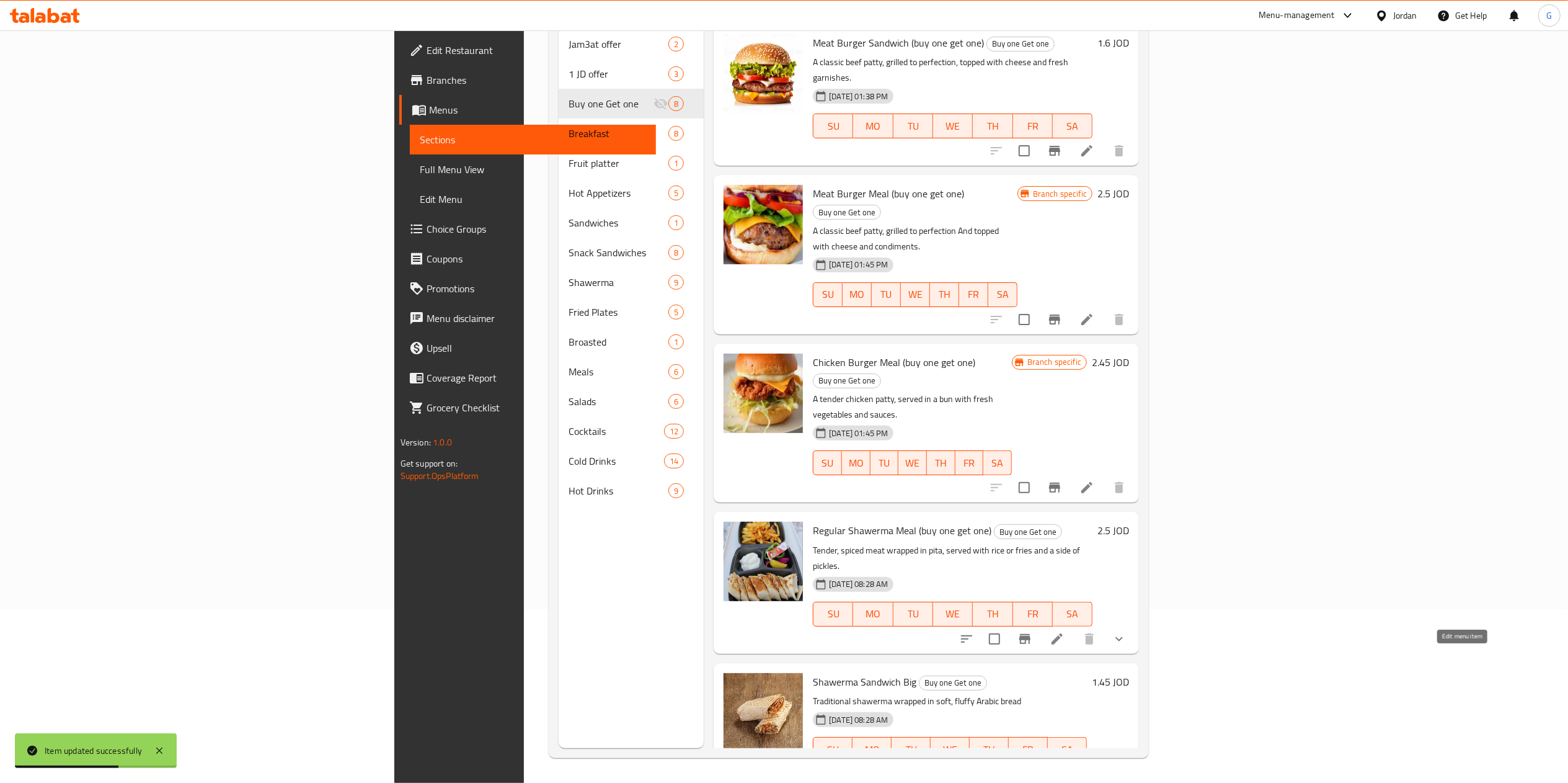
click at [1094, 767] on icon at bounding box center [1087, 774] width 15 height 15
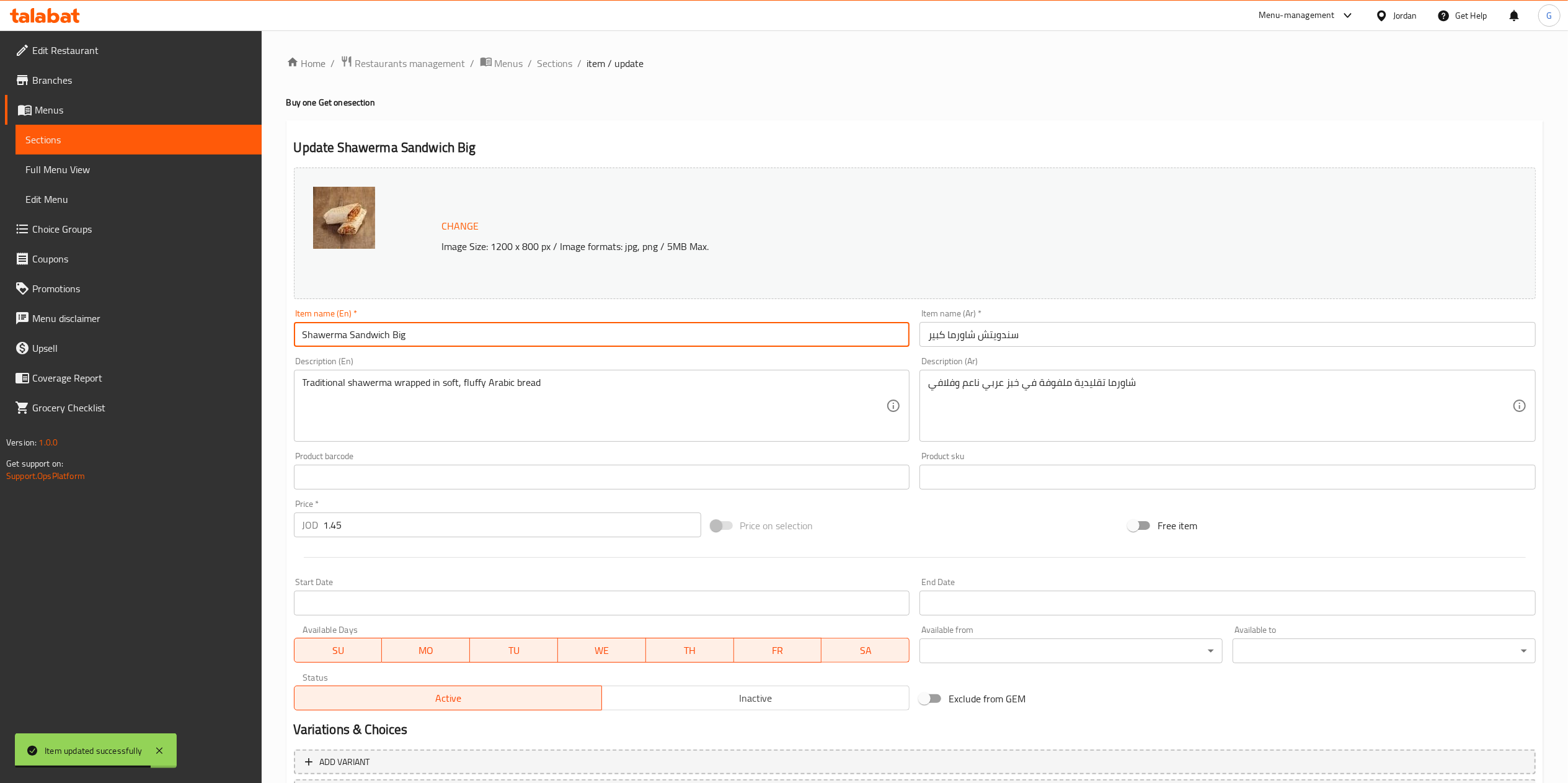
click at [762, 342] on input "Shawerma Sandwich Big" at bounding box center [602, 334] width 616 height 25
paste input "(buy one get one)"
type input "Shawerma Sandwich Big (buy one get one)"
click at [1109, 340] on input "سندويتش شاورما كبير" at bounding box center [1227, 334] width 616 height 25
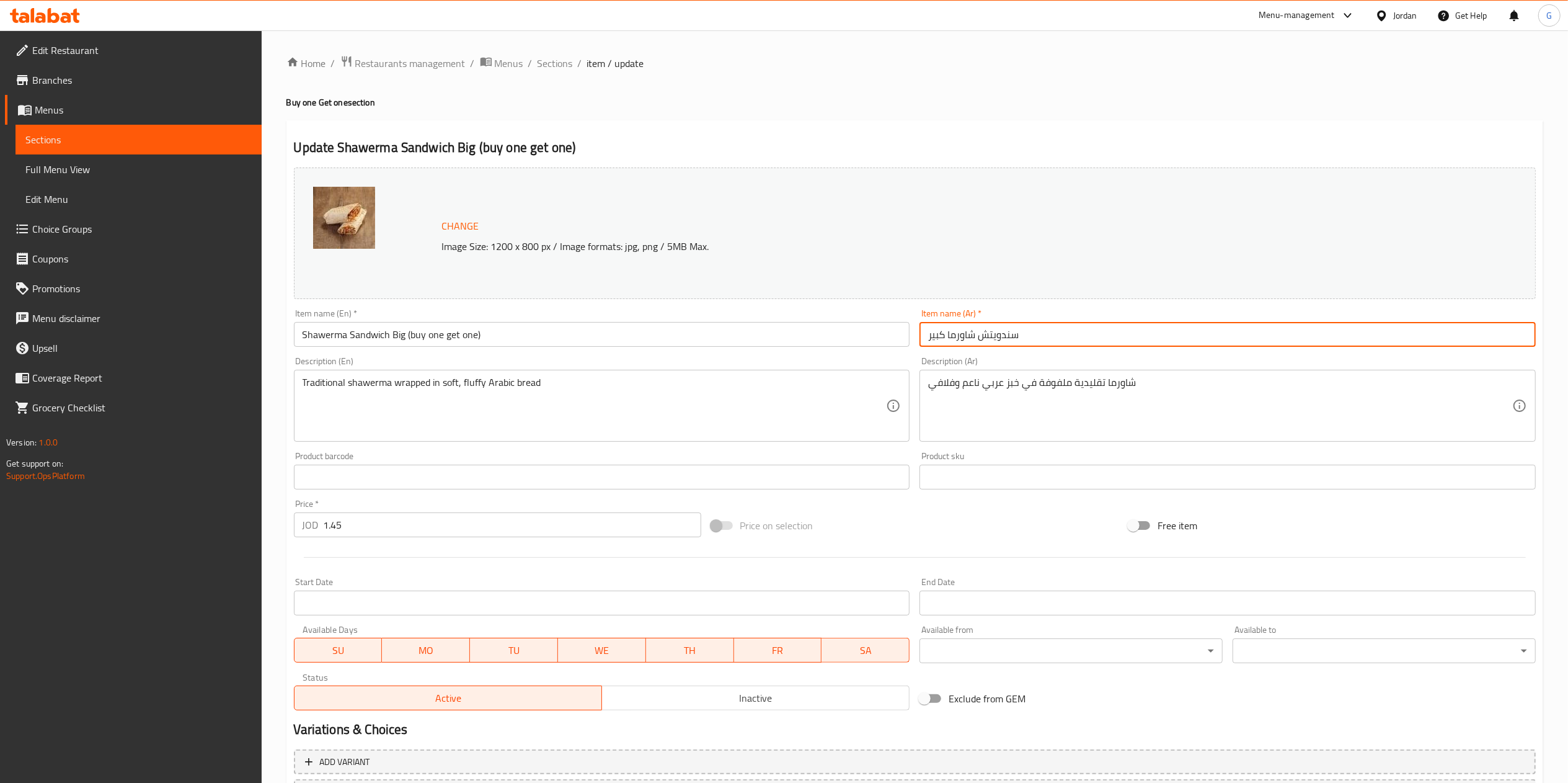
paste input "(اشتري واحد والثاني مجانا)"
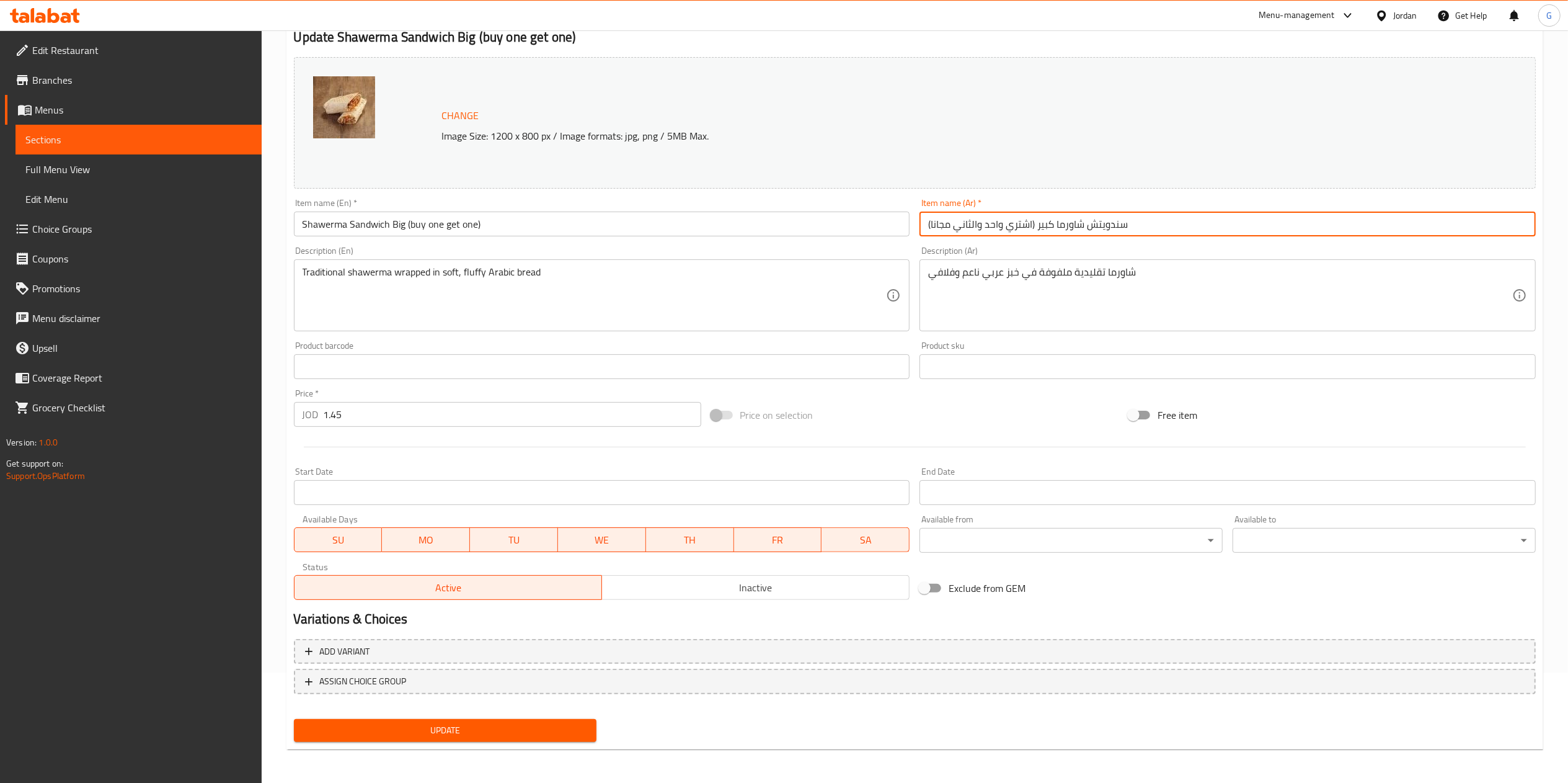
type input "سندويتش شاورما كبير (اشتري واحد والثاني مجانا)"
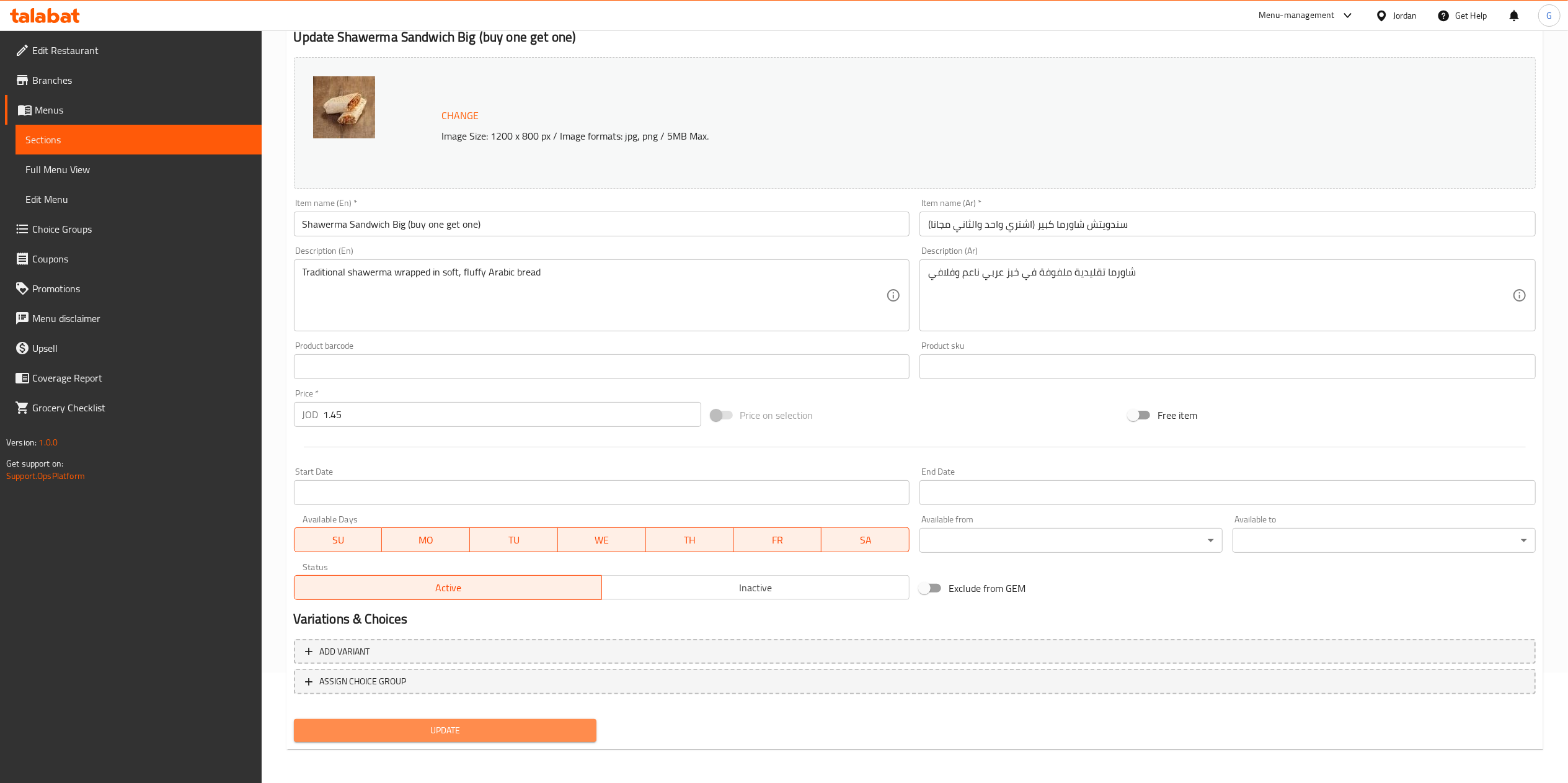
click at [457, 731] on span "Update" at bounding box center [445, 730] width 283 height 15
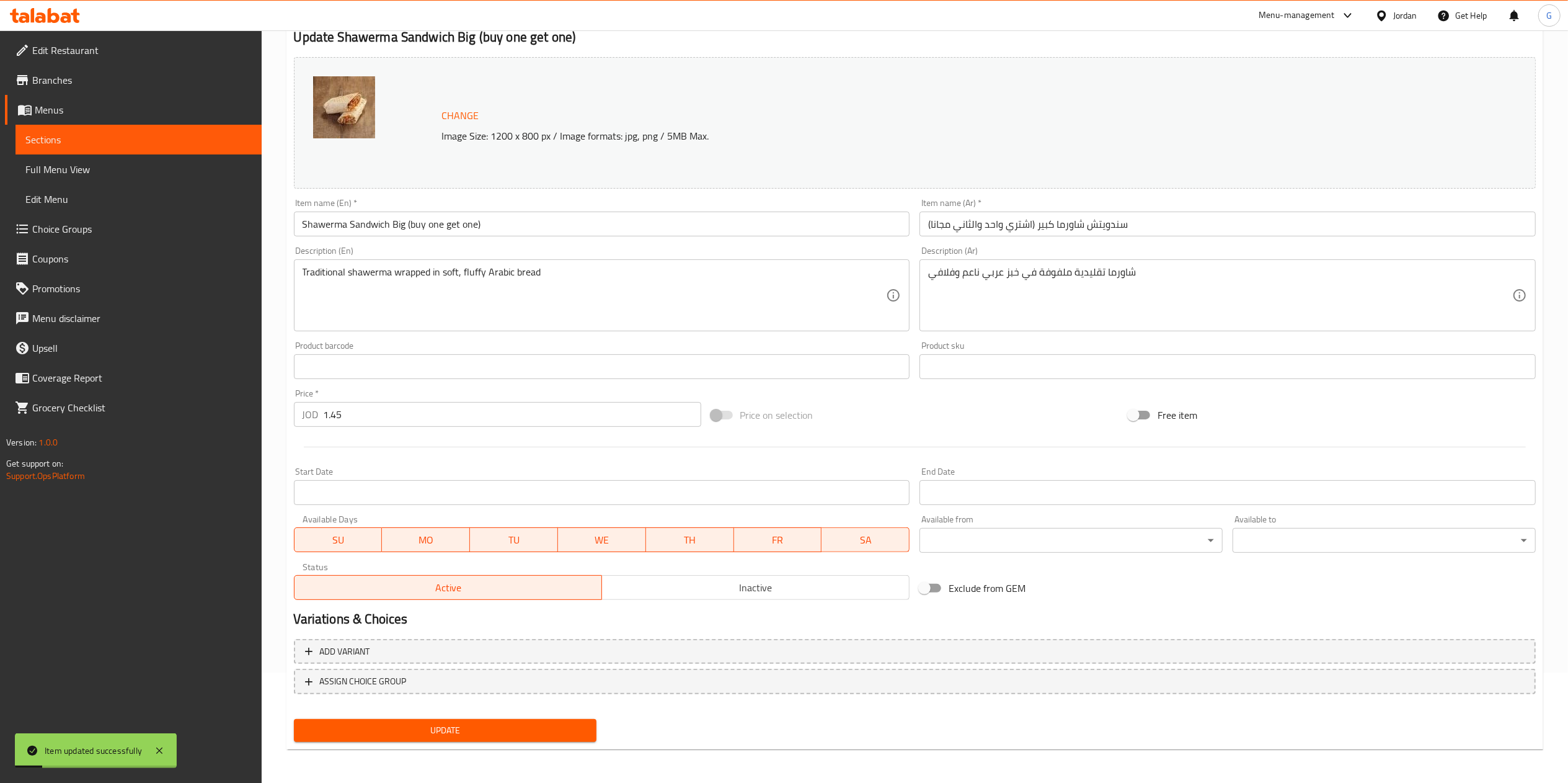
scroll to position [0, 0]
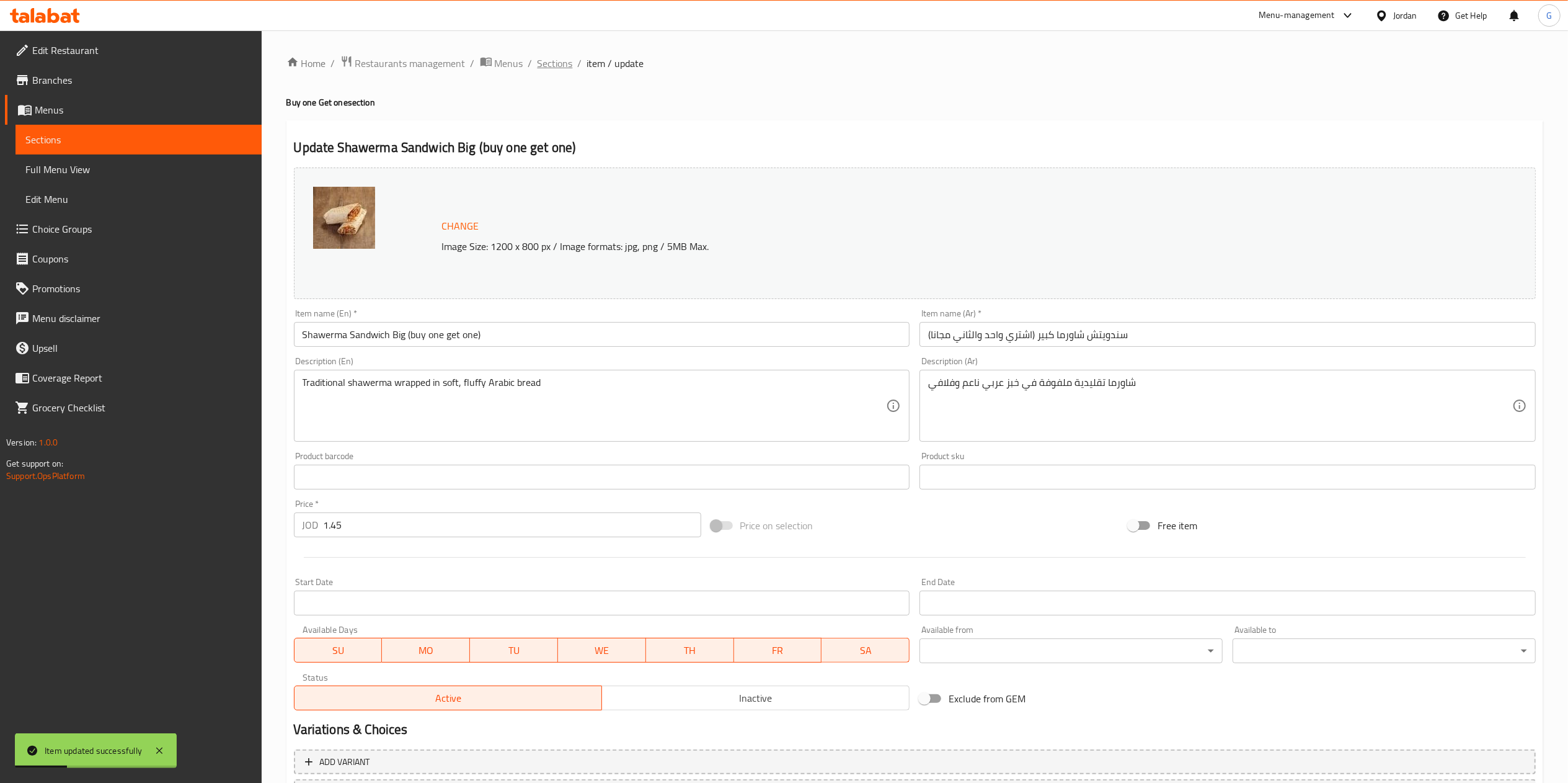
click at [551, 64] on span "Sections" at bounding box center [555, 63] width 36 height 15
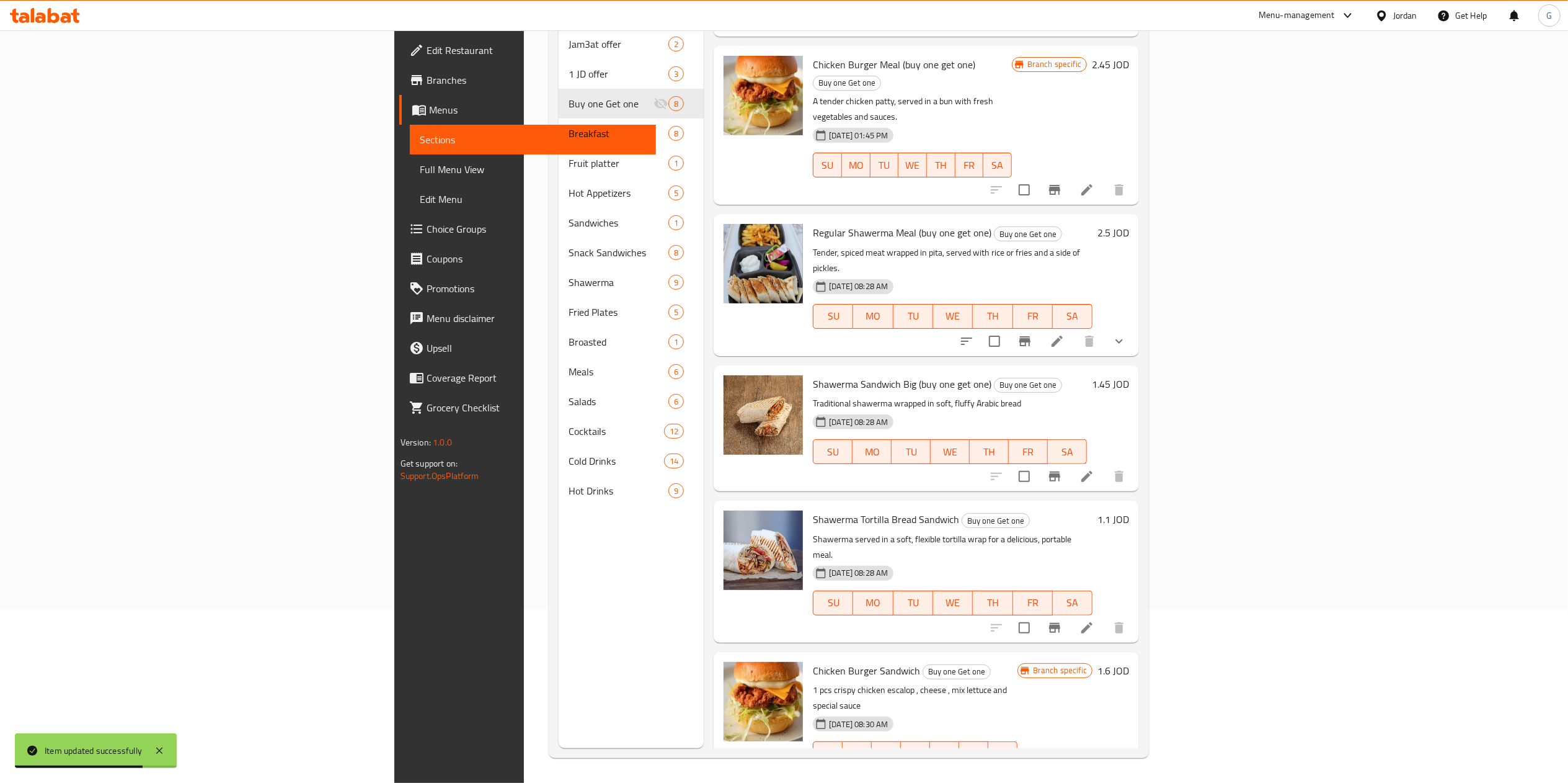
scroll to position [315, 0]
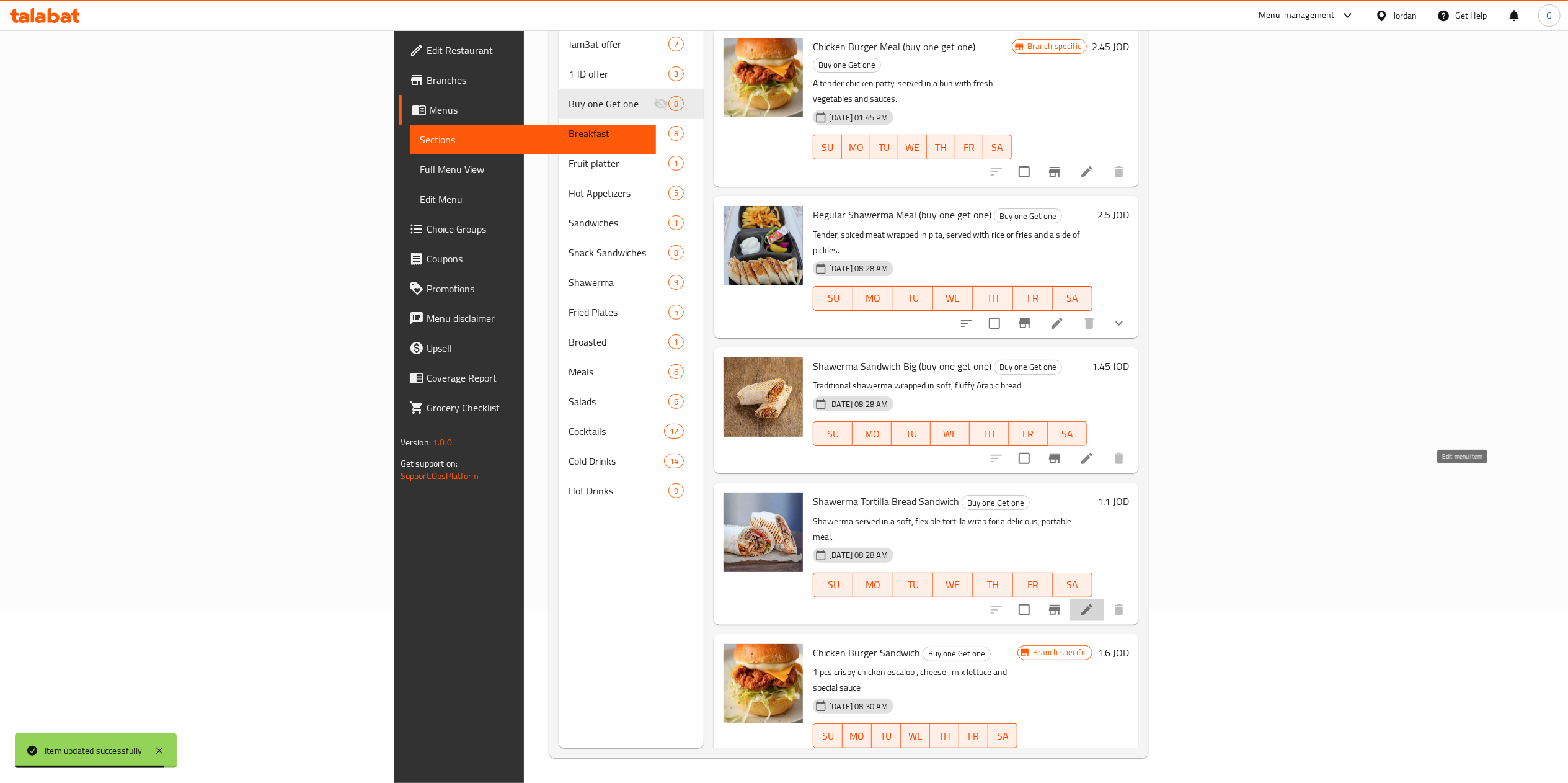
click at [1094, 602] on icon at bounding box center [1087, 609] width 15 height 15
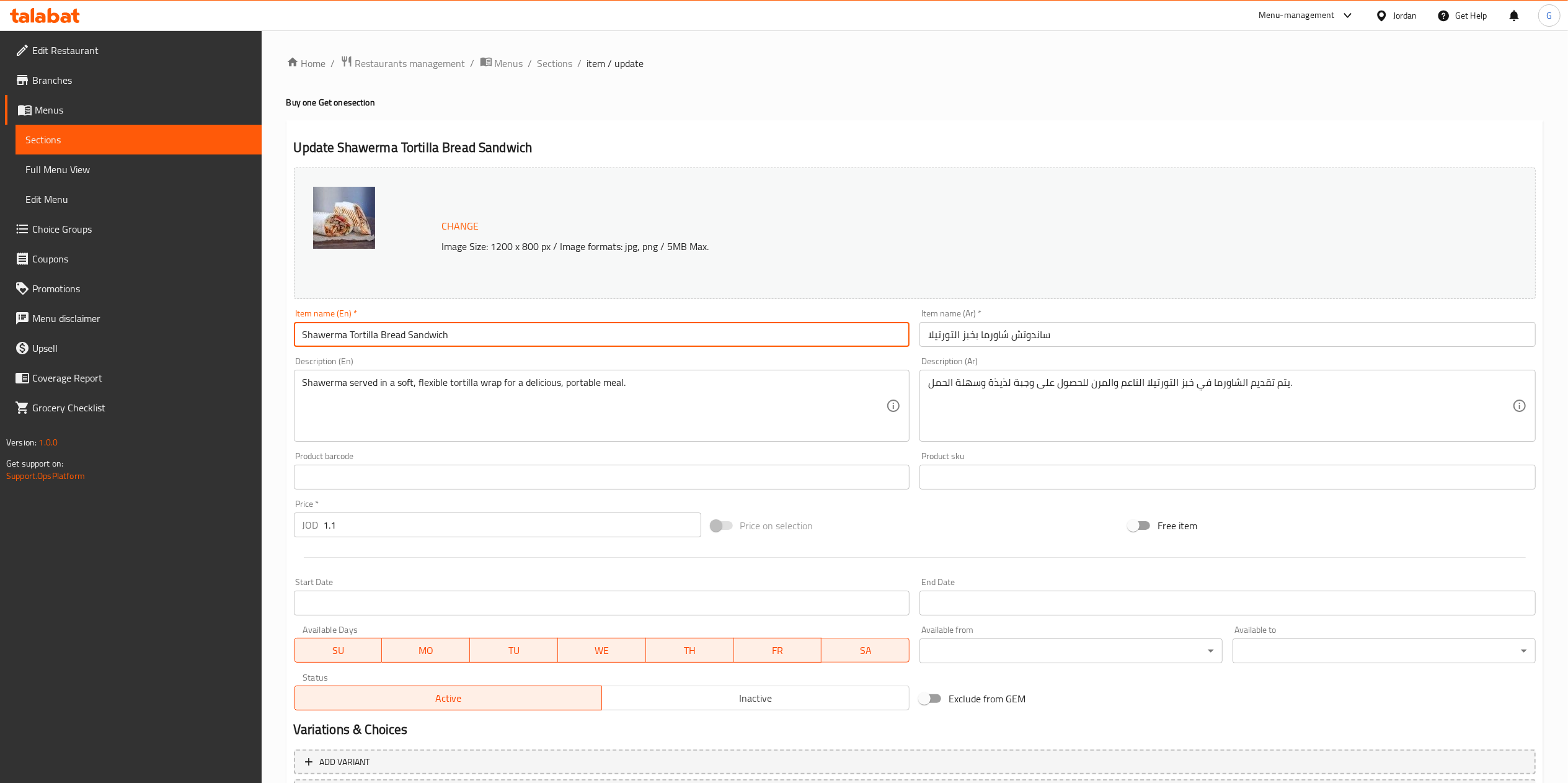
click at [623, 332] on input "Shawerma Tortilla Bread Sandwich" at bounding box center [602, 334] width 616 height 25
paste input "(buy one get one)"
type input "Shawerma Tortilla Bread Sandwich (buy one get one)"
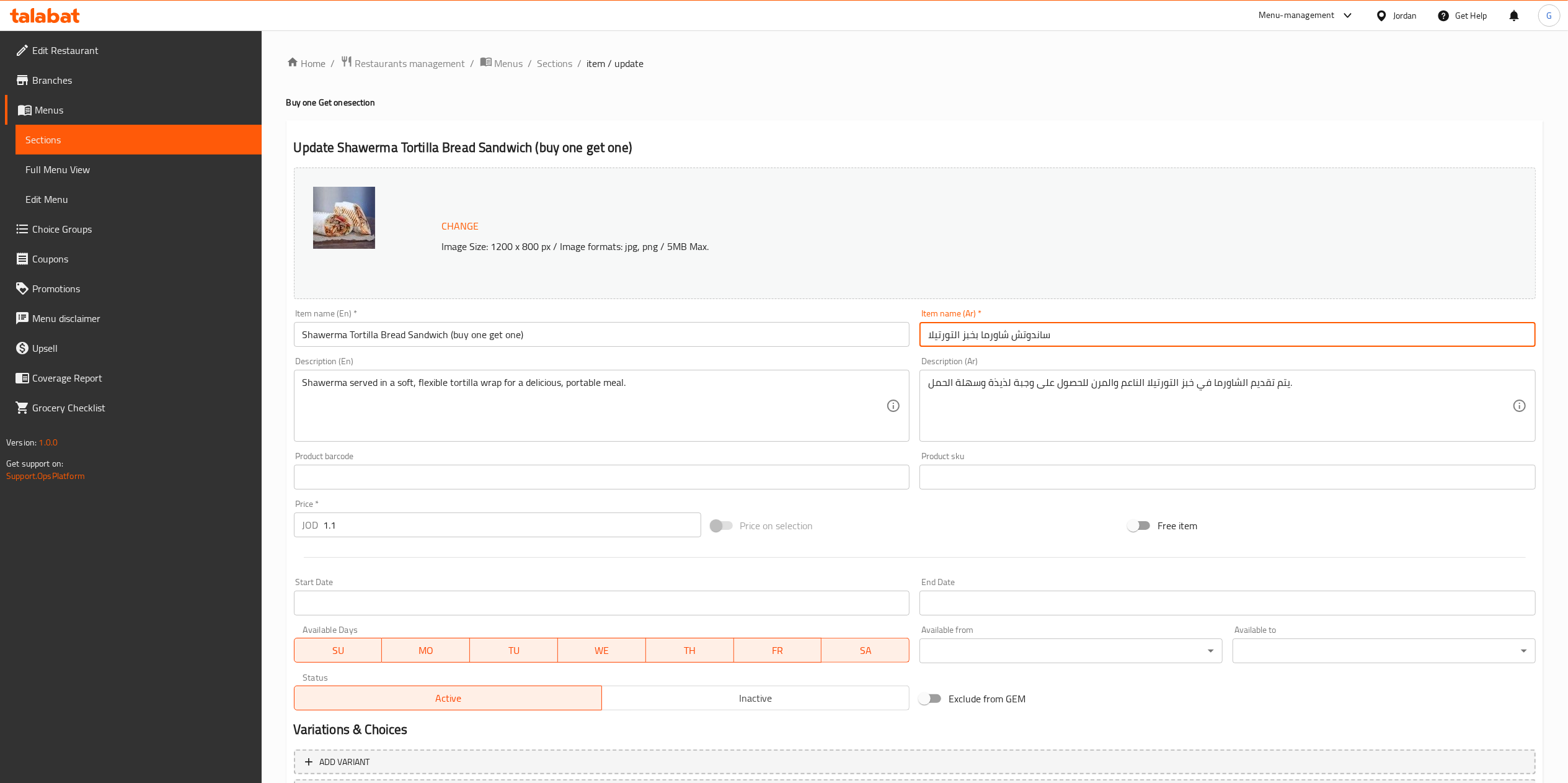
click at [1143, 342] on input "ساندوتش شاورما بخبز التورتيلا" at bounding box center [1227, 334] width 616 height 25
click at [1093, 338] on input "ساندوتش شاورما بخبز التورتيلا" at bounding box center [1227, 334] width 616 height 25
paste input "(اشتري واحد والثاني مجانا)"
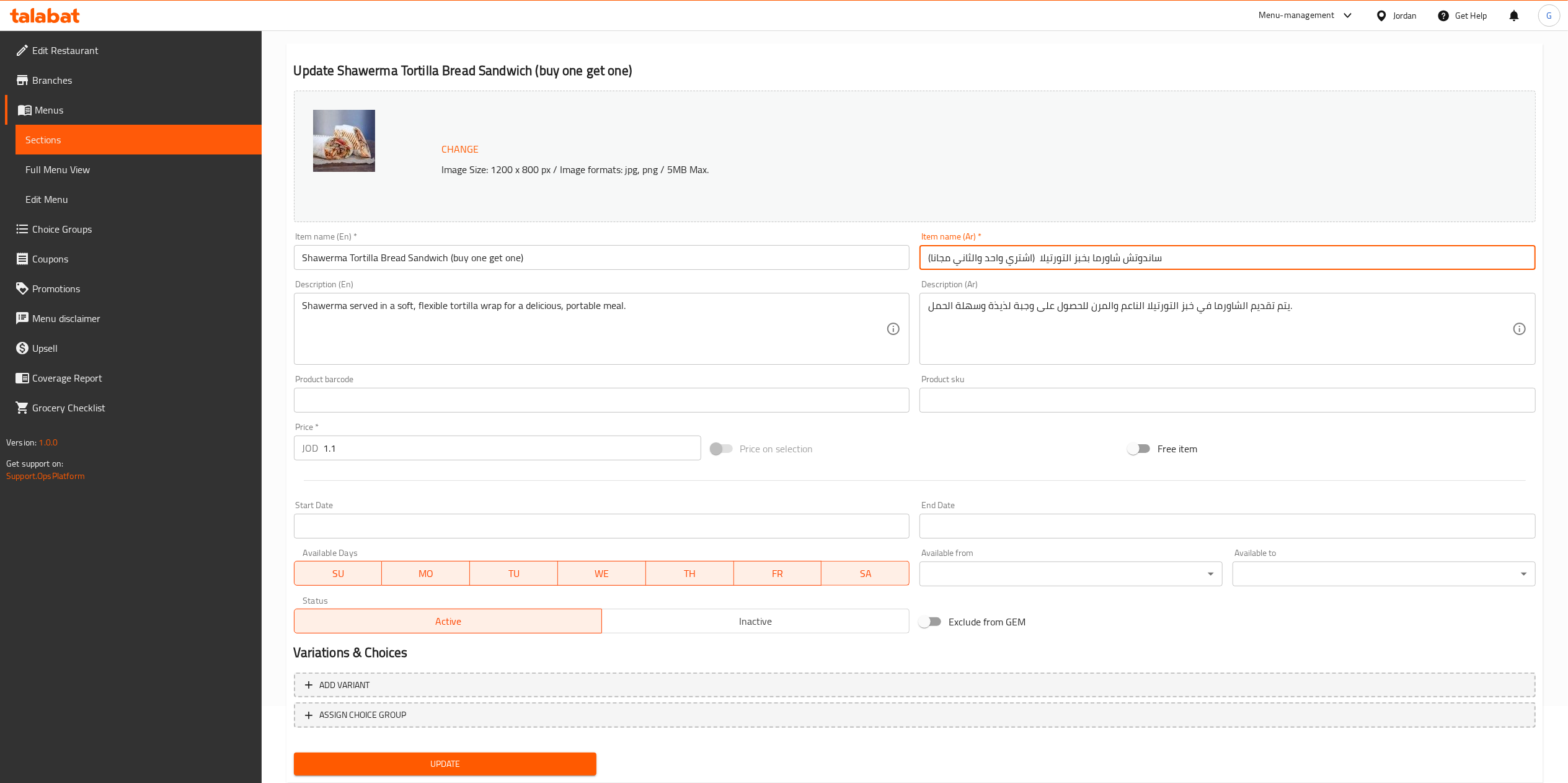
scroll to position [110, 0]
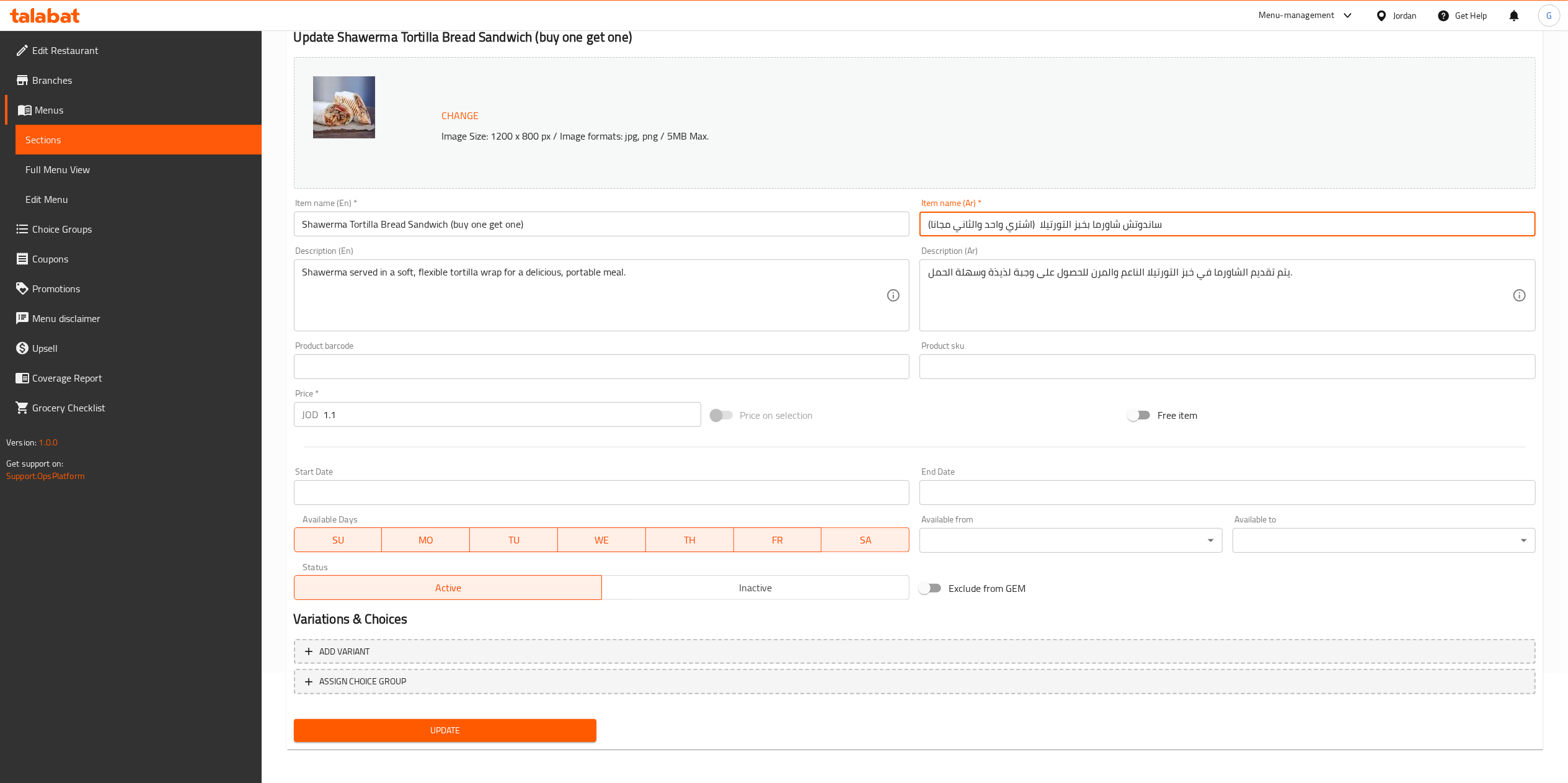
type input "ساندوتش شاورما بخبز التورتيلا (اشتري واحد والثاني مجانا)"
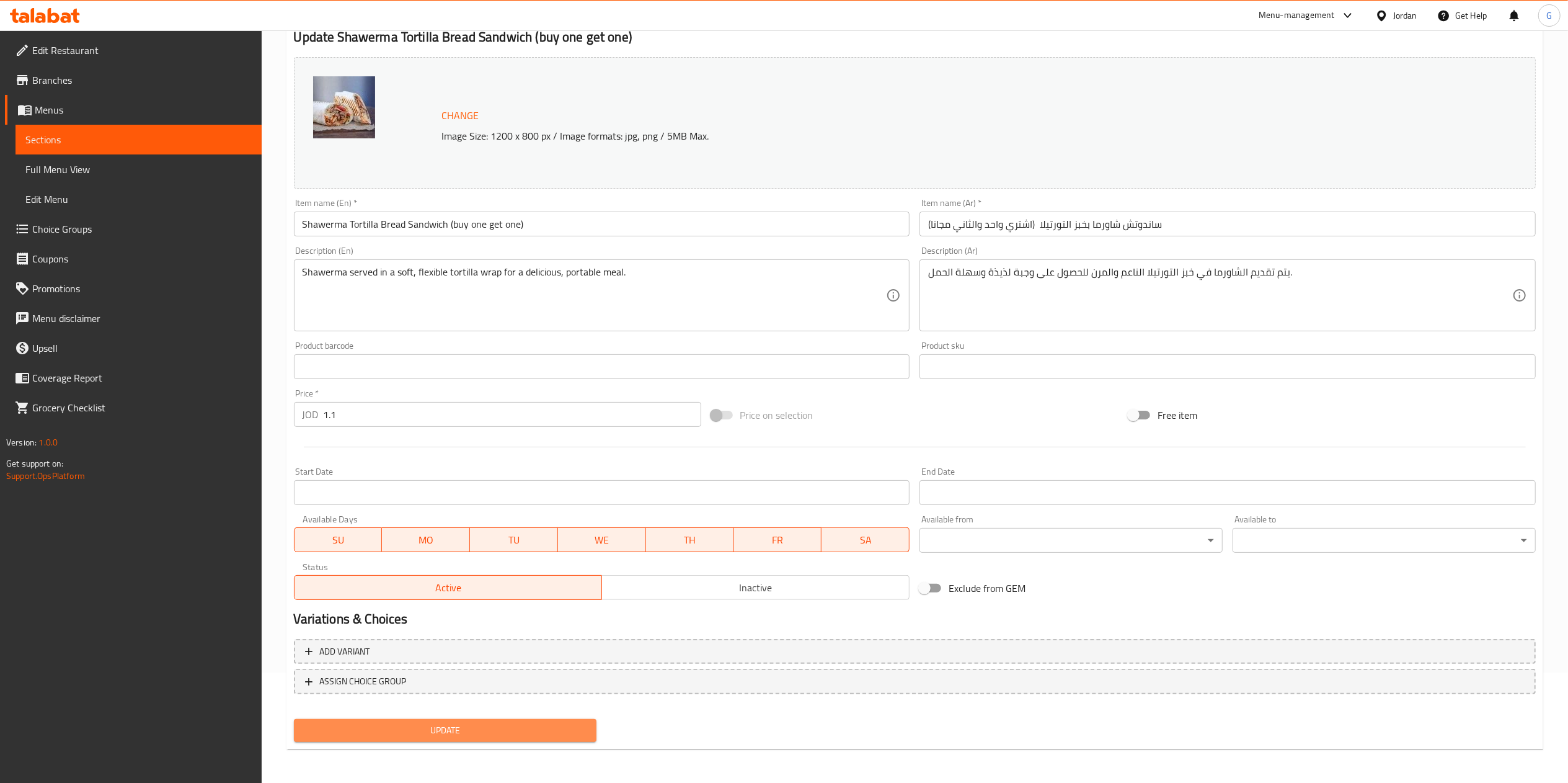
click at [467, 719] on button "Update" at bounding box center [445, 731] width 303 height 23
click at [474, 735] on span "Update" at bounding box center [445, 730] width 283 height 15
click at [556, 734] on span "Update" at bounding box center [445, 730] width 283 height 15
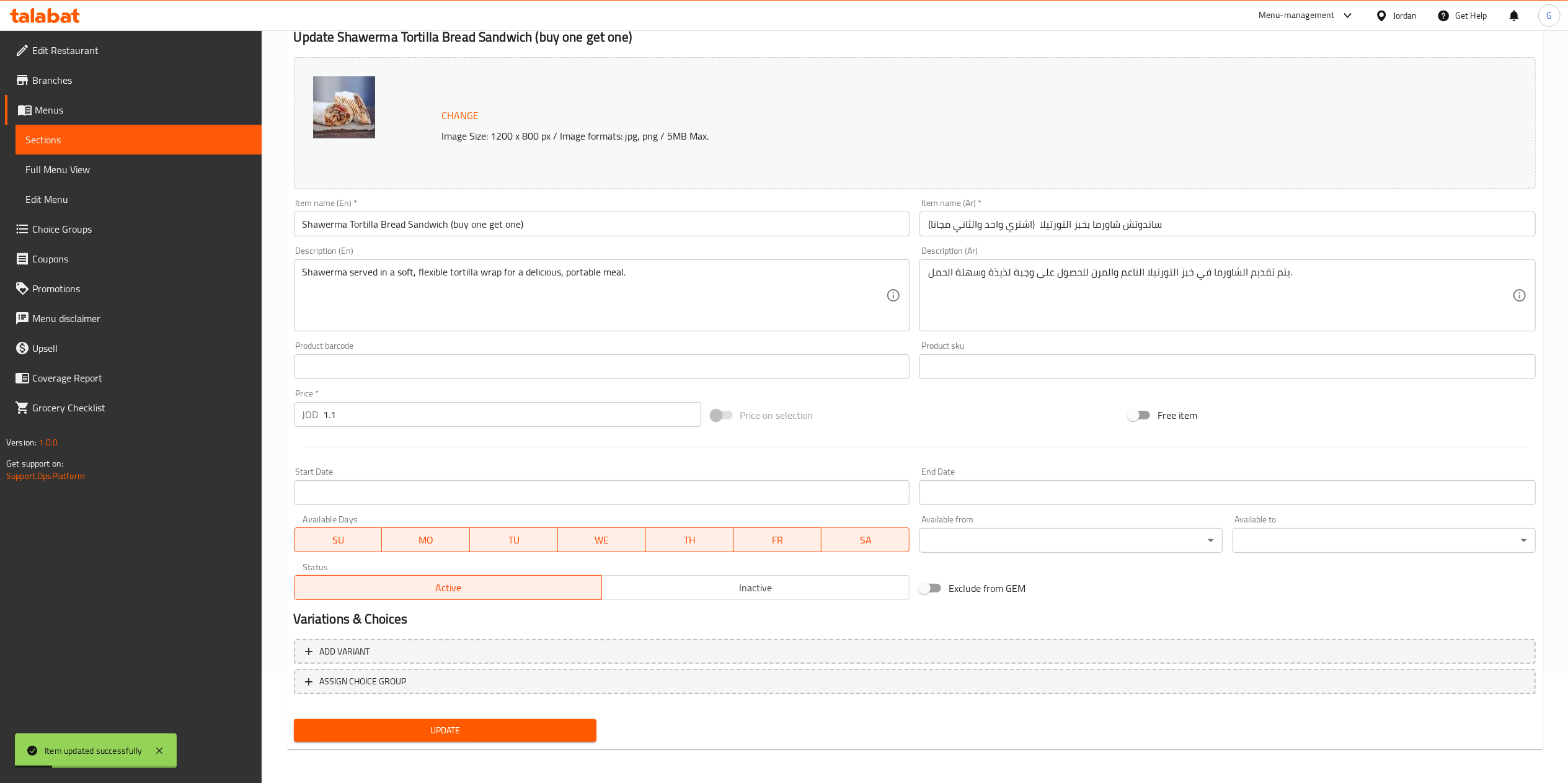
scroll to position [0, 0]
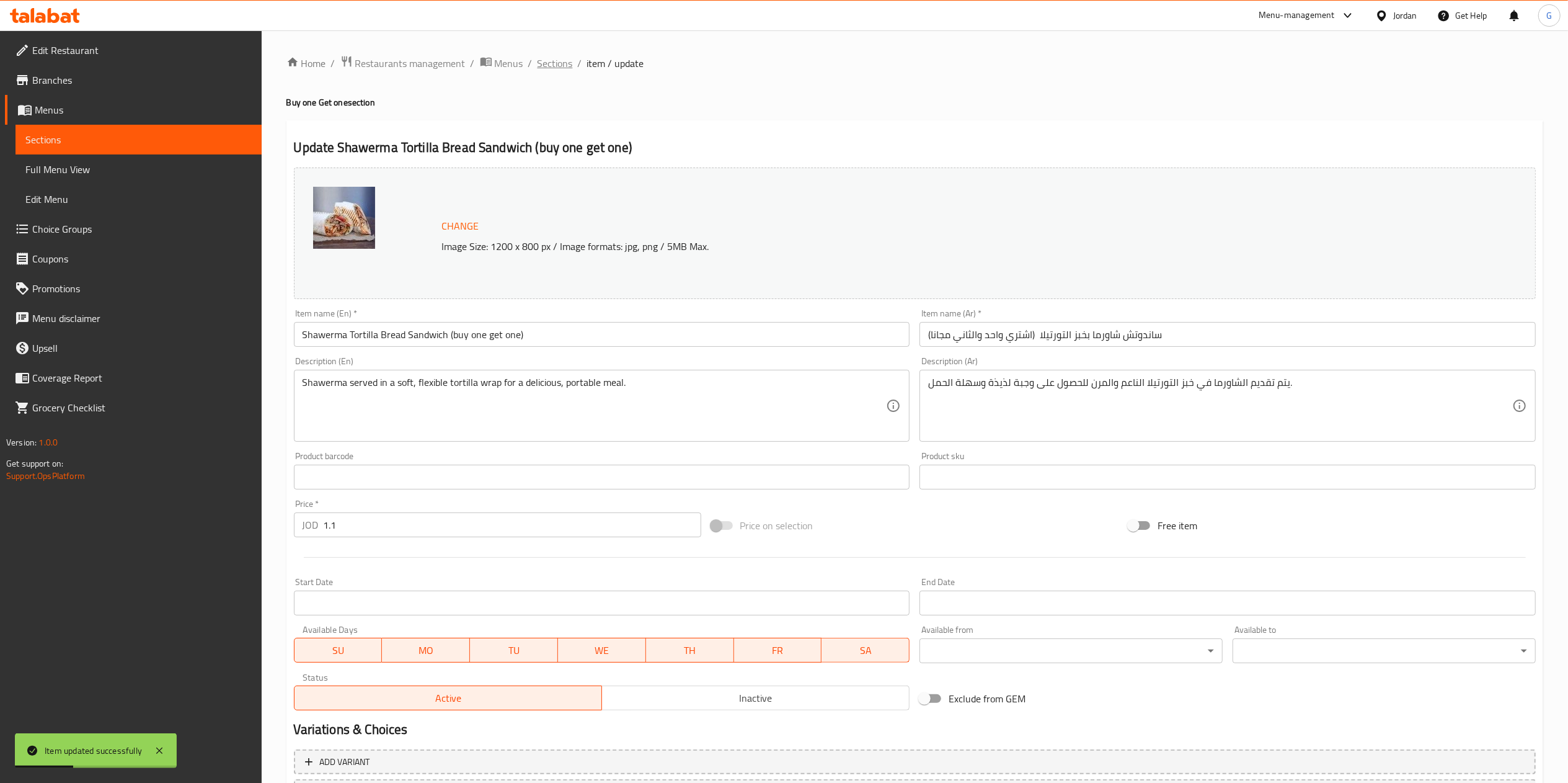
click at [547, 59] on span "Sections" at bounding box center [555, 63] width 36 height 15
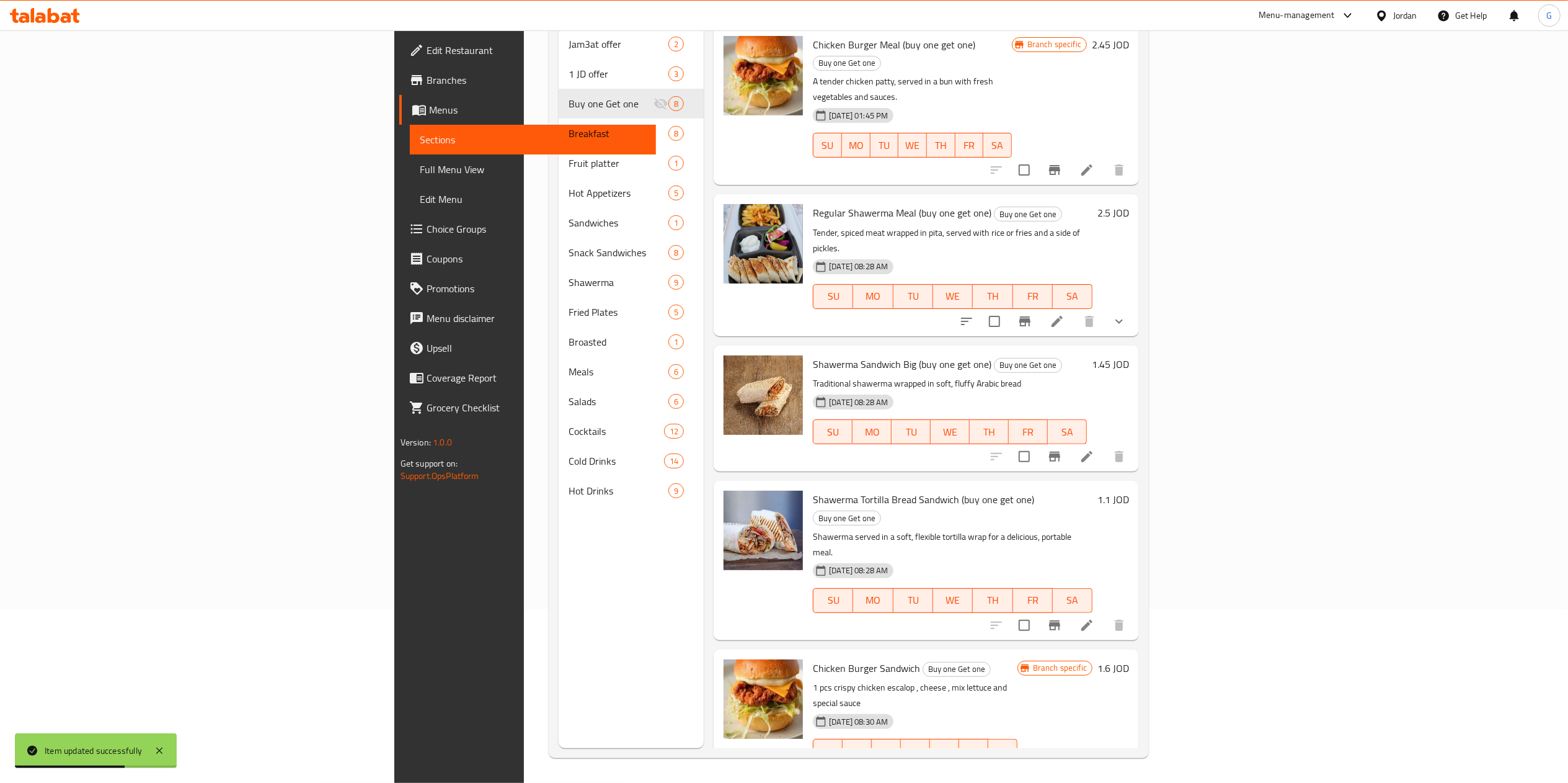
scroll to position [331, 0]
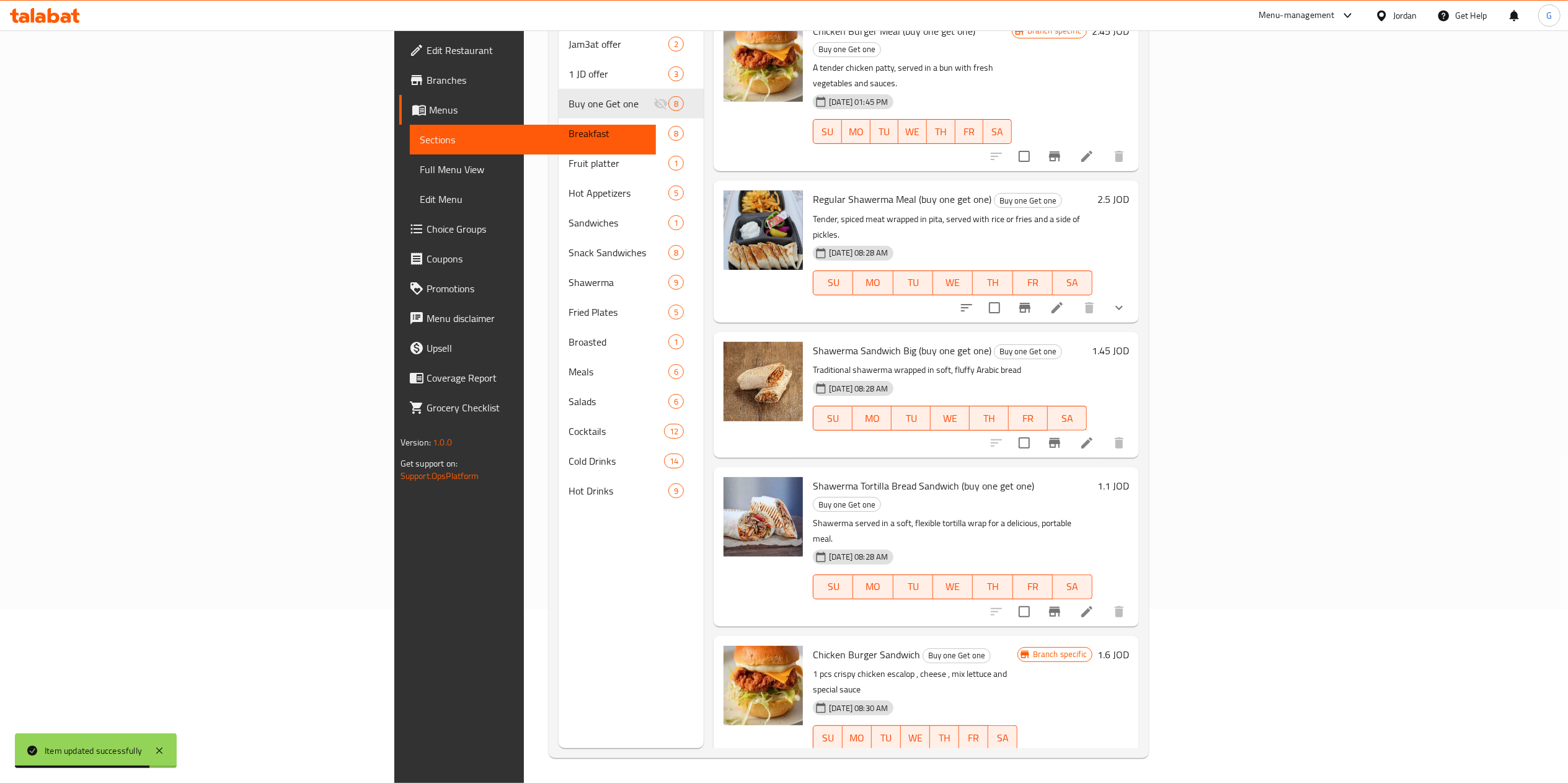
click at [1104, 751] on li at bounding box center [1087, 761] width 35 height 22
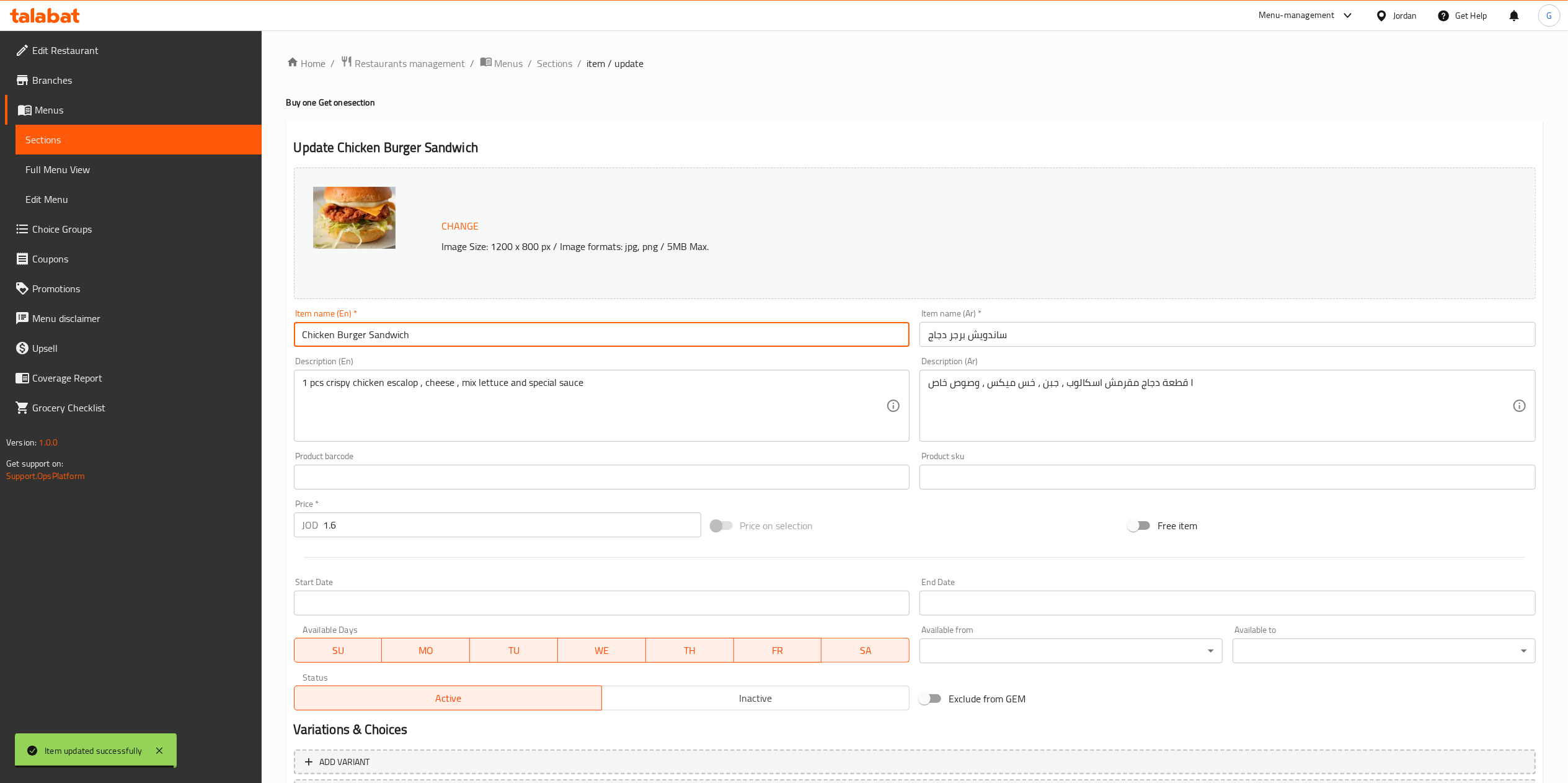
click at [589, 346] on input "Chicken Burger Sandwich" at bounding box center [602, 334] width 616 height 25
paste input "(buy one get one)"
type input "Chicken Burger Sandwich (buy one get one)"
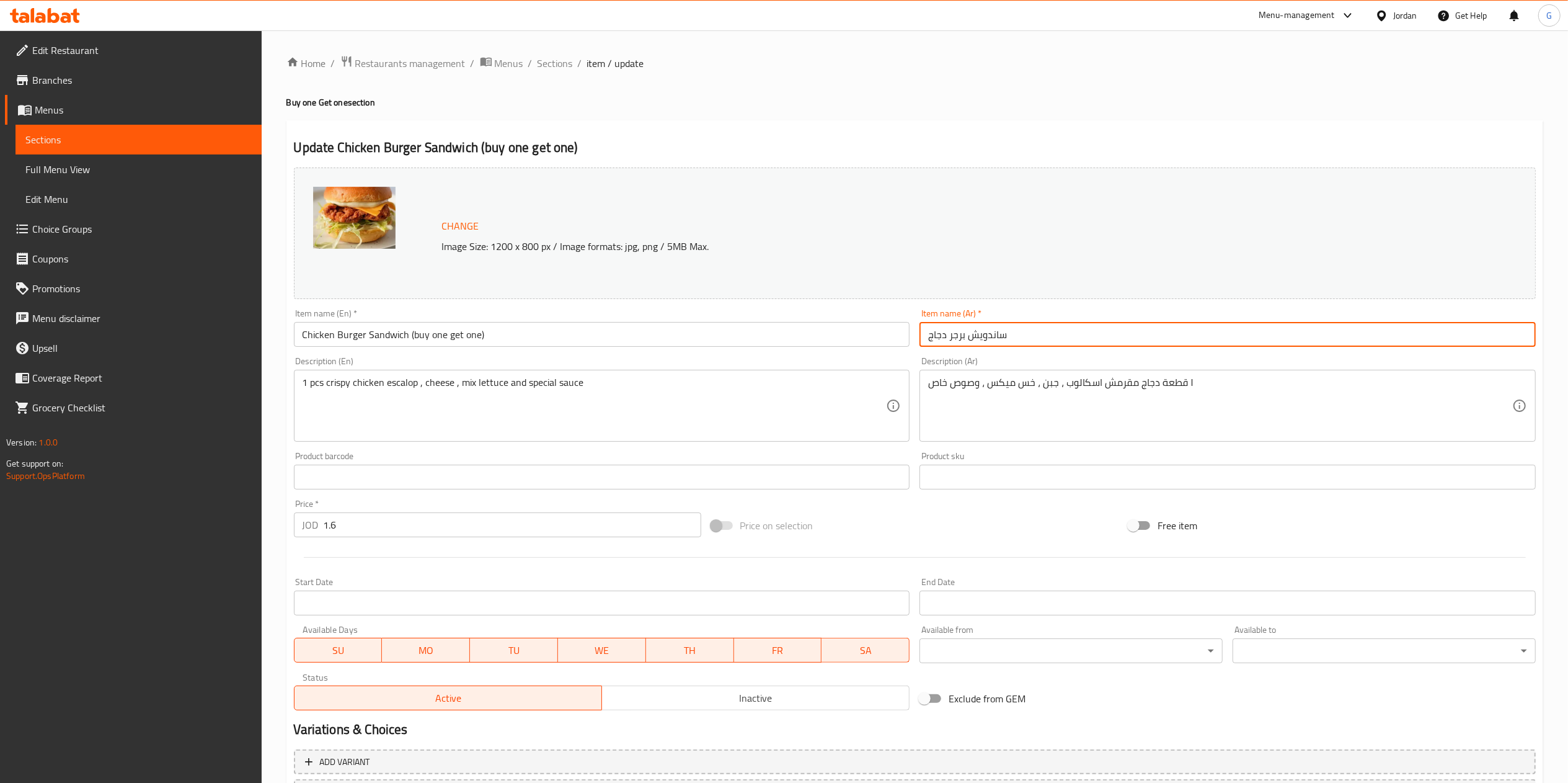
click at [1072, 334] on input "ساندويش برجر دجاج" at bounding box center [1227, 334] width 616 height 25
paste input "(اشتري واحد والثاني مجانا)"
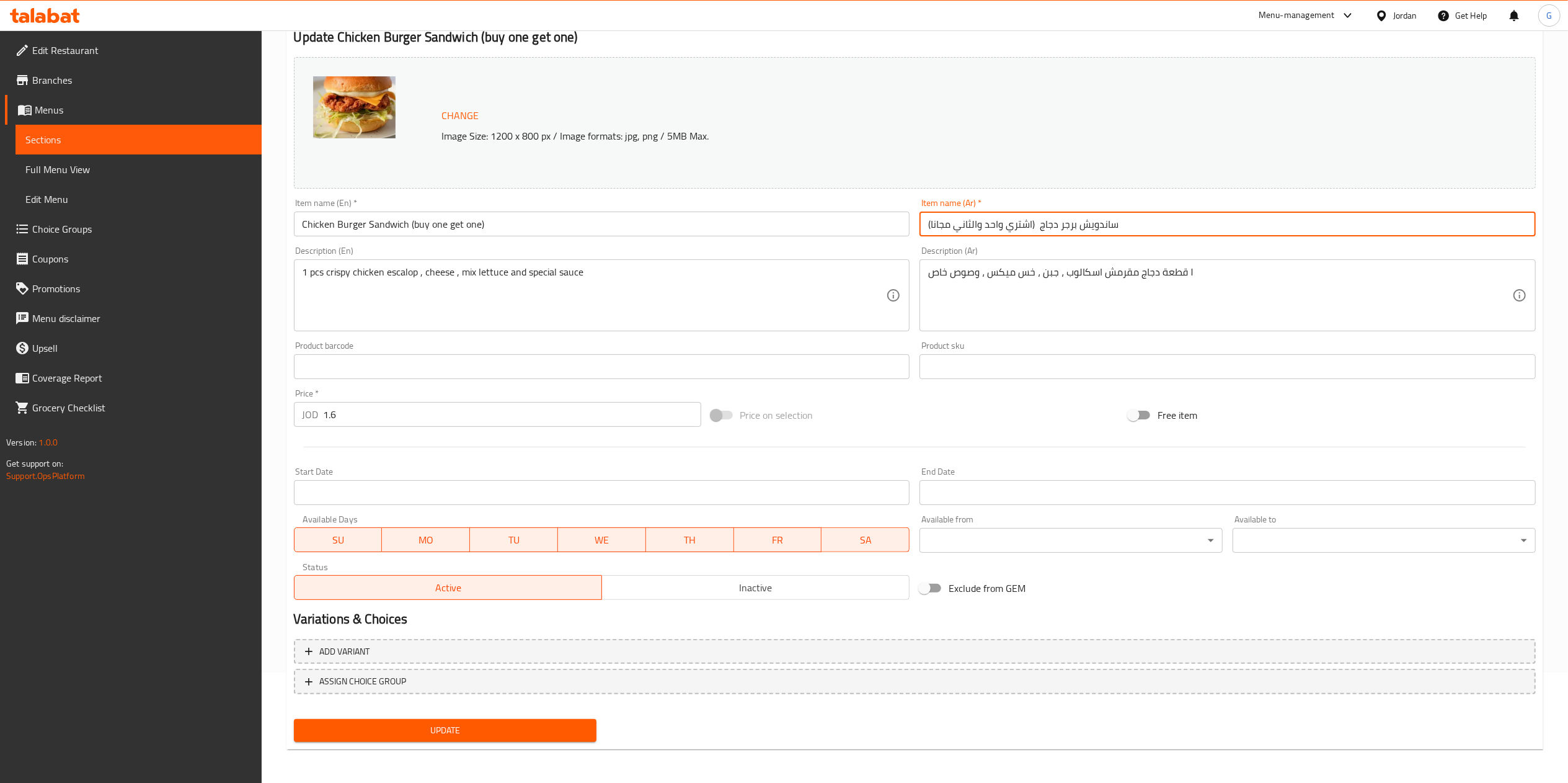
type input "ساندويش برجر دجاج (اشتري واحد والثاني مجانا)"
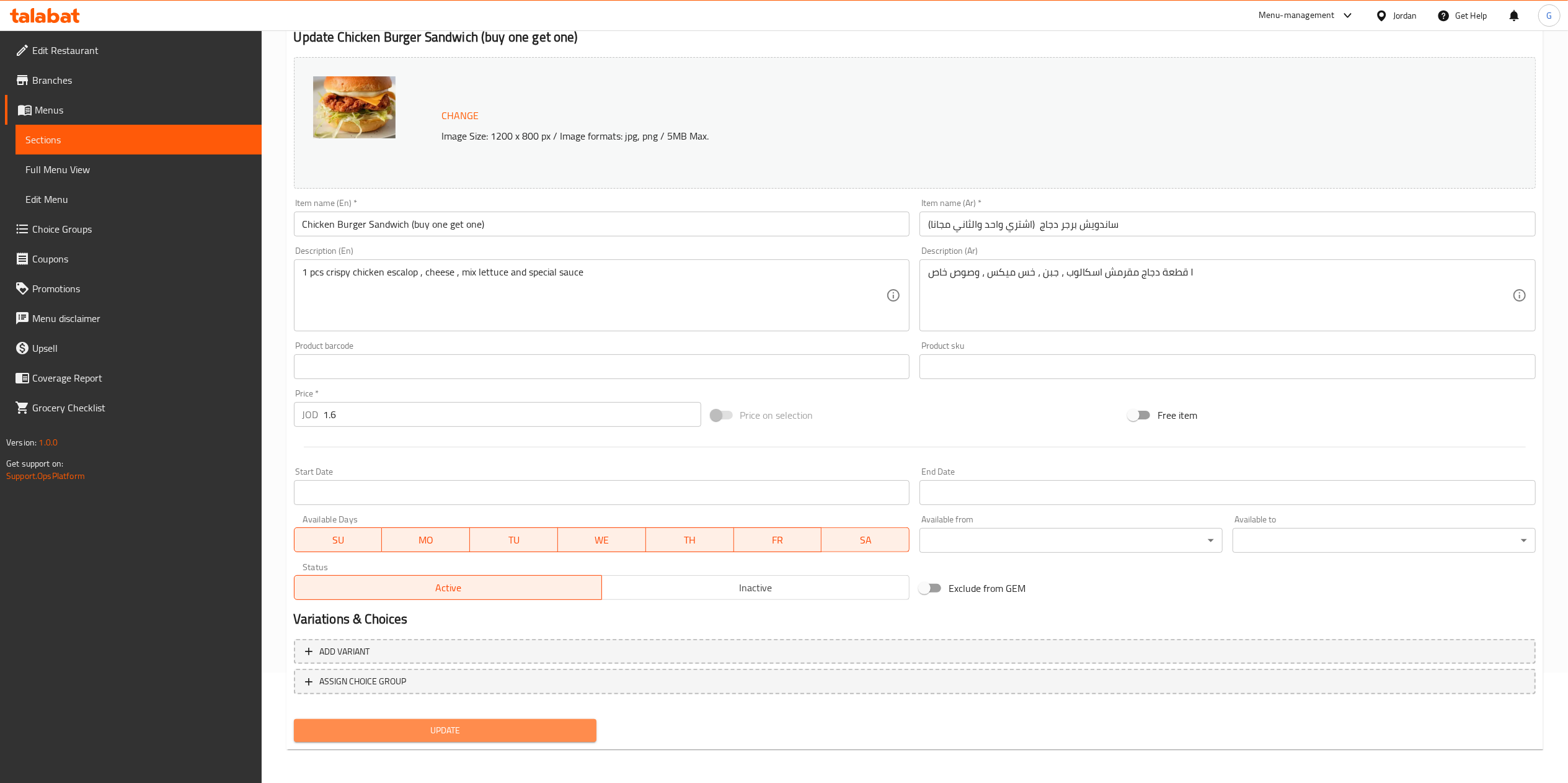
click at [551, 723] on span "Update" at bounding box center [445, 730] width 283 height 15
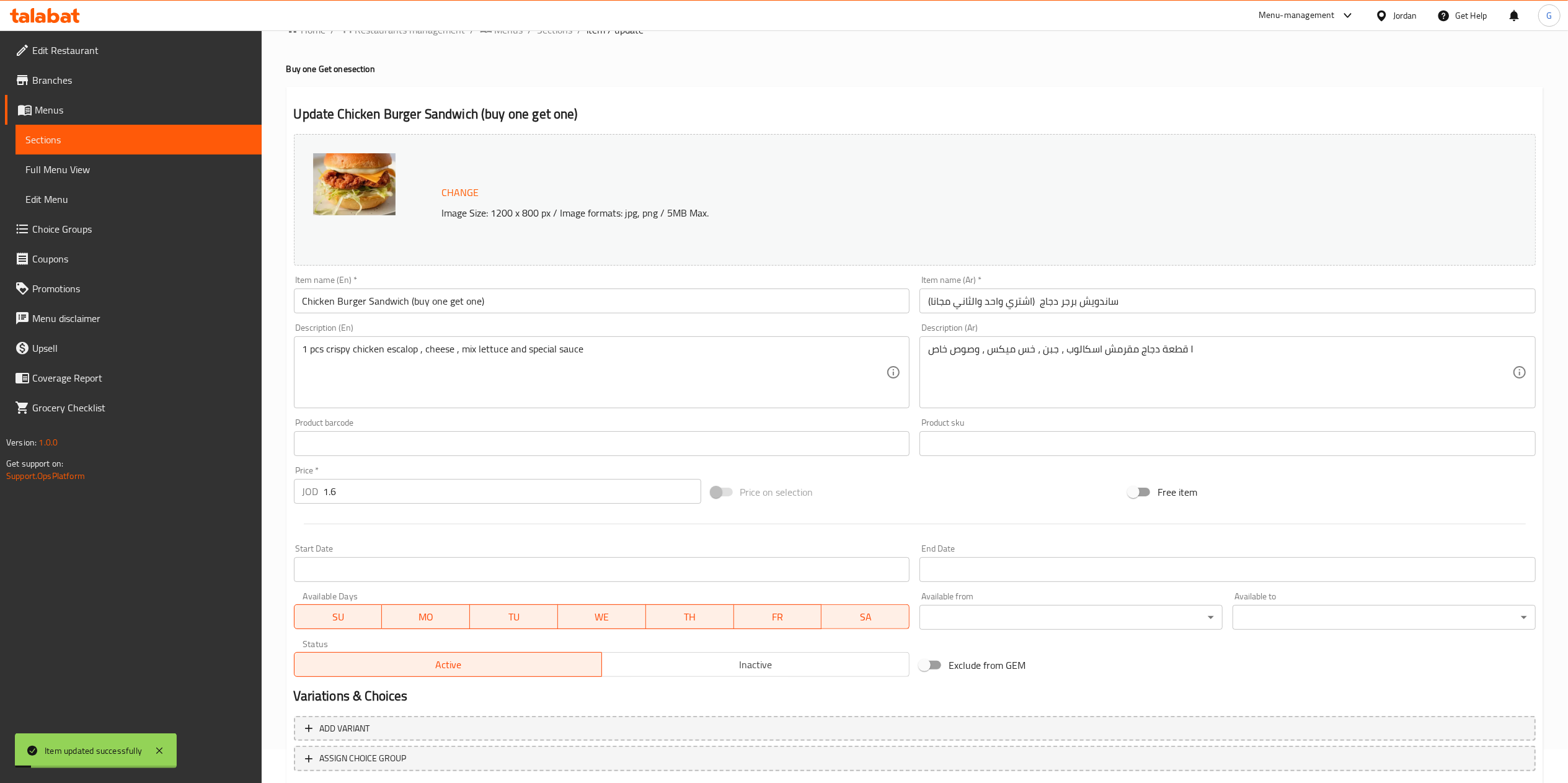
scroll to position [0, 0]
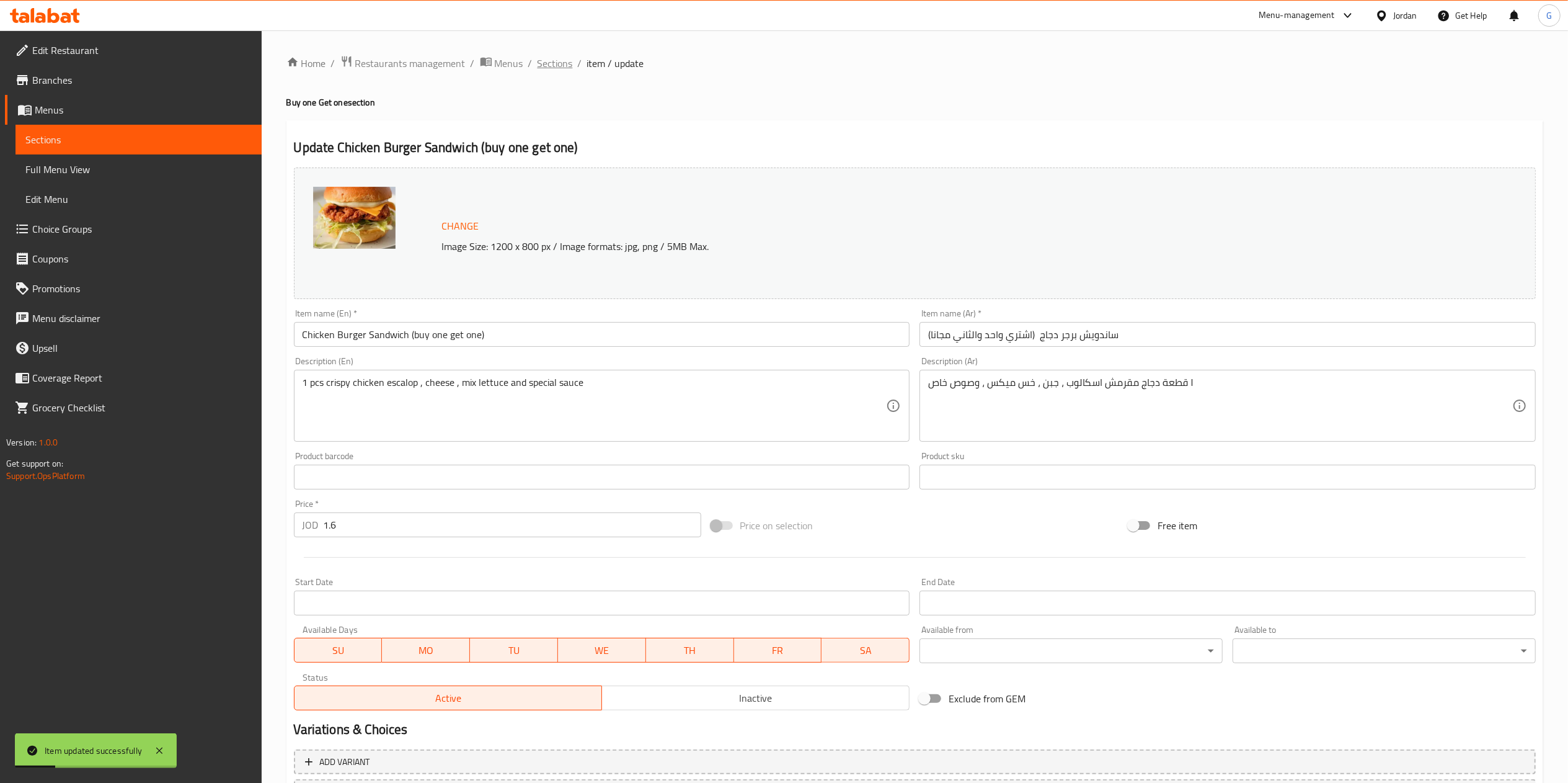
click at [544, 61] on span "Sections" at bounding box center [555, 63] width 36 height 15
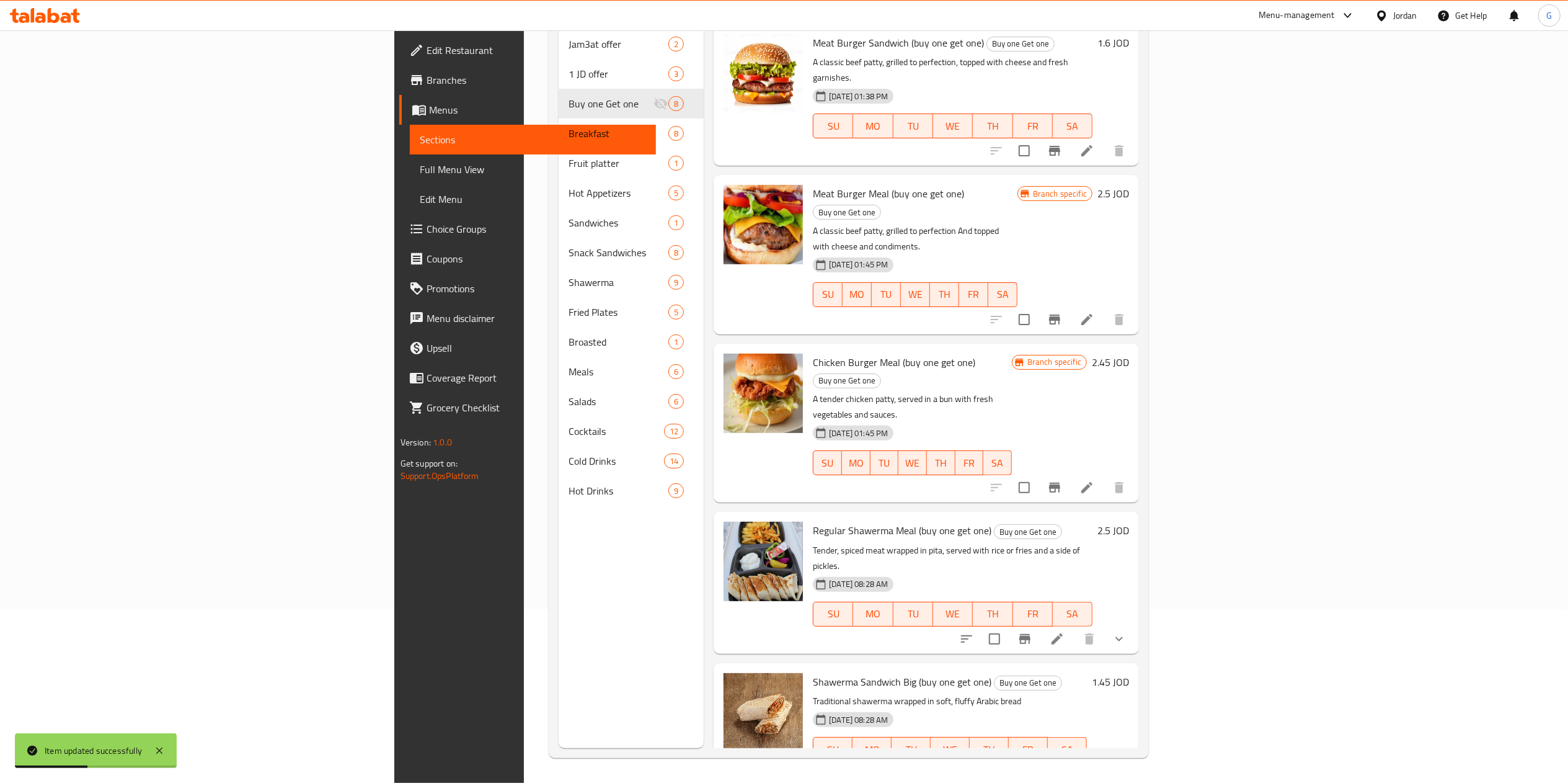
scroll to position [331, 0]
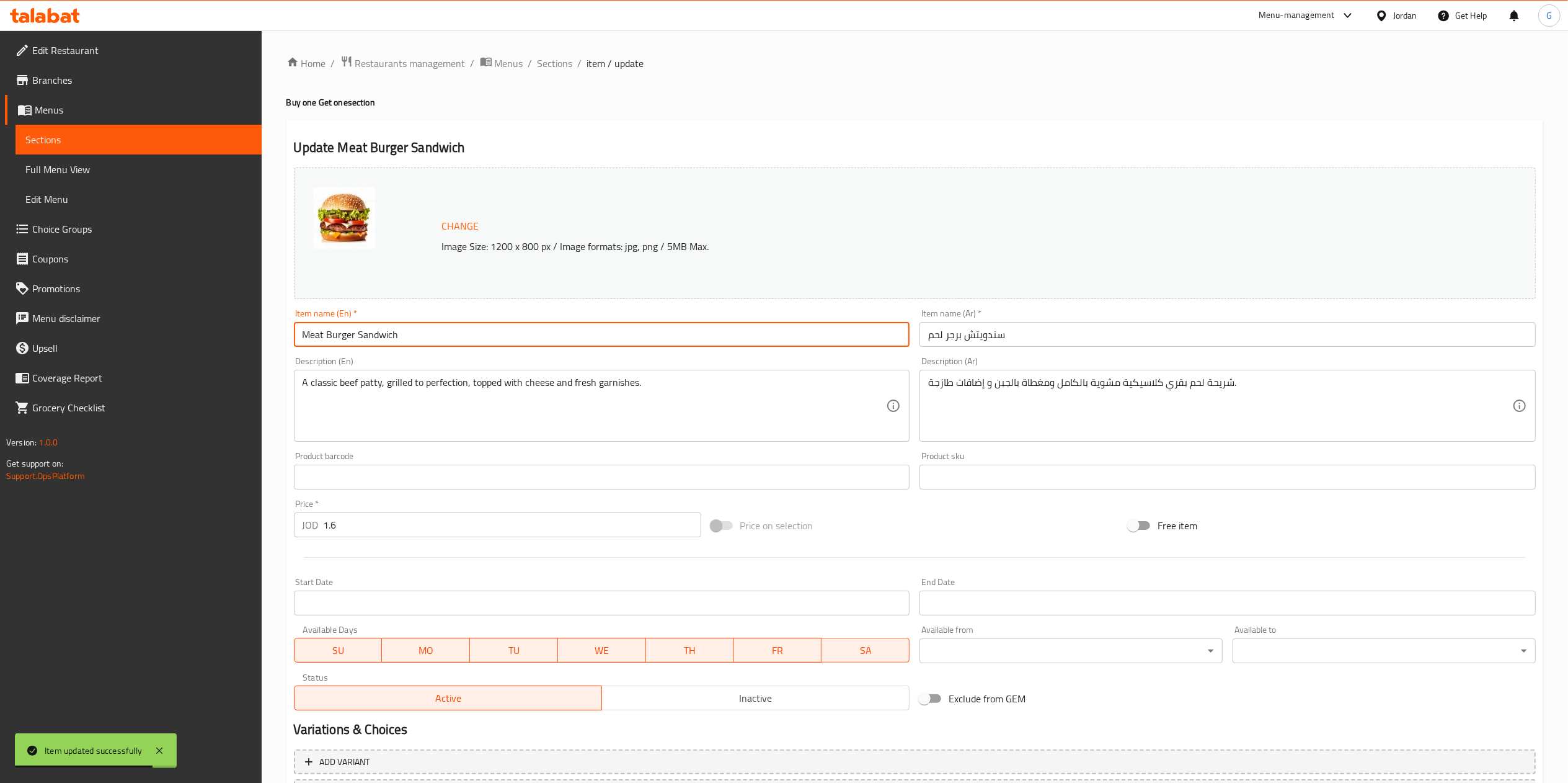
click at [514, 342] on input "Meat Burger Sandwich" at bounding box center [602, 334] width 616 height 25
paste input "(buy one get one)"
type input "Meat Burger Sandwich (buy one get one)"
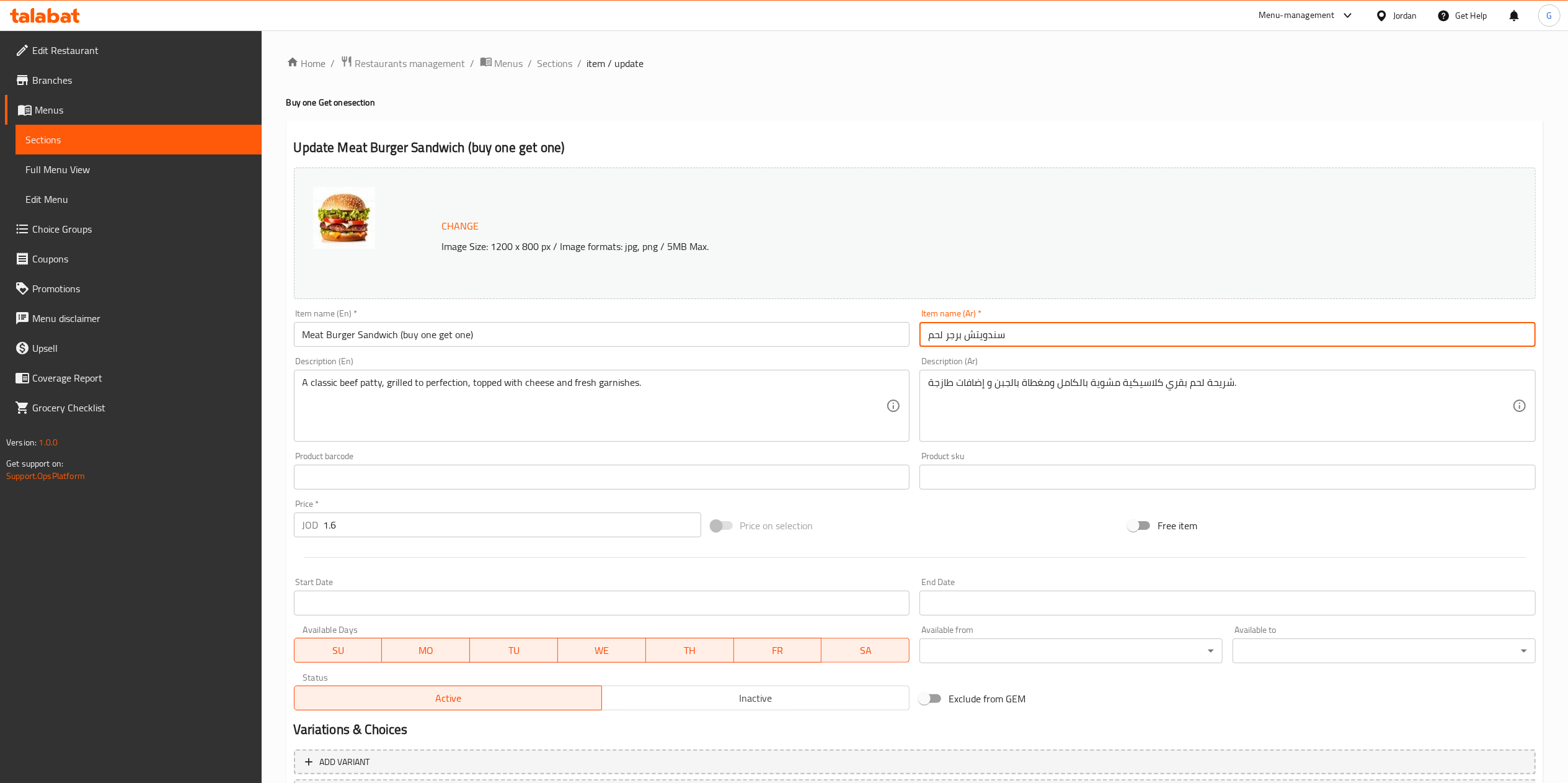
click at [1049, 336] on input "سندويتش برجر لحم" at bounding box center [1227, 334] width 616 height 25
paste input "(اشتري واحد والثاني مجانا)"
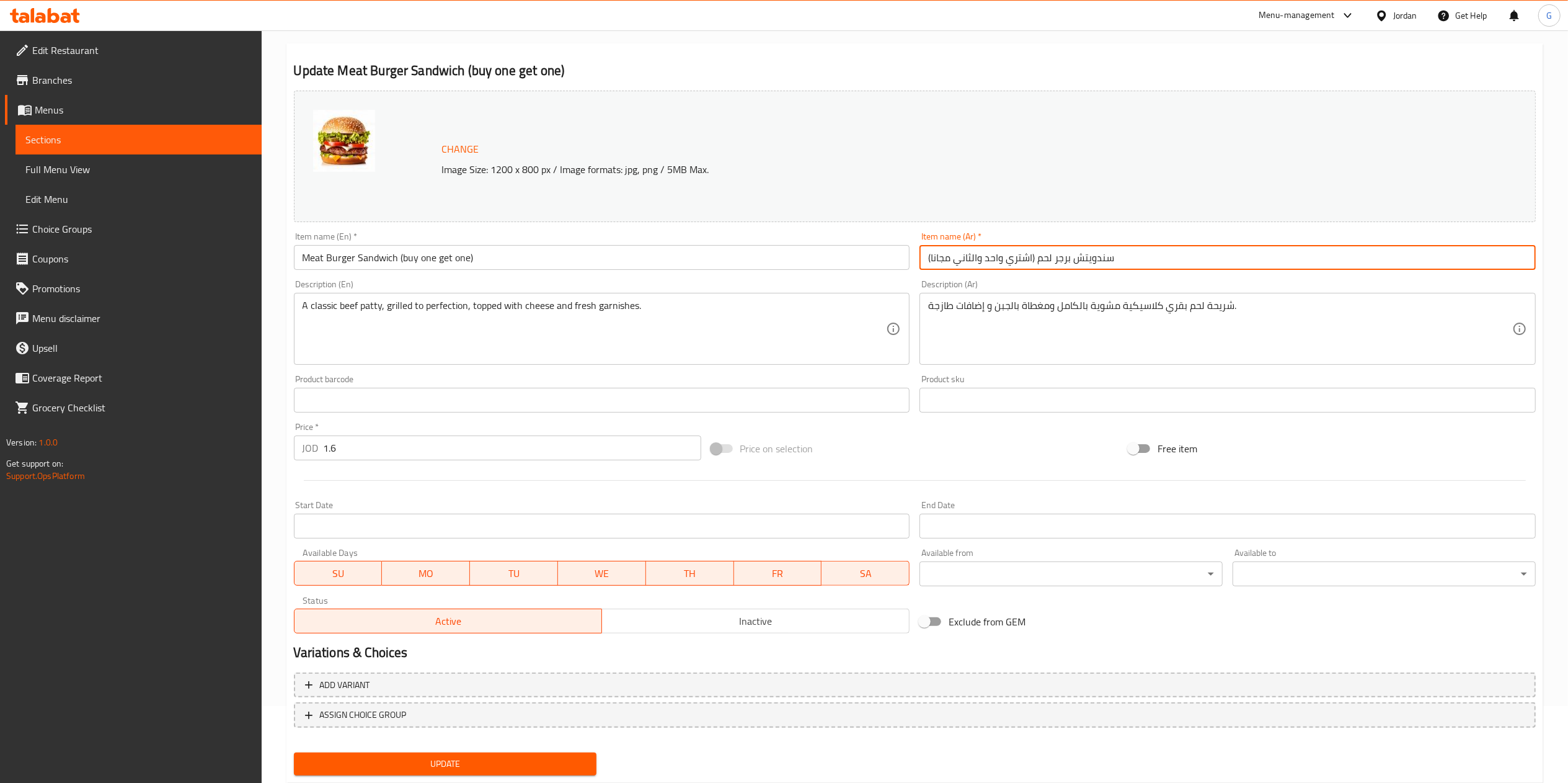
scroll to position [110, 0]
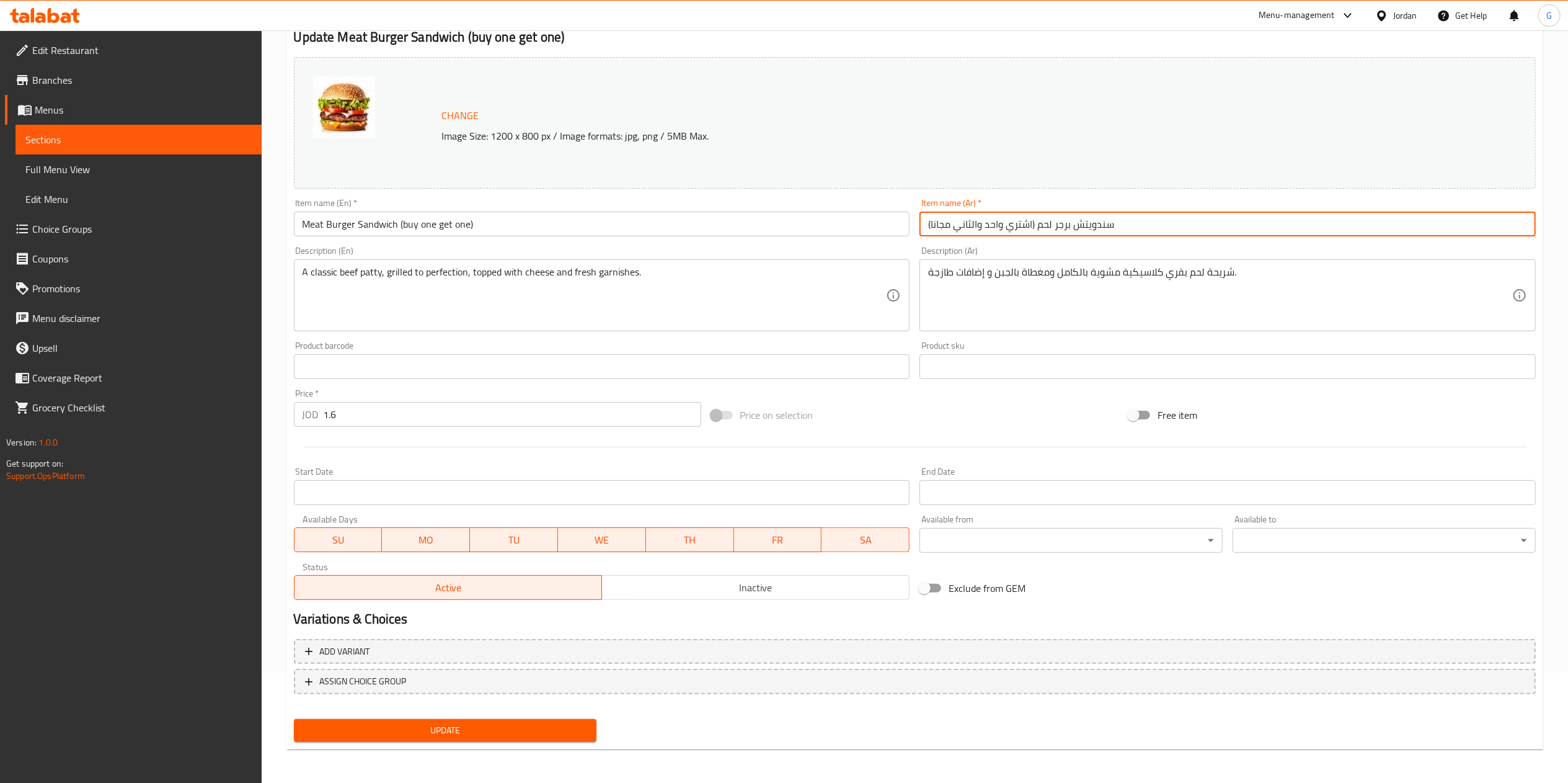
type input "سندويتش برجر لحم (اشتري واحد والثاني مجانا)"
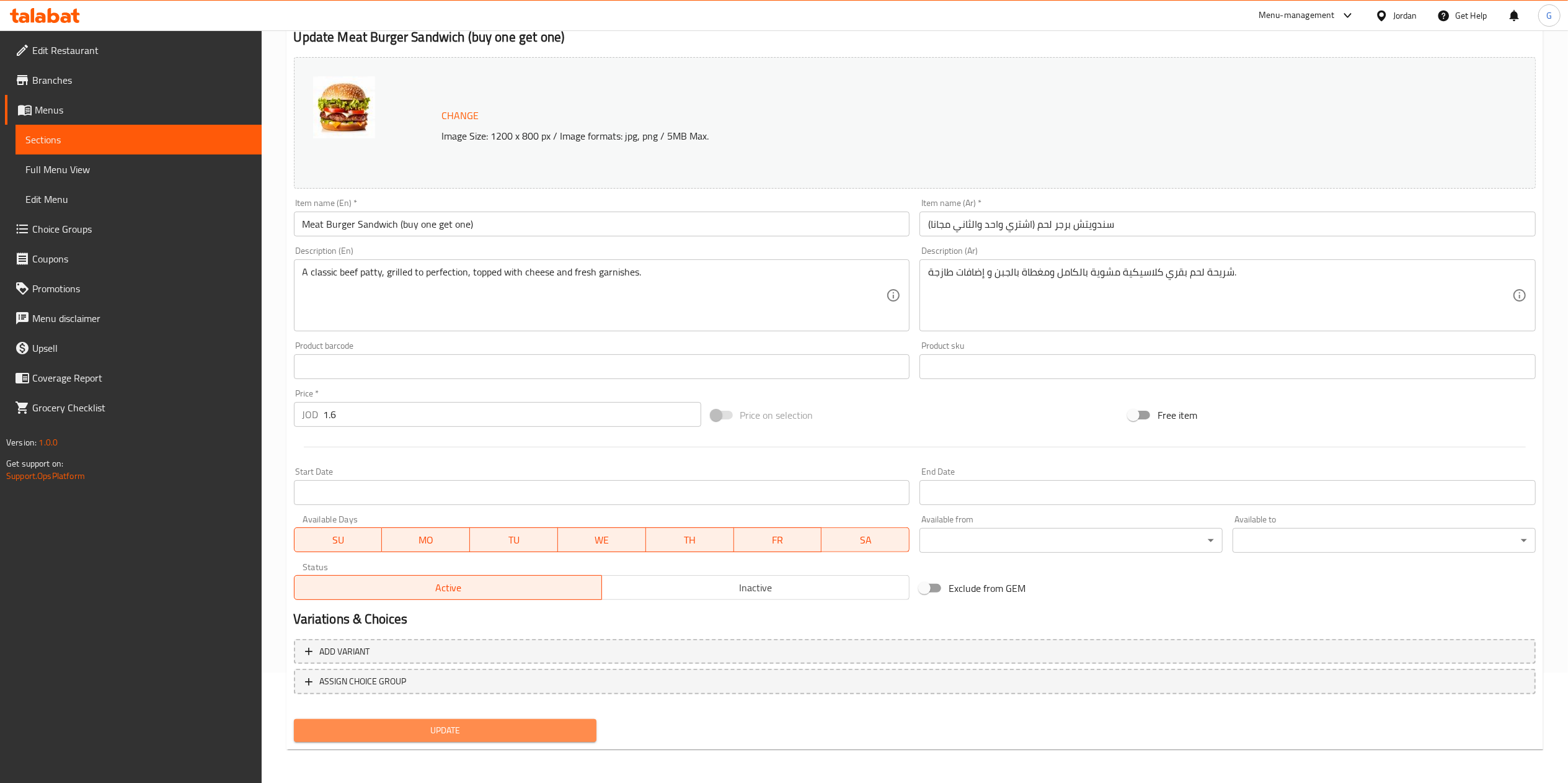
click at [535, 724] on span "Update" at bounding box center [445, 730] width 283 height 15
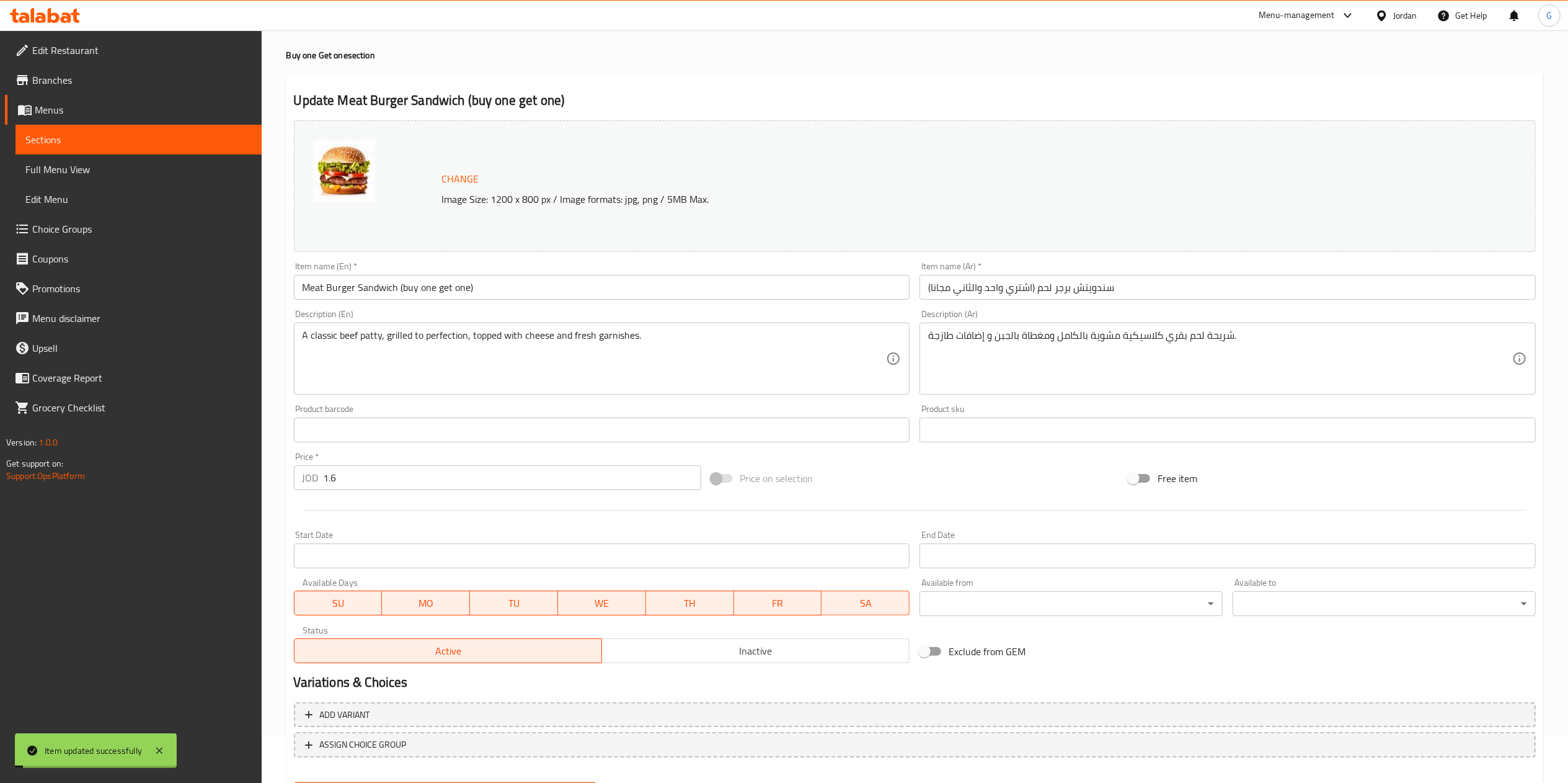
scroll to position [0, 0]
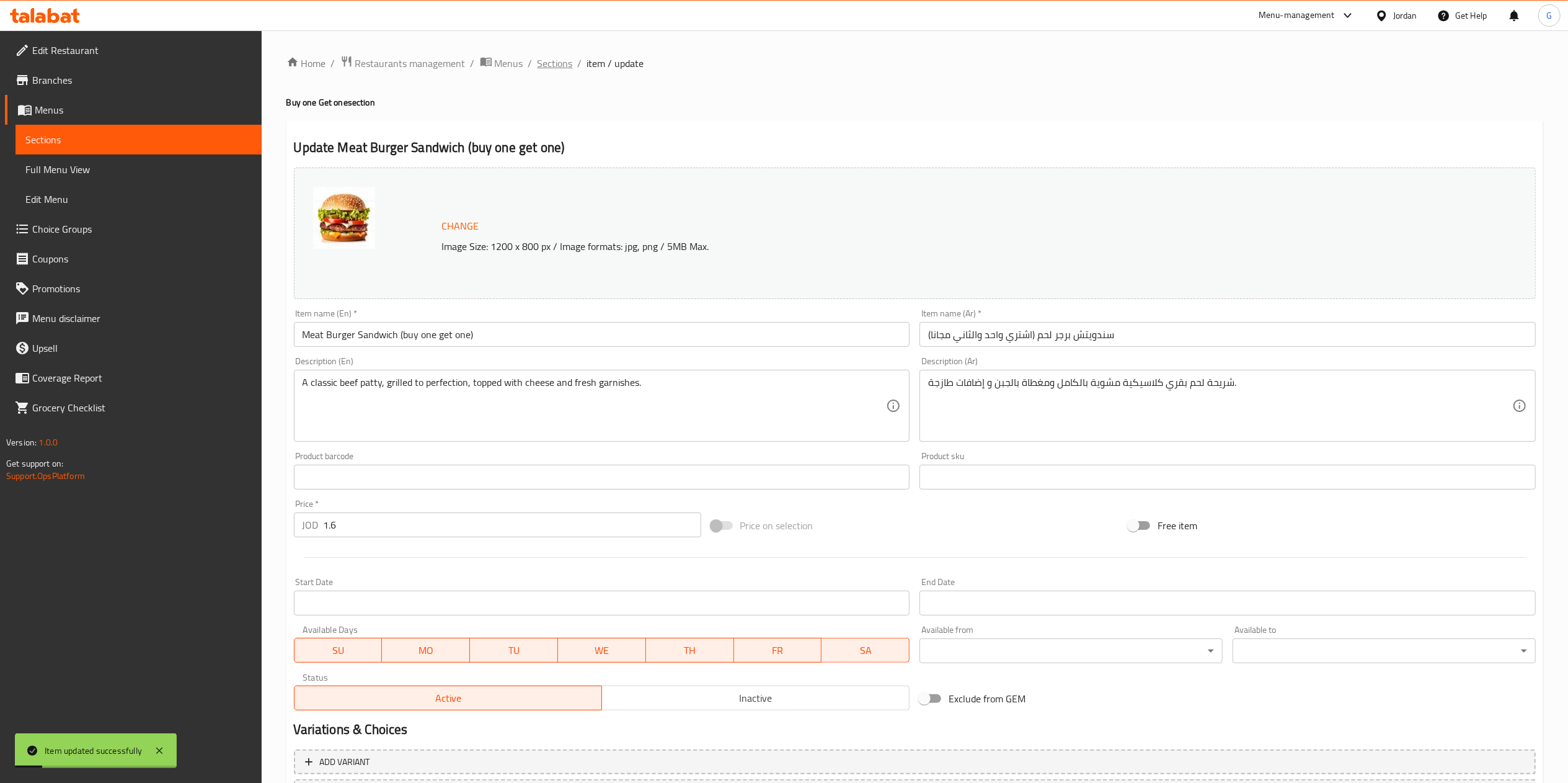
click at [554, 62] on span "Sections" at bounding box center [555, 63] width 36 height 15
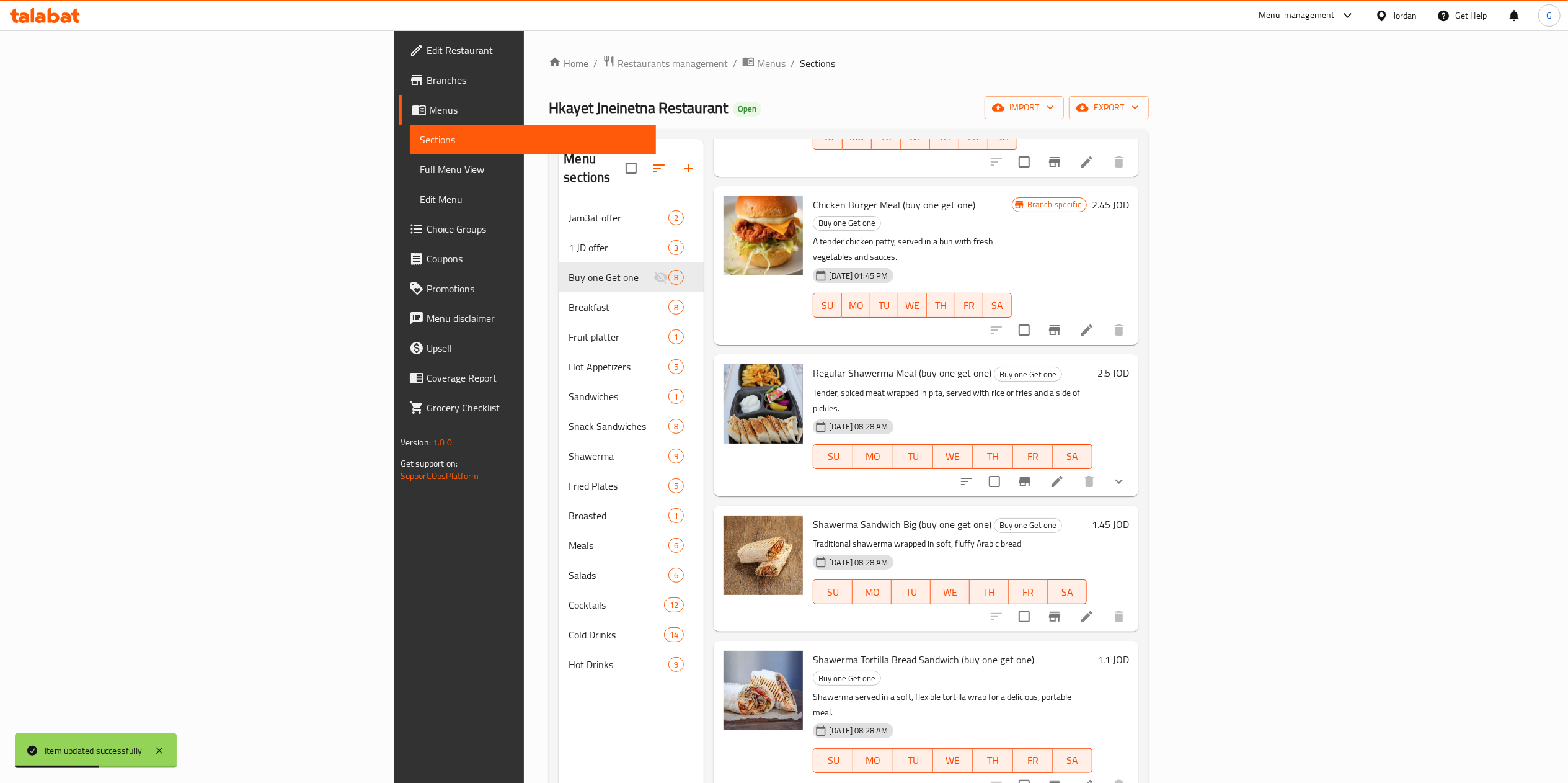
scroll to position [174, 0]
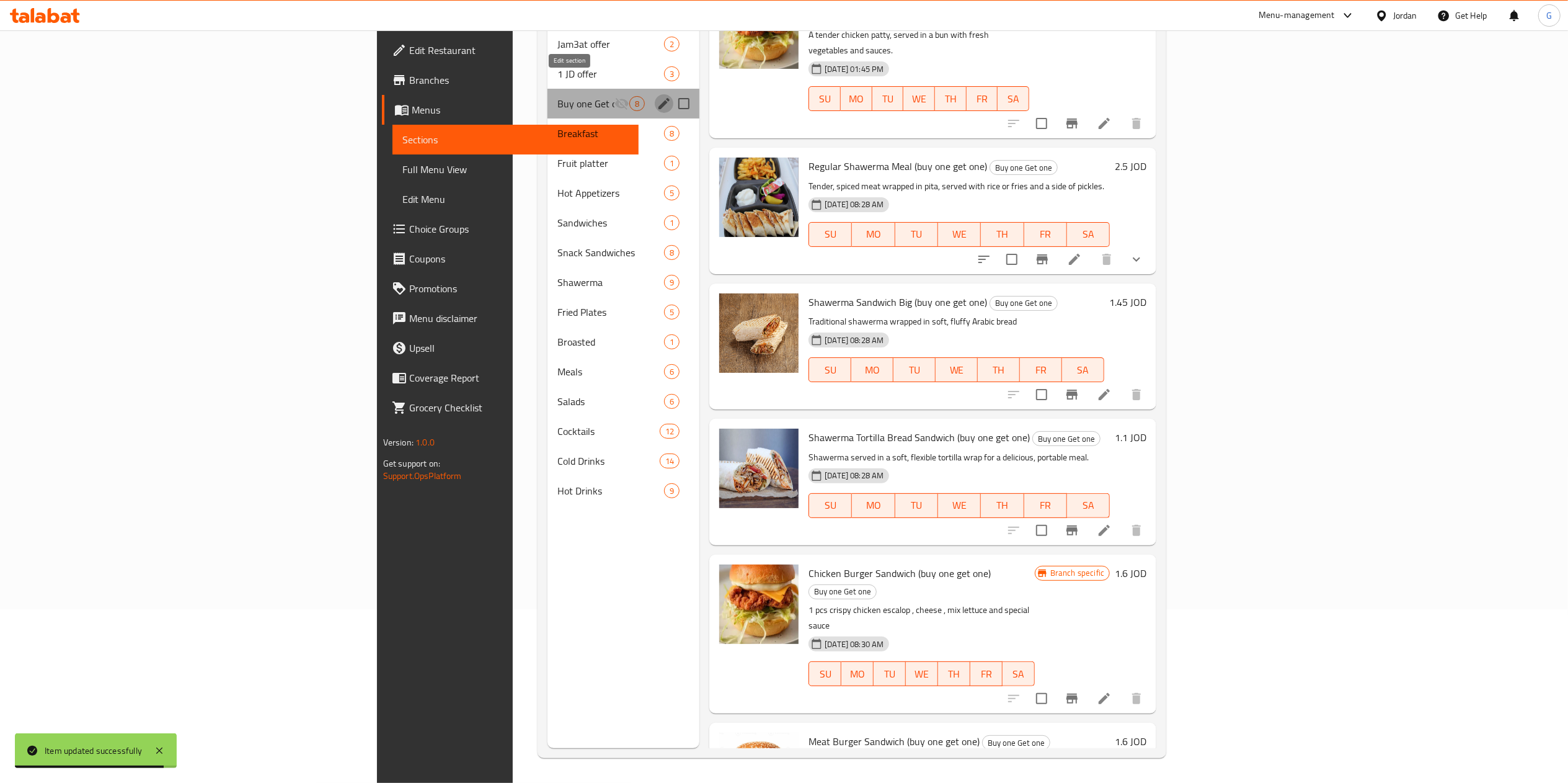
click at [656, 96] on icon "edit" at bounding box center [664, 104] width 15 height 15
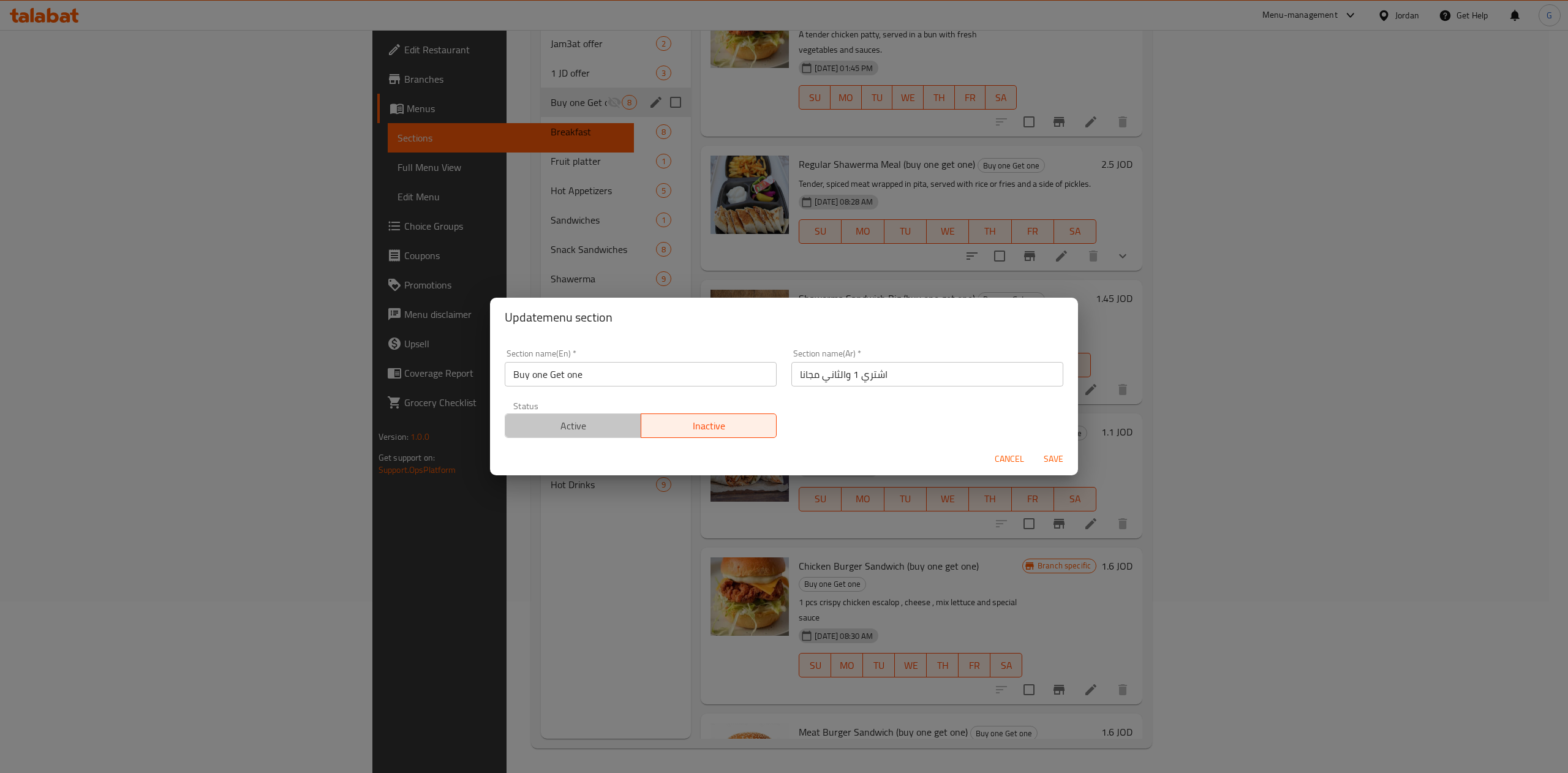
click at [578, 428] on span "Active" at bounding box center [573, 426] width 126 height 18
click at [1059, 458] on span "Save" at bounding box center [1054, 458] width 29 height 15
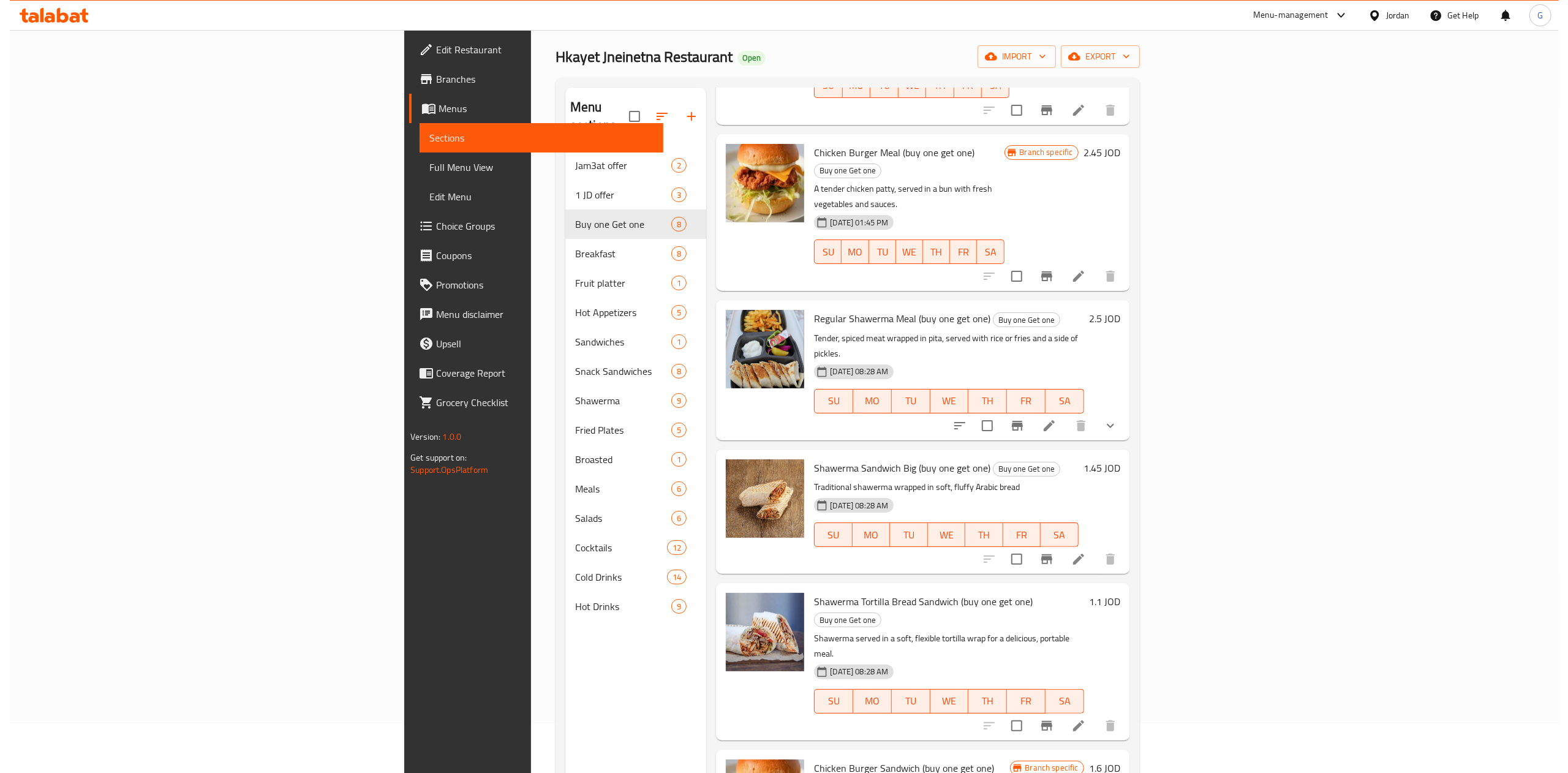
scroll to position [0, 0]
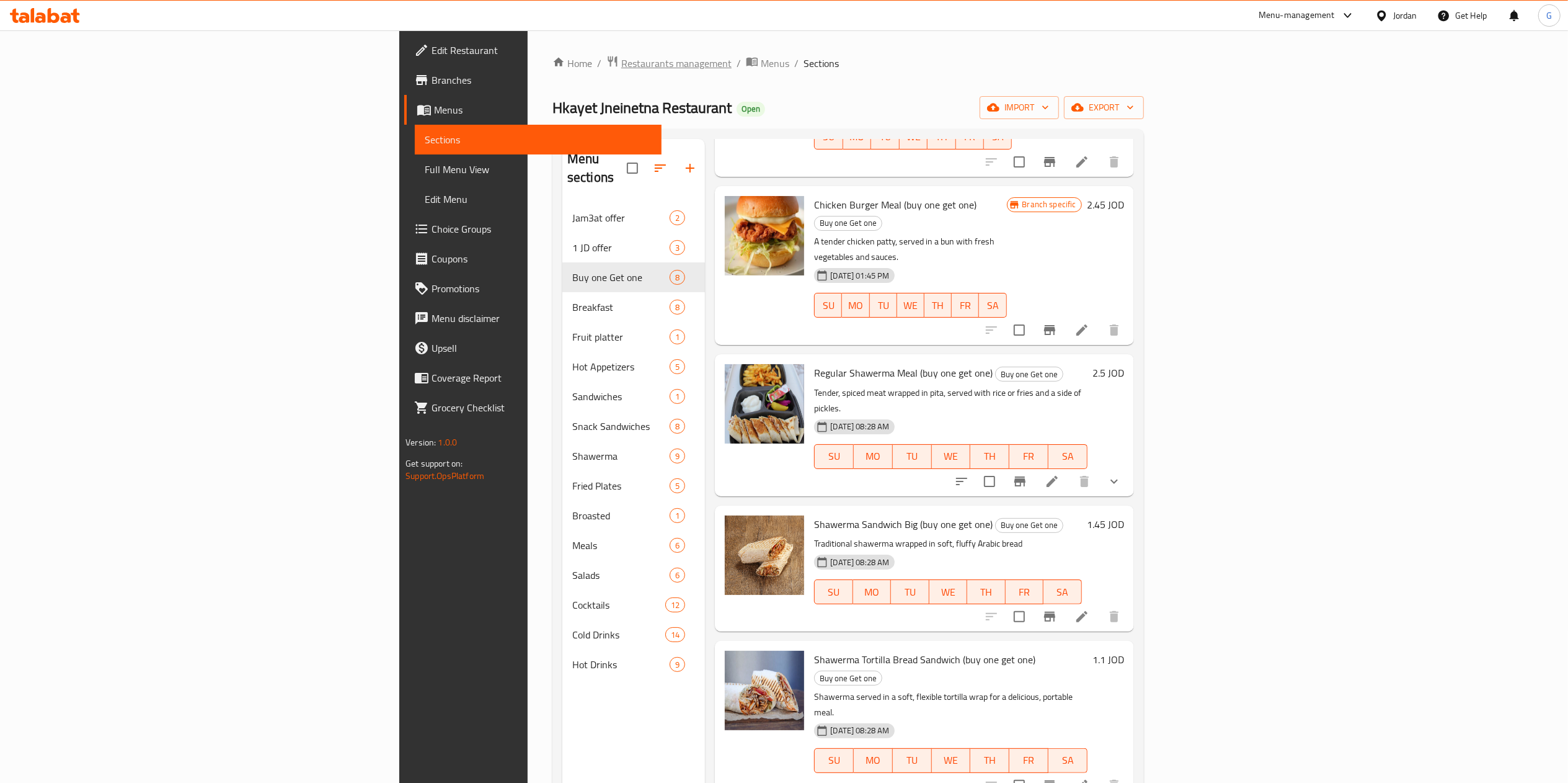
click at [621, 62] on span "Restaurants management" at bounding box center [676, 63] width 110 height 15
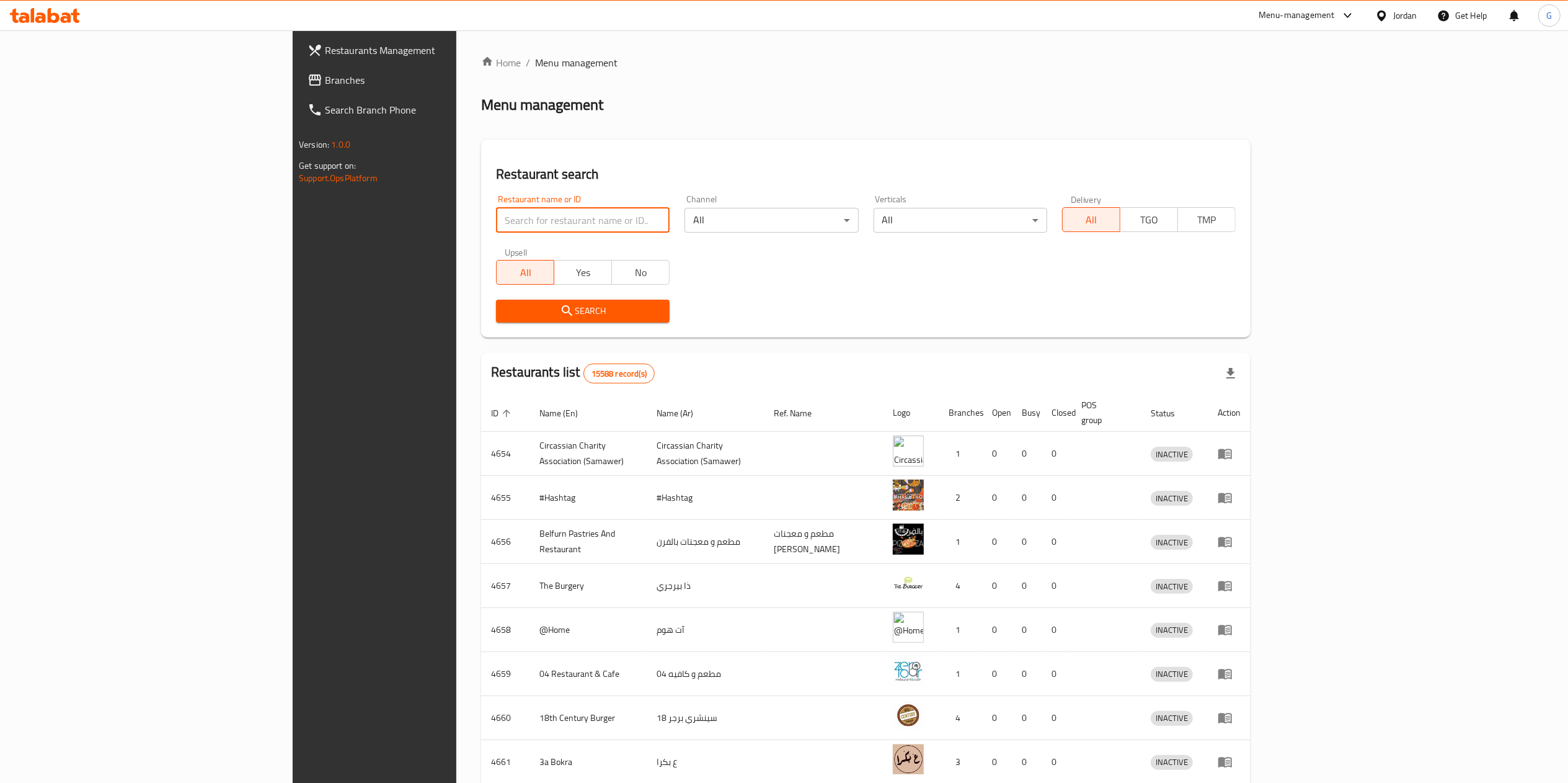
click at [496, 226] on input "search" at bounding box center [583, 220] width 173 height 25
click button "Search" at bounding box center [583, 311] width 173 height 23
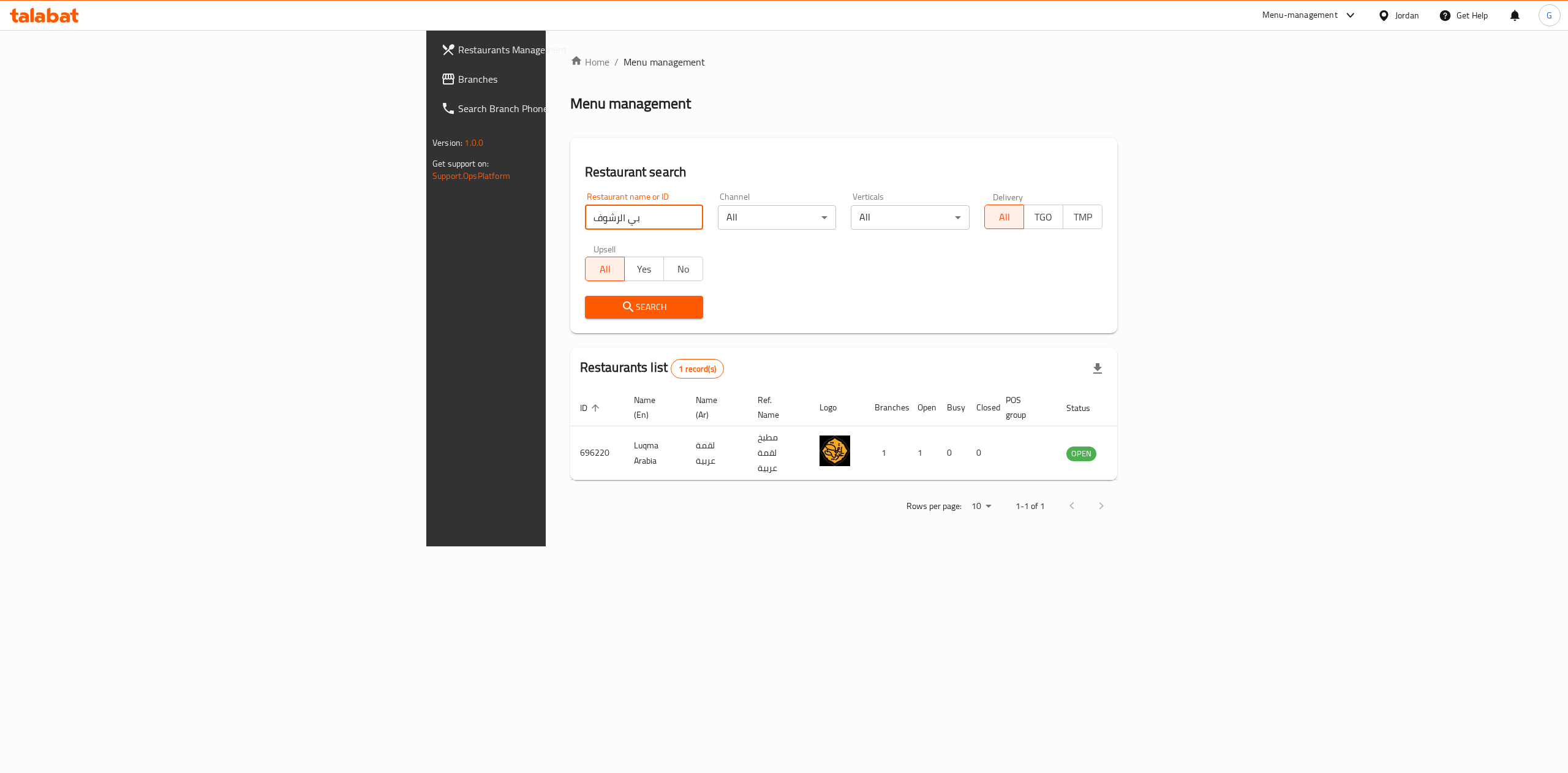
click button "Search" at bounding box center [644, 307] width 118 height 23
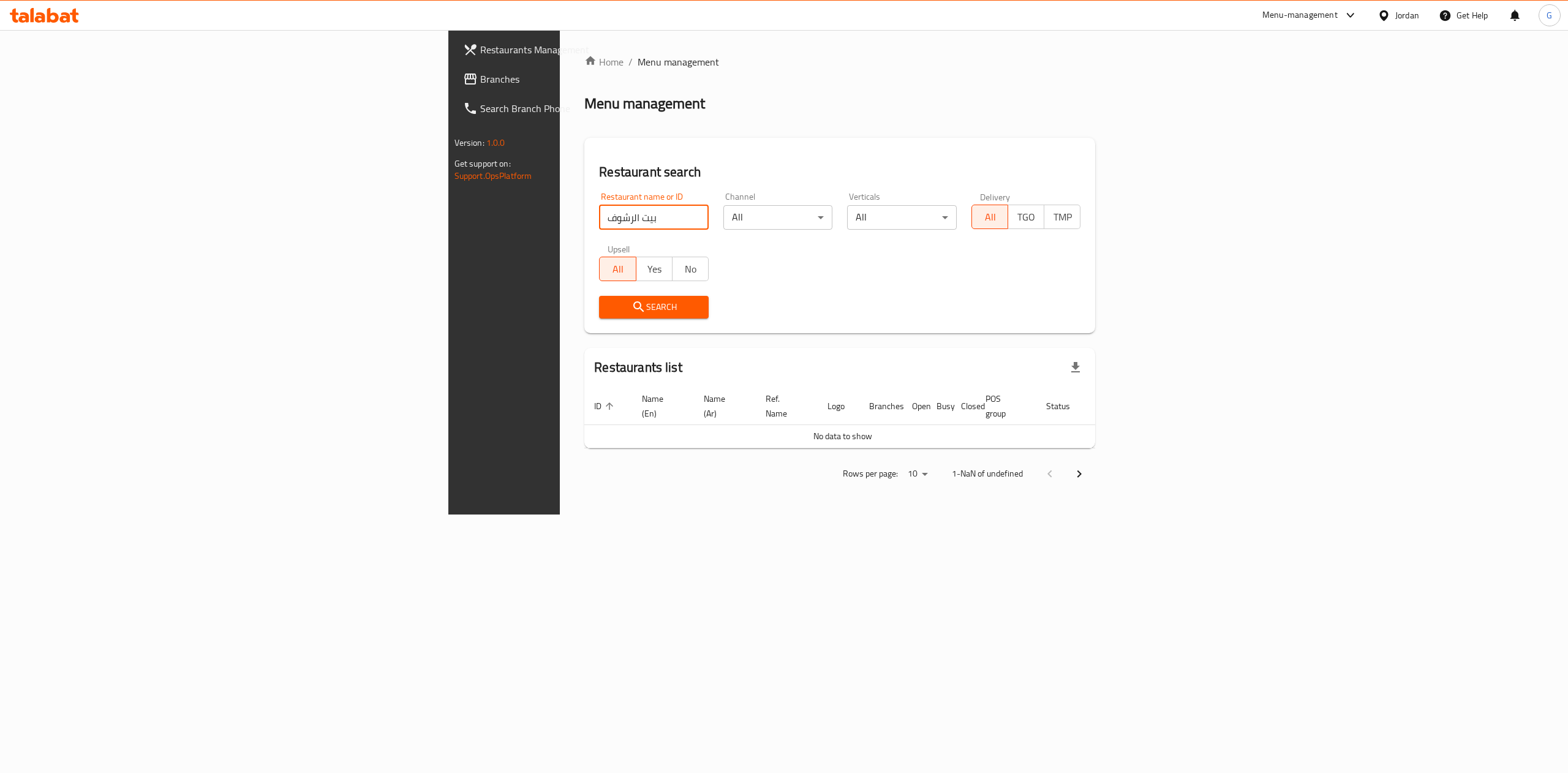
type input "بيت الرشوف"
click button "Search" at bounding box center [654, 307] width 110 height 23
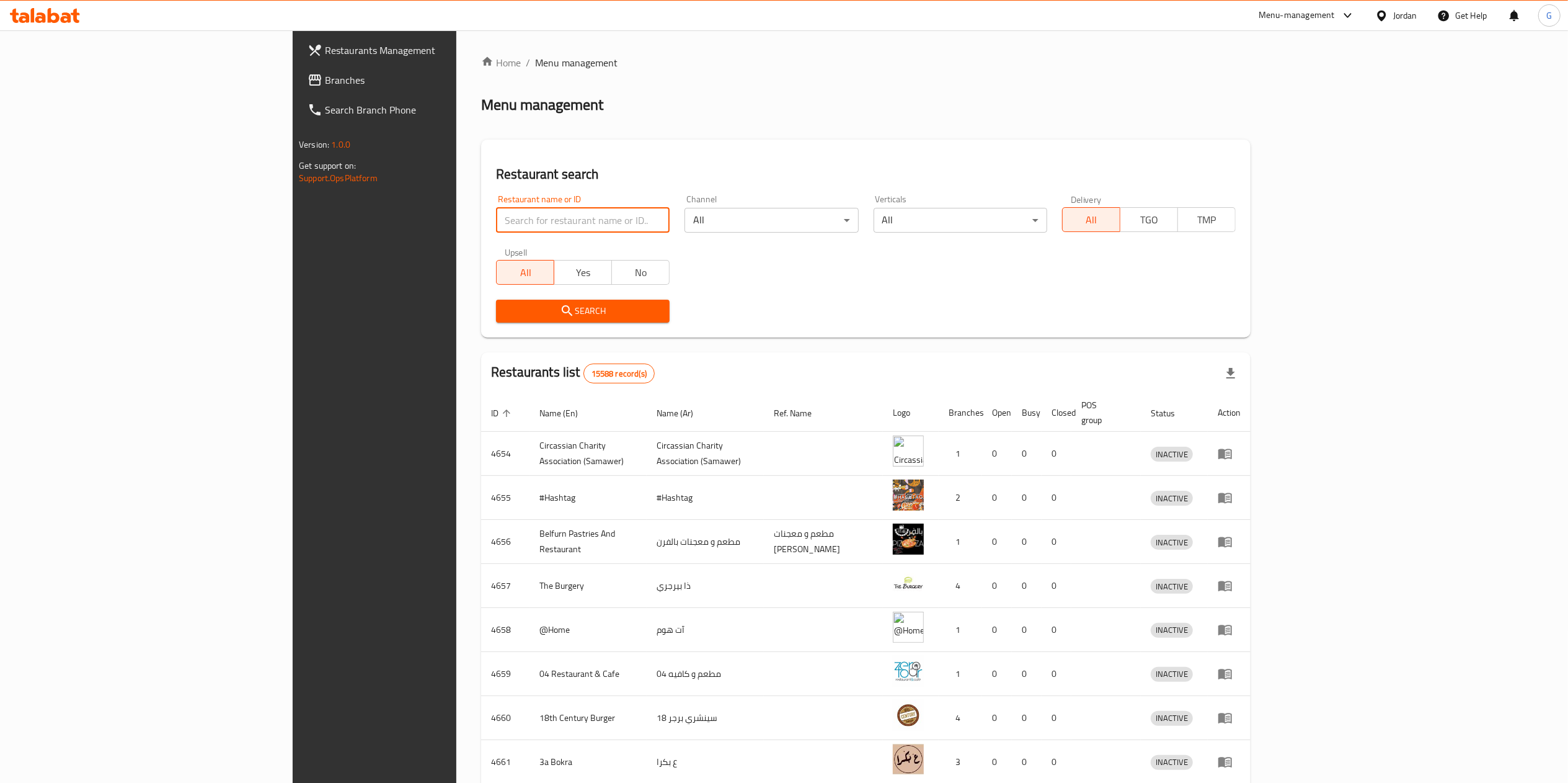
click at [496, 215] on input "search" at bounding box center [583, 220] width 173 height 25
type input "بيت الرشوف"
click button "Search" at bounding box center [583, 311] width 173 height 23
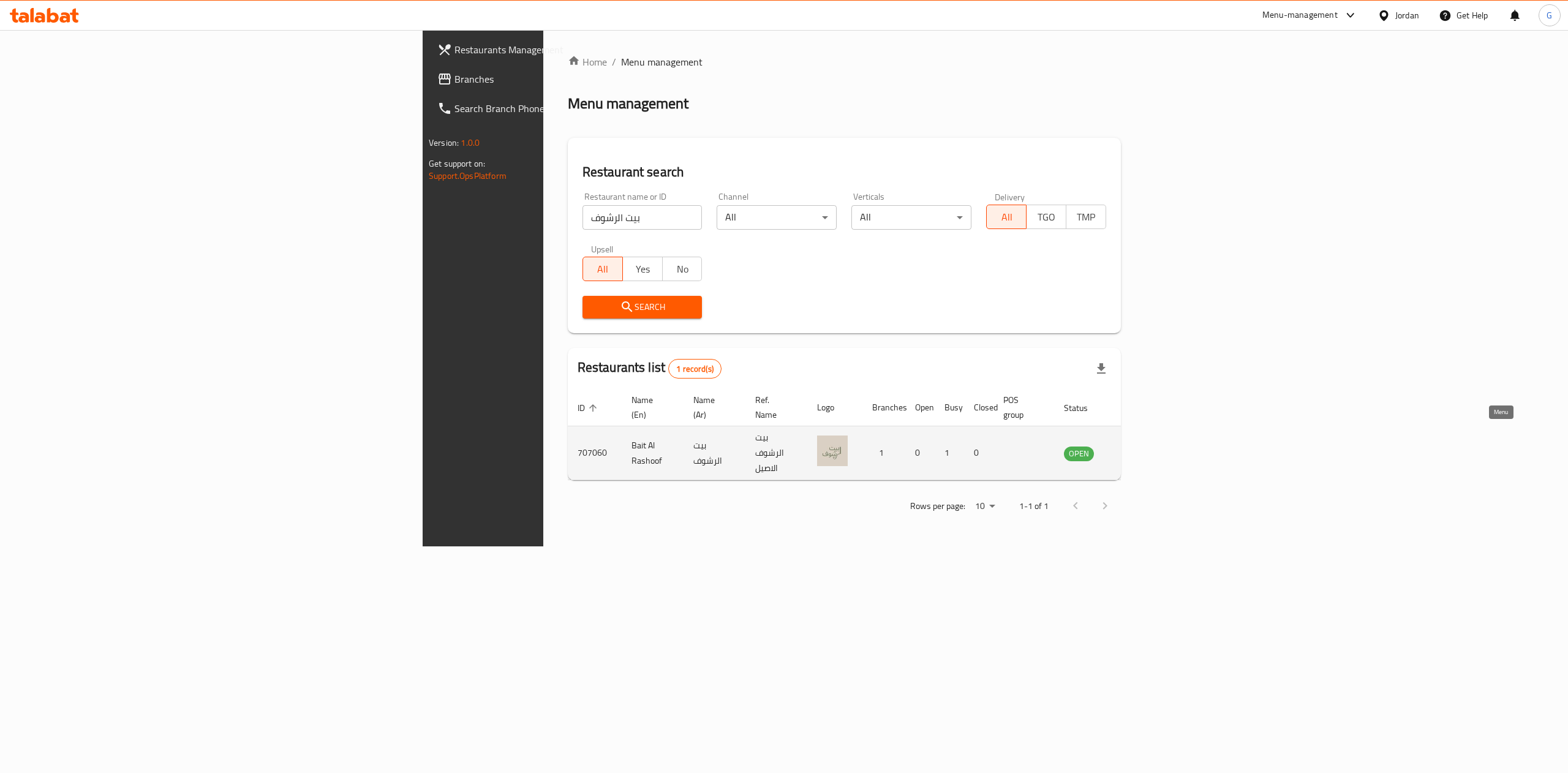
click at [1151, 446] on link "enhanced table" at bounding box center [1139, 453] width 23 height 15
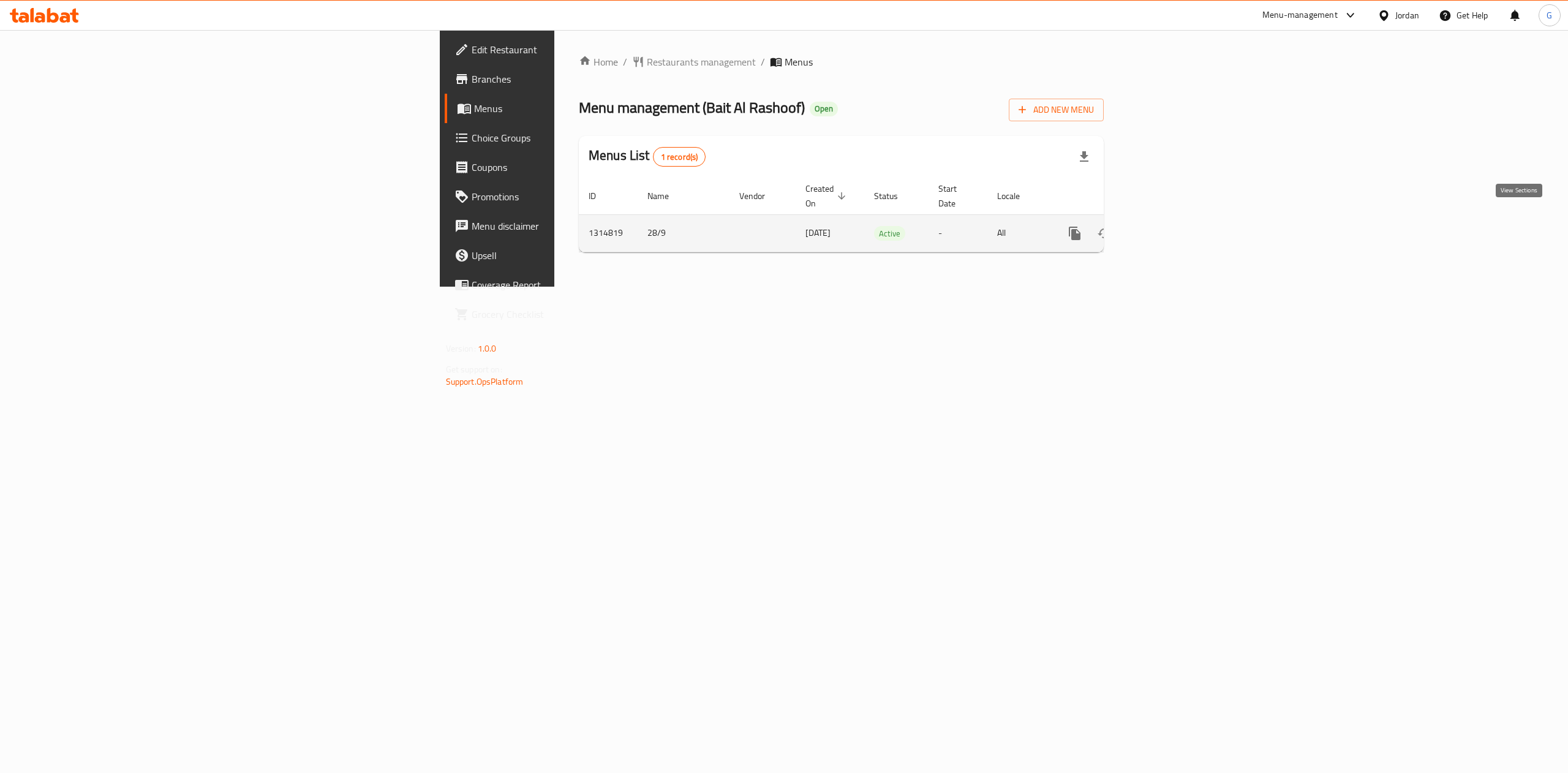
click at [1171, 226] on icon "enhanced table" at bounding box center [1163, 233] width 15 height 15
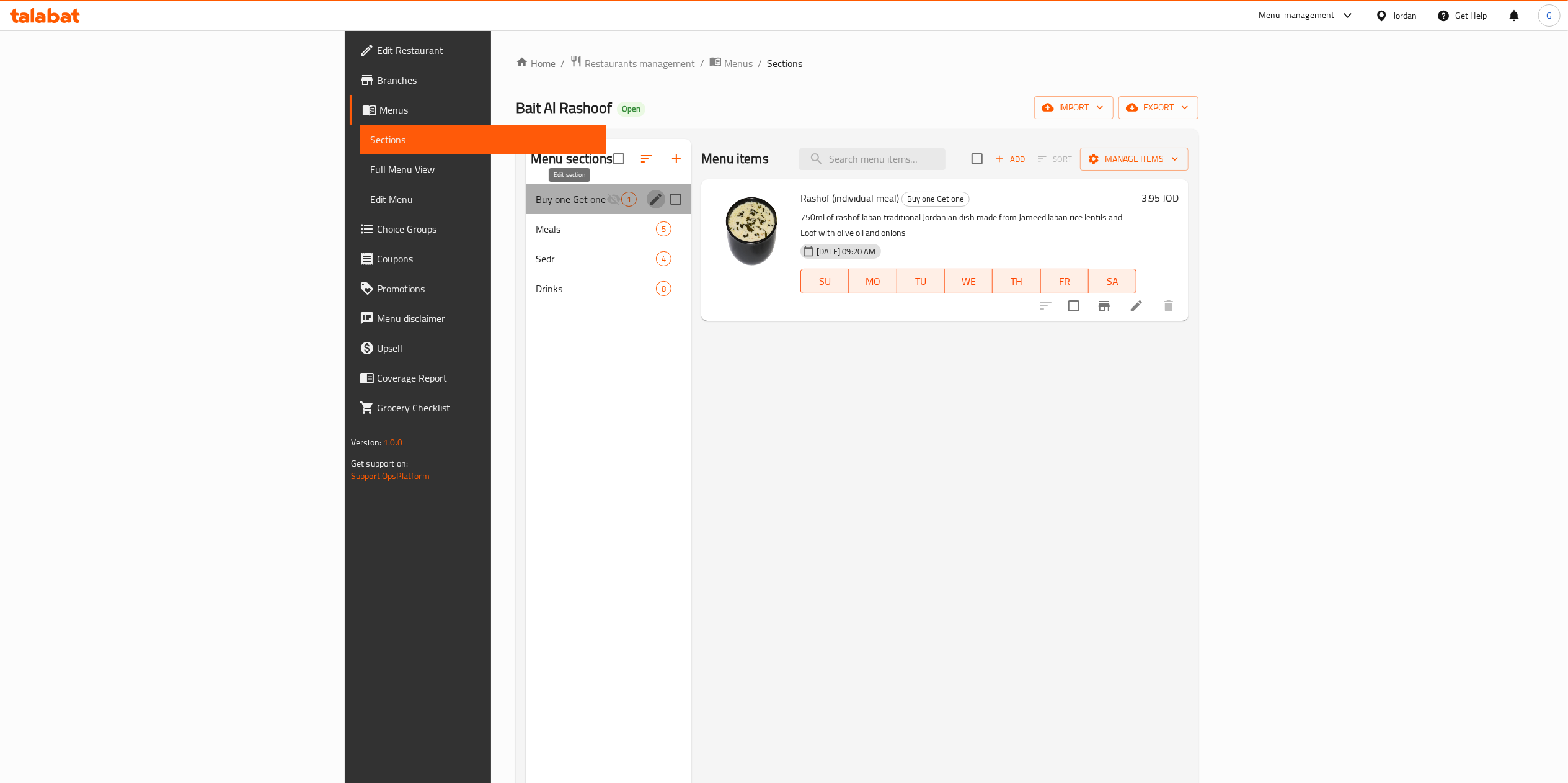
click at [650, 198] on icon "edit" at bounding box center [656, 199] width 11 height 11
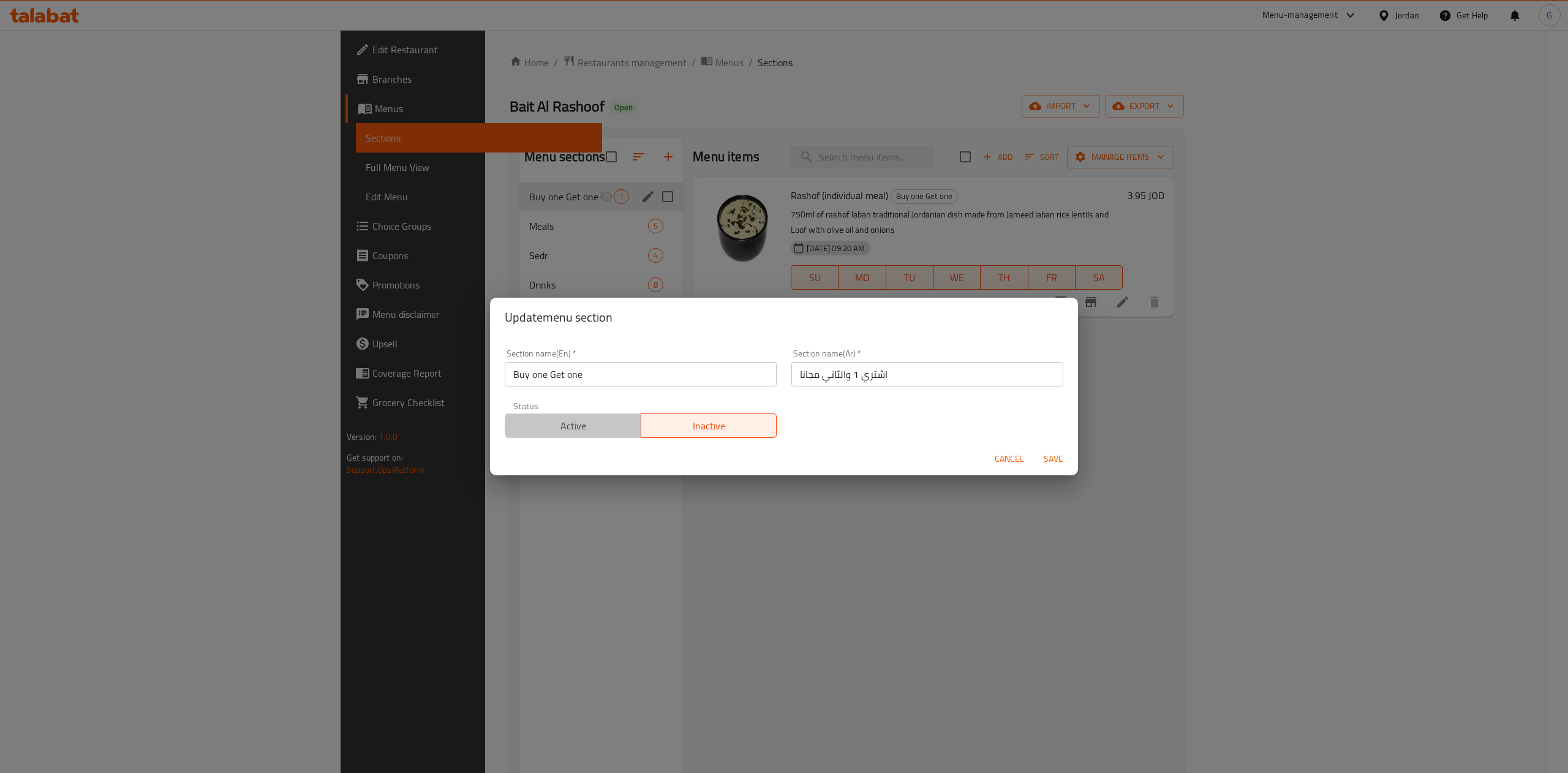
click at [576, 433] on span "Active" at bounding box center [573, 426] width 126 height 18
click at [1056, 458] on span "Save" at bounding box center [1054, 458] width 29 height 15
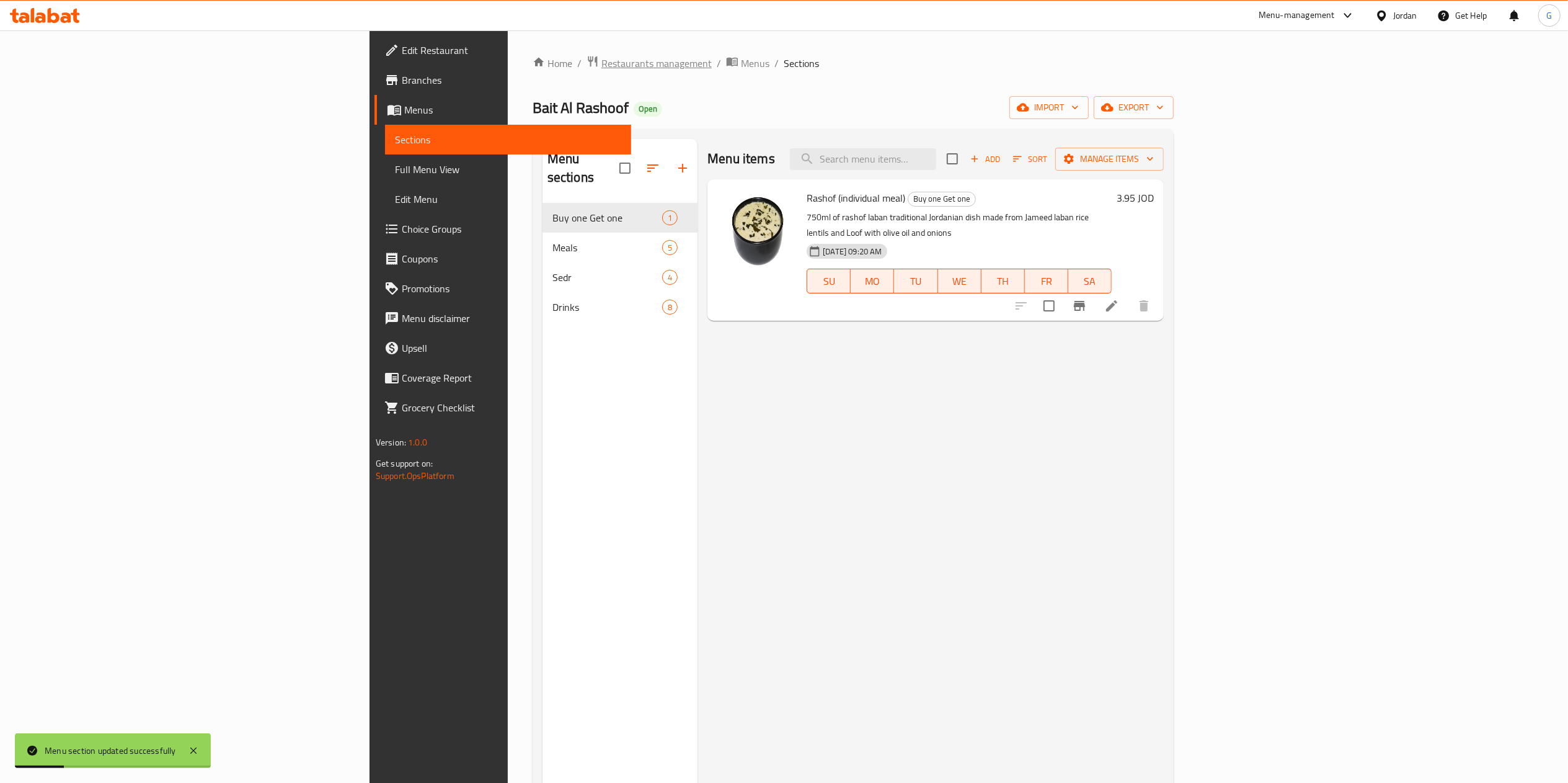
click at [601, 69] on span "Restaurants management" at bounding box center [656, 63] width 110 height 15
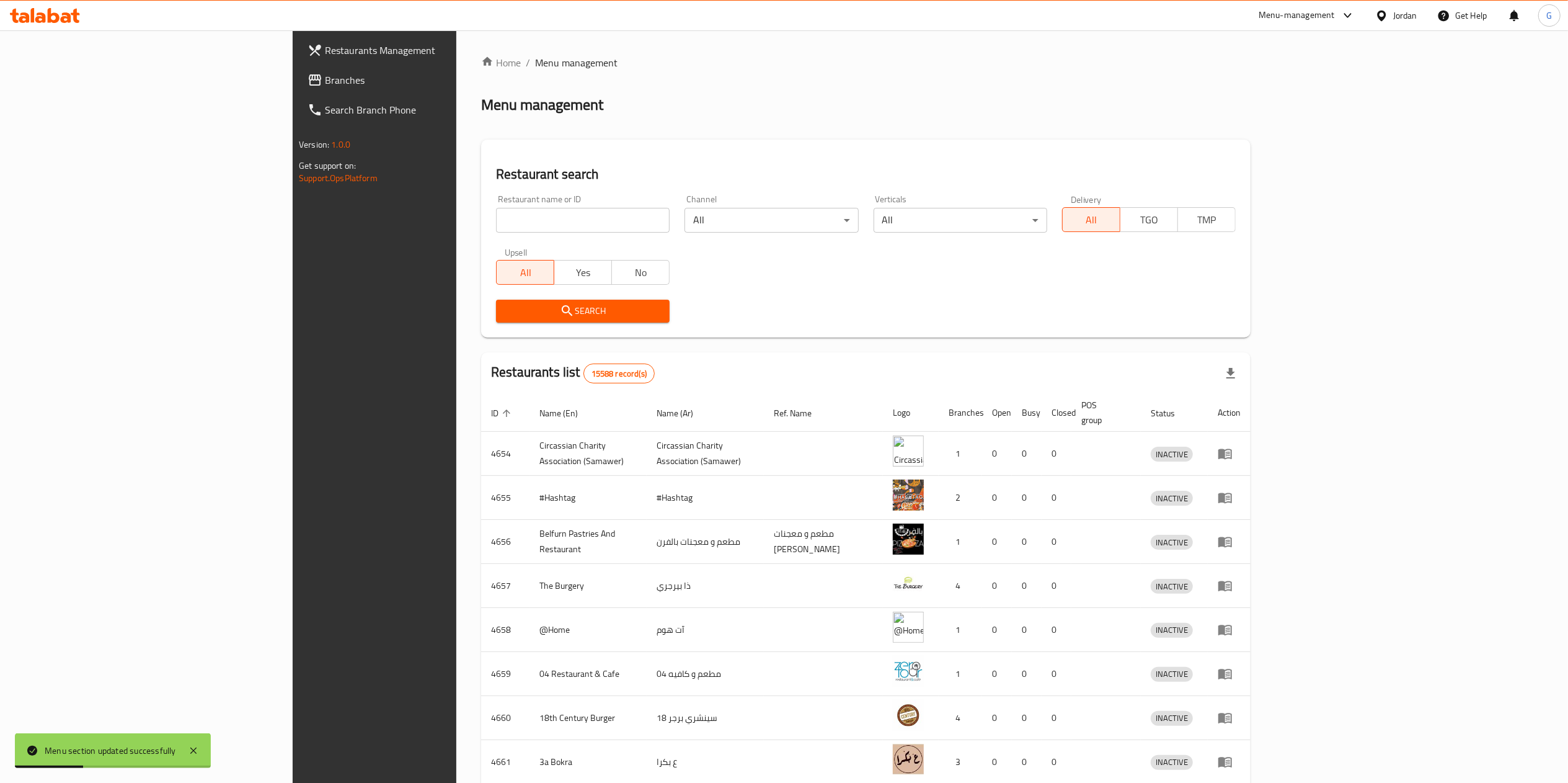
click at [496, 227] on input "search" at bounding box center [583, 220] width 173 height 25
type input "بيت الرشوف"
click button "Search" at bounding box center [583, 311] width 173 height 23
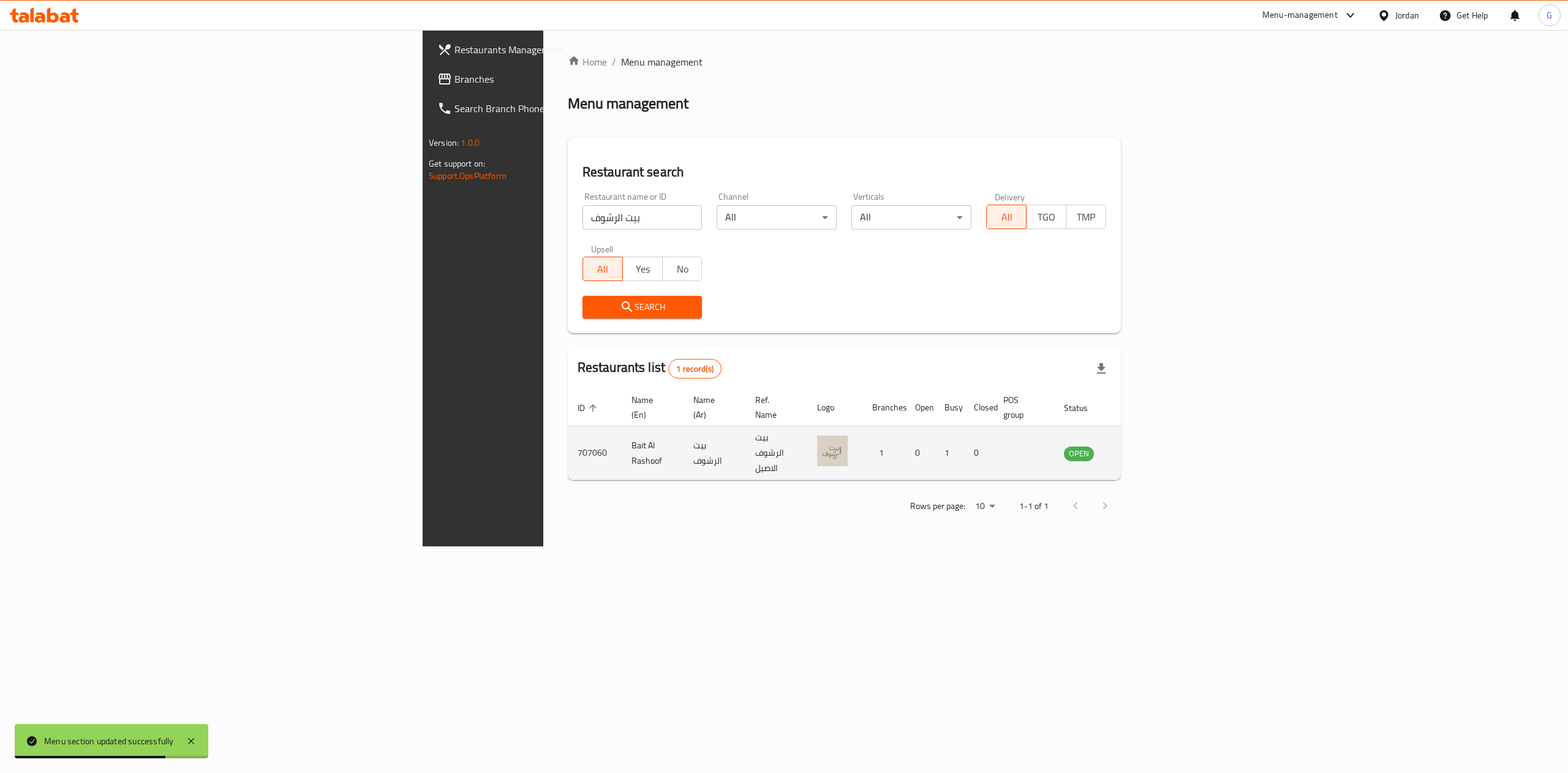
click at [568, 426] on td "707060" at bounding box center [595, 453] width 54 height 54
copy td "707060"
click at [1143, 446] on icon "enhanced table" at bounding box center [1135, 453] width 15 height 15
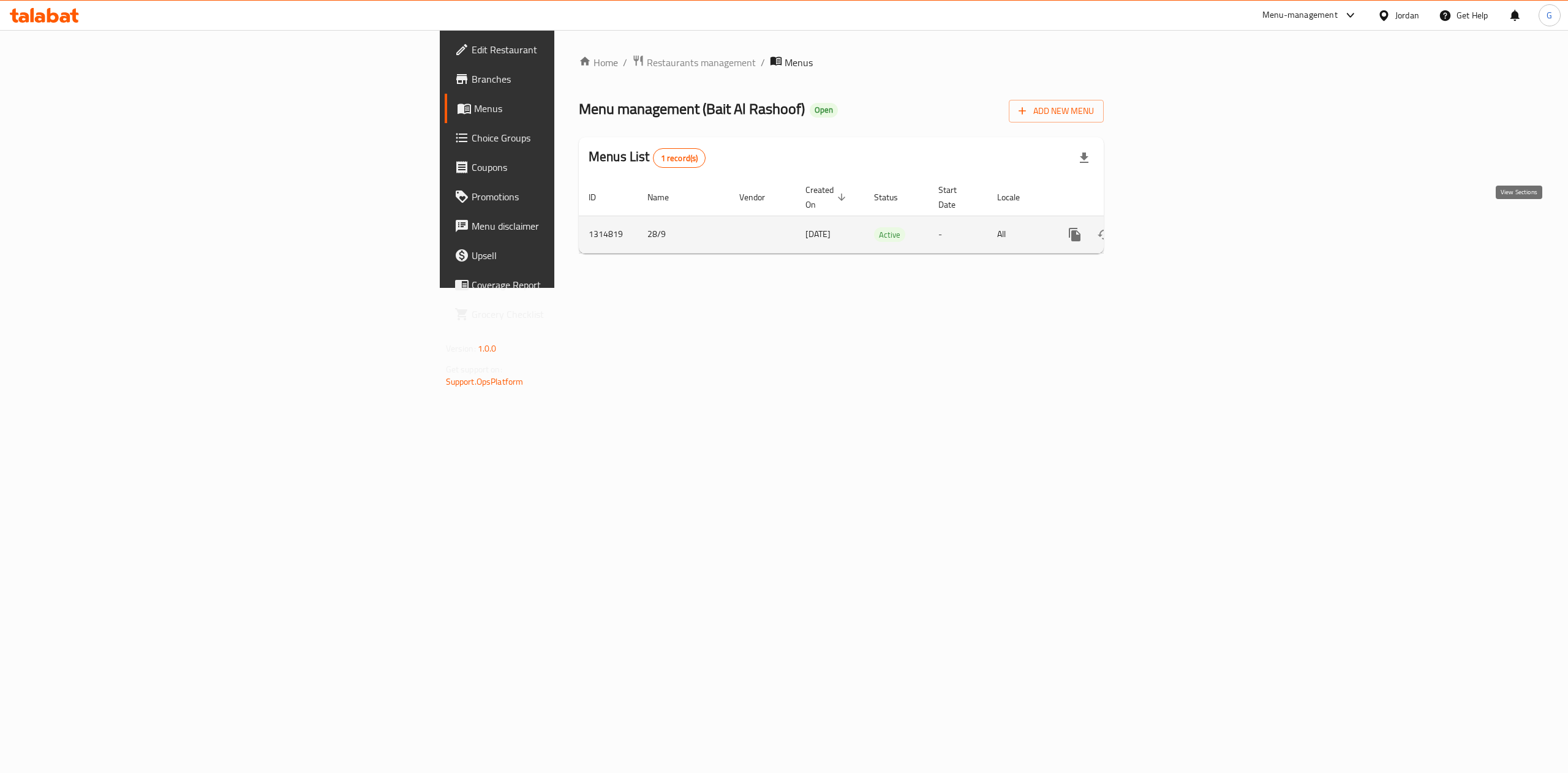
click at [1178, 230] on link "enhanced table" at bounding box center [1163, 234] width 29 height 29
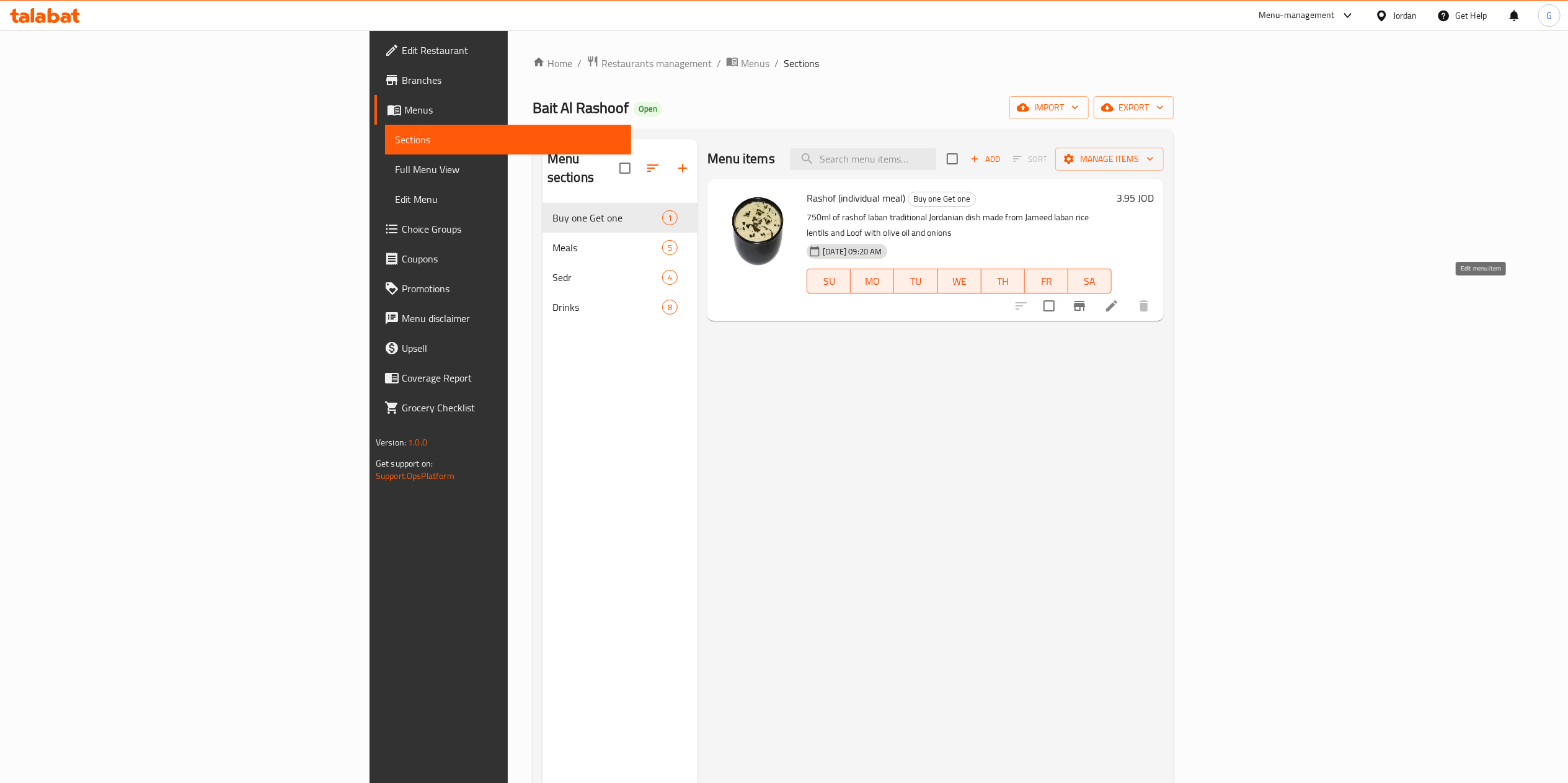
click at [1119, 298] on icon at bounding box center [1111, 305] width 15 height 15
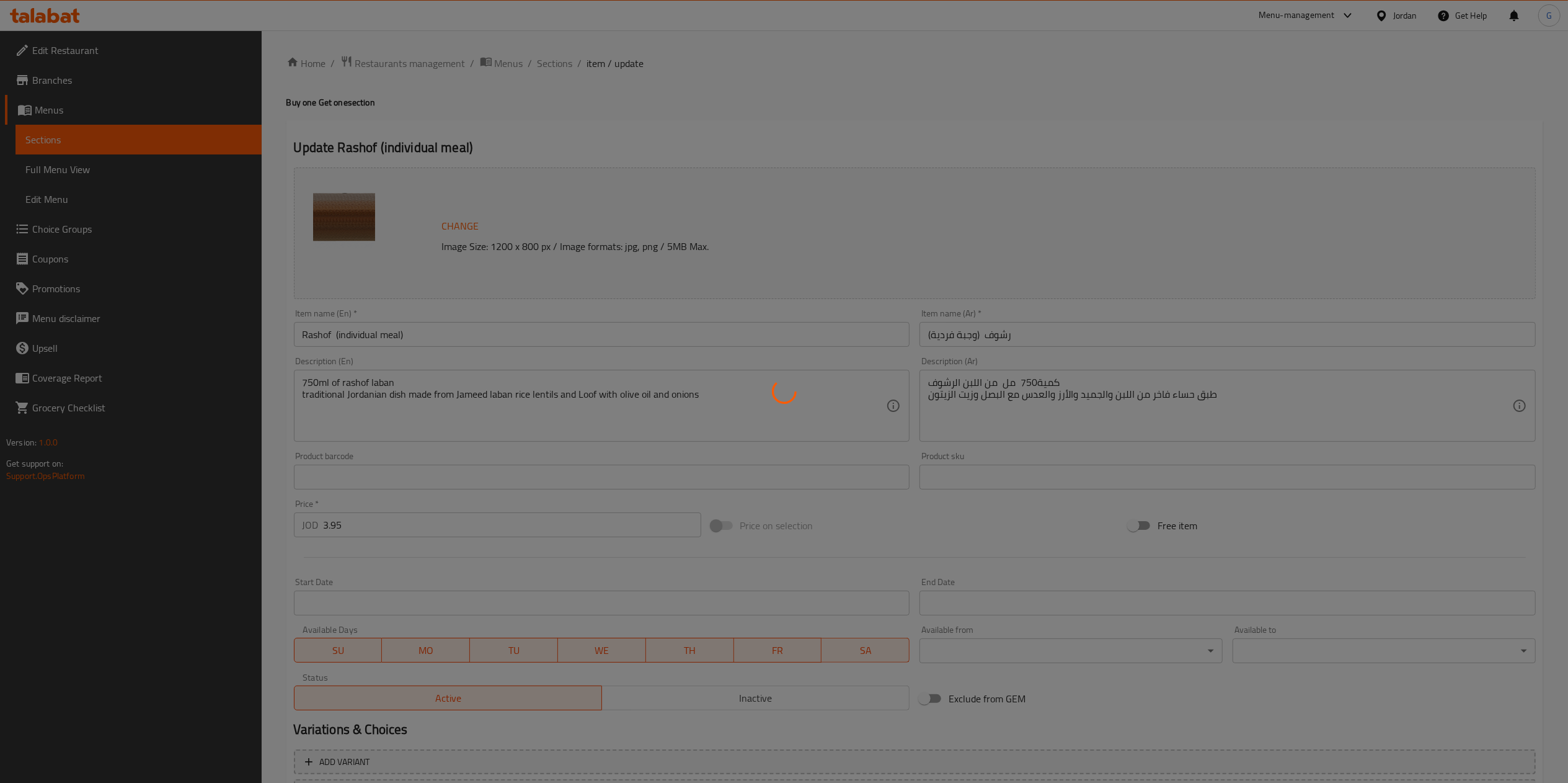
click at [455, 329] on div at bounding box center [784, 392] width 1568 height 783
click at [447, 342] on div at bounding box center [784, 392] width 1568 height 783
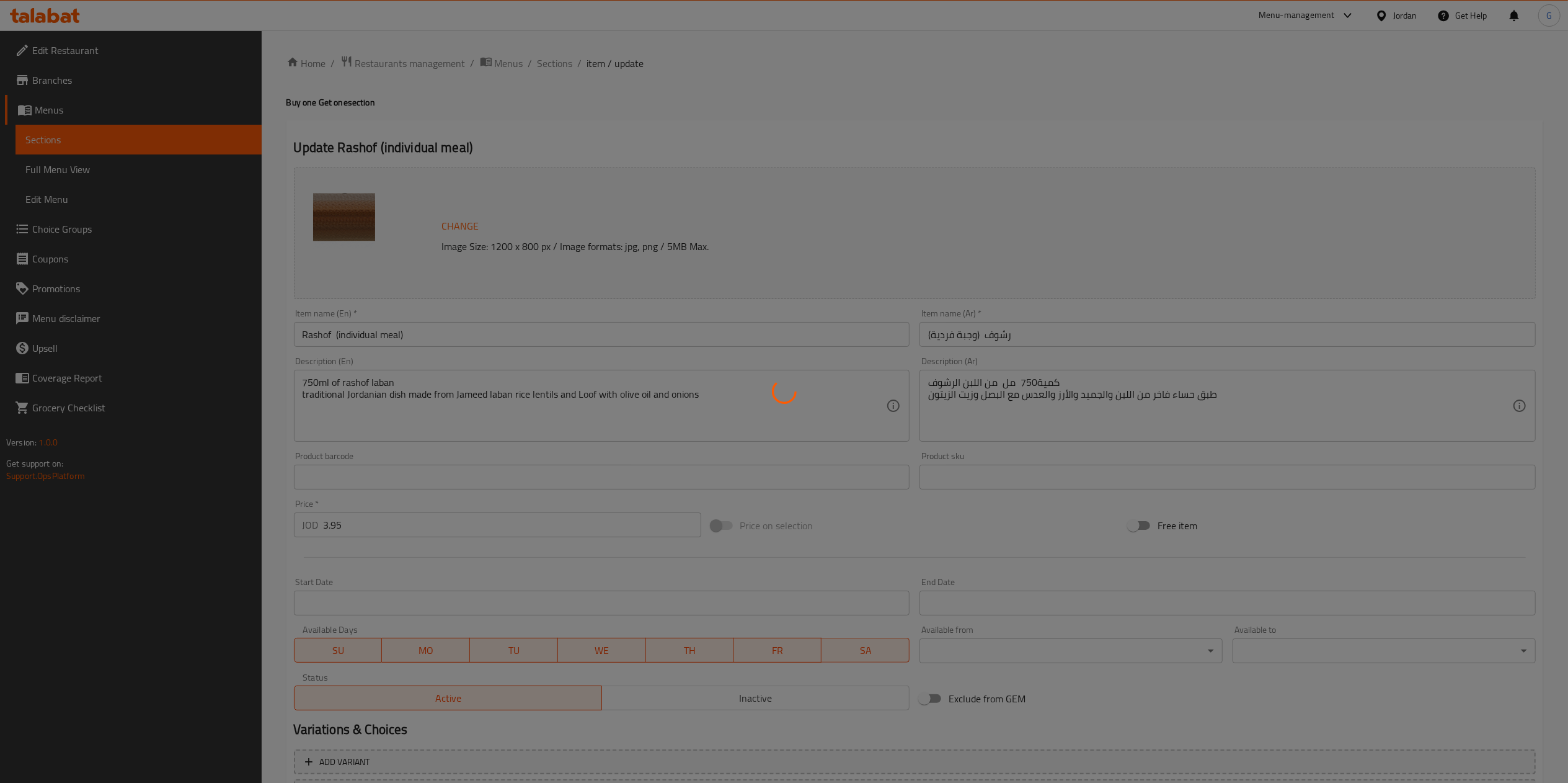
click at [447, 342] on div at bounding box center [784, 392] width 1568 height 783
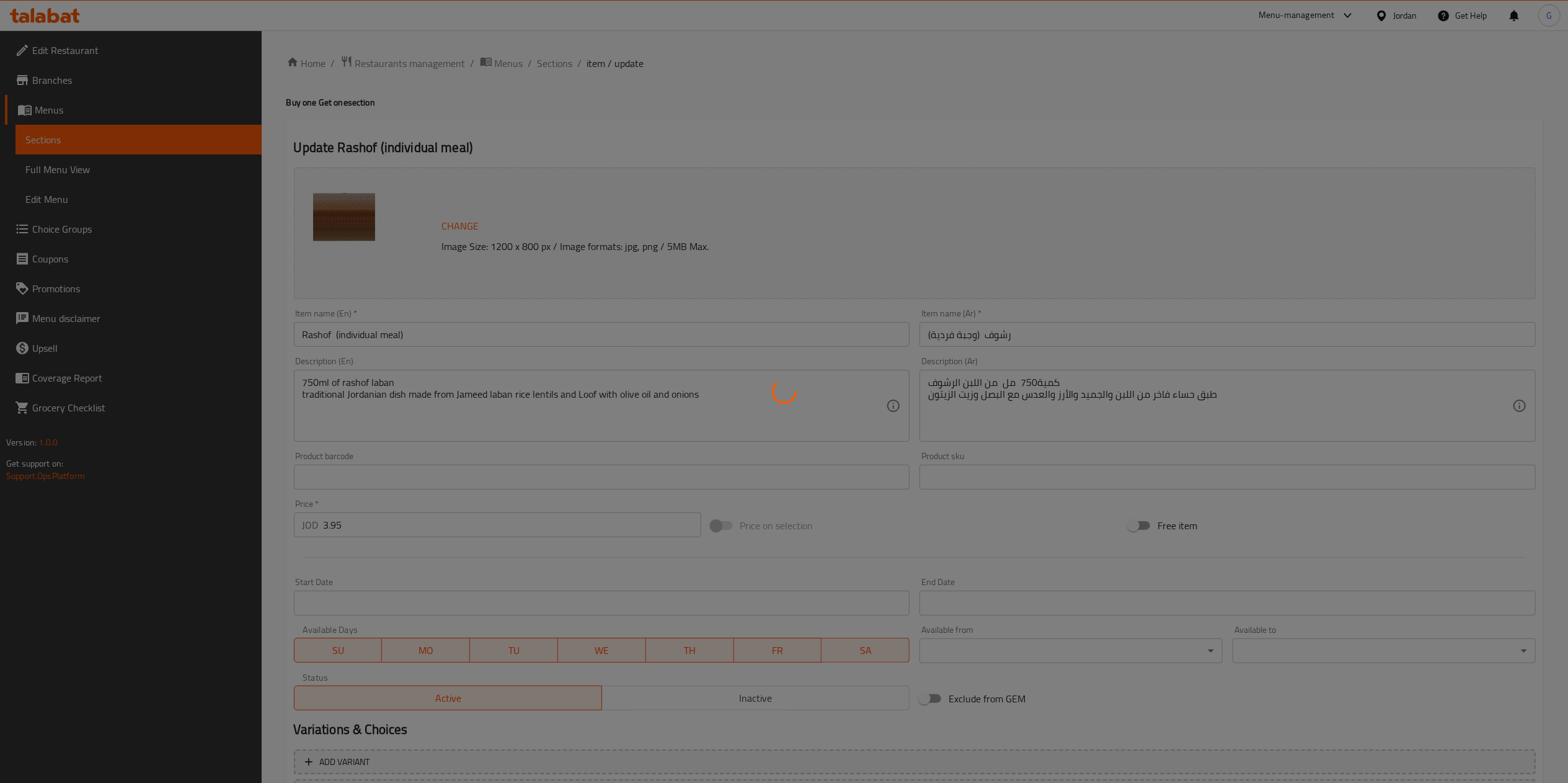
click at [447, 342] on div at bounding box center [784, 392] width 1568 height 783
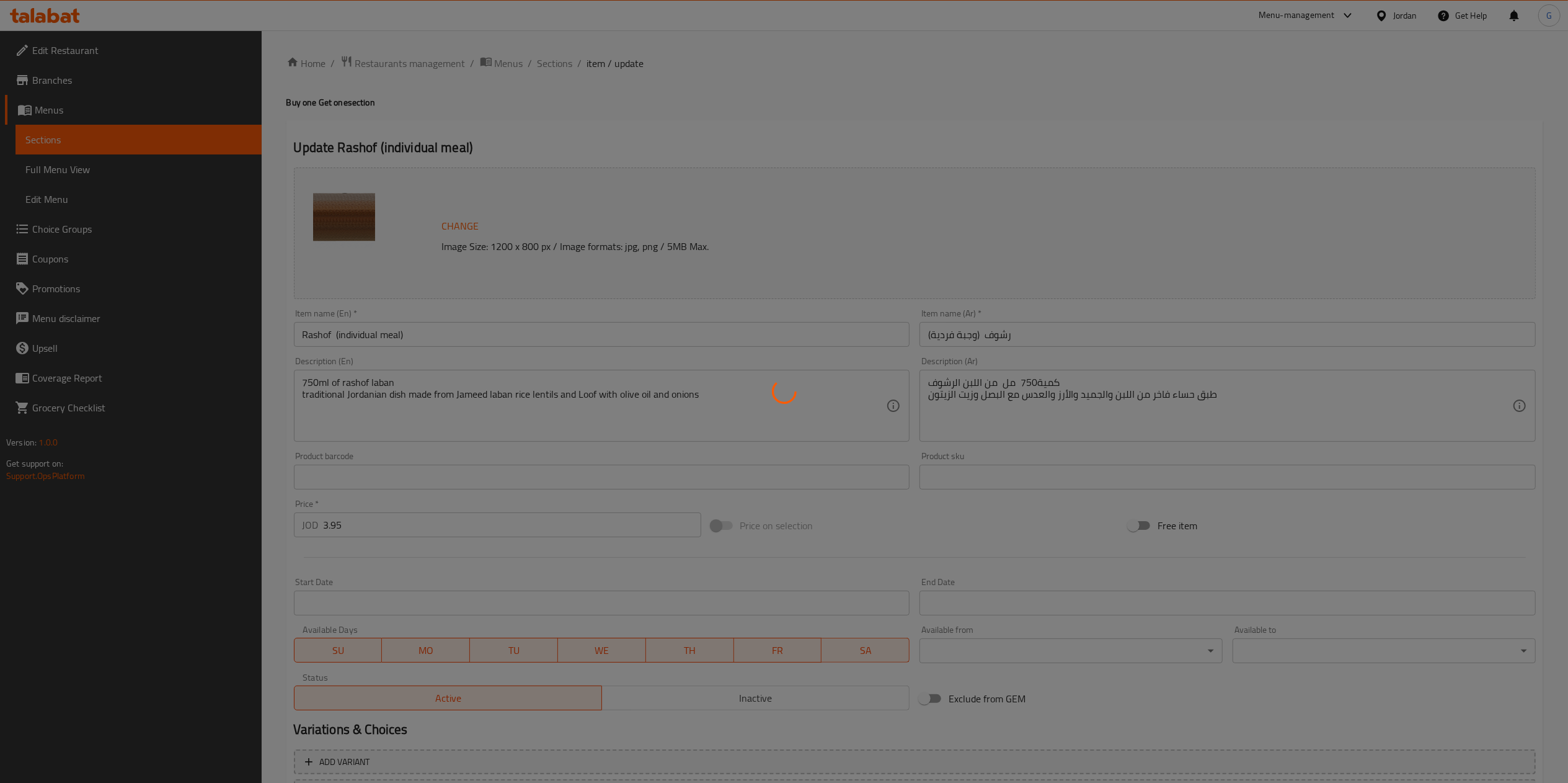
click at [447, 342] on div at bounding box center [784, 392] width 1568 height 783
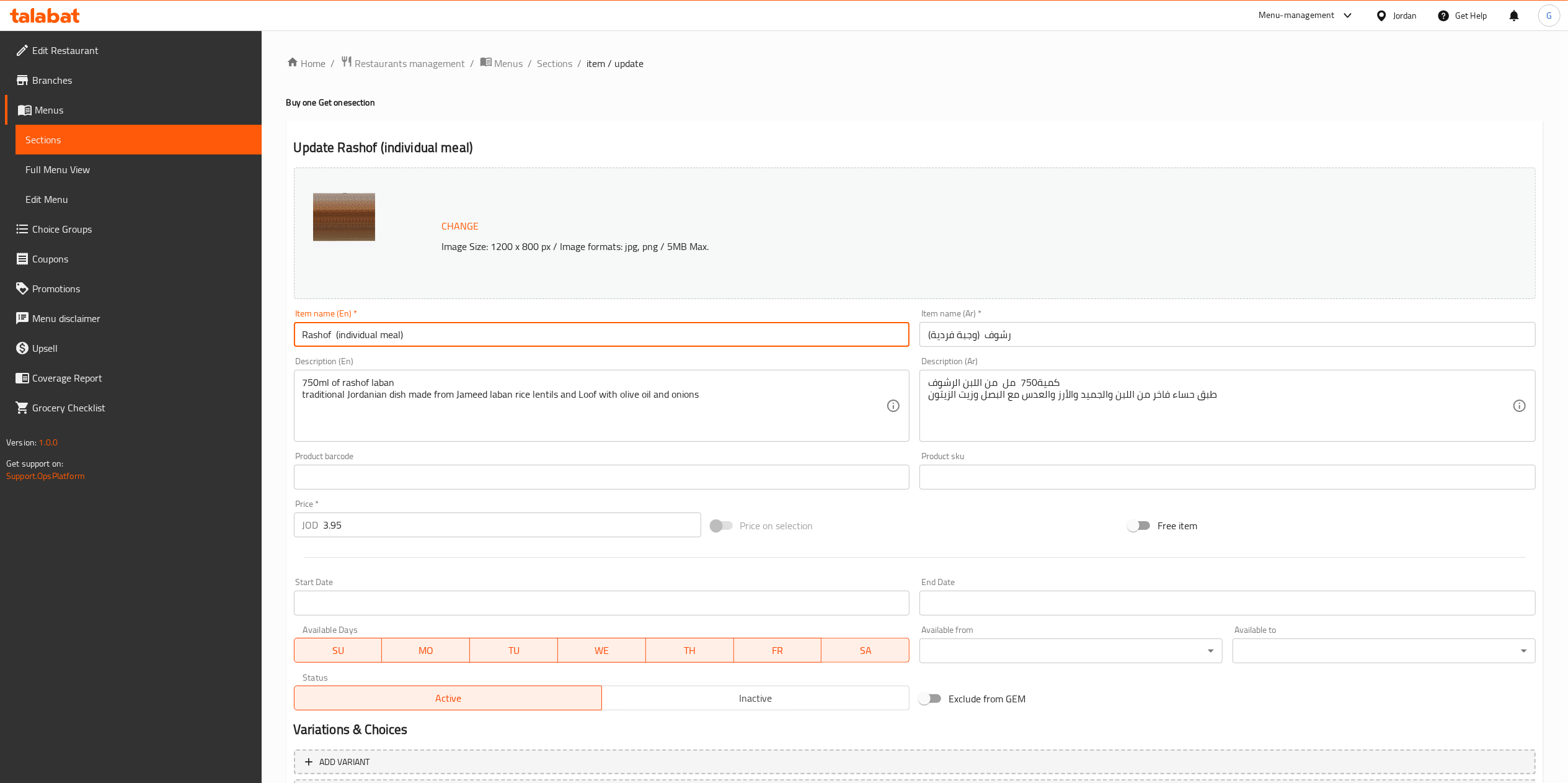
click at [441, 325] on input "Rashof (individual meal)" at bounding box center [602, 334] width 616 height 25
type input "Rashof (individual meal) (buy one get one)"
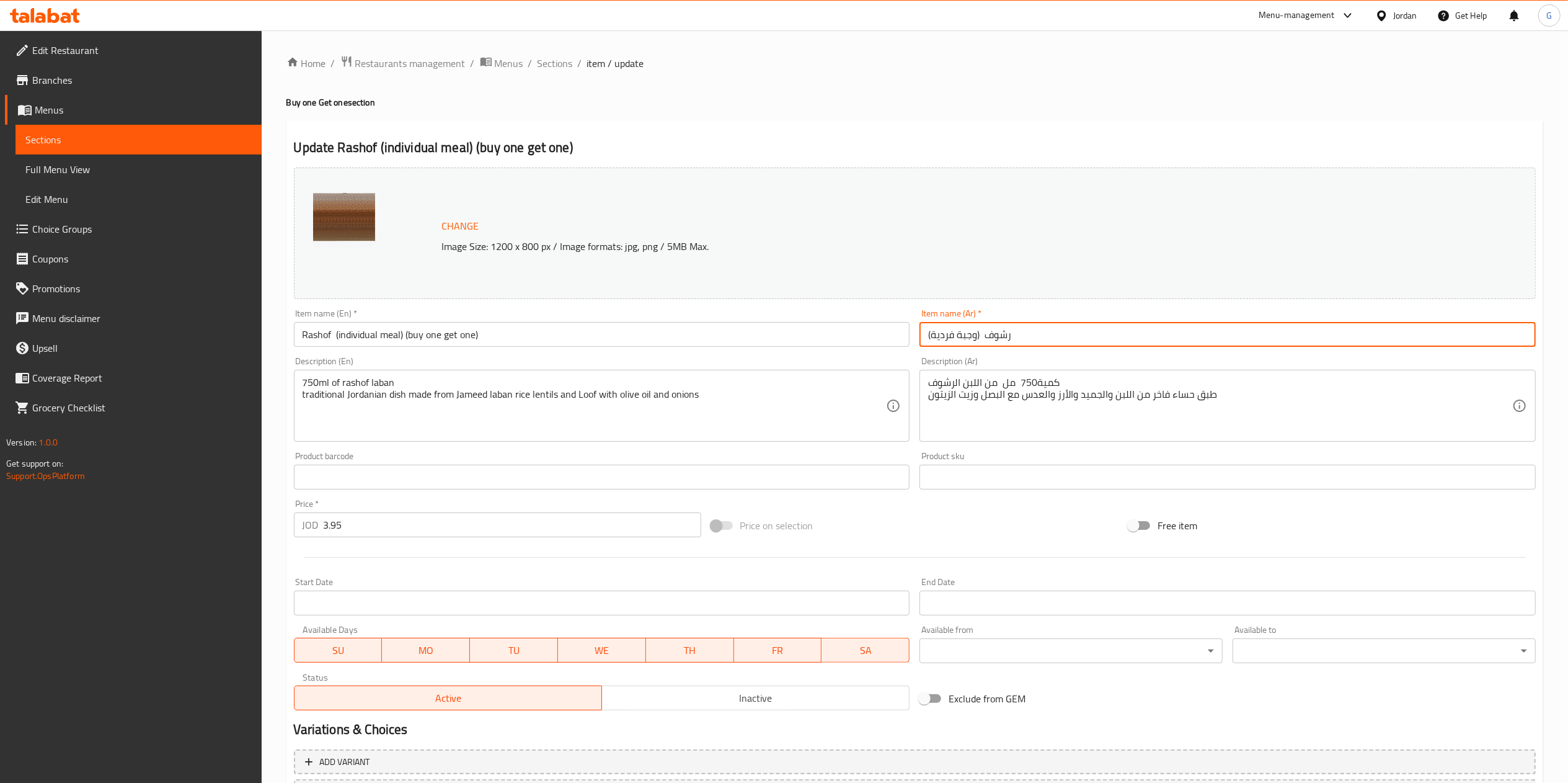
click at [1054, 346] on input "رشوف (وجبة فردية)" at bounding box center [1227, 334] width 616 height 25
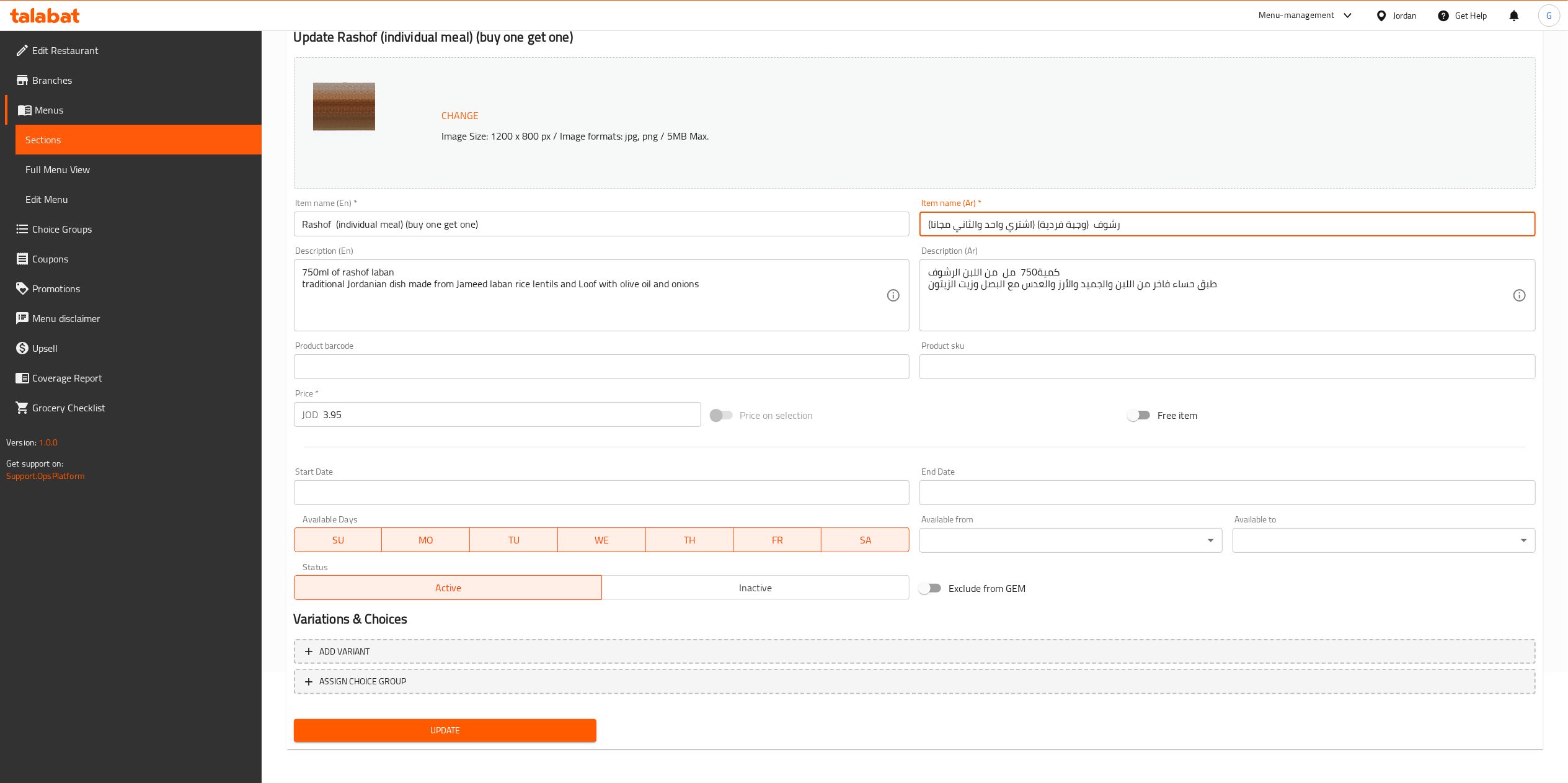
type input "رشوف (وجبة فردية) (اشتري واحد والثاني مجانا)"
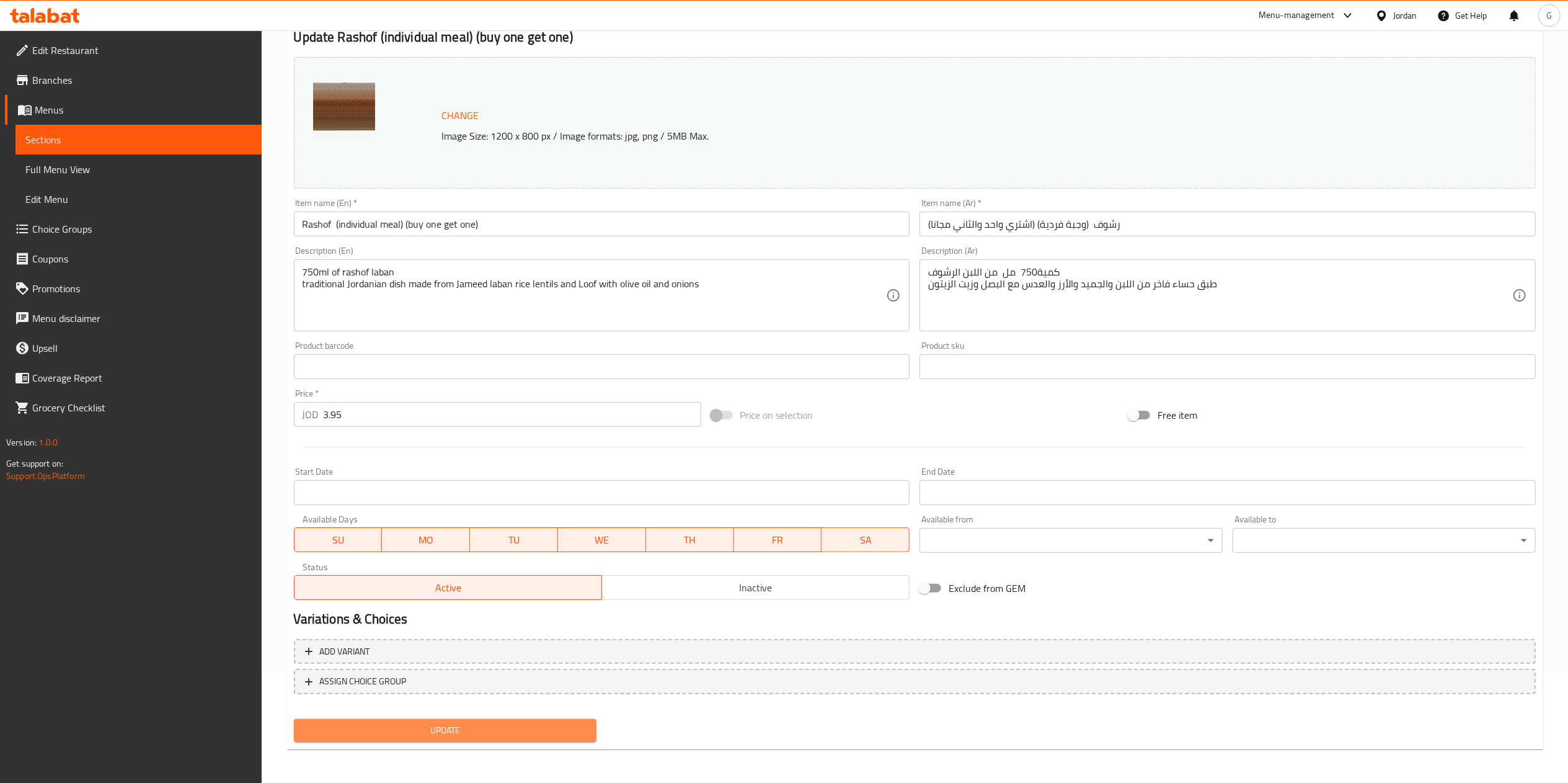
click at [444, 729] on span "Update" at bounding box center [445, 730] width 283 height 15
